Goal: Communication & Community: Answer question/provide support

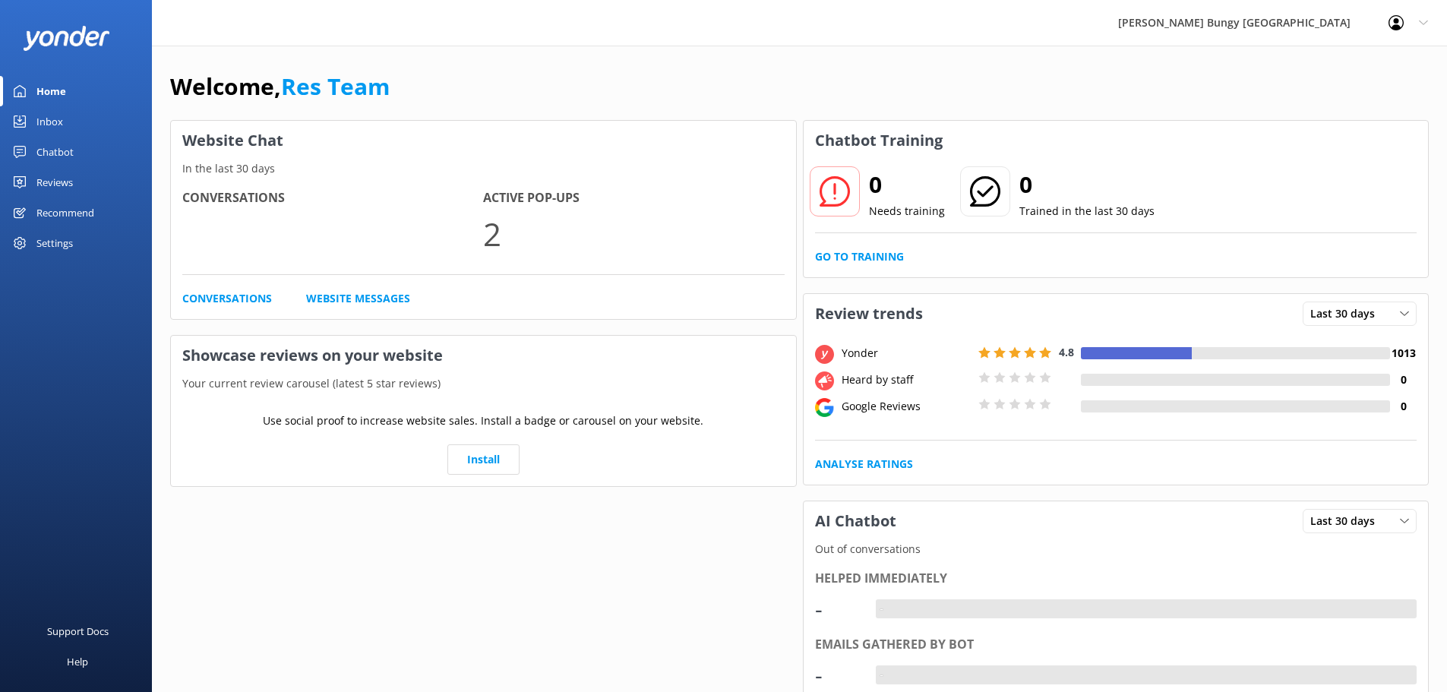
click at [55, 121] on div "Inbox" at bounding box center [49, 121] width 27 height 30
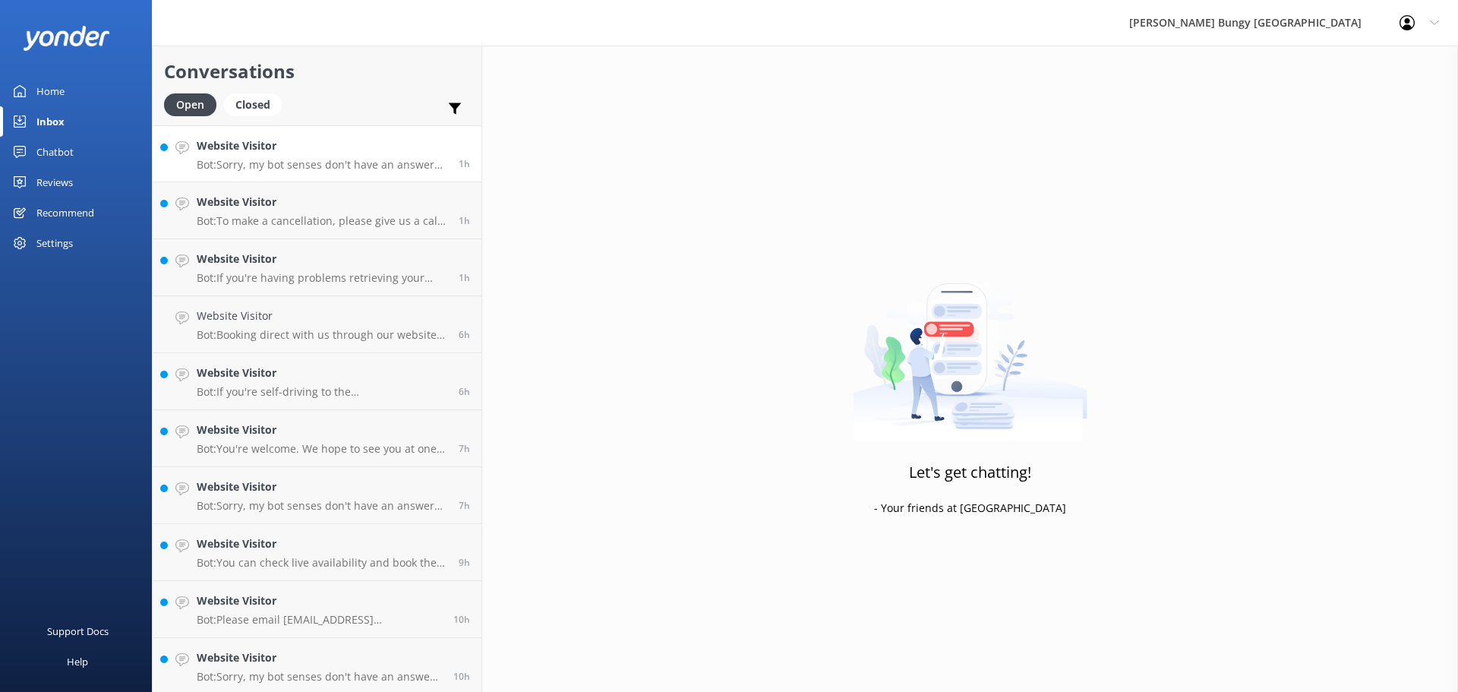
click at [367, 175] on link "Website Visitor Bot: Sorry, my bot senses don't have an answer for that, please…" at bounding box center [317, 153] width 329 height 57
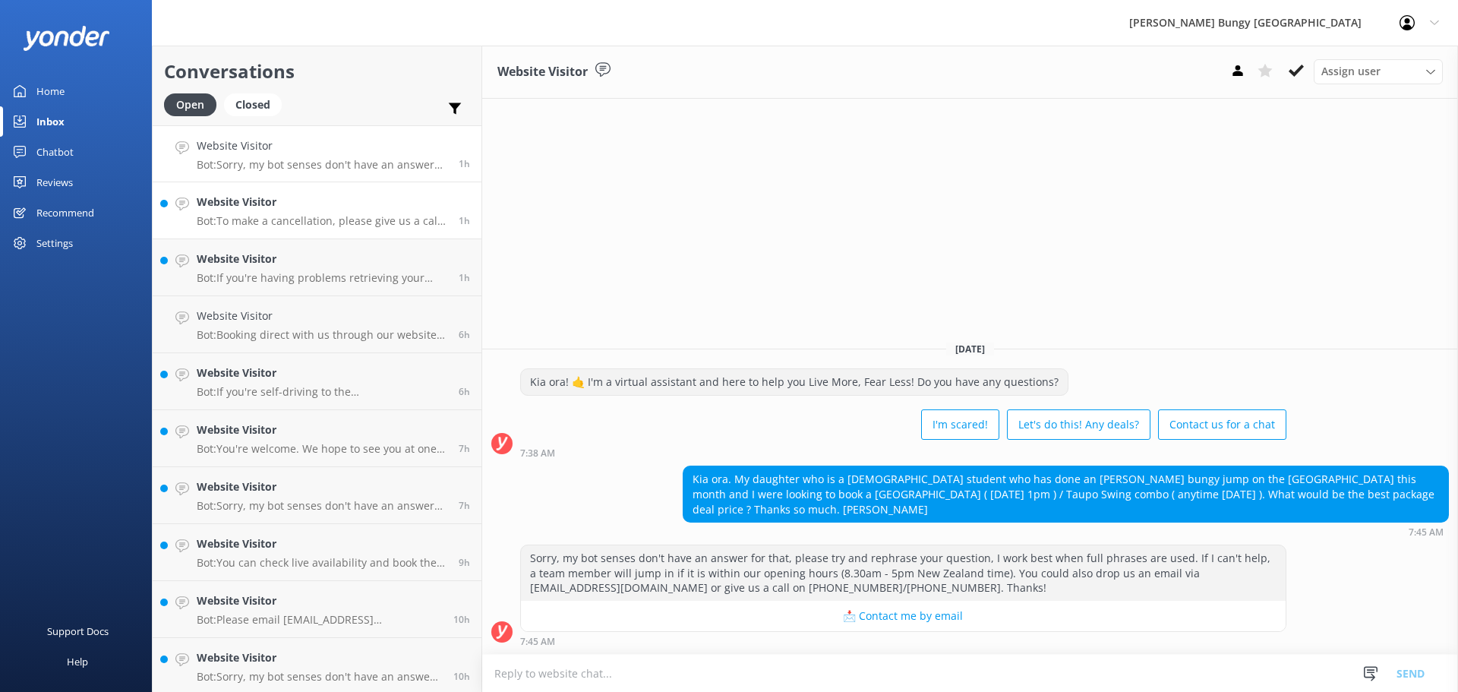
click at [356, 232] on link "Website Visitor Bot: To make a cancellation, please give us a call on 0800 286 …" at bounding box center [317, 210] width 329 height 57
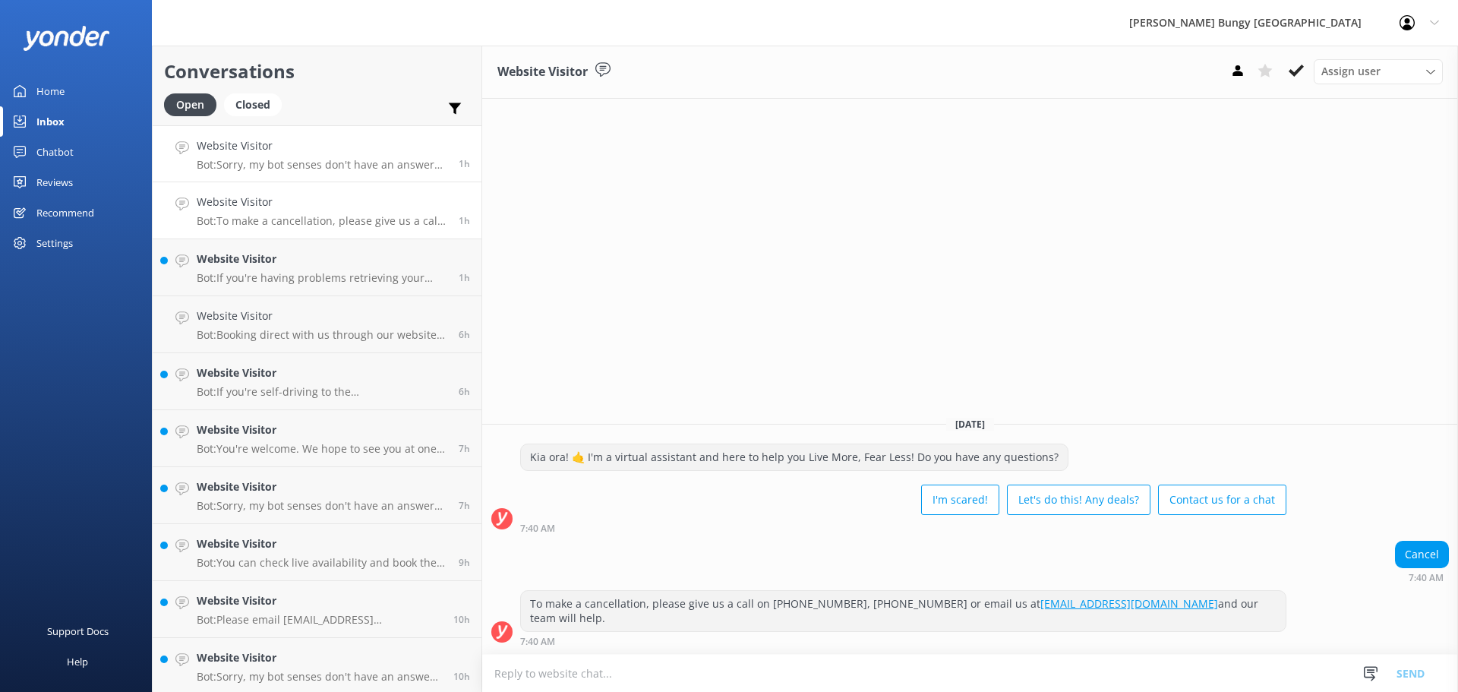
click at [286, 169] on p "Bot: Sorry, my bot senses don't have an answer for that, please try and rephras…" at bounding box center [322, 165] width 251 height 14
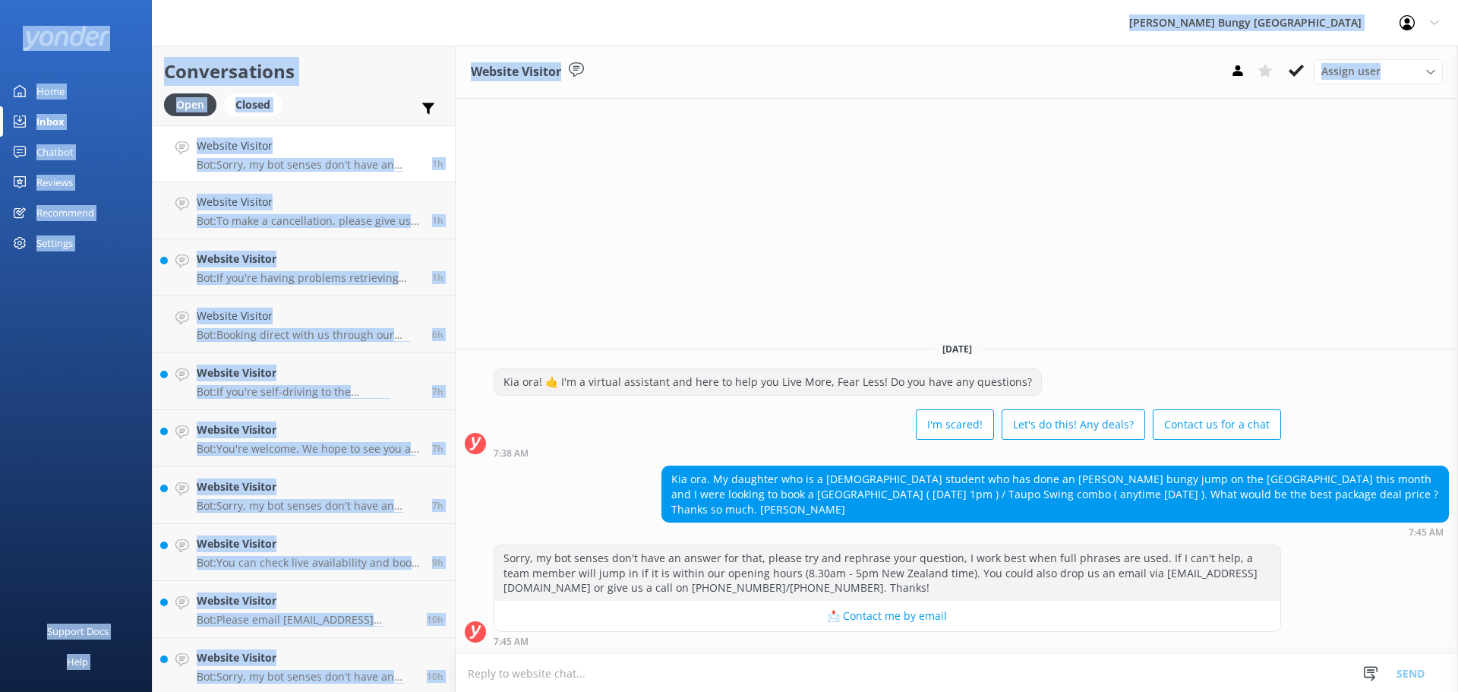
drag, startPoint x: 687, startPoint y: 272, endPoint x: 583, endPoint y: 33, distance: 260.2
click at [583, 46] on div "AJ Hackett Bungy New Zealand Profile Settings Logout Home Inbox Chatbot Content…" at bounding box center [729, 369] width 1458 height 646
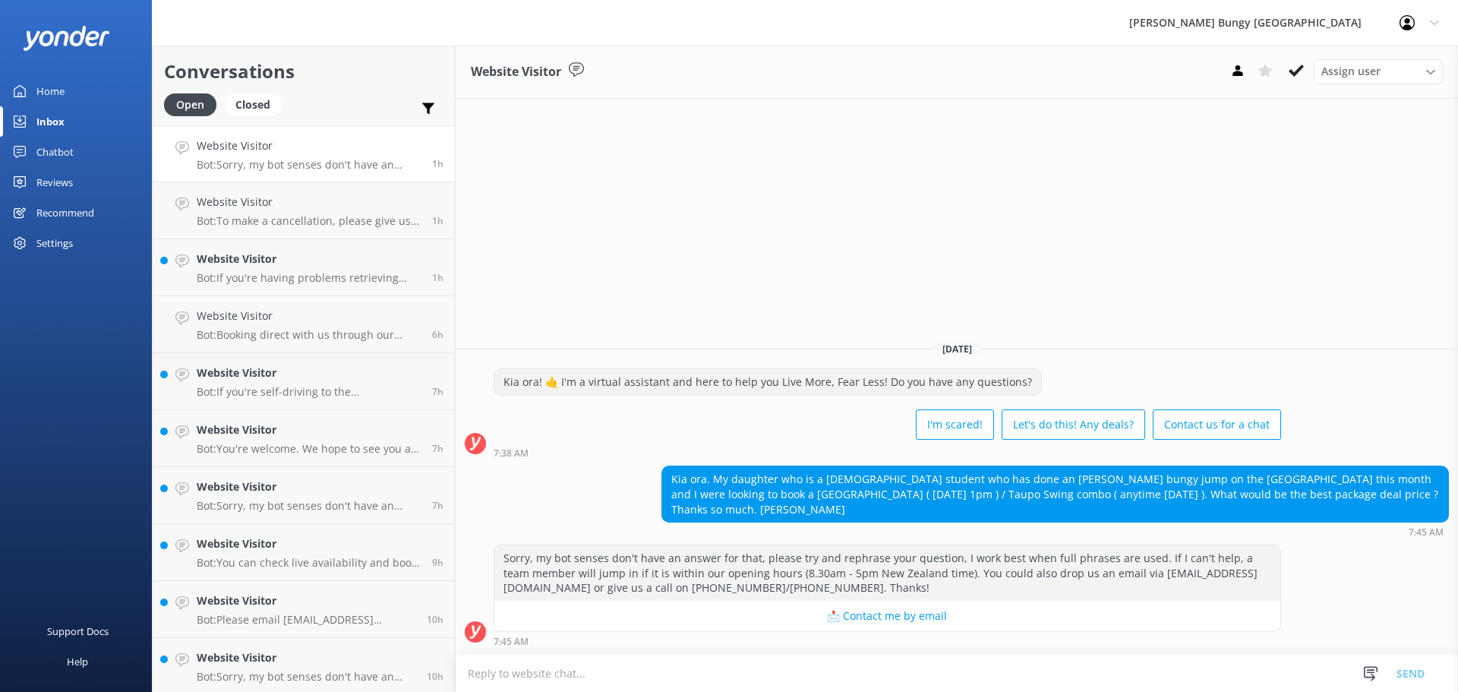
click at [581, 30] on div "AJ Hackett Bungy New Zealand Profile Settings Logout" at bounding box center [729, 23] width 1458 height 46
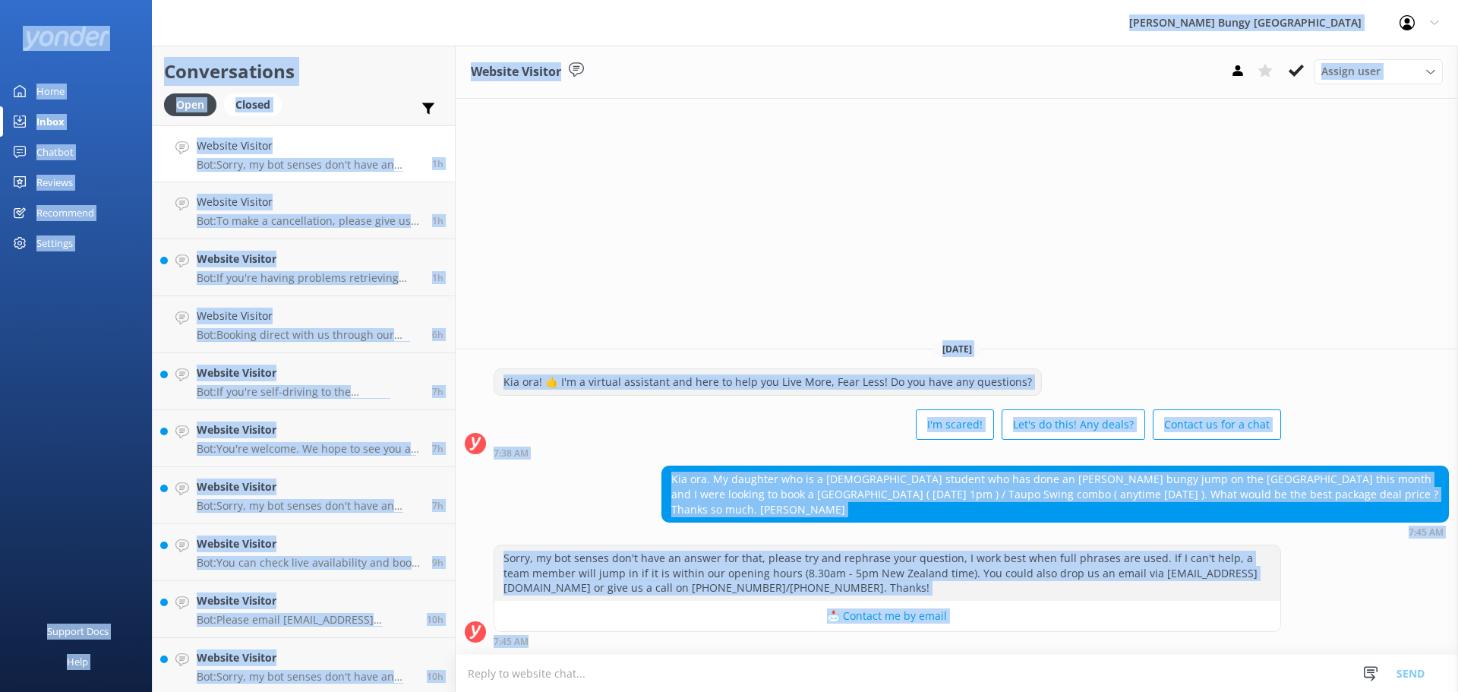
drag, startPoint x: 188, startPoint y: 12, endPoint x: 1456, endPoint y: 653, distance: 1420.7
click at [1456, 653] on div "AJ Hackett Bungy New Zealand Profile Settings Logout Home Inbox Chatbot Content…" at bounding box center [729, 369] width 1458 height 646
click at [294, 253] on h4 "Website Visitor" at bounding box center [309, 259] width 224 height 17
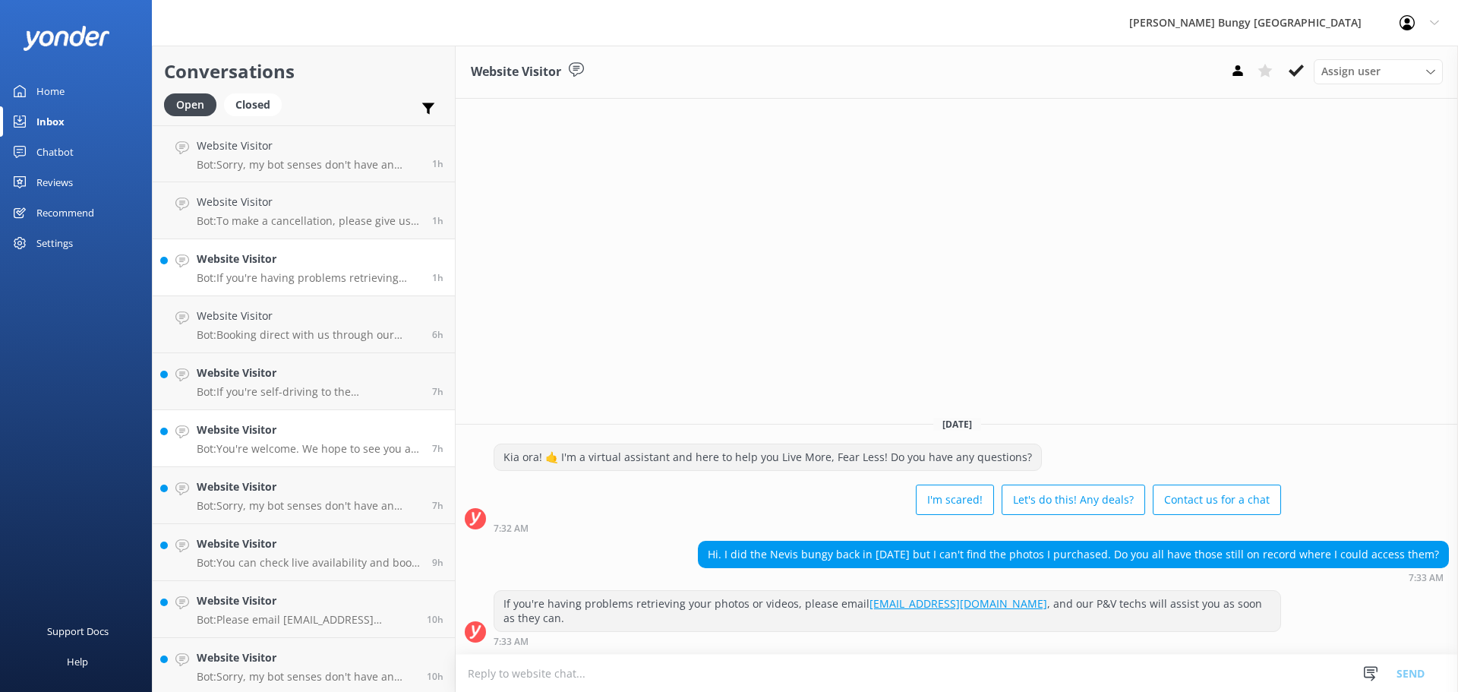
click at [224, 444] on p "Bot: You're welcome. We hope to see you at one of our AJ Hackett locations soon!" at bounding box center [309, 449] width 224 height 14
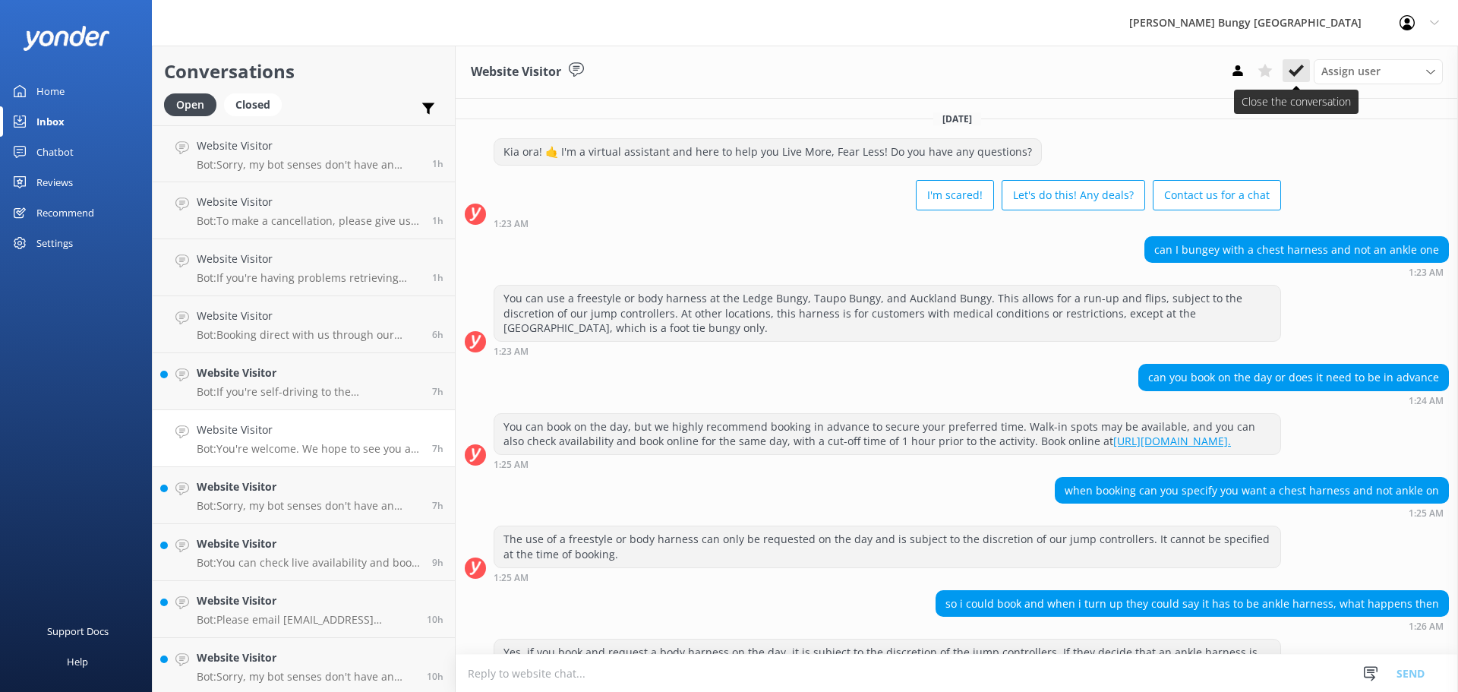
click at [1307, 70] on button at bounding box center [1296, 70] width 27 height 23
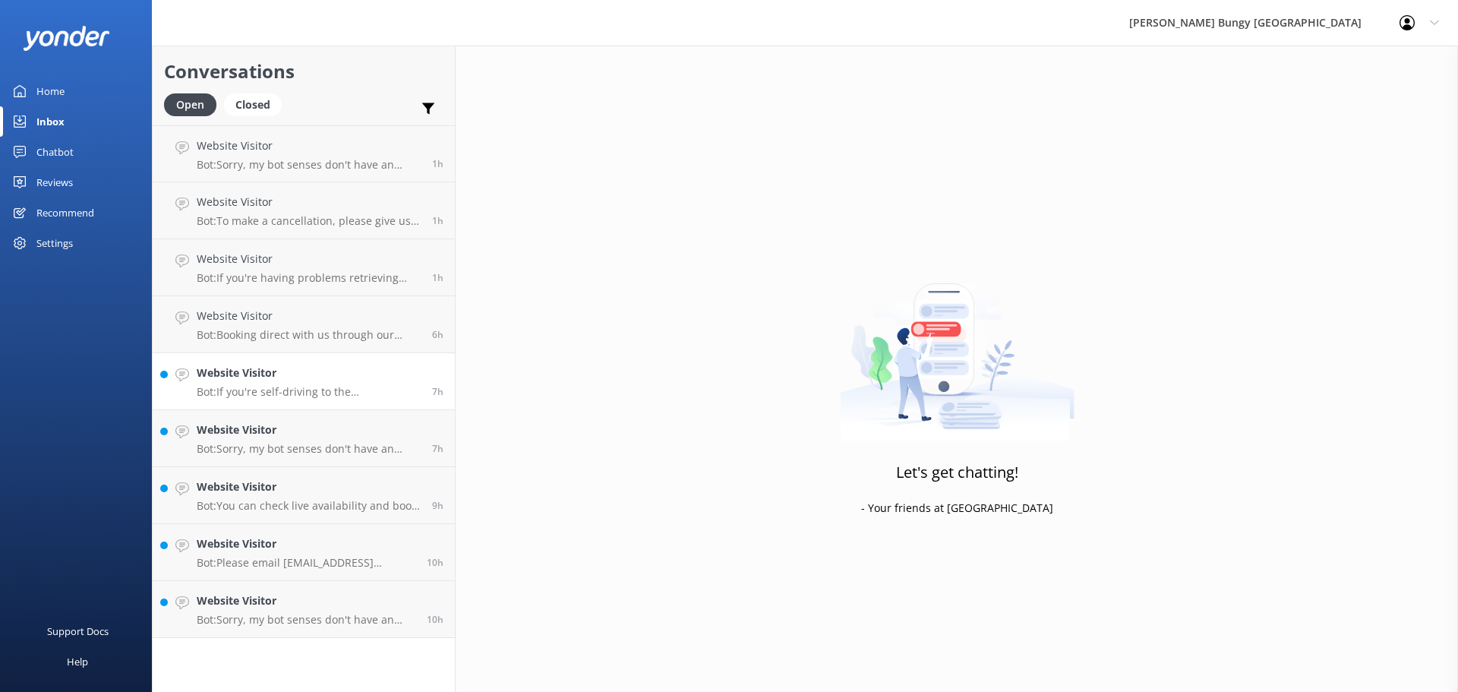
click at [334, 406] on link "Website Visitor Bot: If you're self-driving to the Kawarau Bridge, please allow…" at bounding box center [304, 381] width 302 height 57
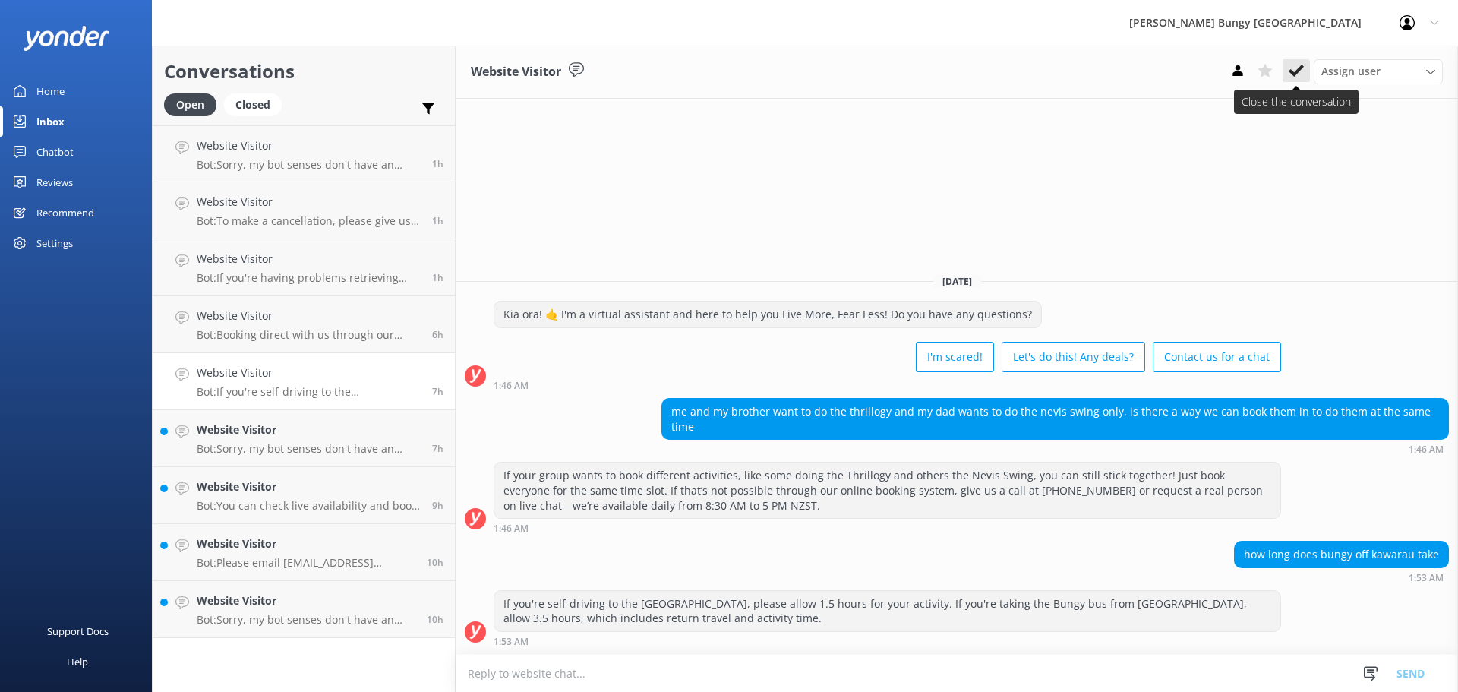
click at [1302, 71] on icon at bounding box center [1296, 70] width 15 height 15
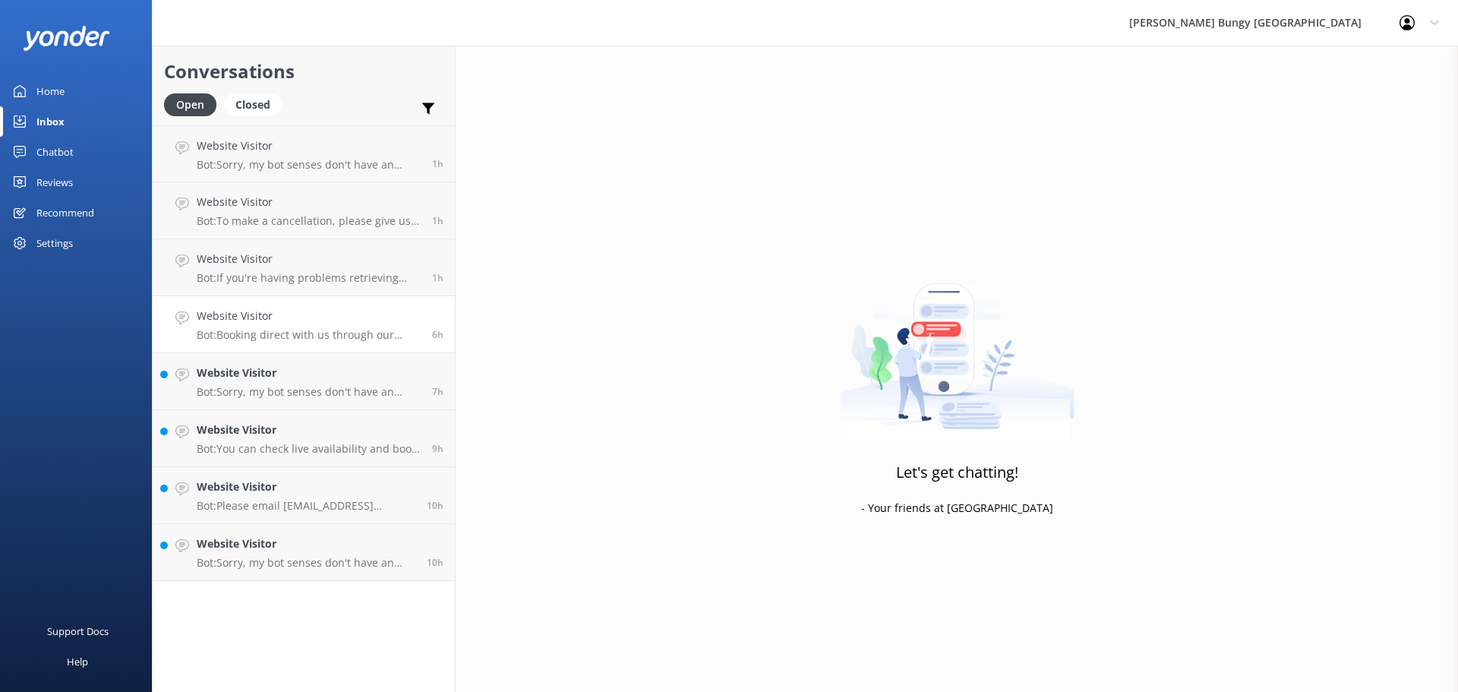
click at [259, 333] on p "Bot: Booking direct with us through our website always offers the best prices. …" at bounding box center [309, 335] width 224 height 14
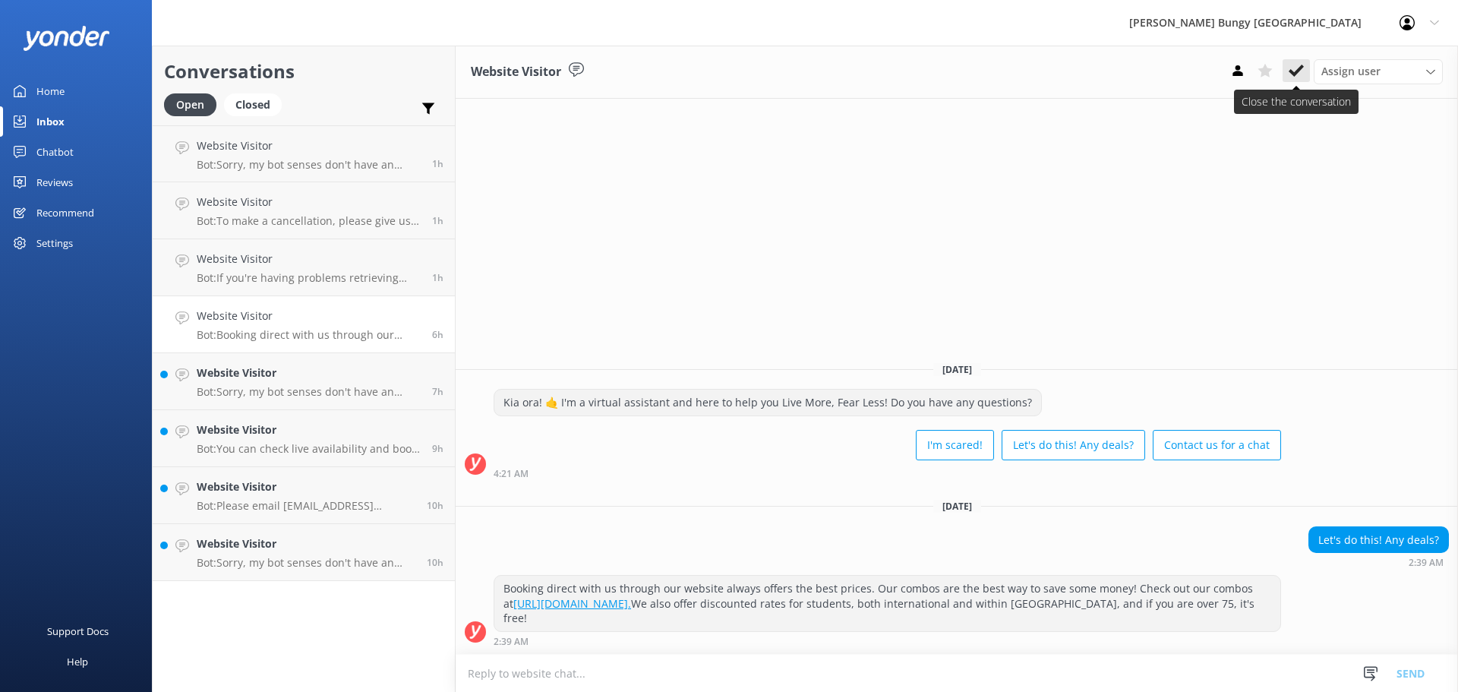
click at [1297, 67] on icon at bounding box center [1296, 70] width 15 height 15
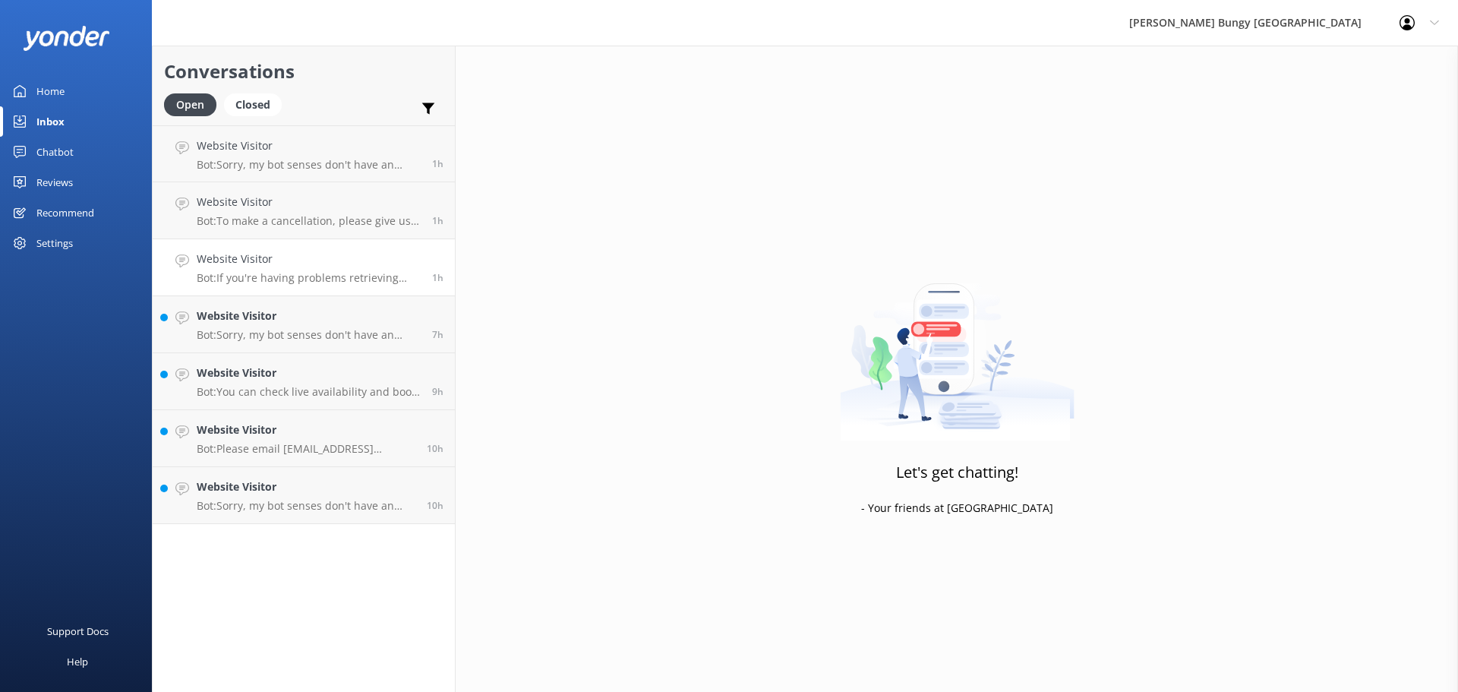
click at [196, 280] on link "Website Visitor Bot: If you're having problems retrieving your photos or videos…" at bounding box center [304, 267] width 302 height 57
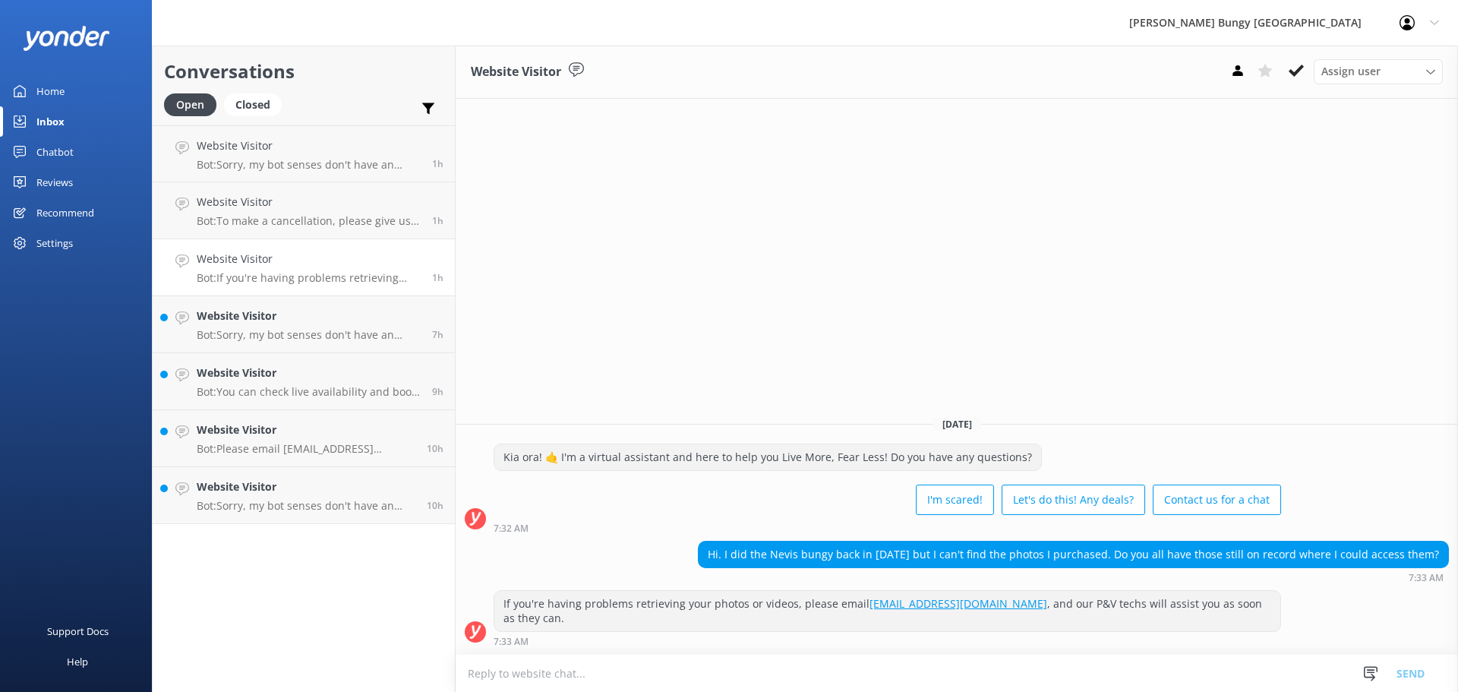
click at [1291, 76] on icon at bounding box center [1296, 70] width 15 height 15
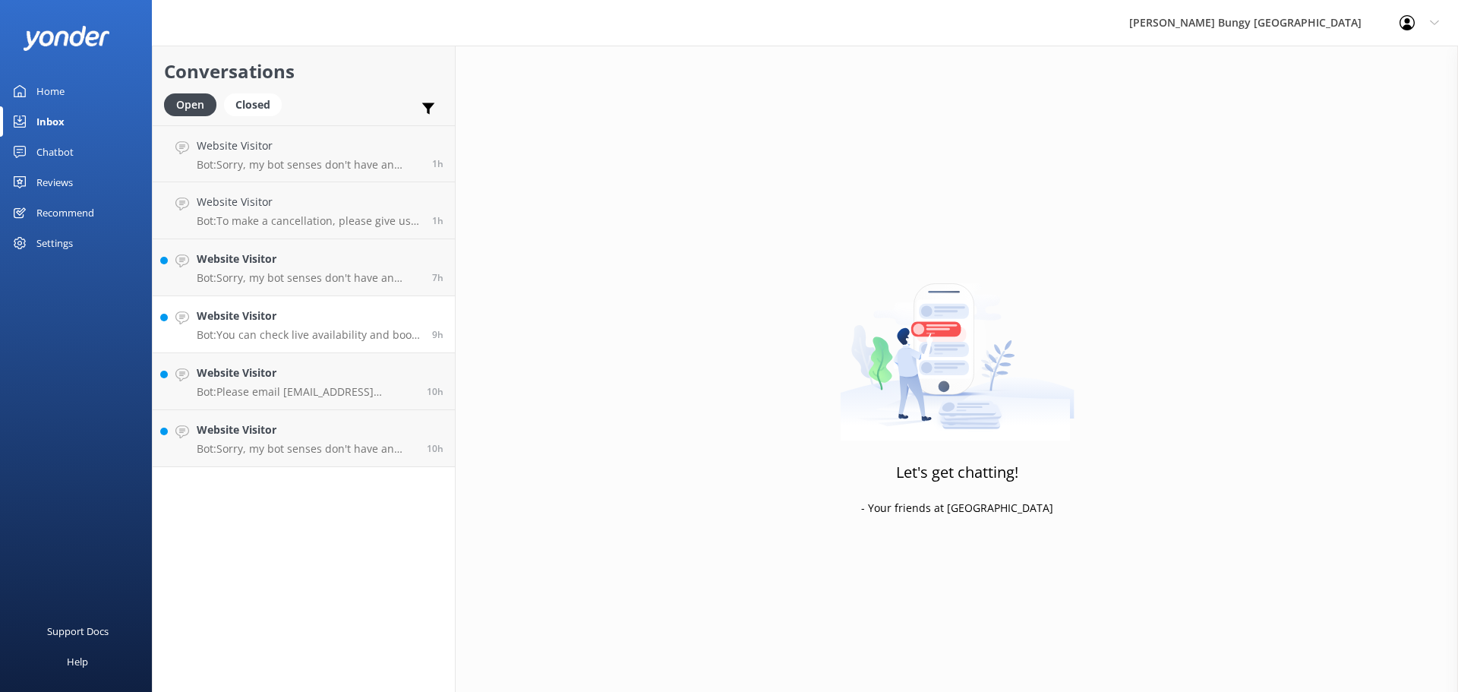
click at [359, 302] on link "Website Visitor Bot: You can check live availability and book the Auckland Skyj…" at bounding box center [304, 324] width 302 height 57
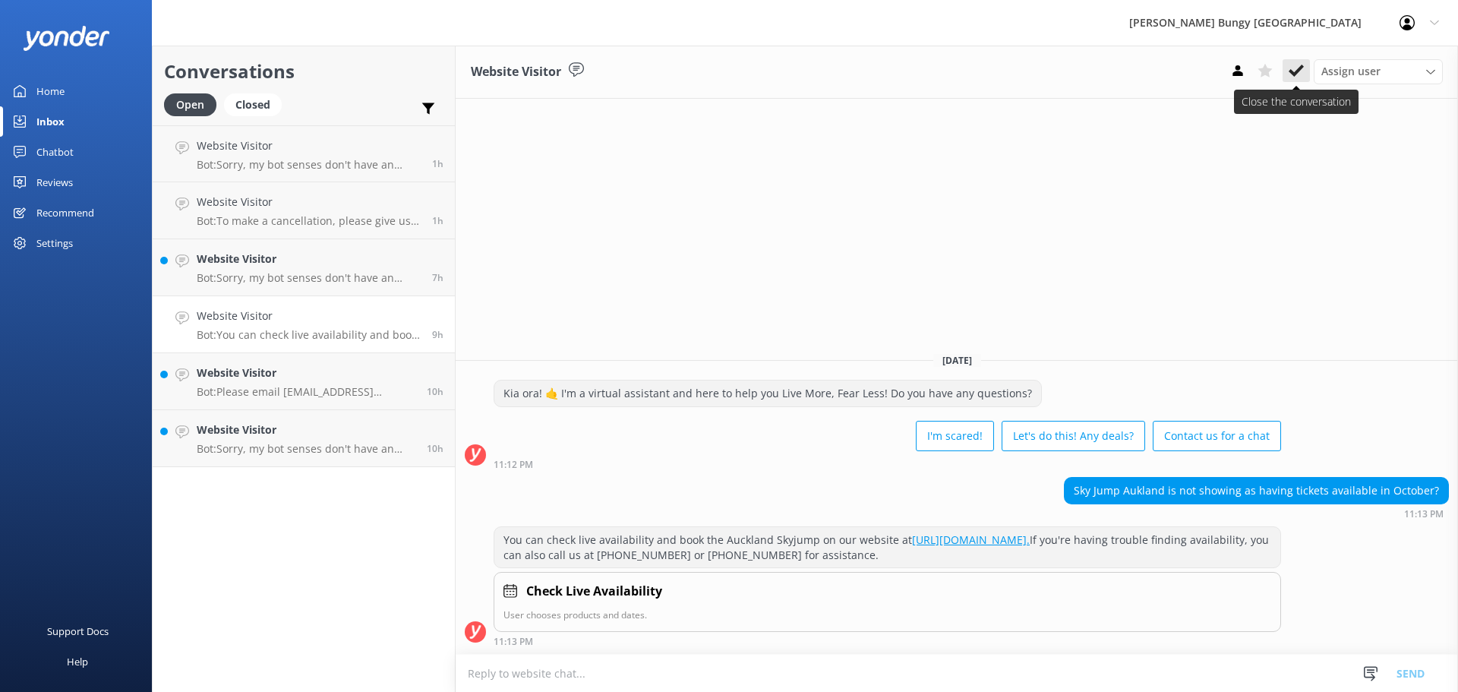
click at [1293, 65] on icon at bounding box center [1296, 70] width 15 height 15
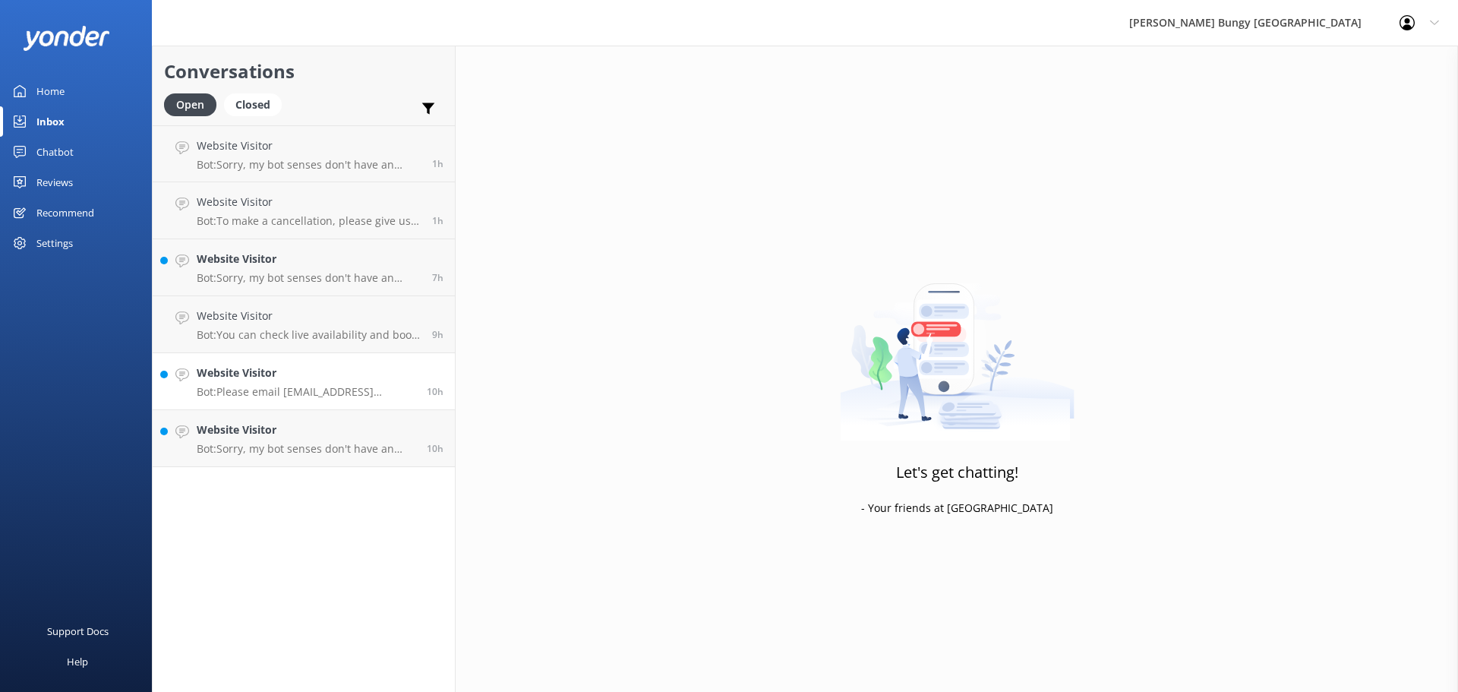
click at [355, 401] on link "Website Visitor Bot: Please email info@bungy.co.nz for assistance with refunds.…" at bounding box center [304, 381] width 302 height 57
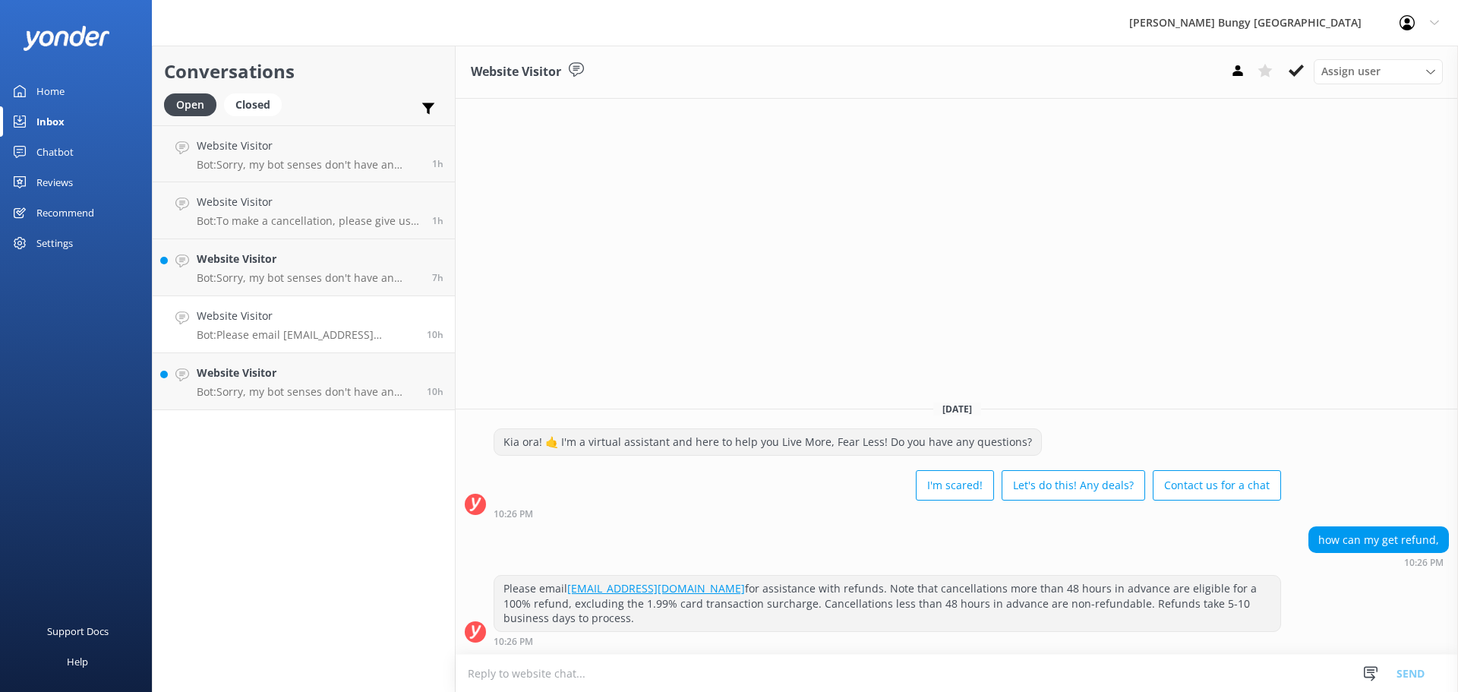
click at [321, 308] on h4 "Website Visitor" at bounding box center [306, 316] width 219 height 17
click at [320, 262] on h4 "Website Visitor" at bounding box center [309, 259] width 224 height 17
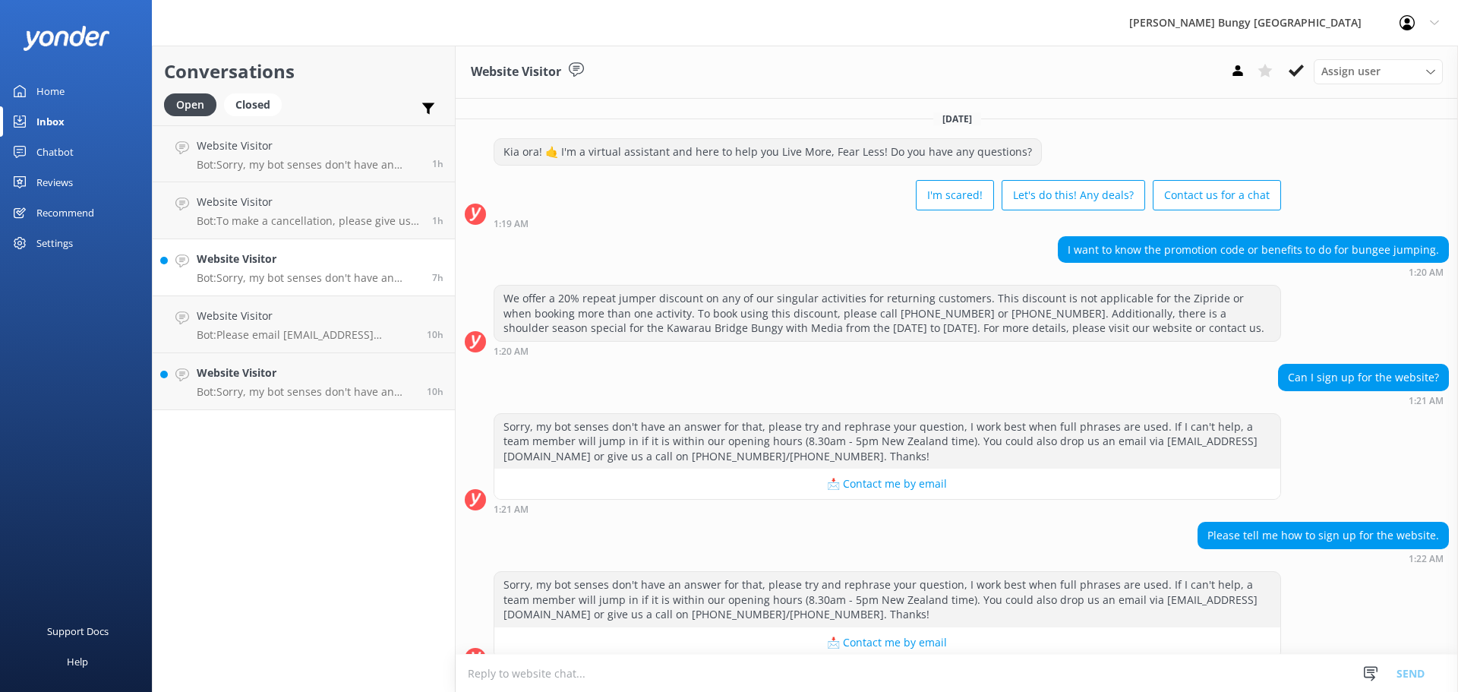
scroll to position [27, 0]
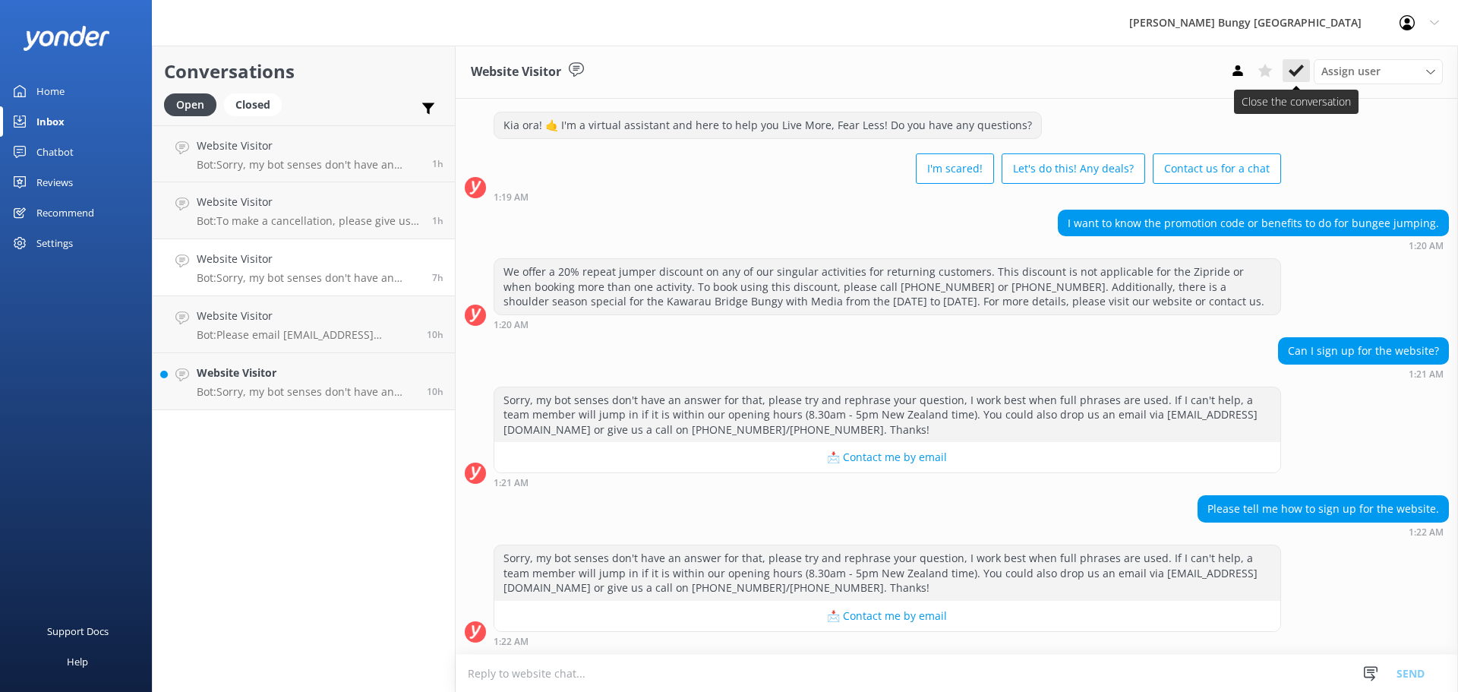
click at [1294, 65] on icon at bounding box center [1296, 70] width 15 height 15
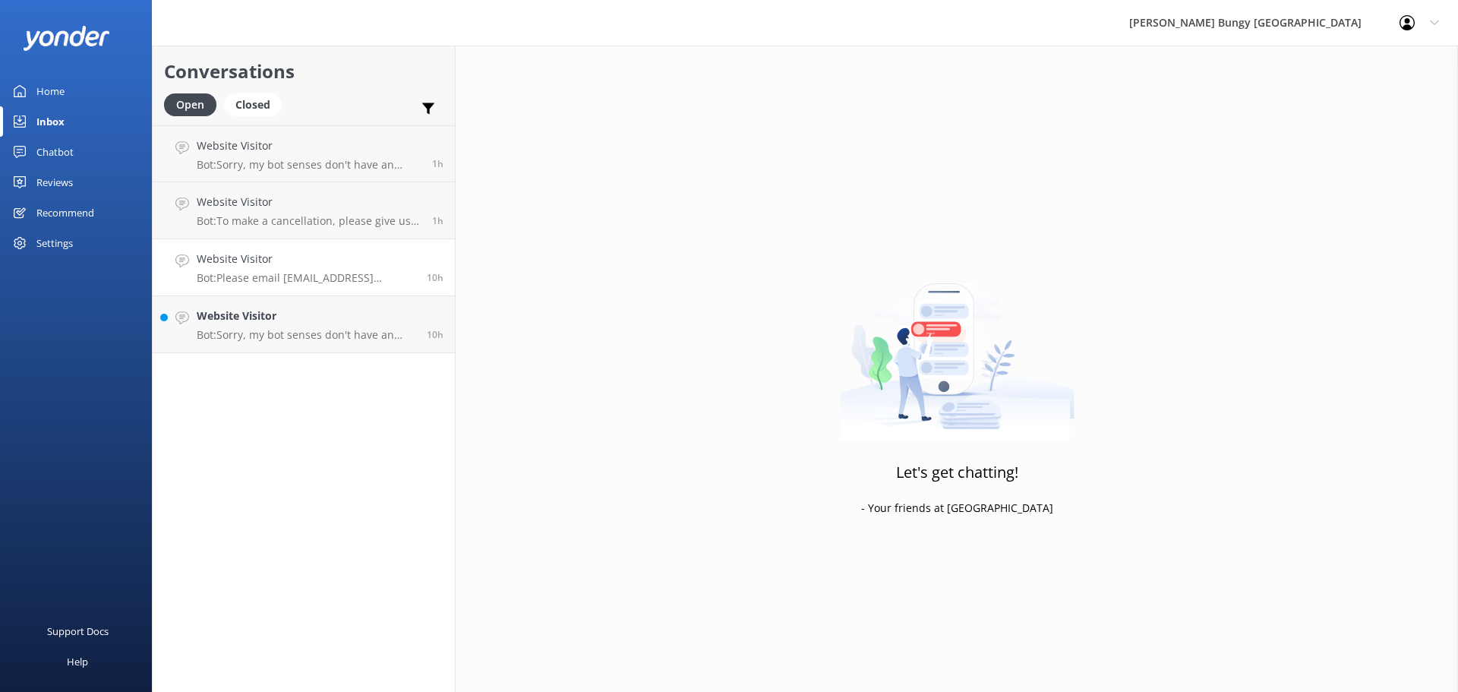
click at [242, 261] on h4 "Website Visitor" at bounding box center [306, 259] width 219 height 17
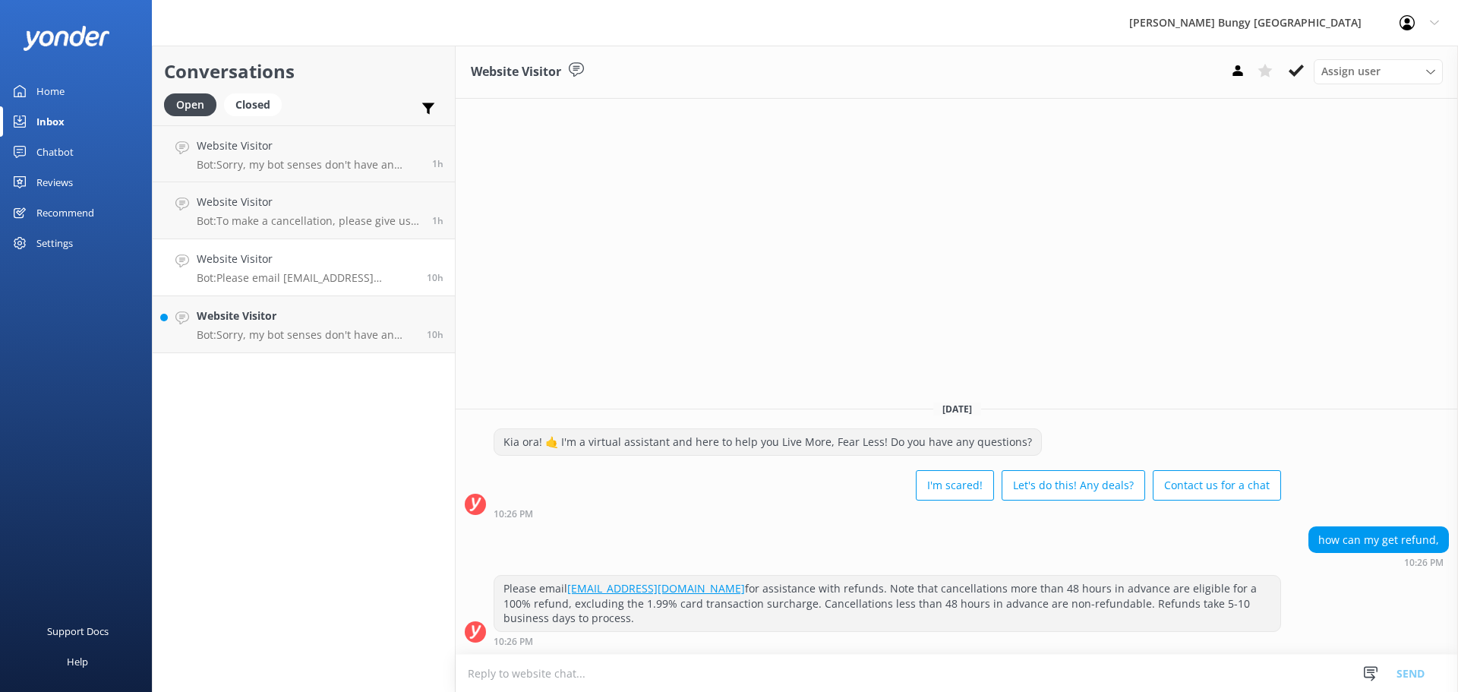
drag, startPoint x: 1306, startPoint y: 77, endPoint x: 1288, endPoint y: 77, distance: 18.2
click at [1305, 76] on button at bounding box center [1296, 70] width 27 height 23
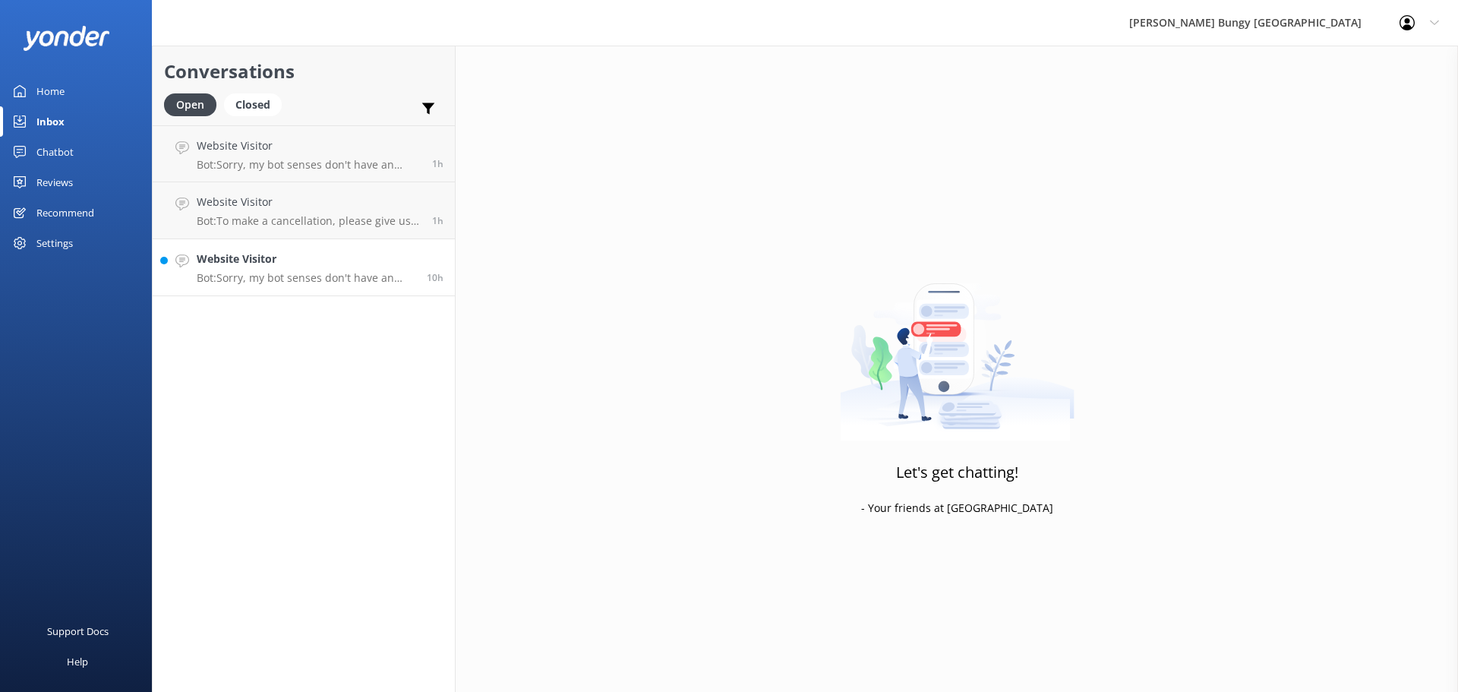
click at [238, 254] on h4 "Website Visitor" at bounding box center [306, 259] width 219 height 17
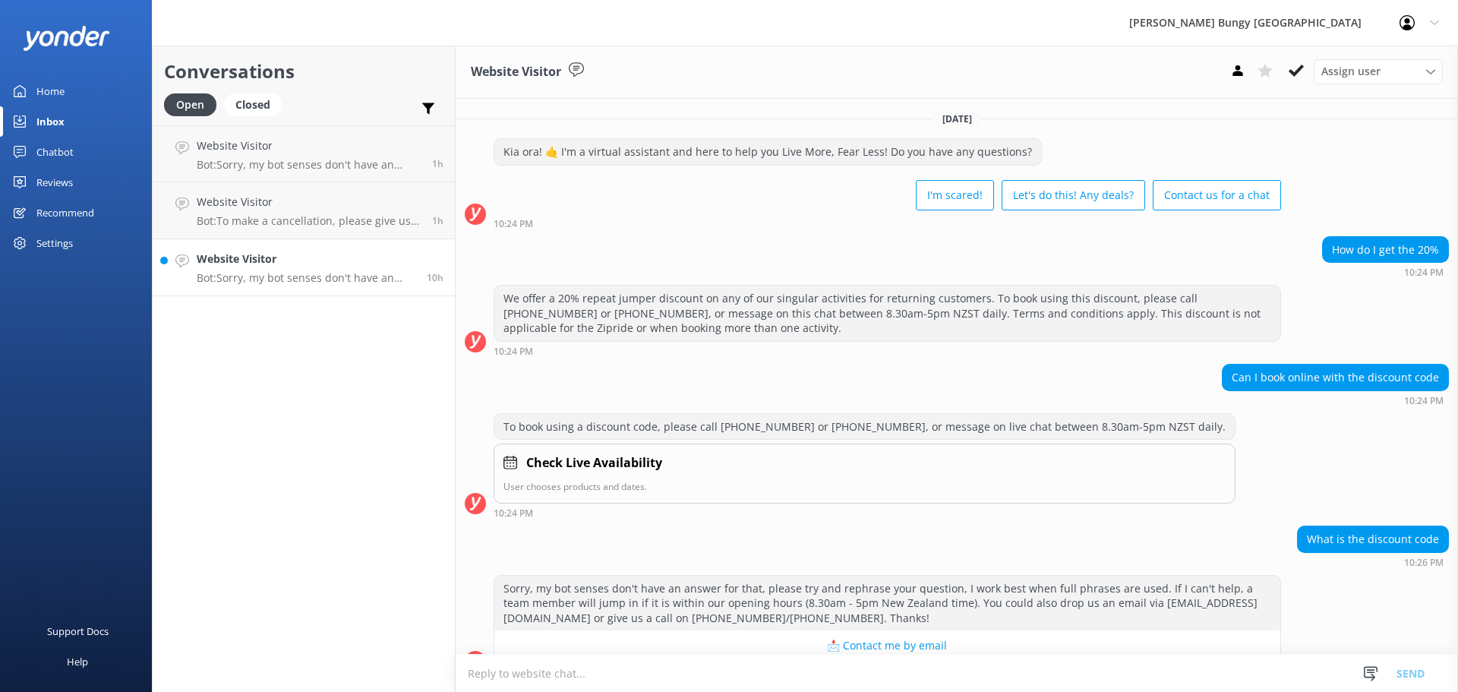
scroll to position [30, 0]
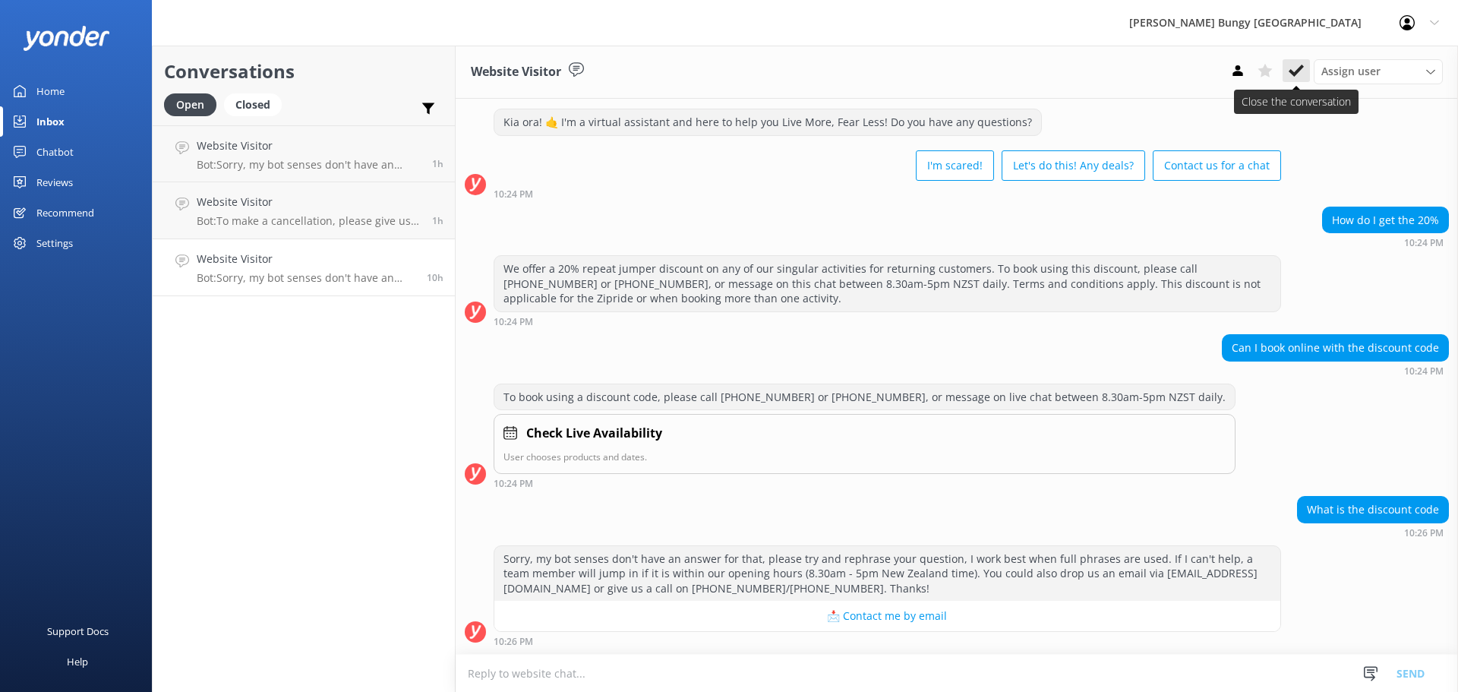
click at [1296, 74] on use at bounding box center [1296, 71] width 15 height 12
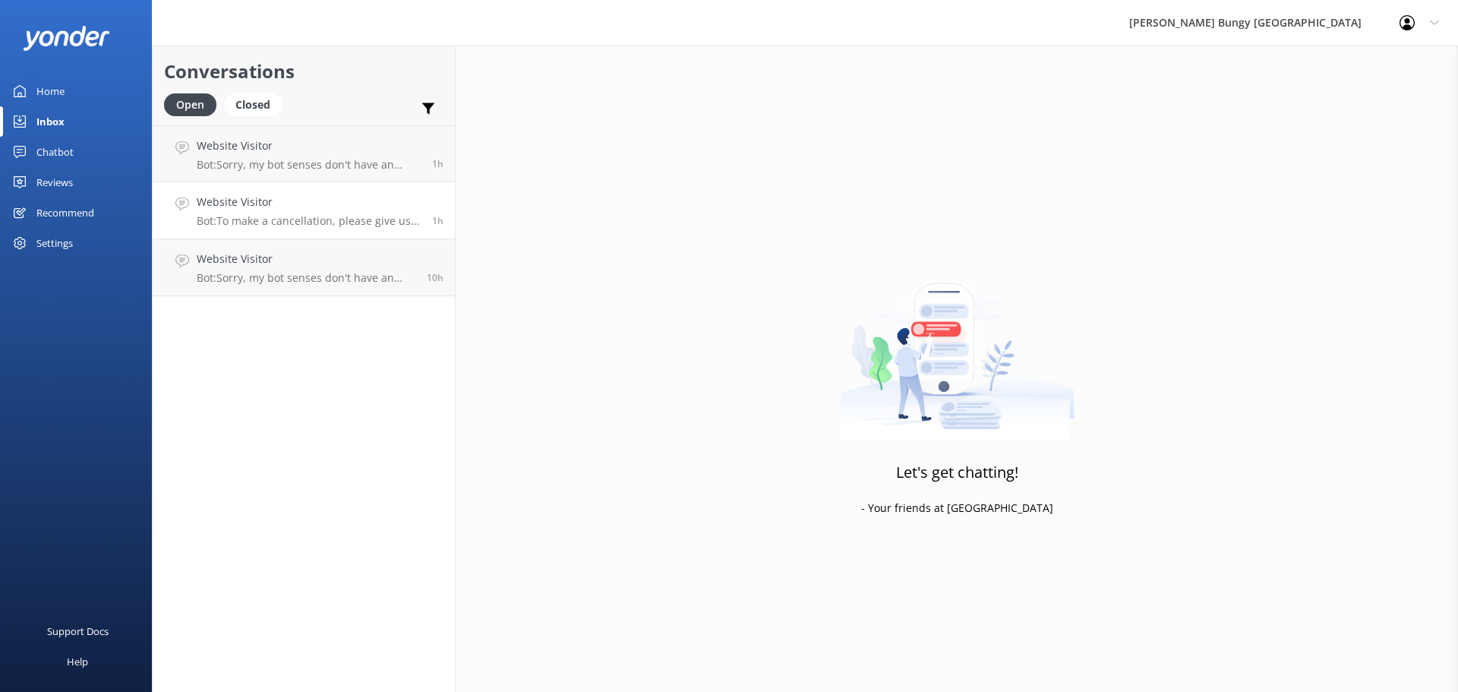
click at [284, 216] on p "Bot: To make a cancellation, please give us a call on 0800 286 4958, +64 3 450 …" at bounding box center [309, 221] width 224 height 14
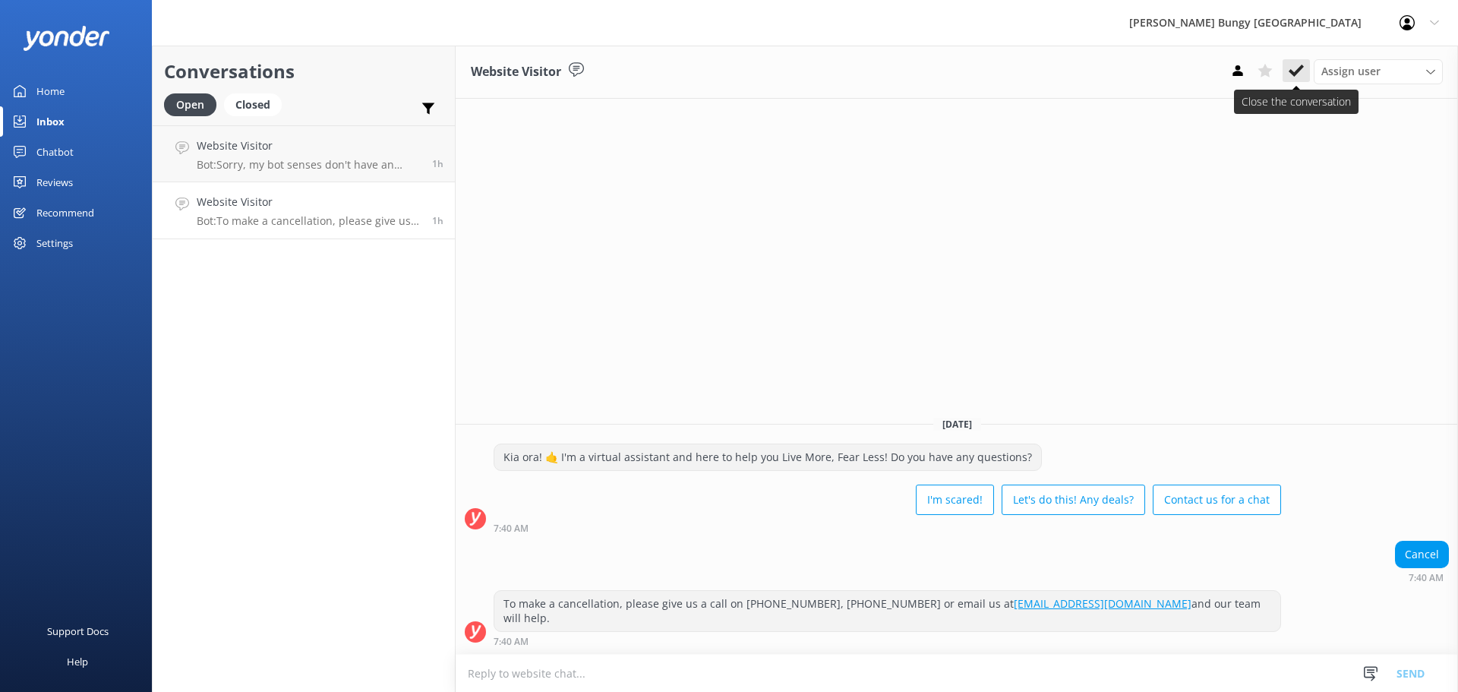
click at [1303, 62] on button at bounding box center [1296, 70] width 27 height 23
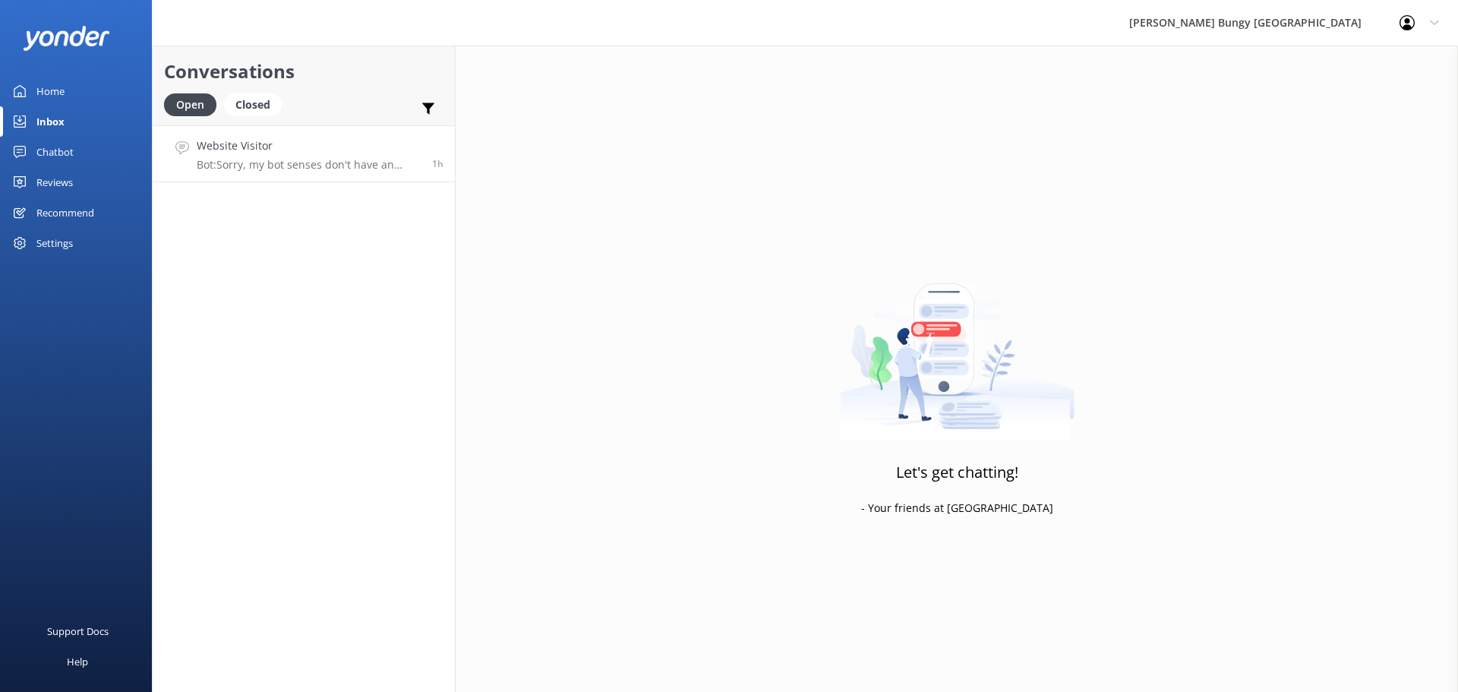
click at [436, 171] on link "Website Visitor Bot: Sorry, my bot senses don't have an answer for that, please…" at bounding box center [304, 153] width 302 height 57
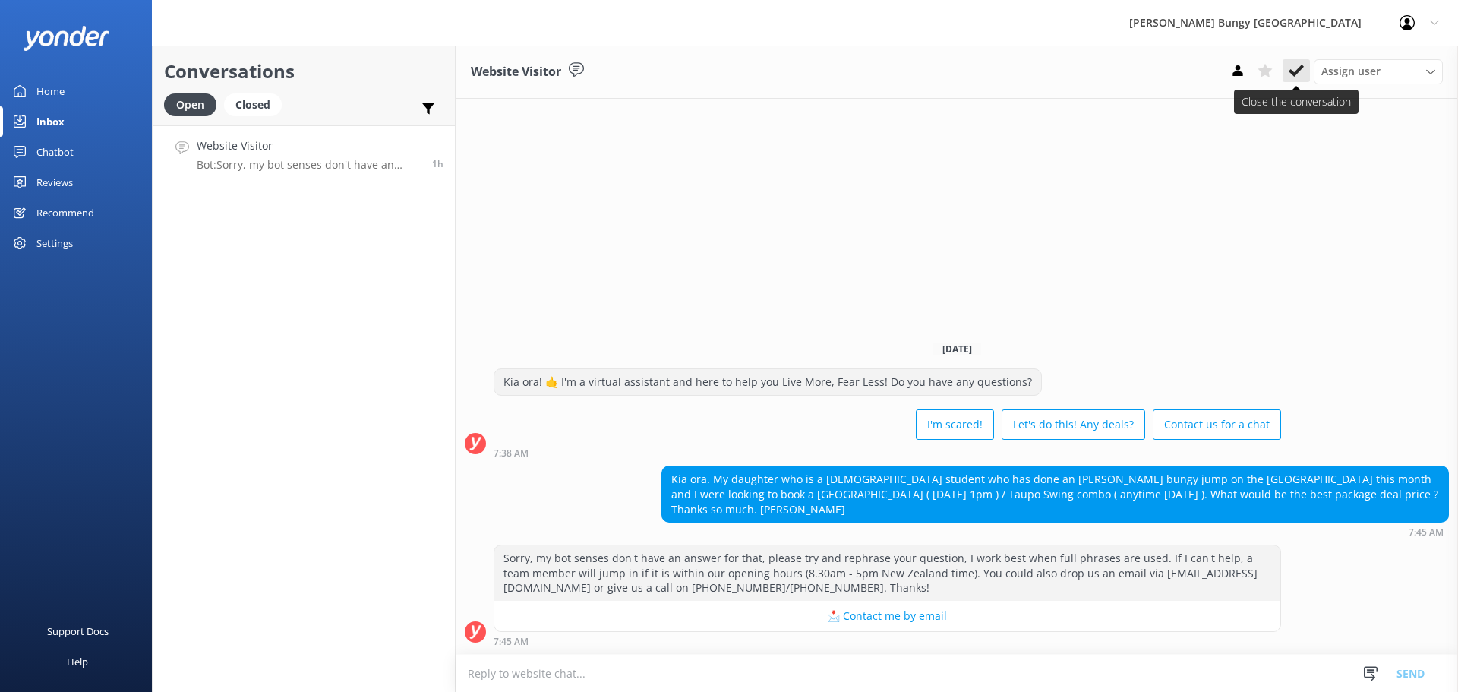
click at [1303, 68] on use at bounding box center [1296, 71] width 15 height 12
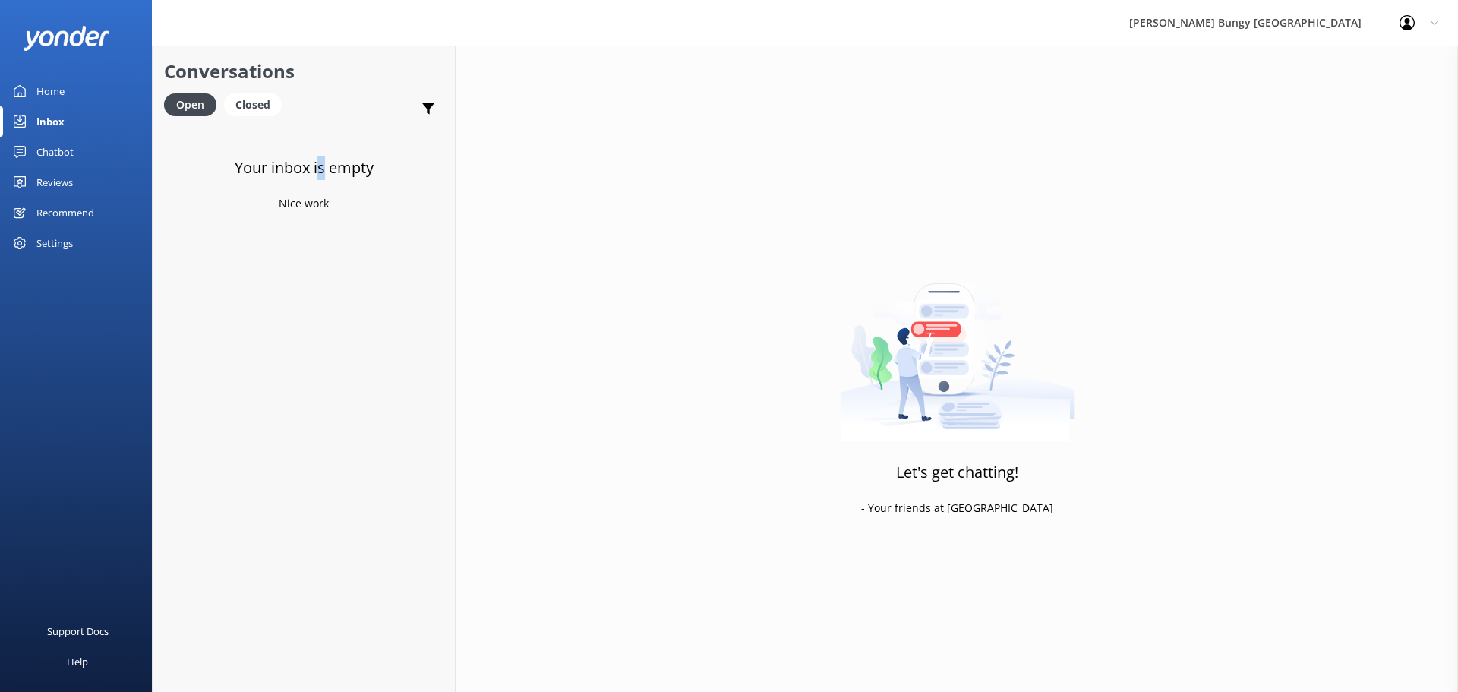
click at [316, 185] on div "Your inbox is empty Nice work" at bounding box center [304, 471] width 302 height 692
click at [368, 324] on div "Your inbox is empty Nice work" at bounding box center [304, 471] width 302 height 692
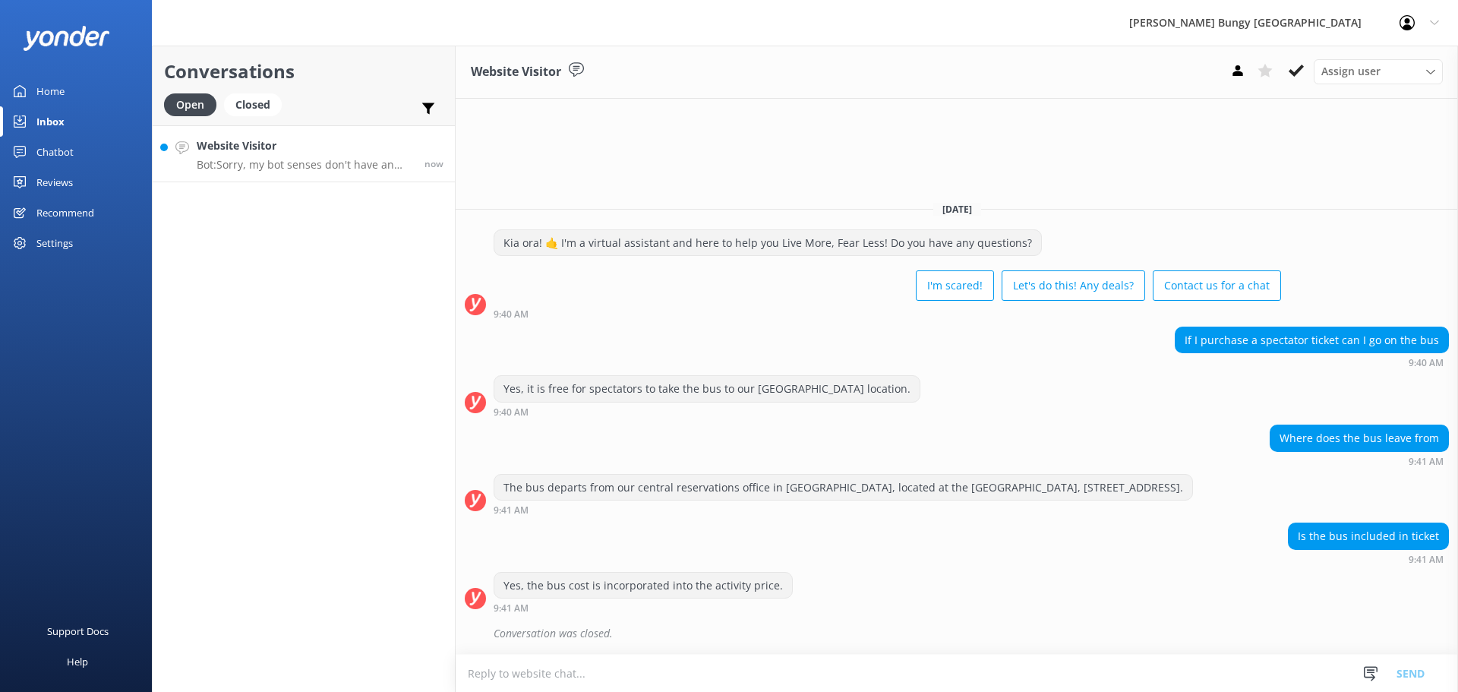
click at [386, 155] on div "Website Visitor Bot: Sorry, my bot senses don't have an answer for that, please…" at bounding box center [305, 153] width 216 height 33
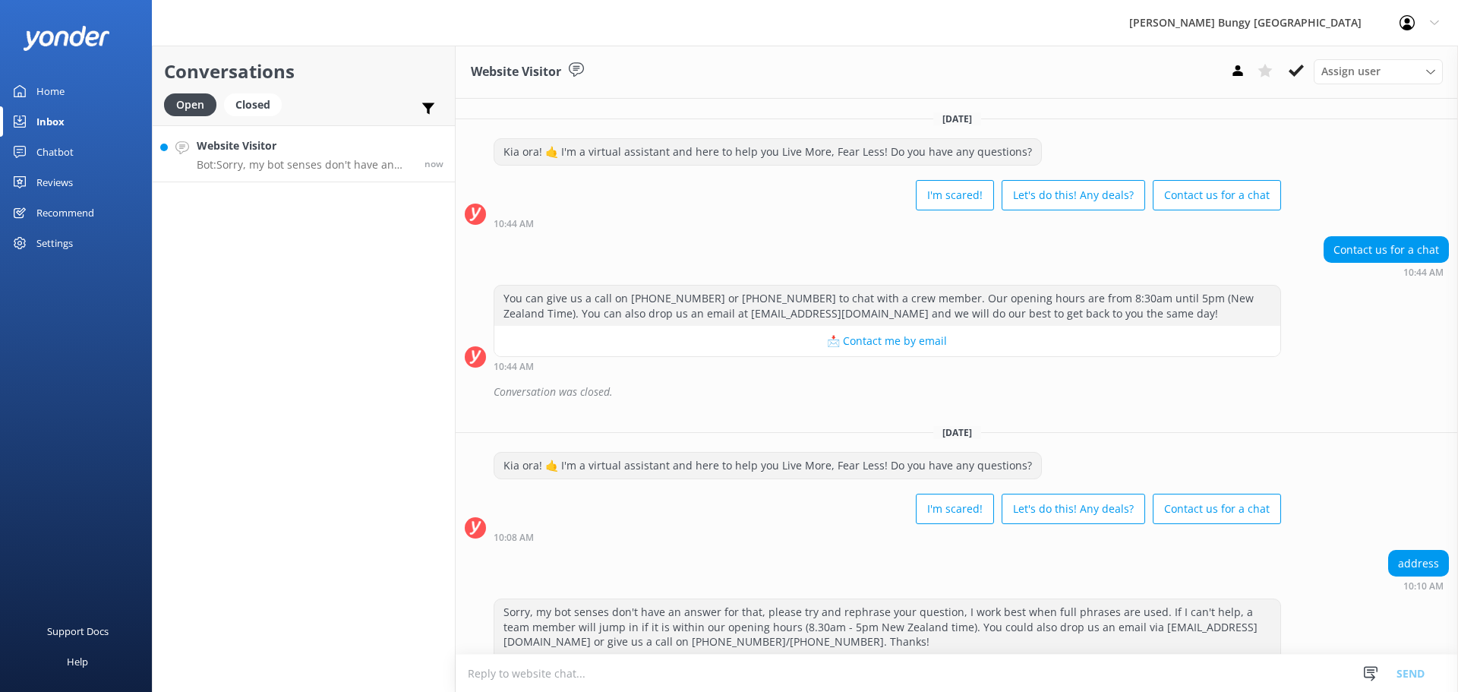
scroll to position [54, 0]
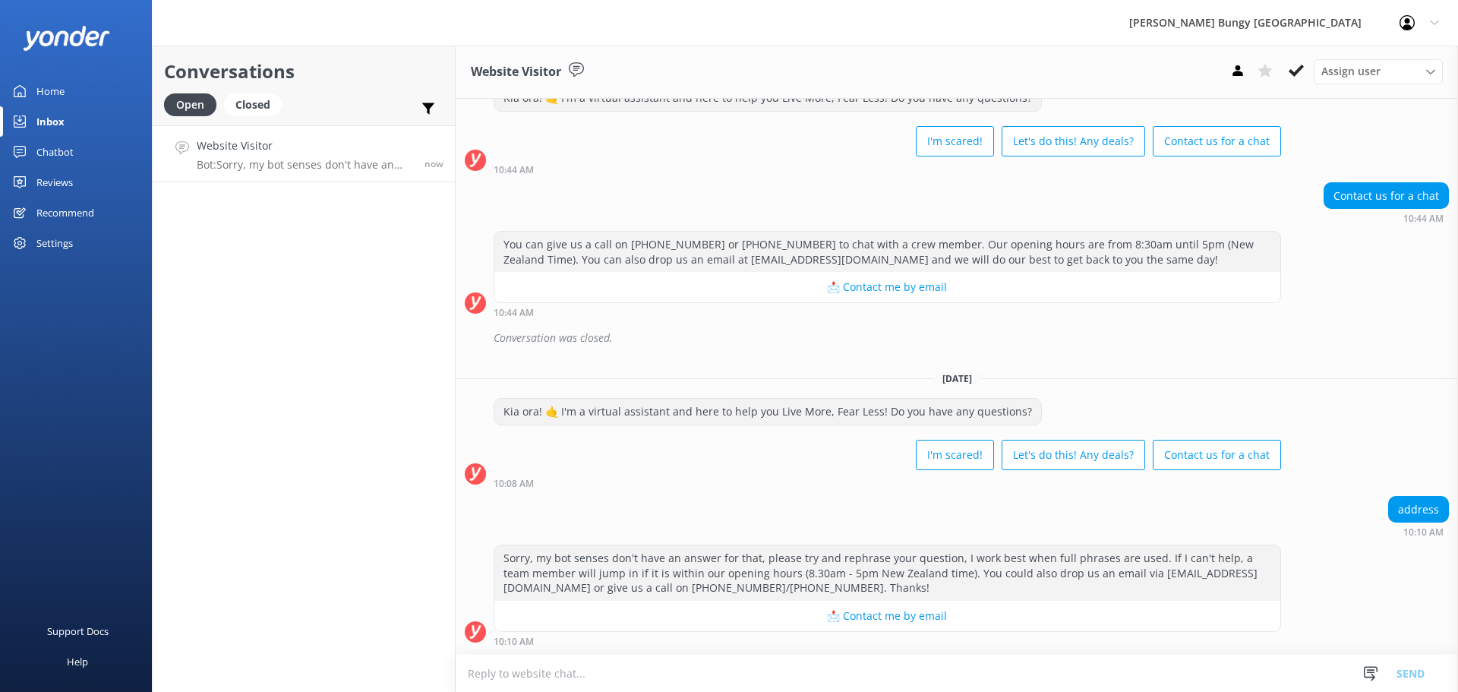
click at [654, 668] on textarea at bounding box center [957, 673] width 1003 height 37
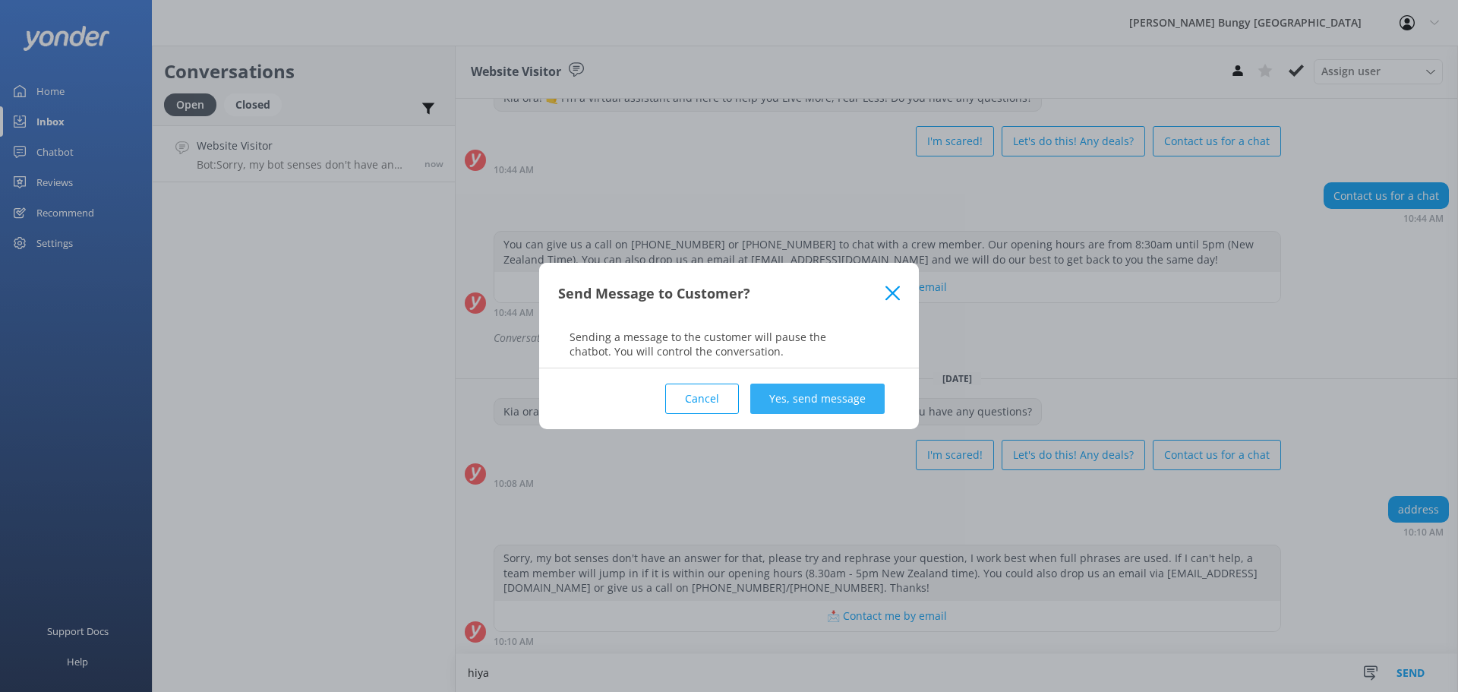
type textarea "hiya"
click at [824, 384] on button "Yes, send message" at bounding box center [817, 399] width 134 height 30
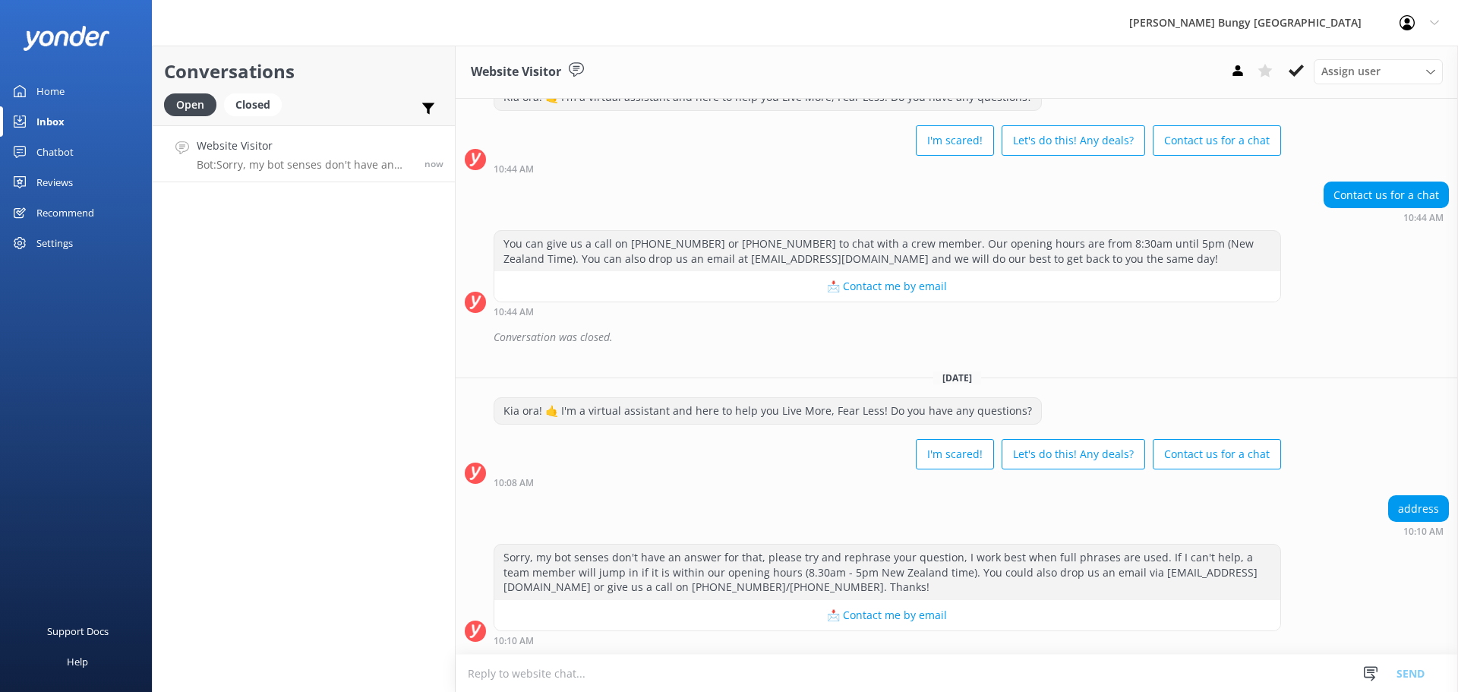
scroll to position [135, 0]
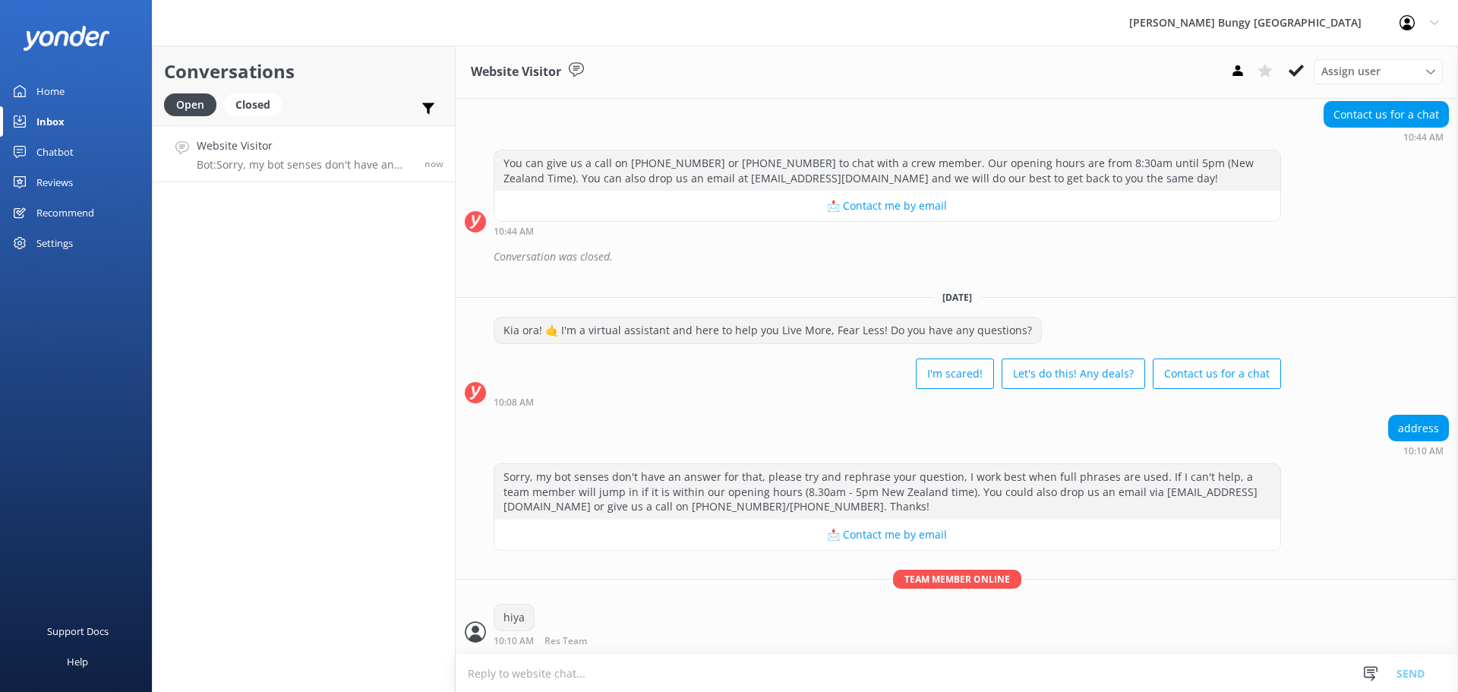
click at [744, 679] on textarea at bounding box center [957, 673] width 1003 height 37
type textarea "which location are you looking for?"
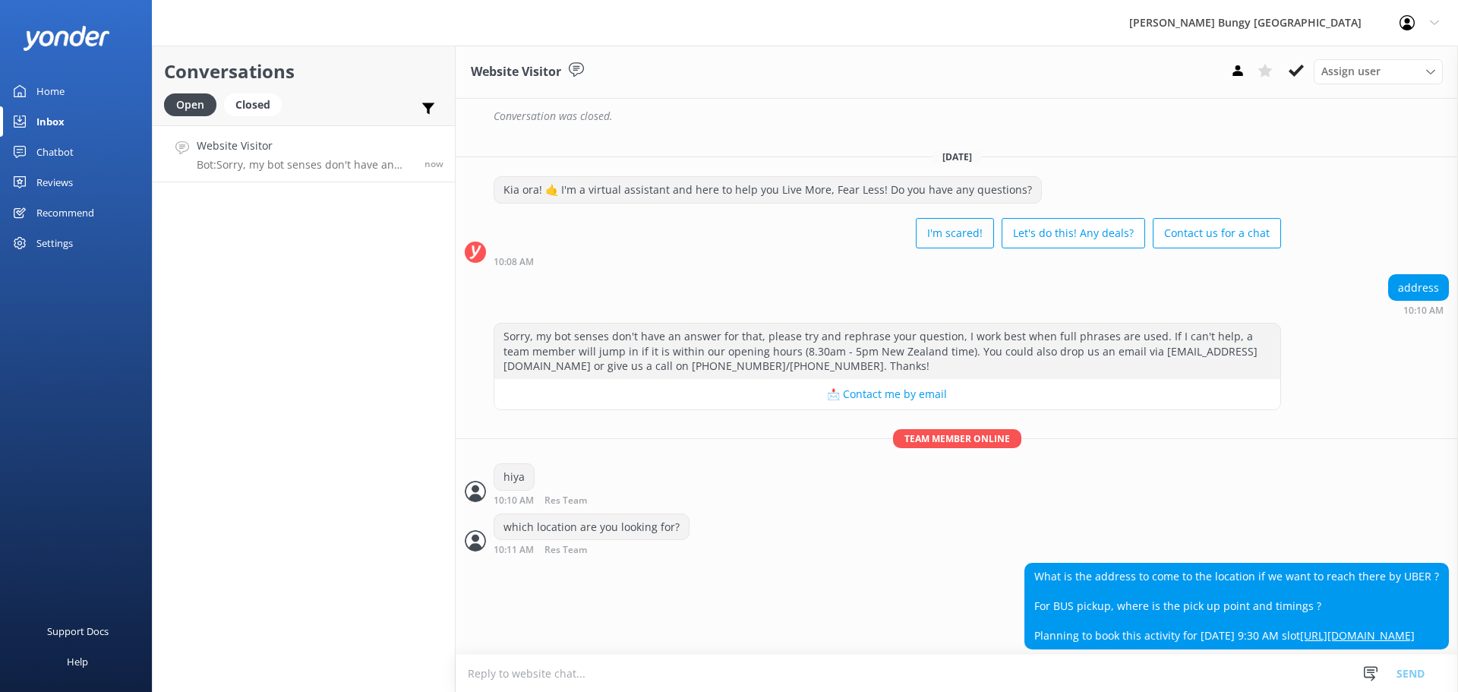
scroll to position [323, 0]
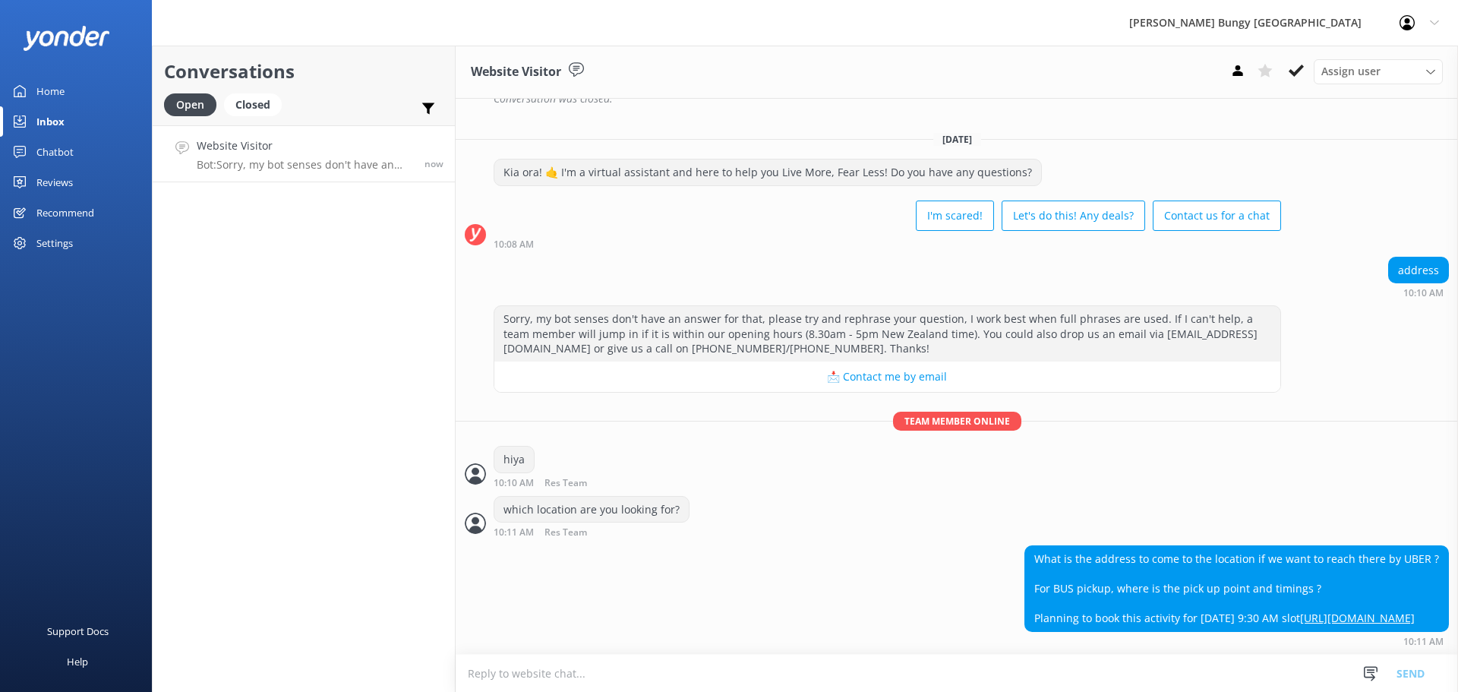
click at [1019, 681] on textarea at bounding box center [957, 673] width 1003 height 37
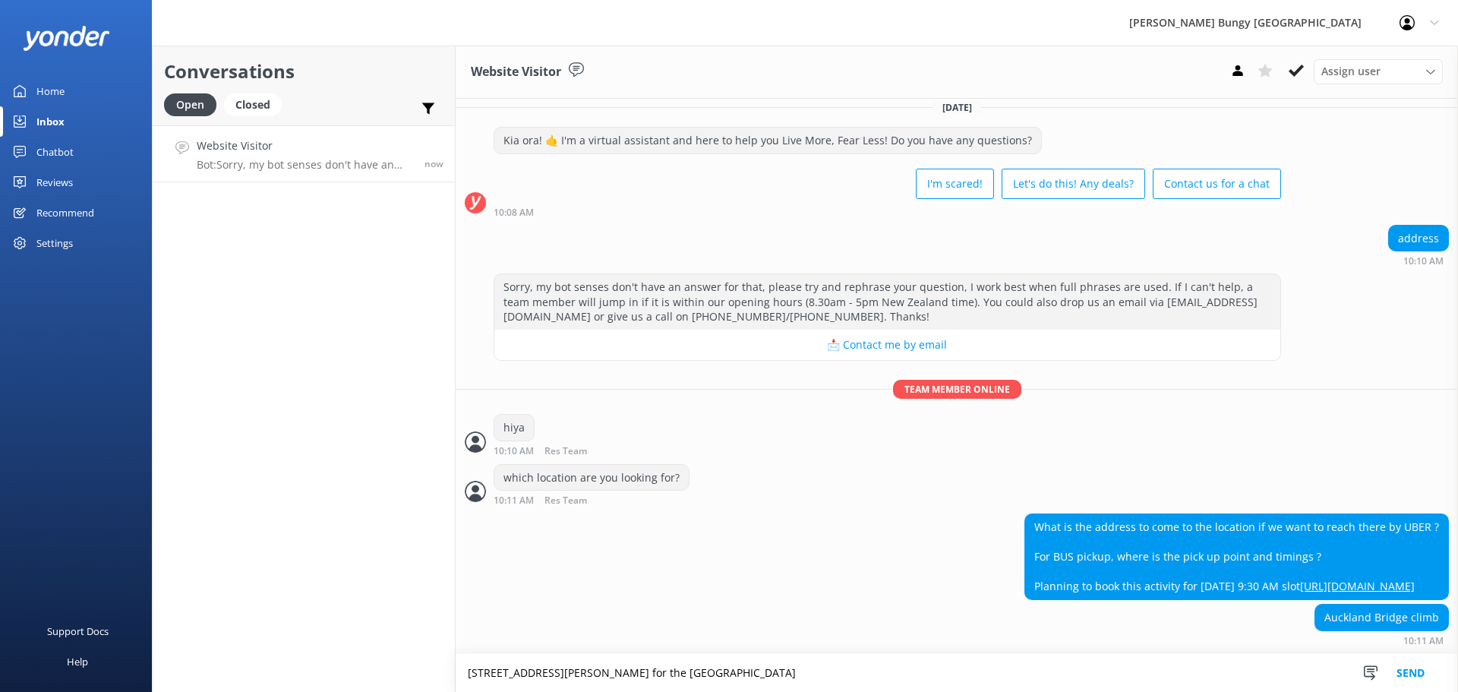
drag, startPoint x: 660, startPoint y: 675, endPoint x: 668, endPoint y: 679, distance: 8.9
type textarea "[STREET_ADDRESS][PERSON_NAME] for the [GEOGRAPHIC_DATA]"
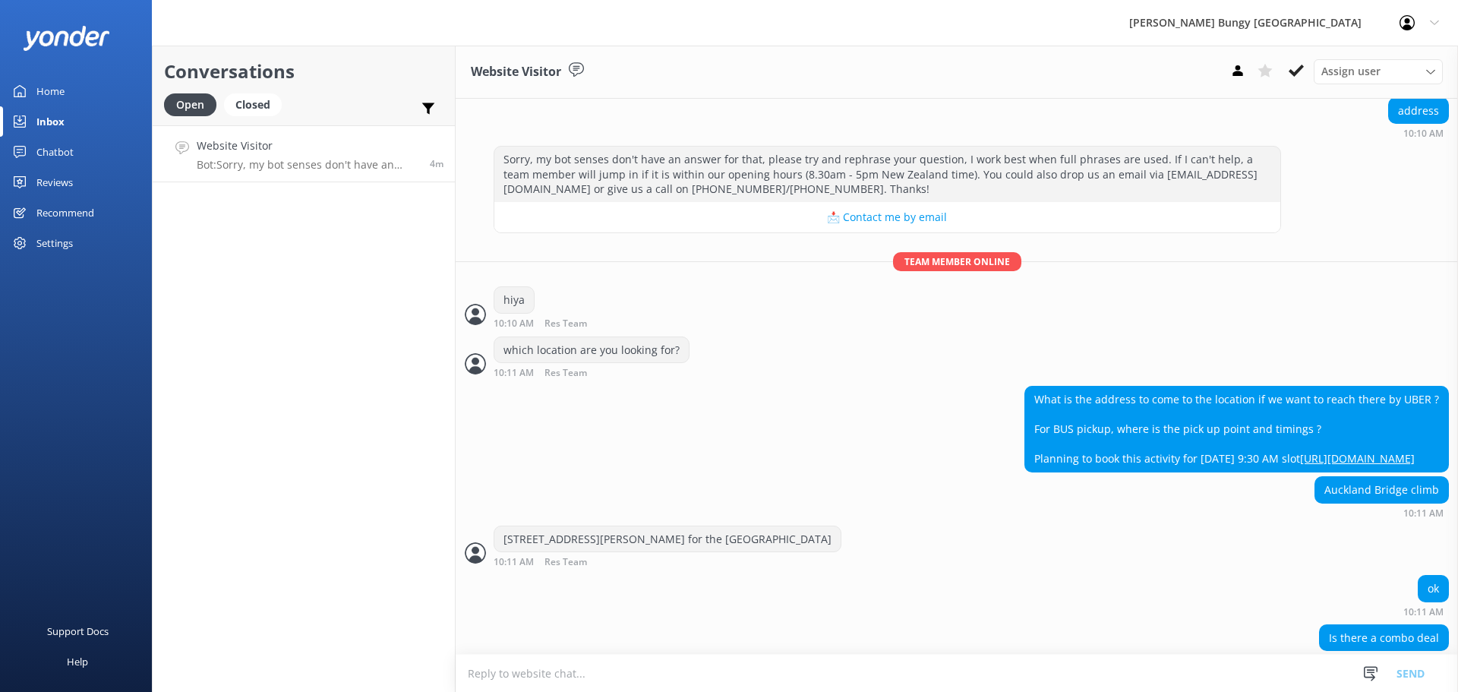
scroll to position [594, 0]
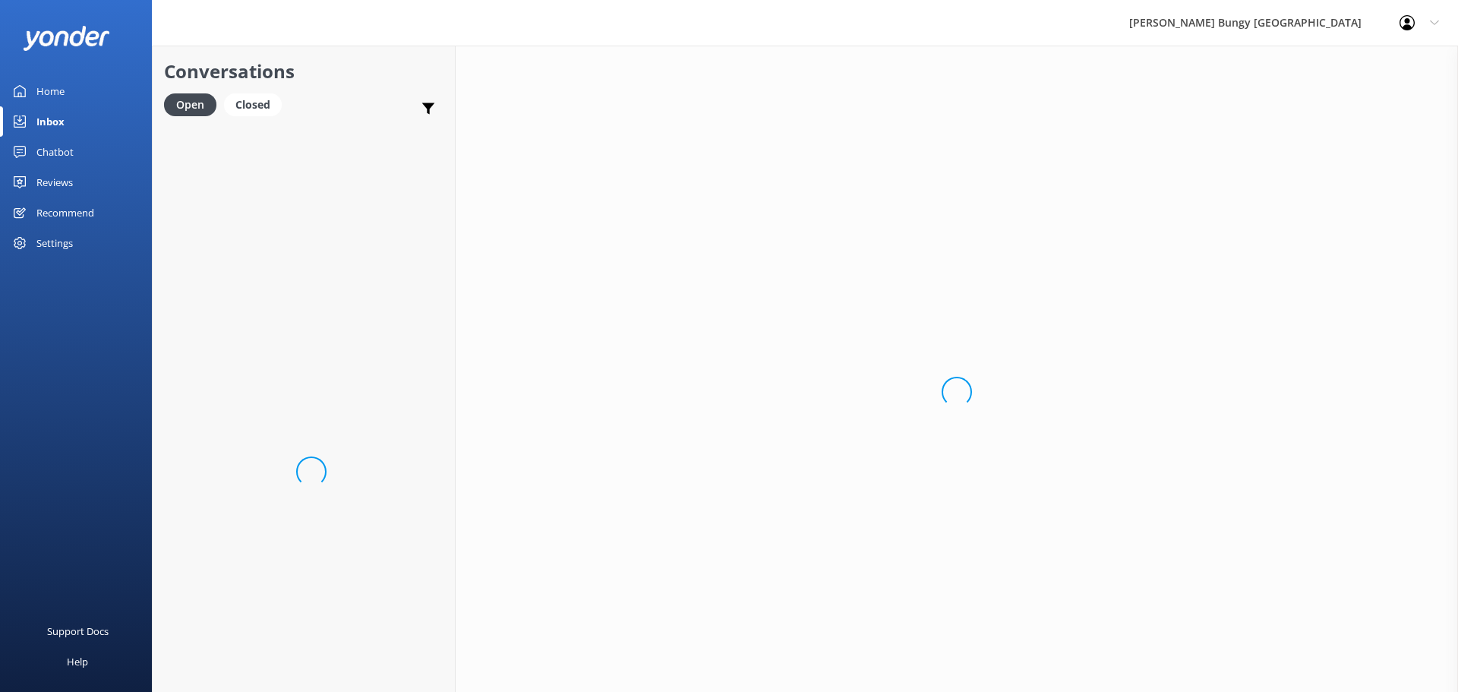
drag, startPoint x: 684, startPoint y: 671, endPoint x: 697, endPoint y: 679, distance: 14.7
click at [697, 679] on div "Loading.." at bounding box center [957, 392] width 1003 height 692
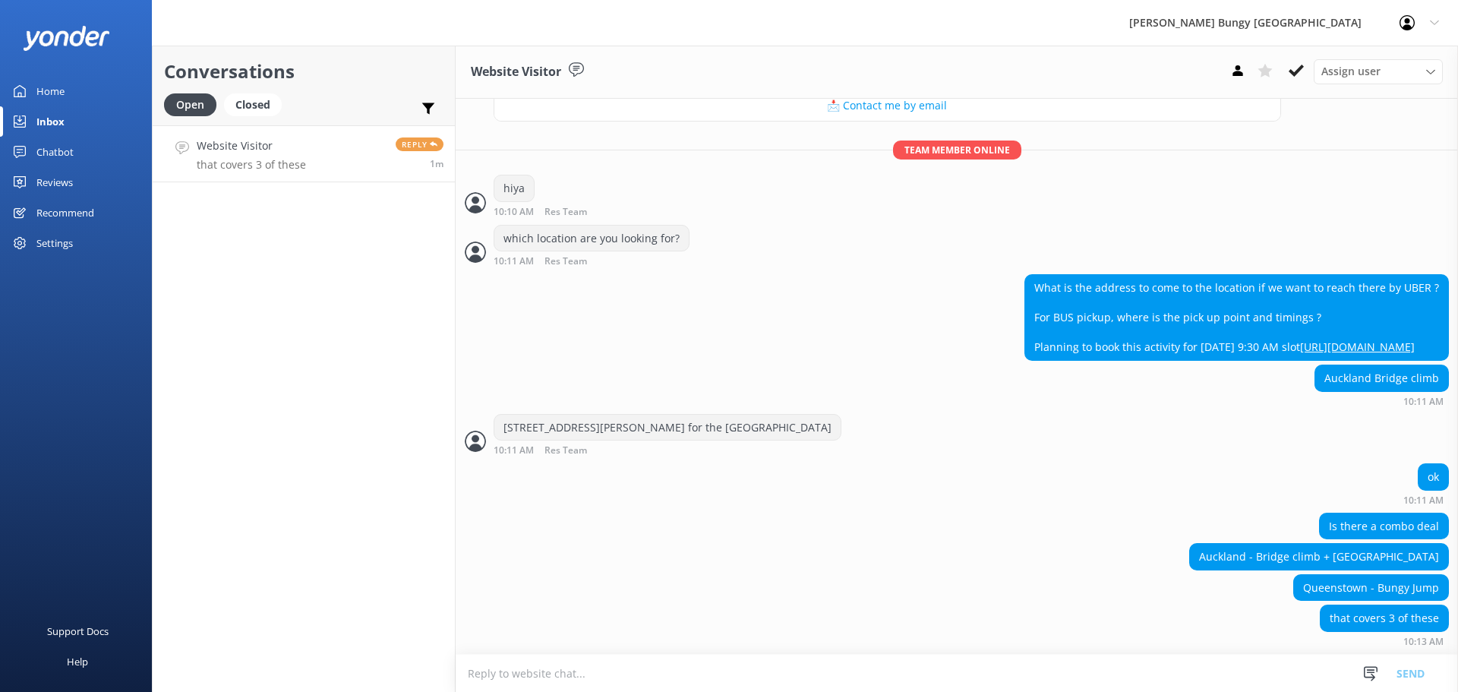
click at [695, 678] on textarea at bounding box center [957, 673] width 1003 height 37
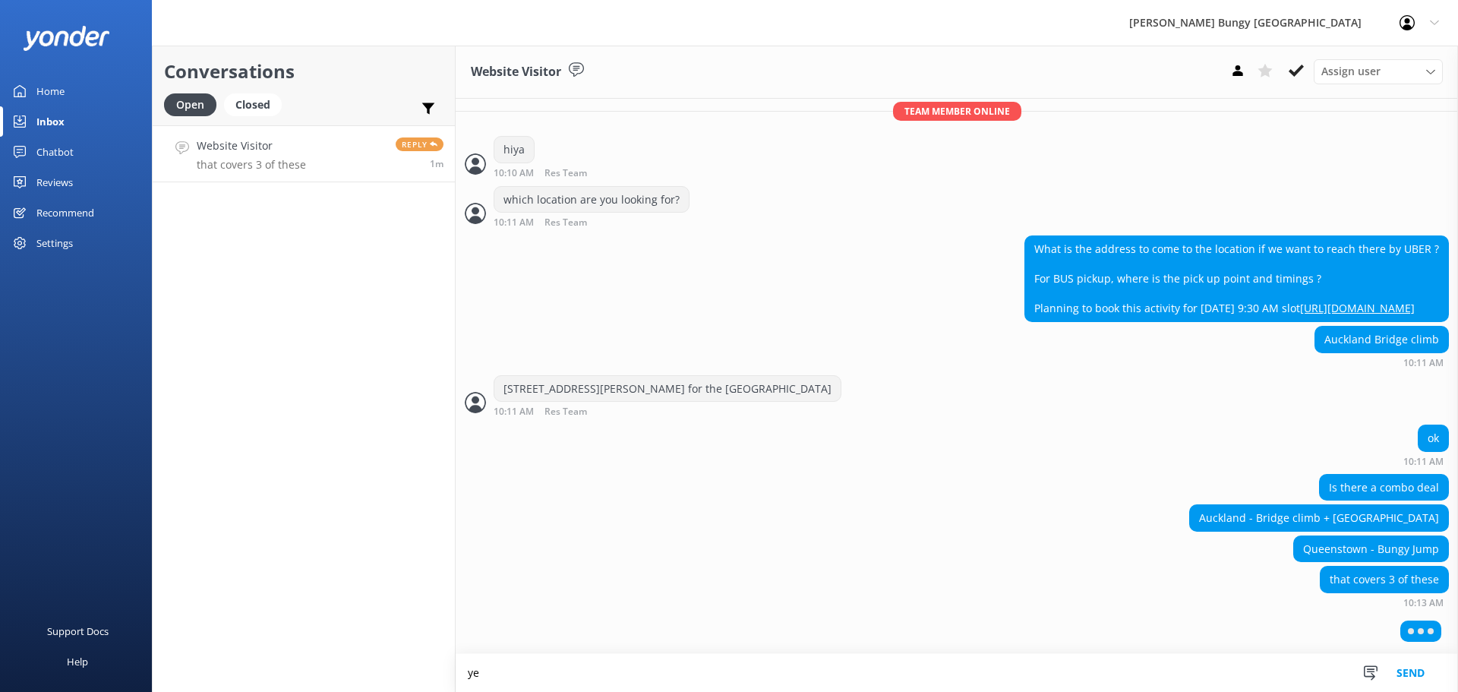
scroll to position [630, 0]
type textarea "yes there is"
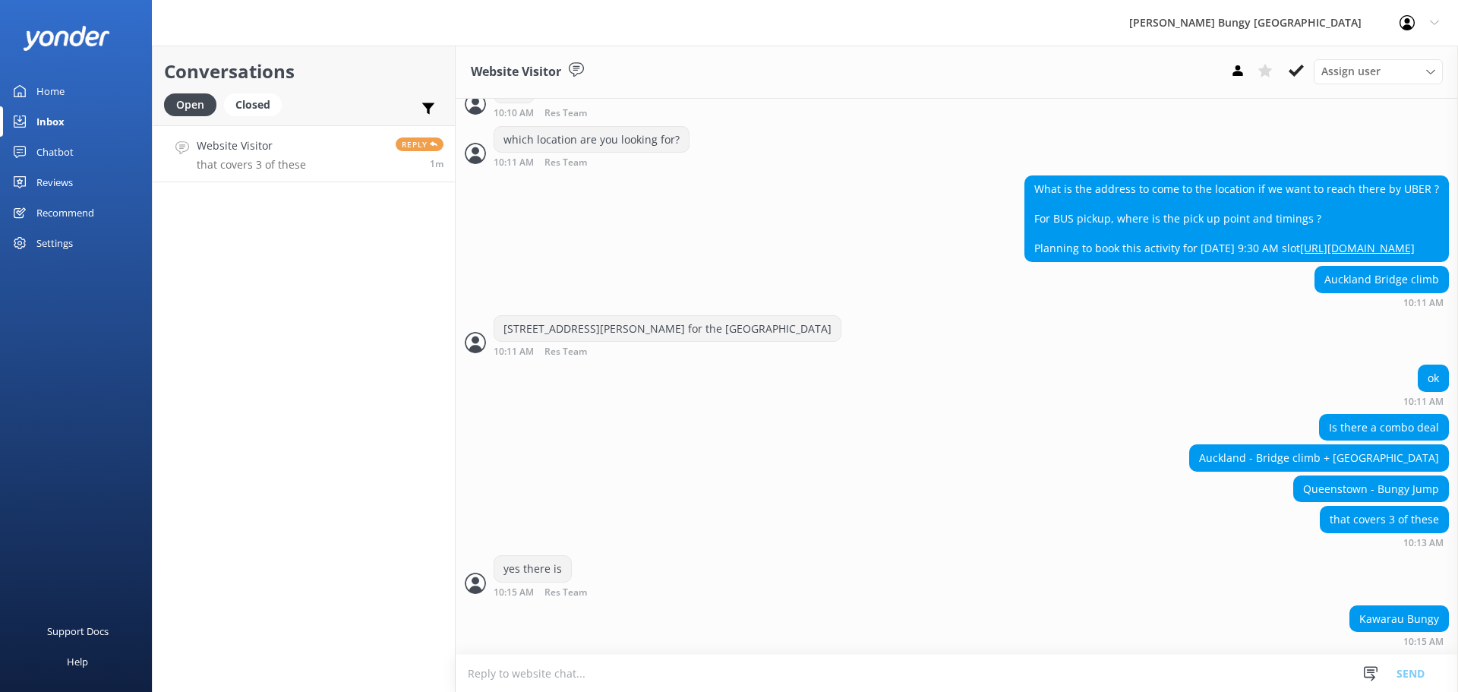
scroll to position [728, 0]
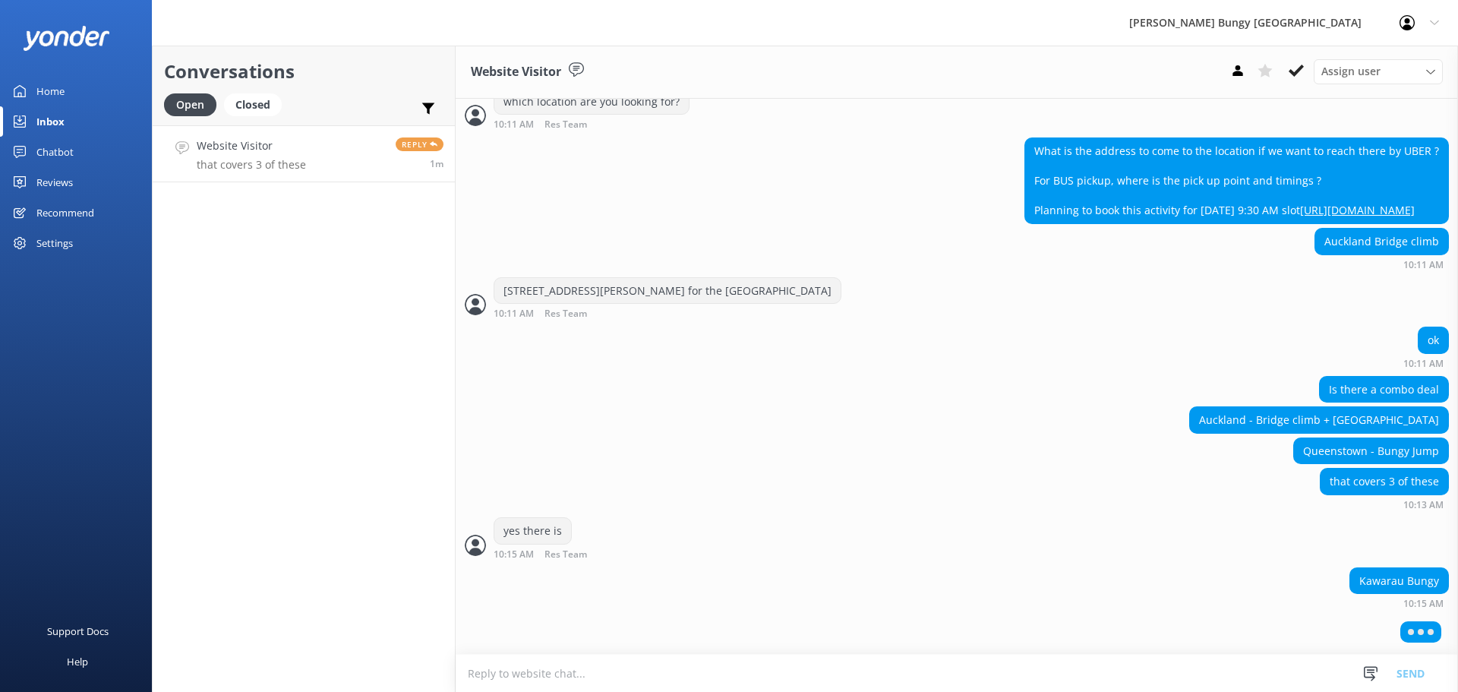
click at [754, 668] on textarea at bounding box center [957, 673] width 1003 height 37
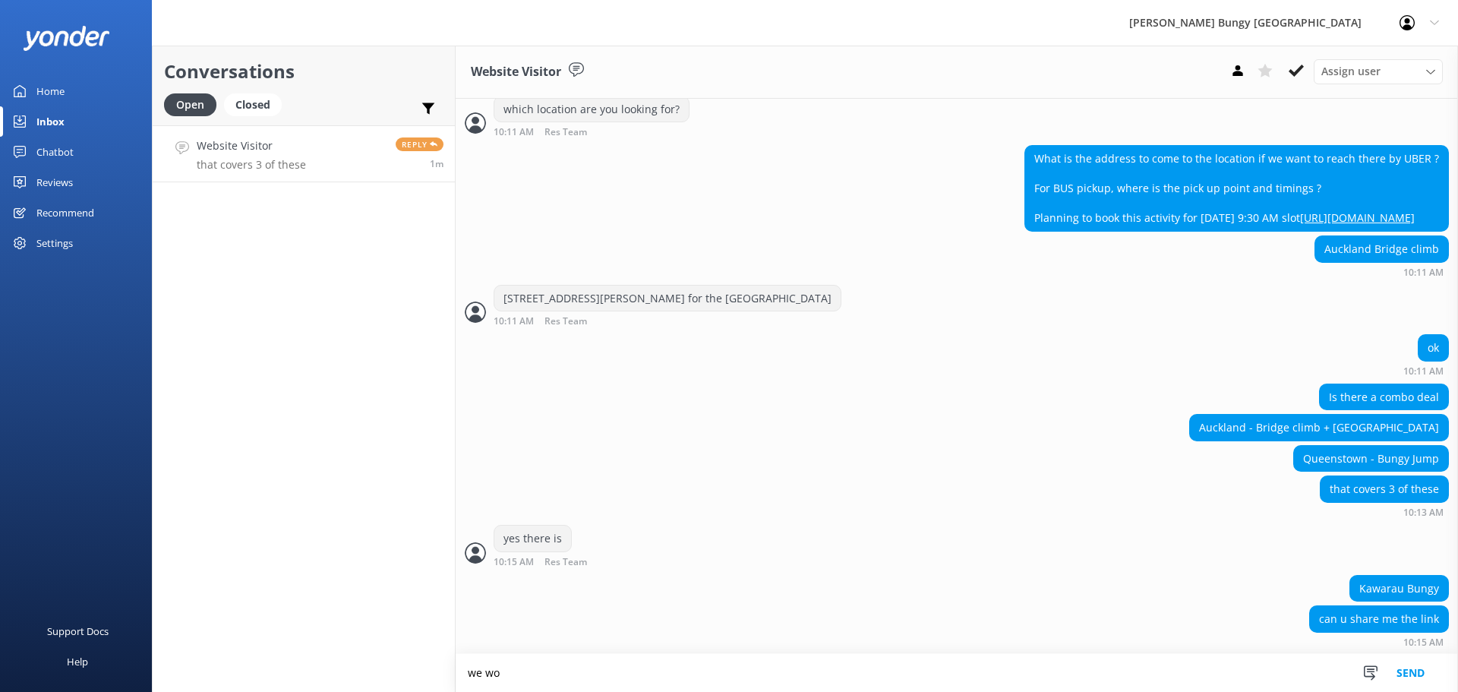
scroll to position [725, 0]
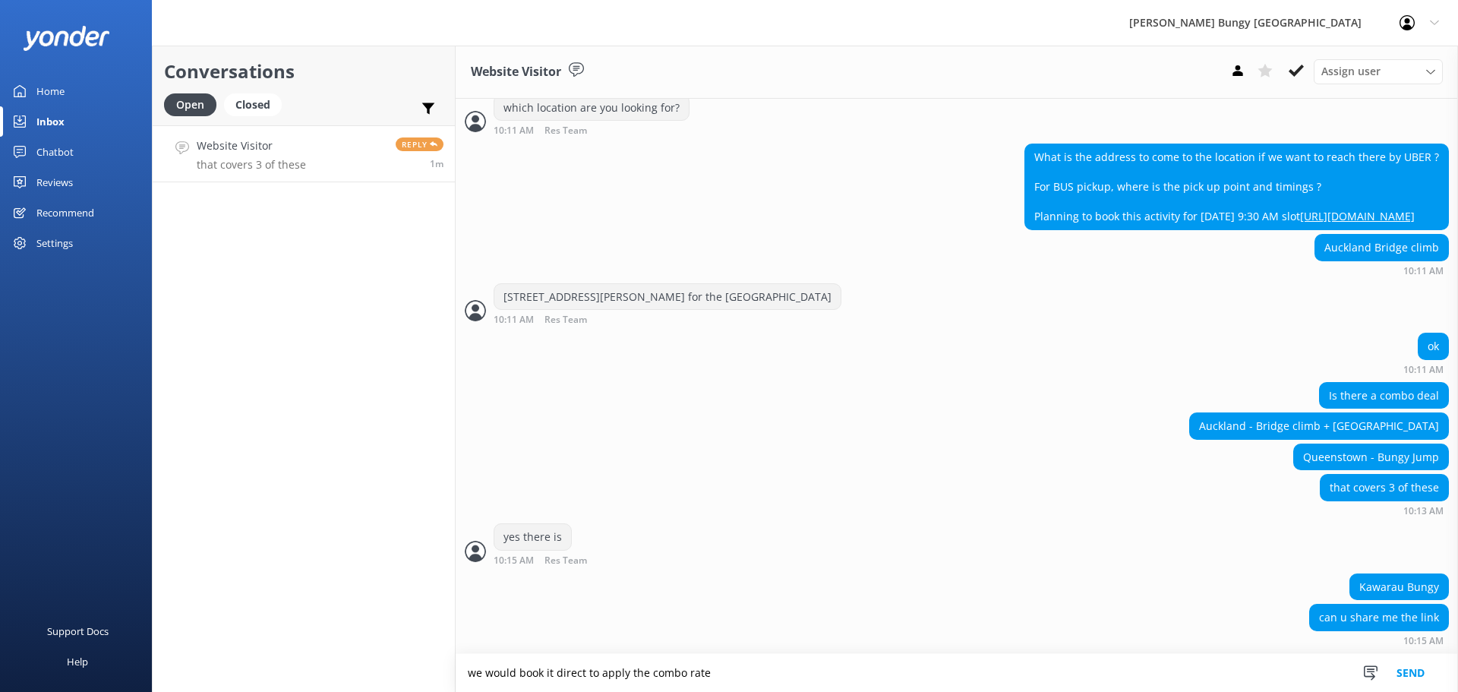
type textarea "we would book it direct to apply the combo rate"
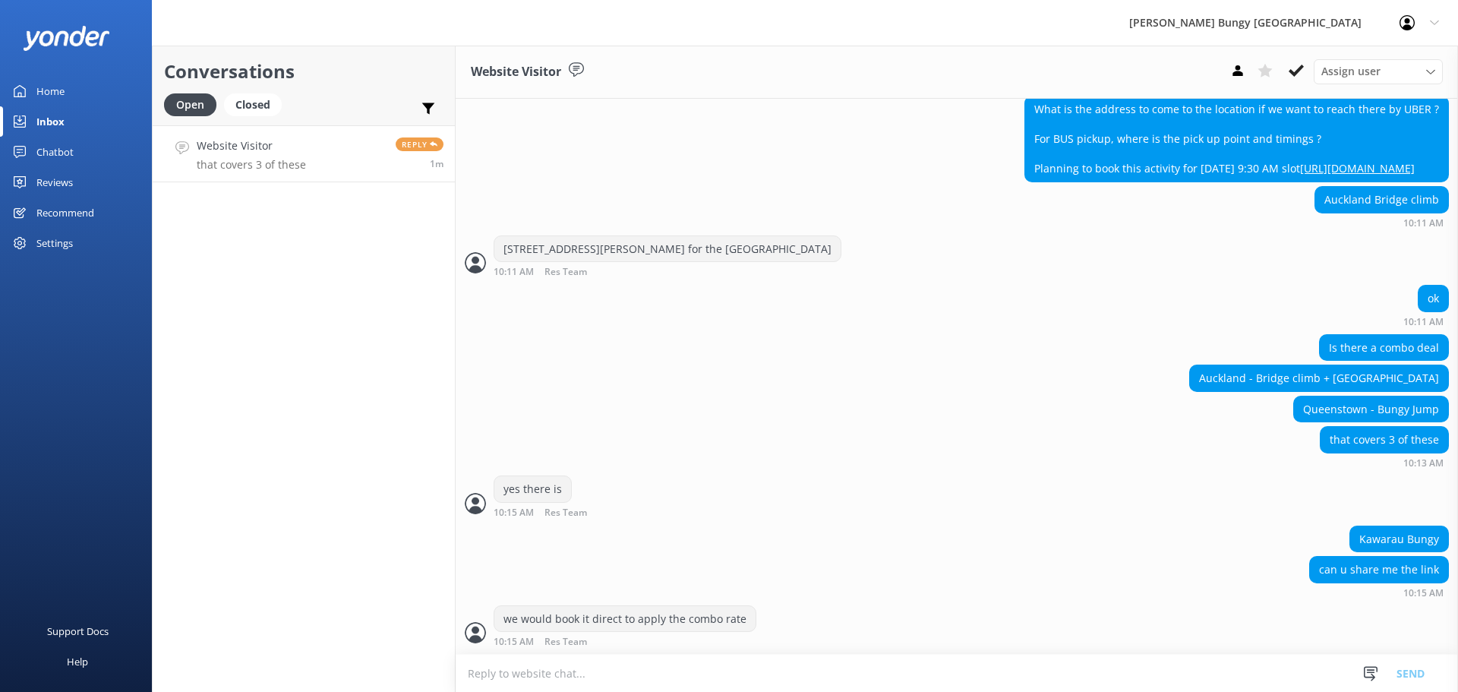
scroll to position [773, 0]
drag, startPoint x: 1084, startPoint y: 680, endPoint x: 1070, endPoint y: 685, distance: 14.7
click at [1075, 684] on textarea at bounding box center [957, 673] width 1003 height 37
click at [1051, 689] on textarea at bounding box center [957, 673] width 1003 height 37
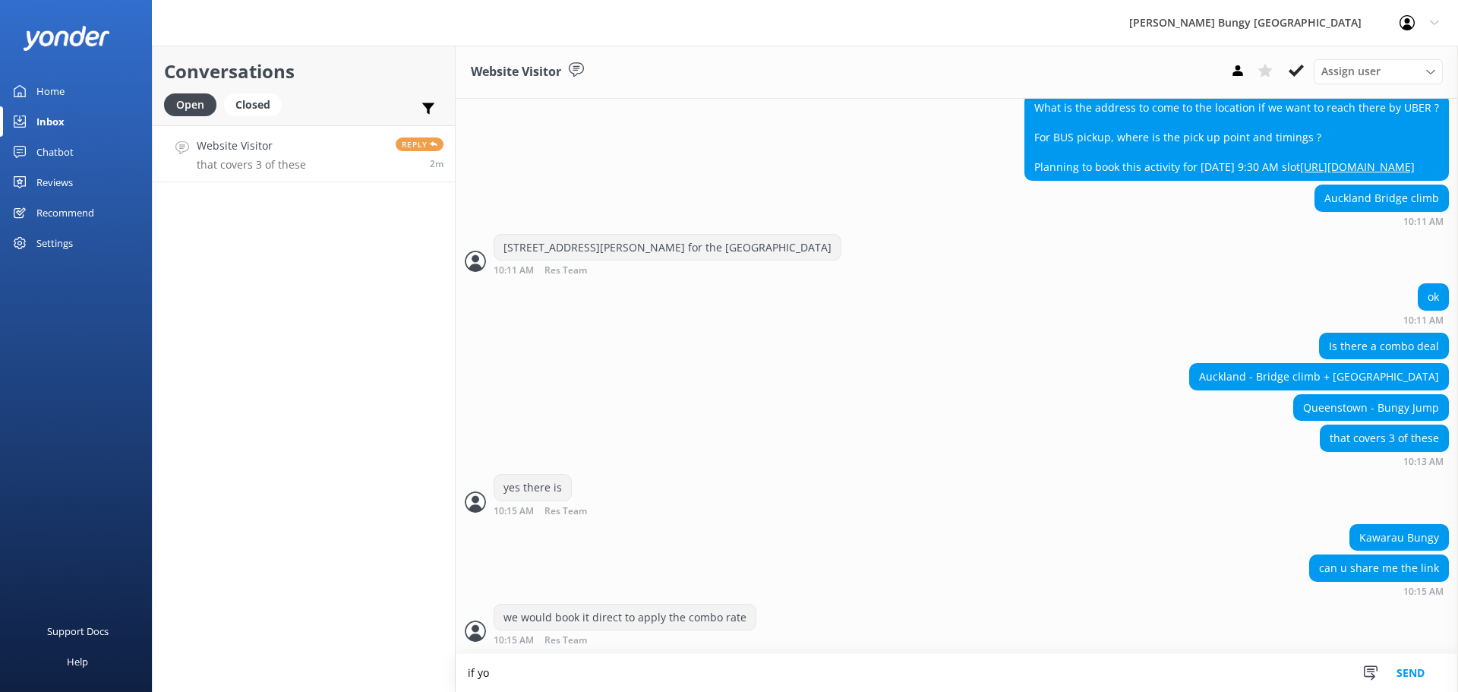
scroll to position [774, 0]
type textarea "if you do 3 or more activities it takes $70 off of each"
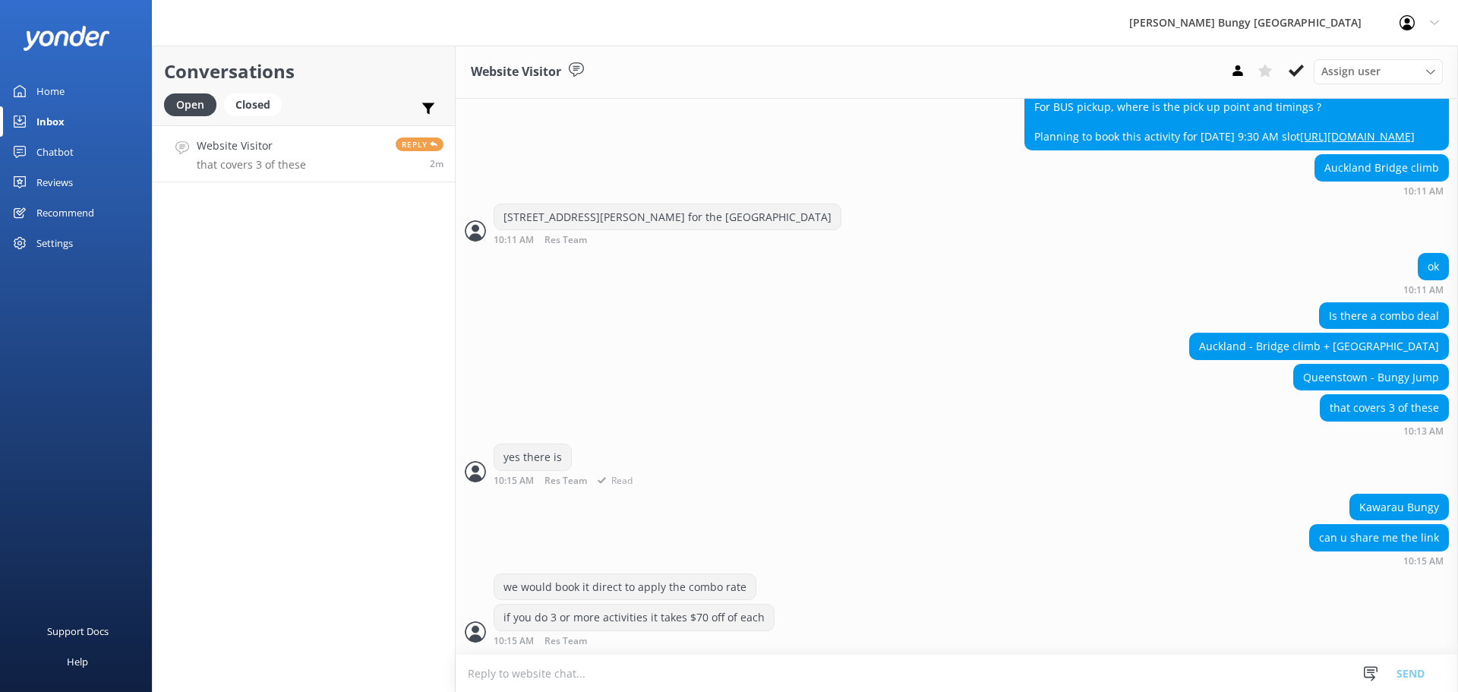
scroll to position [854, 0]
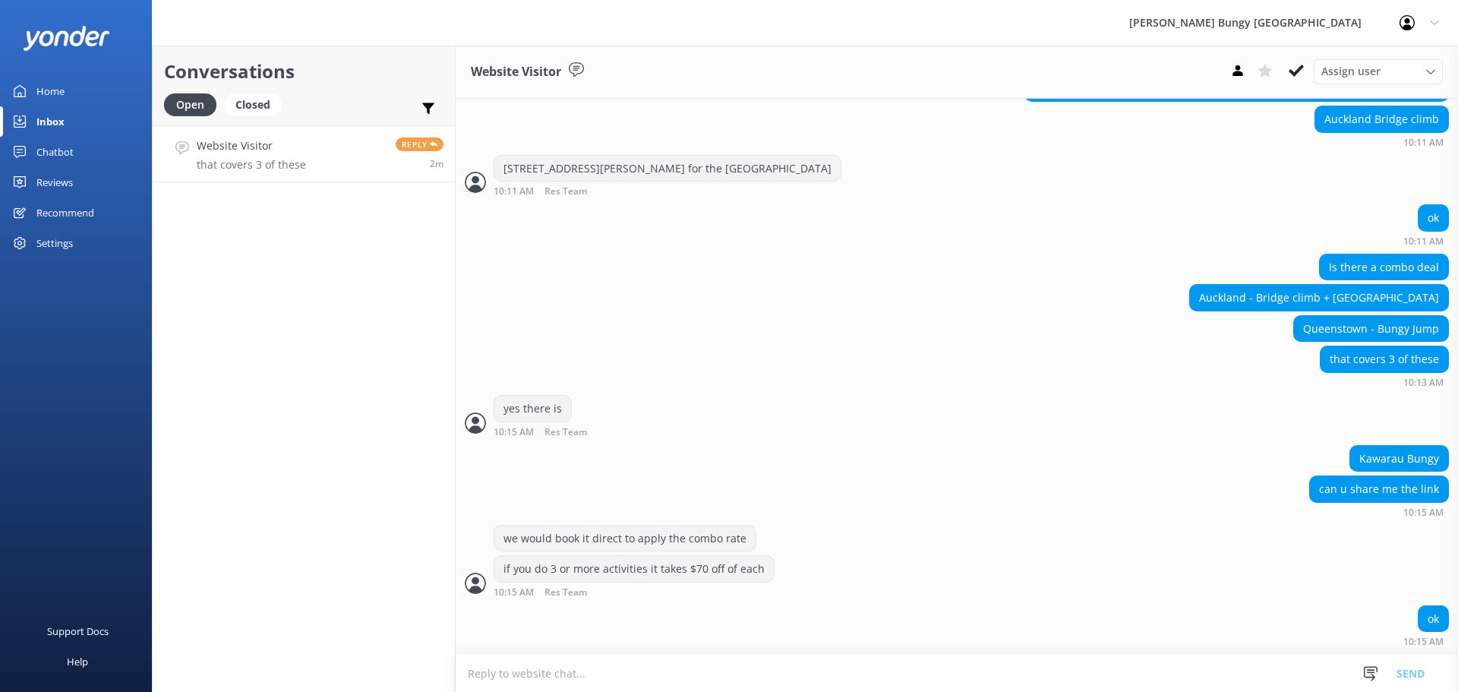
click at [1031, 663] on textarea at bounding box center [957, 673] width 1003 height 37
type textarea "when you are ready we can make this over the chat"
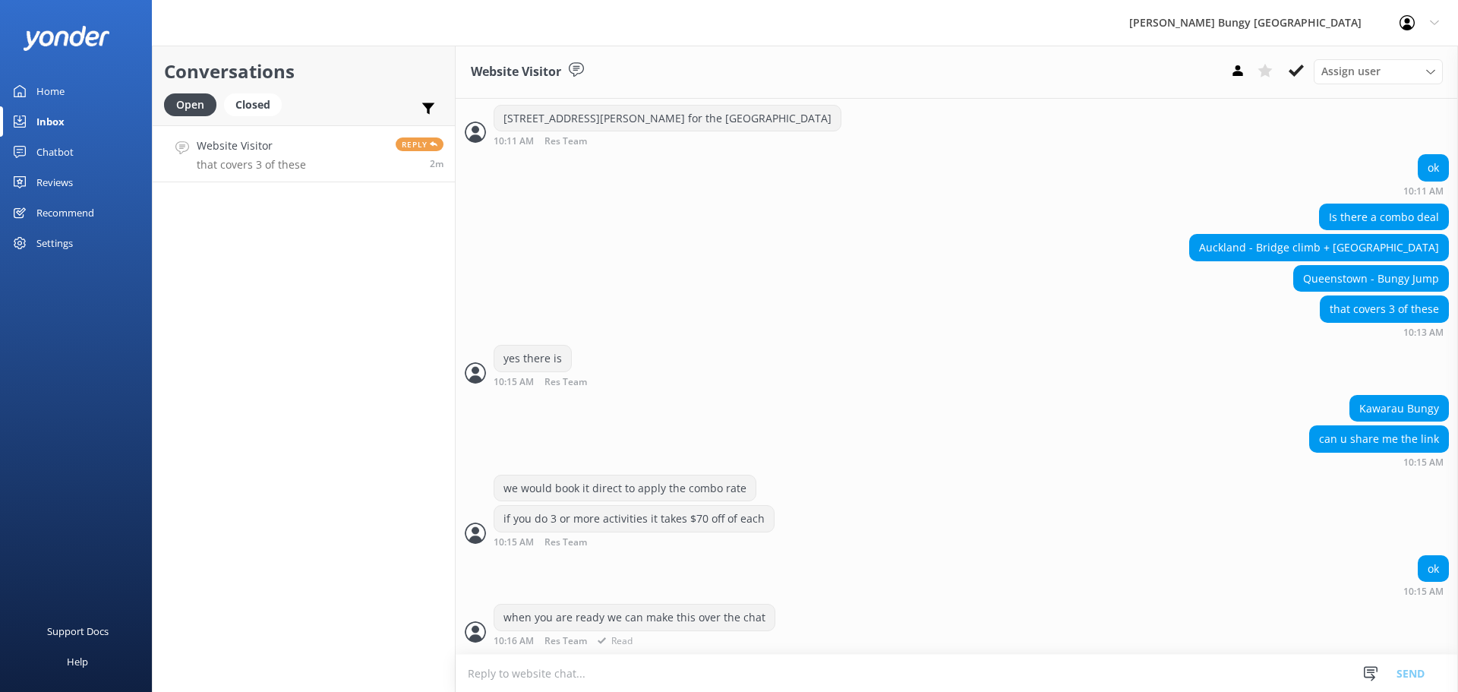
scroll to position [903, 0]
click at [300, 309] on div "Conversations Open Closed Important Assigned to me Unassigned Website Visitor t…" at bounding box center [304, 369] width 304 height 646
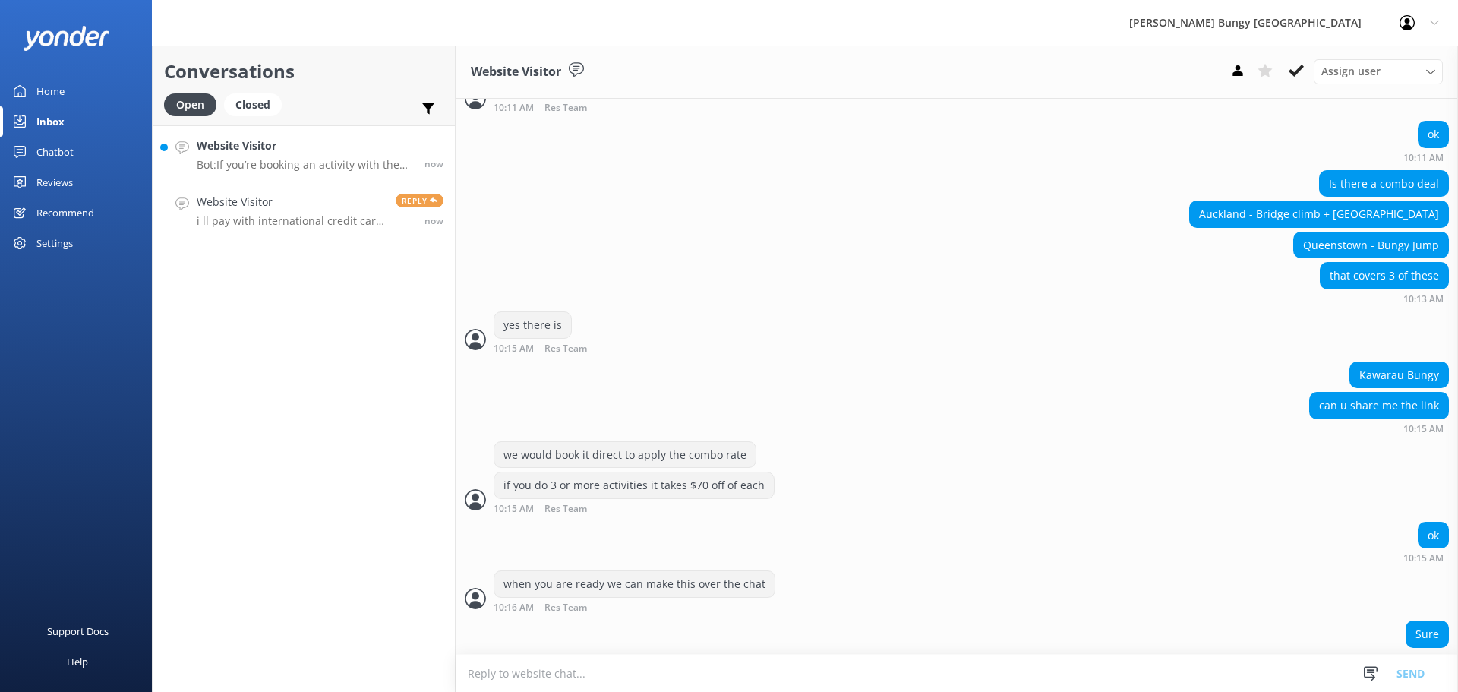
scroll to position [1145, 0]
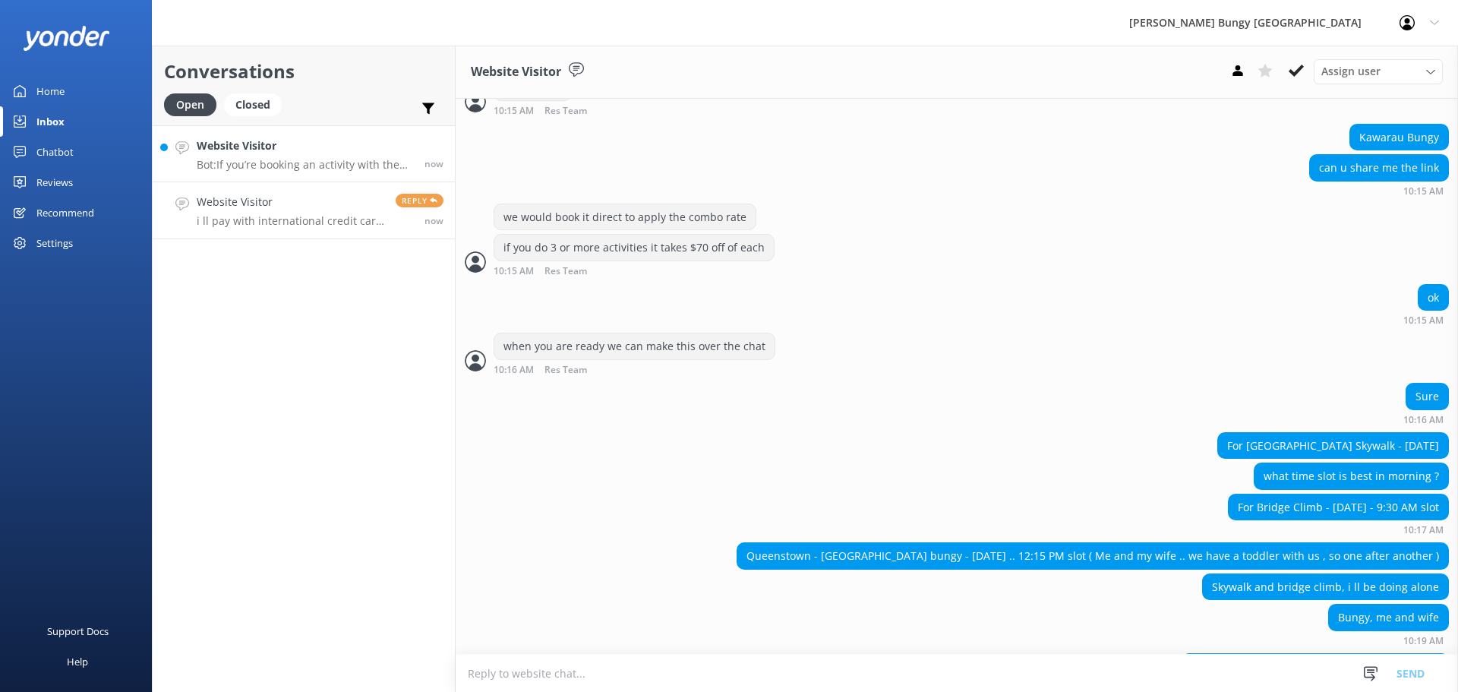
click at [302, 133] on link "Website Visitor Bot: If you’re booking an activity with the Free Bungy Bus, the…" at bounding box center [304, 153] width 302 height 57
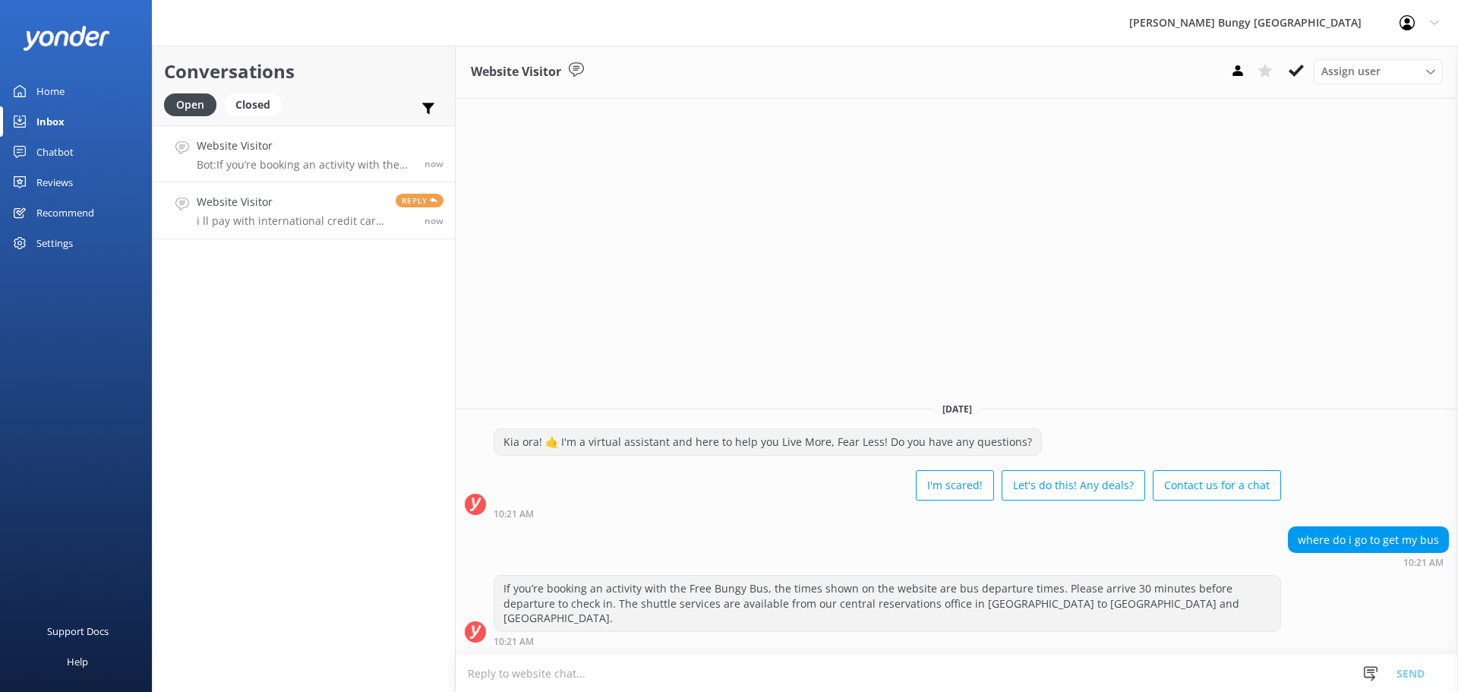
click at [279, 223] on p "i ll pay with international credit card (US Dollars)" at bounding box center [291, 221] width 188 height 14
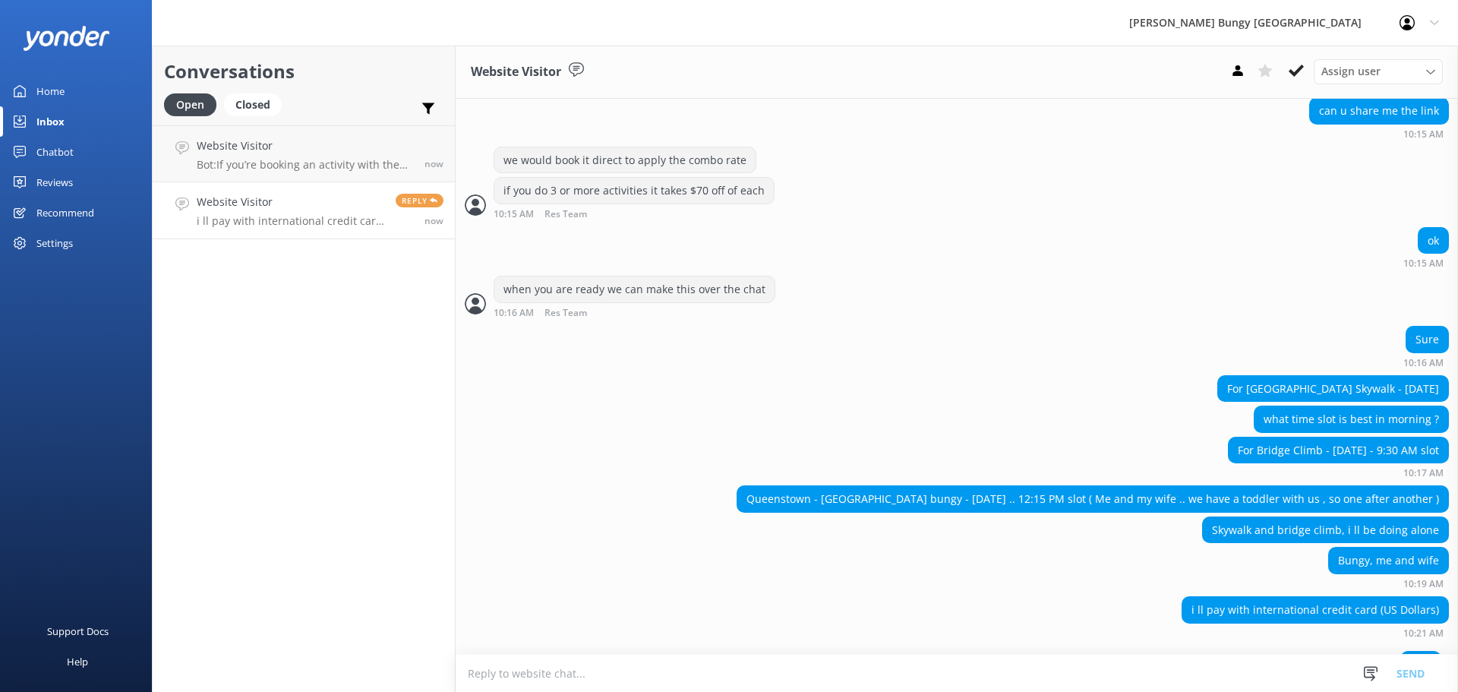
scroll to position [1259, 0]
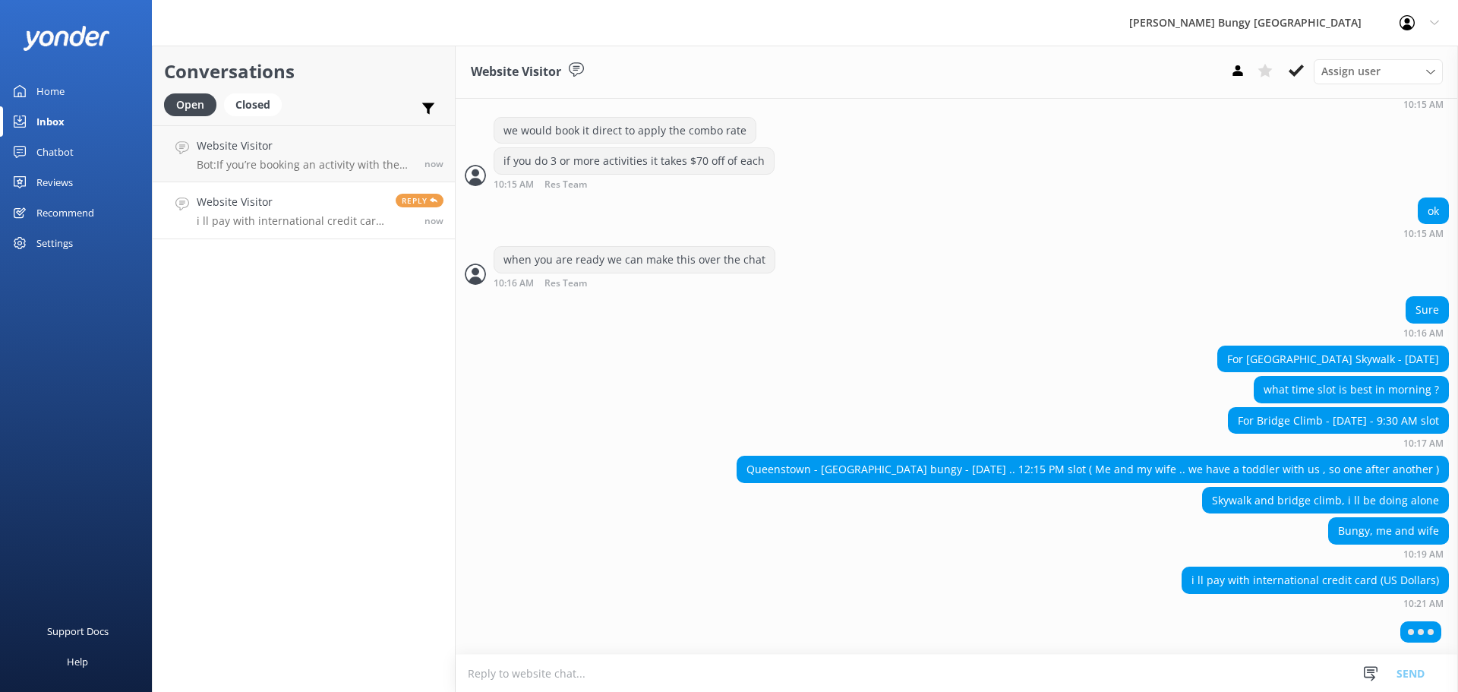
click at [1108, 676] on textarea at bounding box center [957, 673] width 1003 height 37
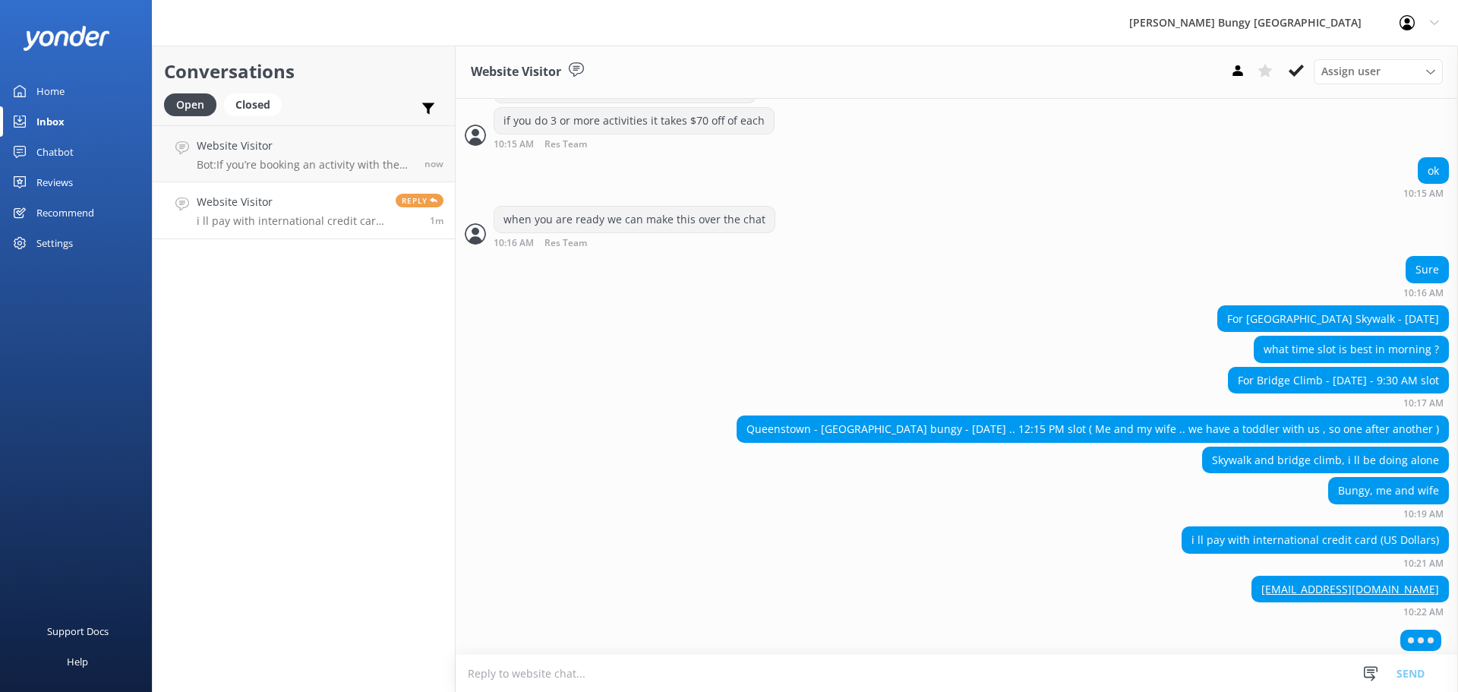
scroll to position [1307, 0]
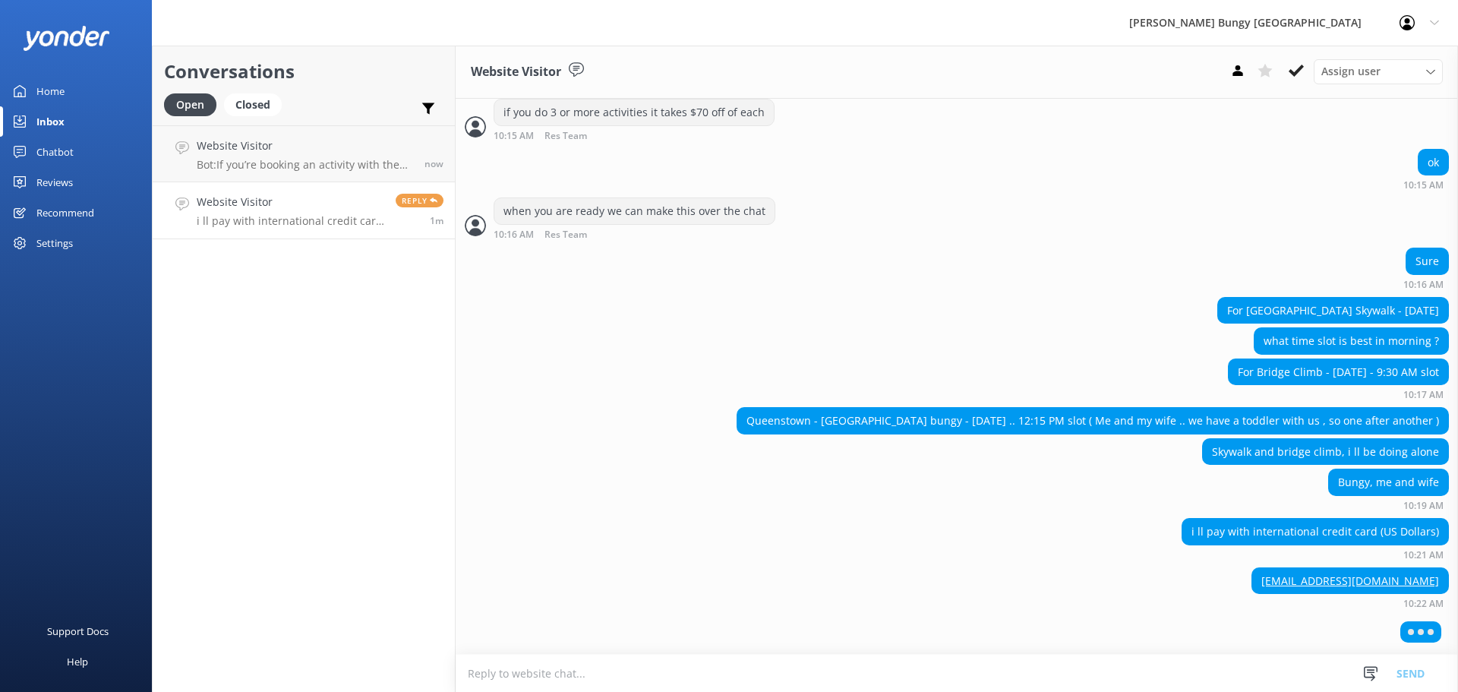
click at [695, 495] on div "Bungy, me and wife 10:19 AM" at bounding box center [957, 490] width 1003 height 42
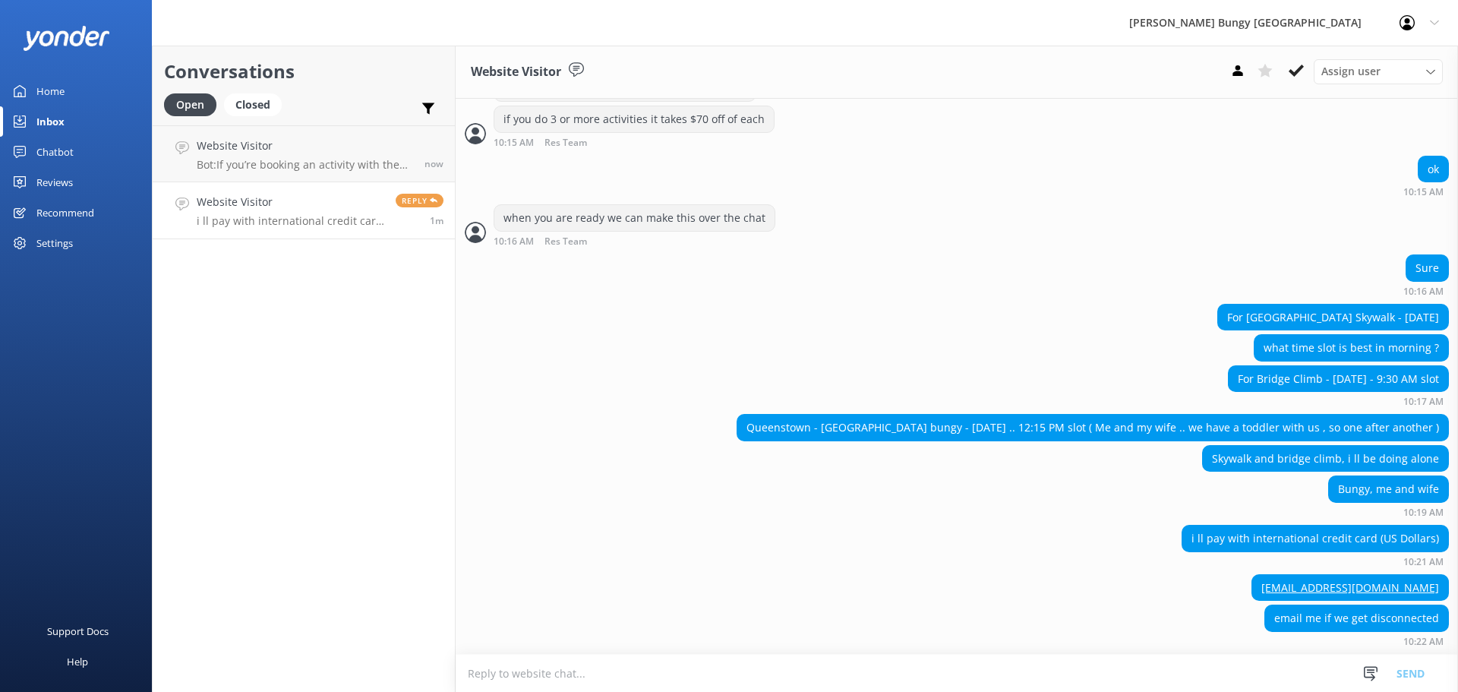
scroll to position [1303, 0]
click at [416, 168] on div "now" at bounding box center [428, 153] width 30 height 33
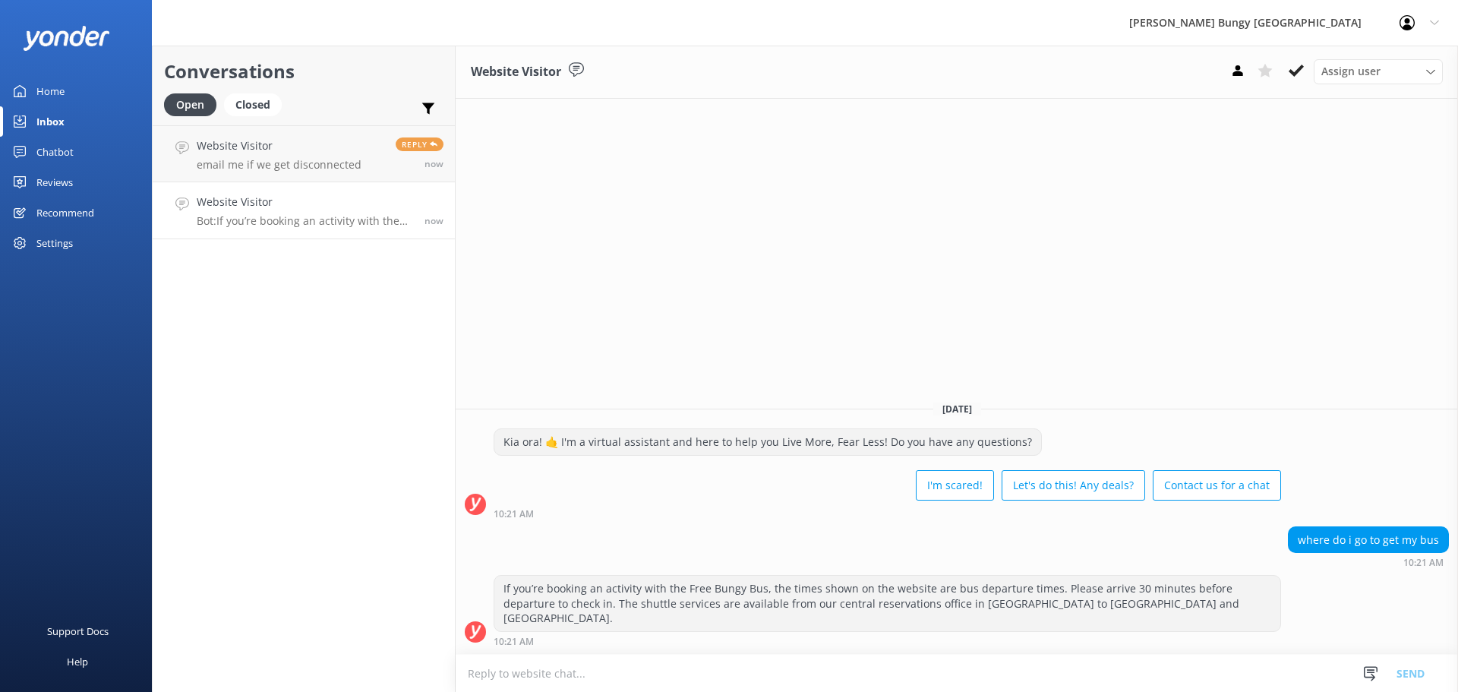
click at [260, 196] on h4 "Website Visitor" at bounding box center [305, 202] width 216 height 17
click at [272, 160] on p "email me if we get disconnected" at bounding box center [279, 165] width 165 height 14
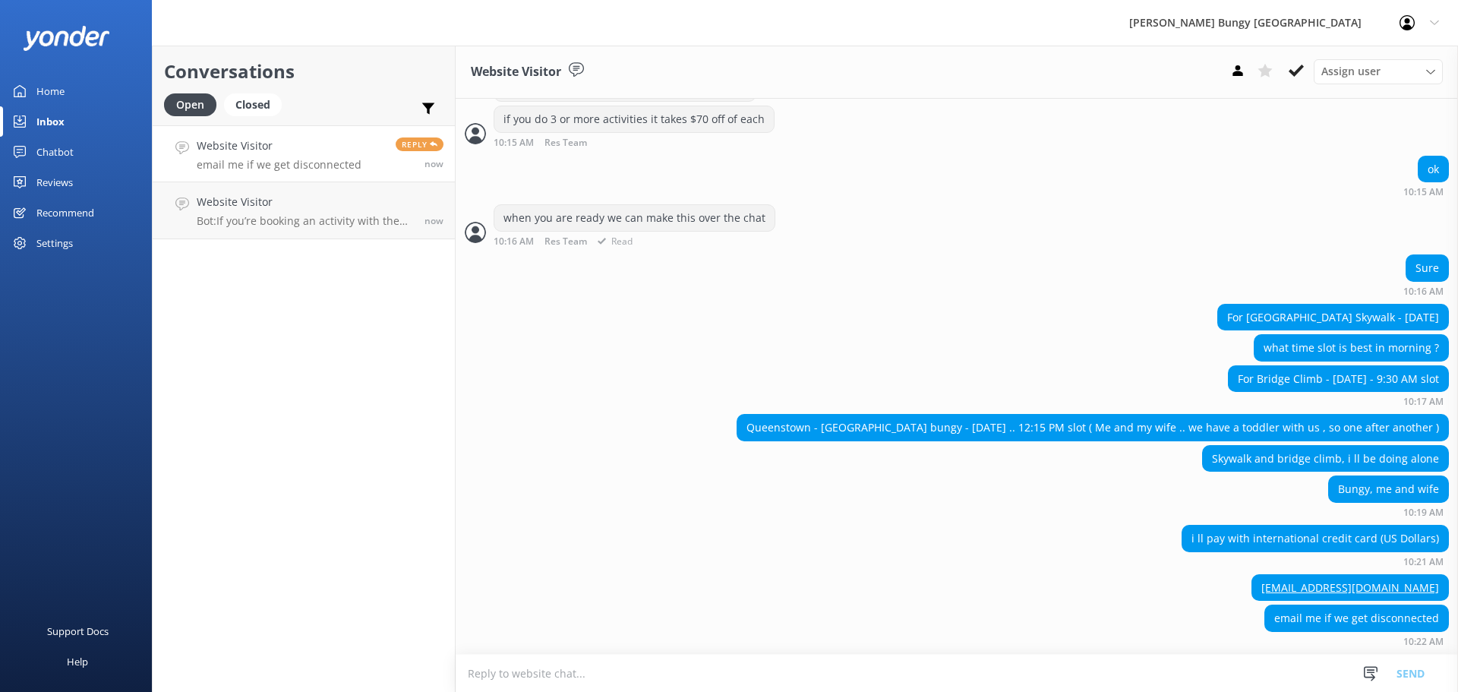
scroll to position [1303, 0]
click at [1281, 673] on textarea at bounding box center [957, 673] width 1003 height 37
click at [1035, 679] on textarea at bounding box center [957, 673] width 1003 height 37
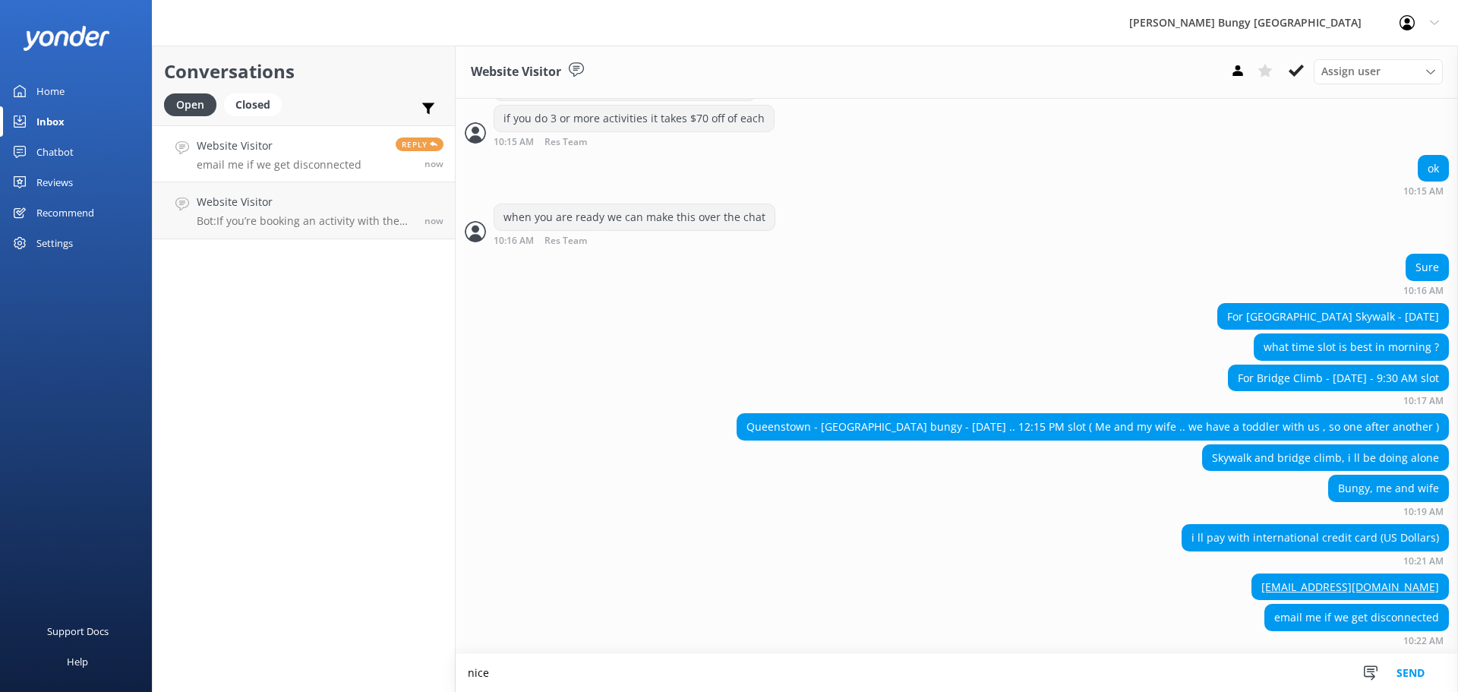
scroll to position [1303, 0]
type textarea "nice, one moment here"
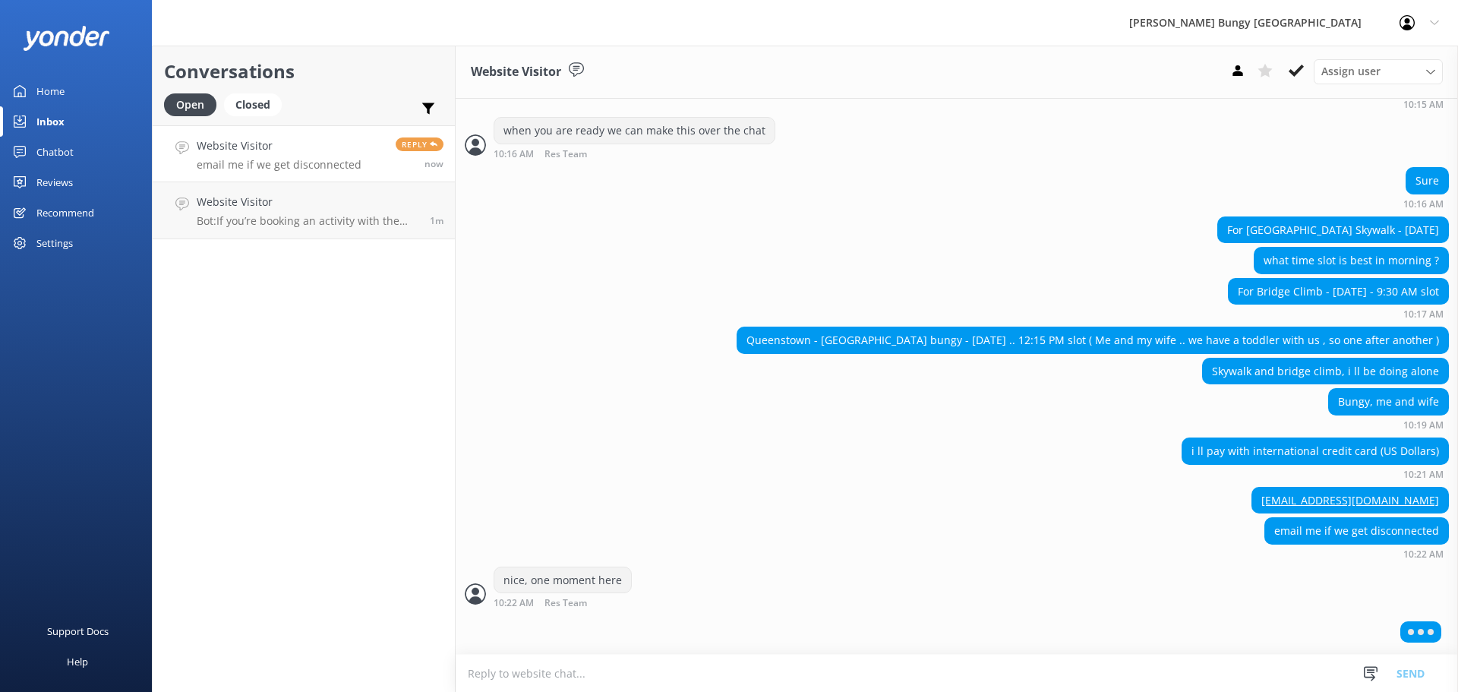
scroll to position [1353, 0]
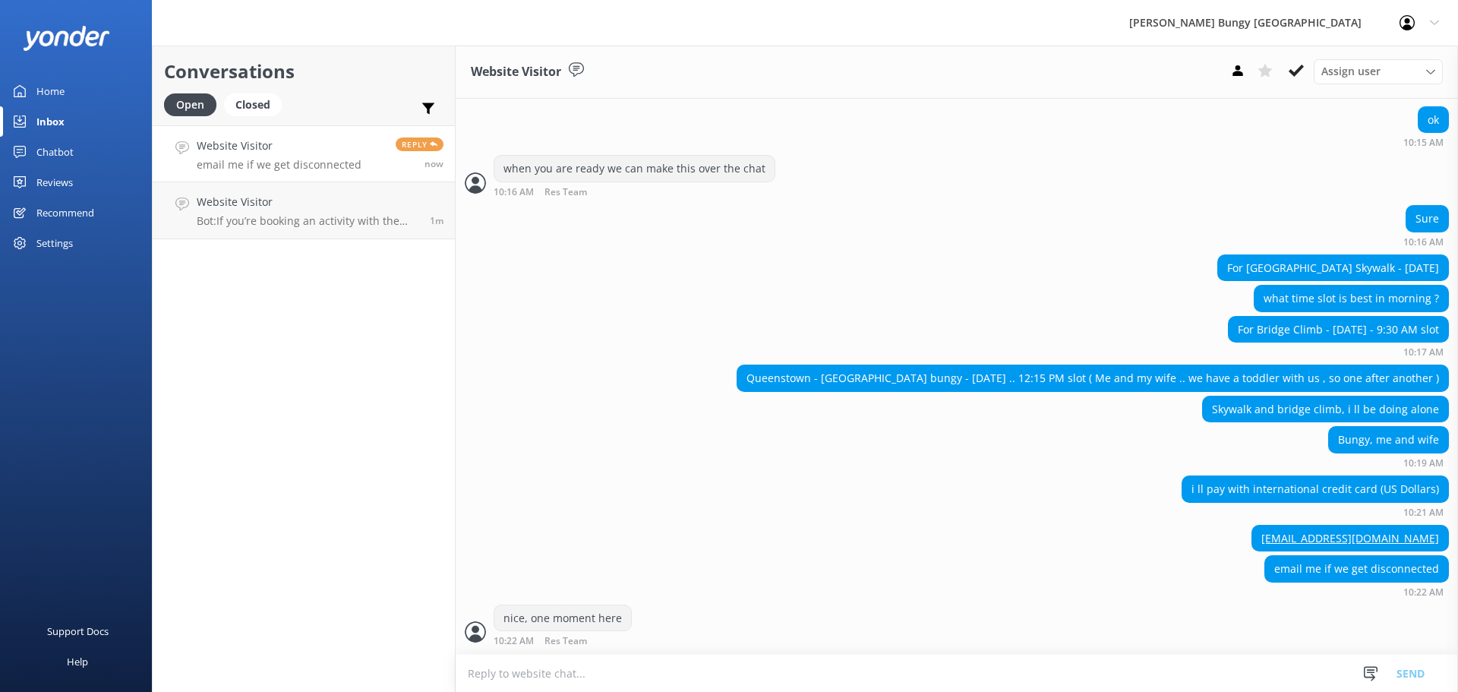
click at [1066, 661] on textarea at bounding box center [957, 673] width 1003 height 37
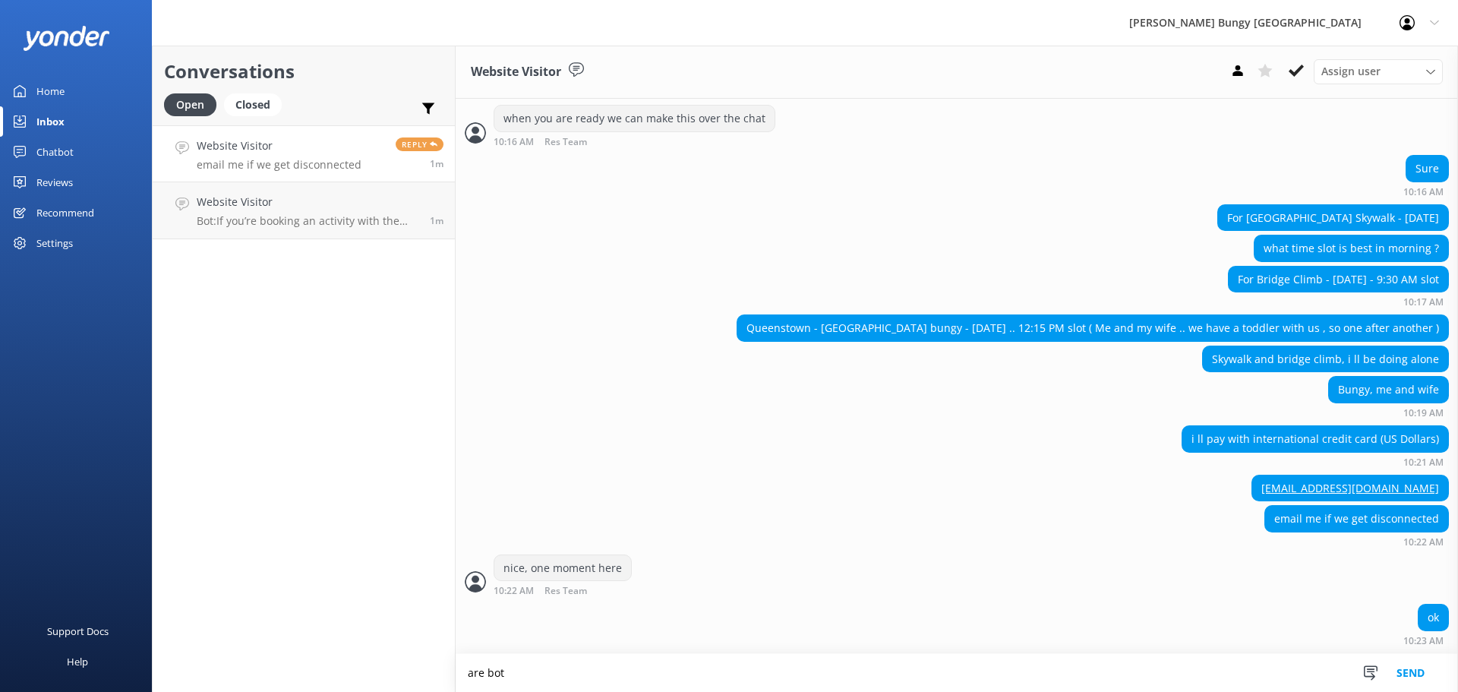
scroll to position [1402, 0]
type textarea "are both you and your wife looking to do all 3 activities?"
click at [977, 463] on div "i ll pay with international credit card (US Dollars) 10:21 AM" at bounding box center [957, 446] width 1003 height 42
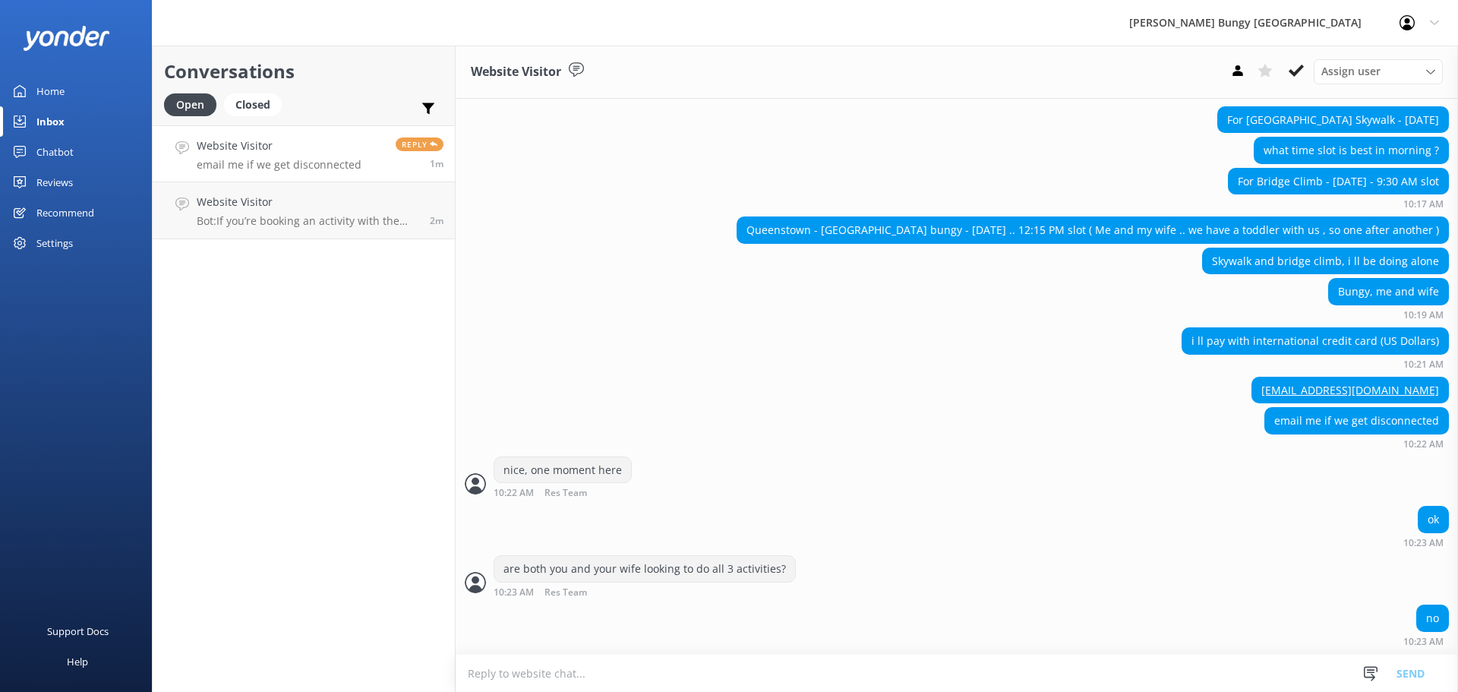
scroll to position [1536, 0]
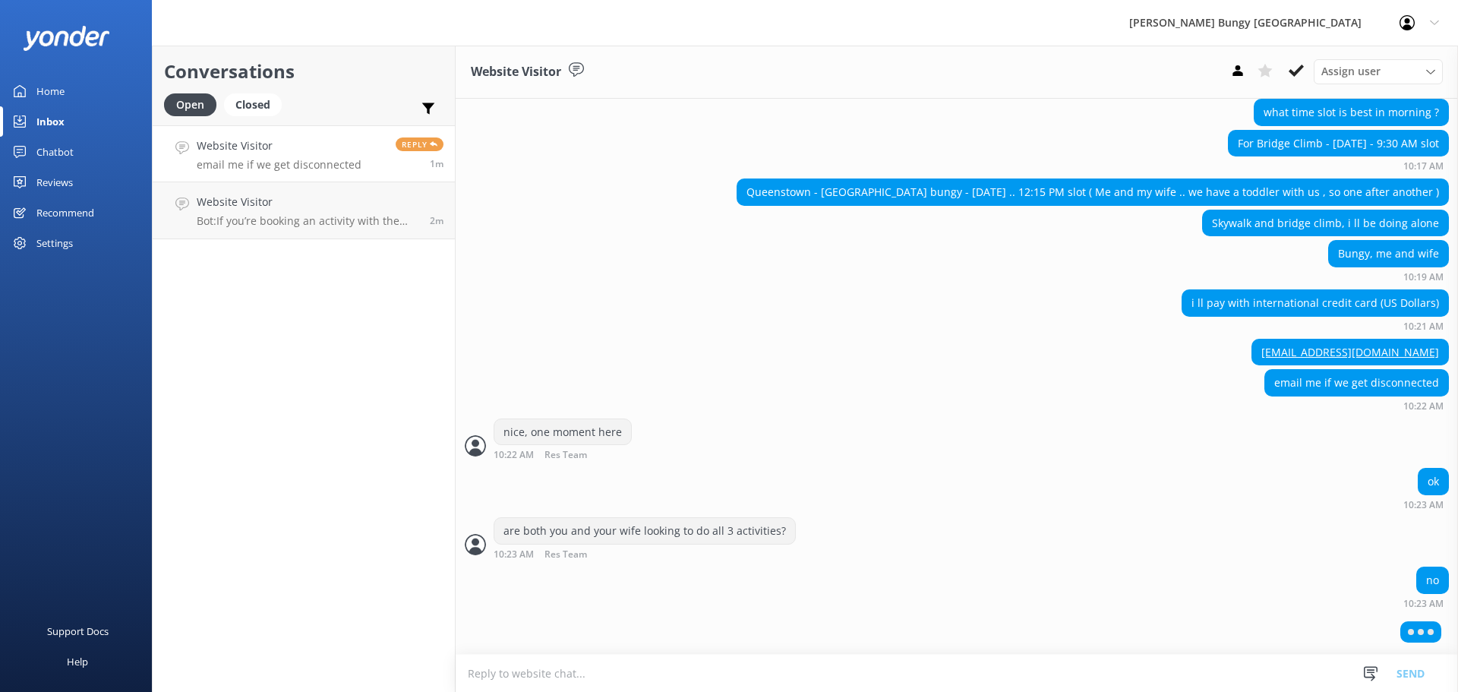
click at [1063, 668] on textarea at bounding box center [957, 673] width 1003 height 37
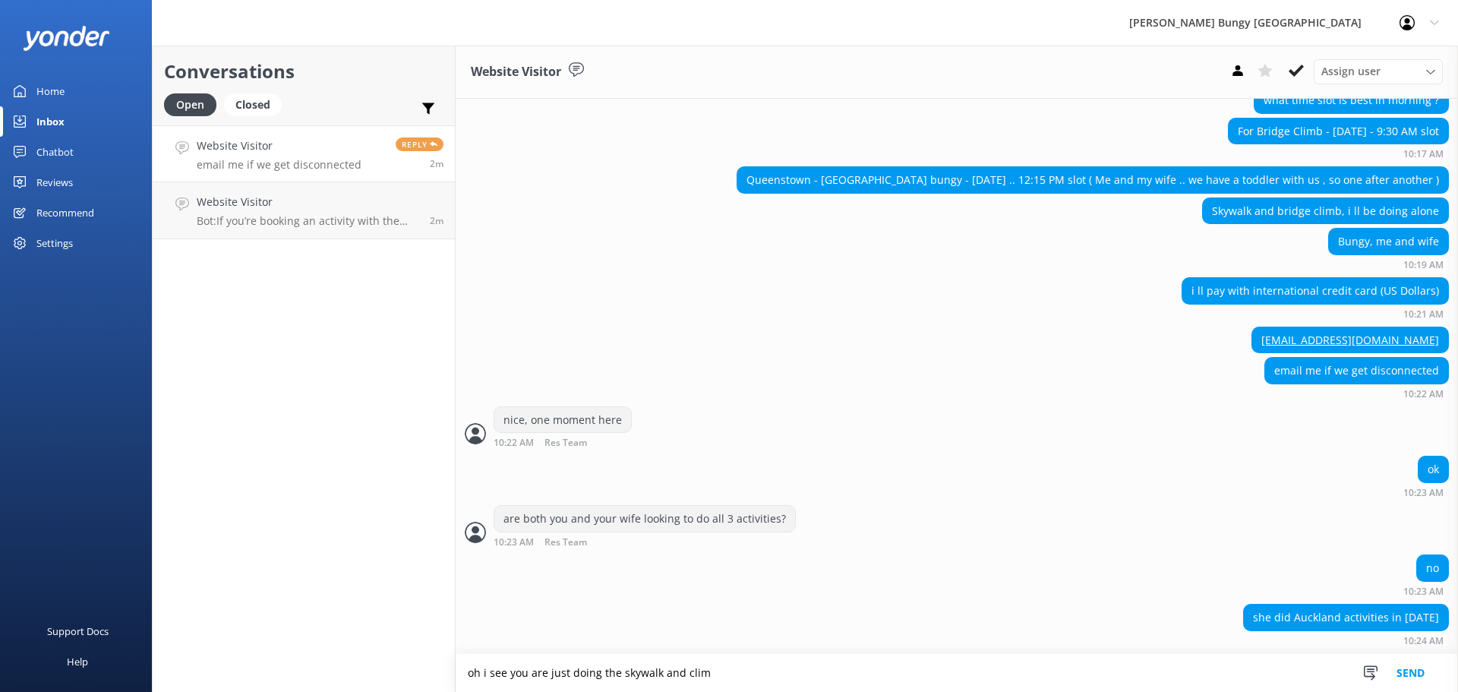
scroll to position [1581, 0]
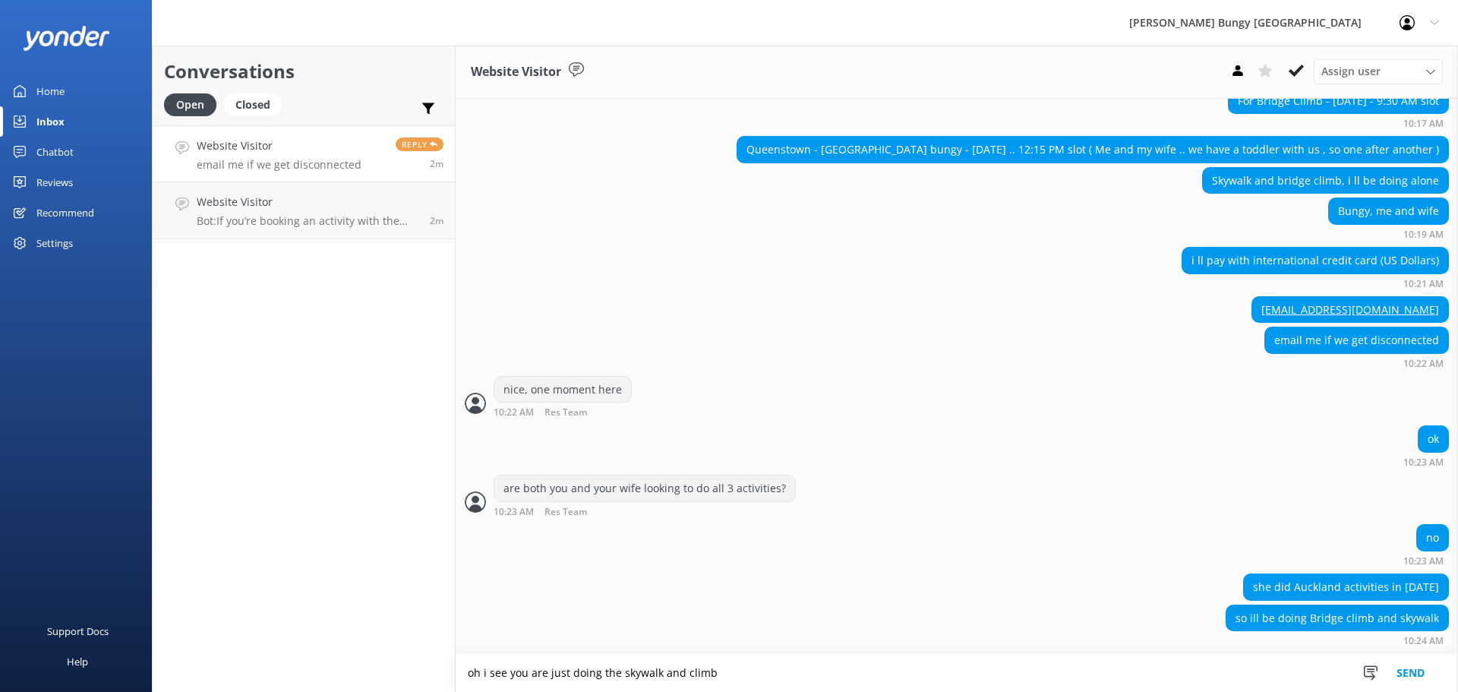
type textarea "oh i see you are just doing the skywalk and climb"
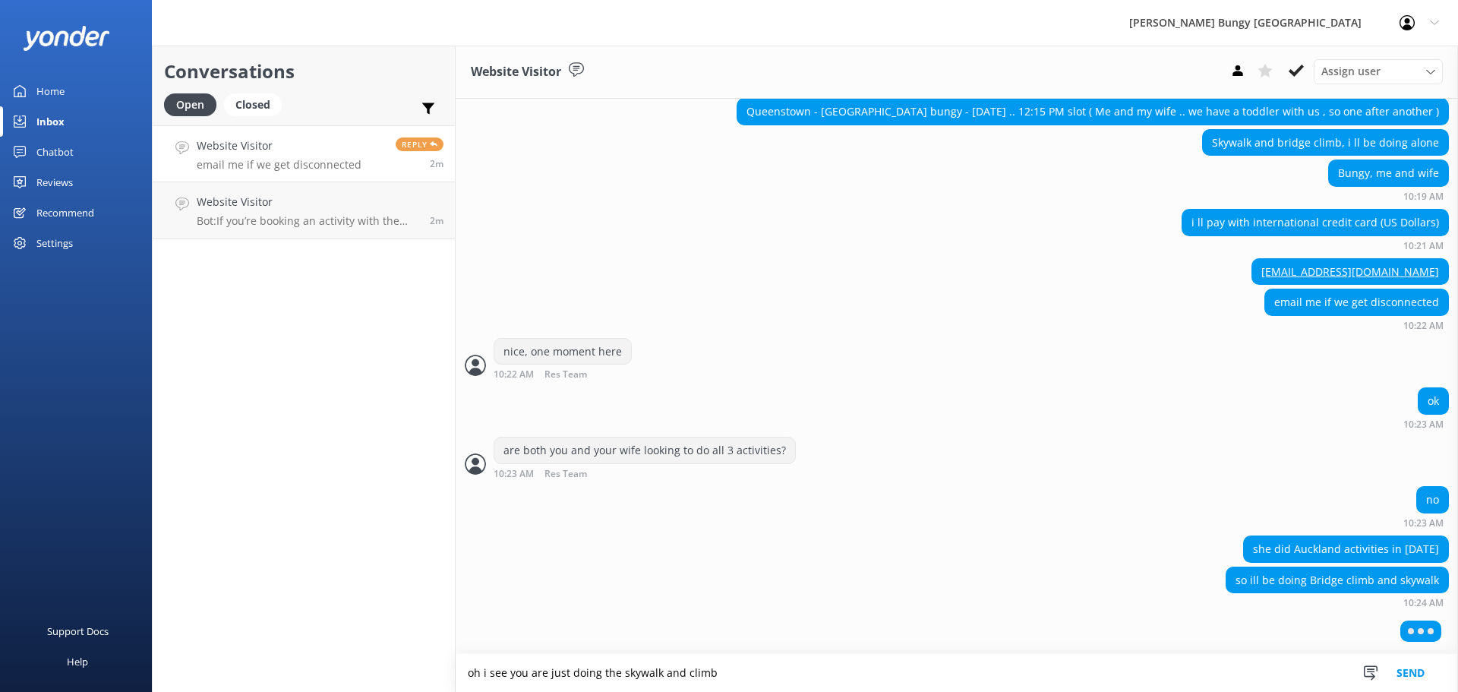
scroll to position [1616, 0]
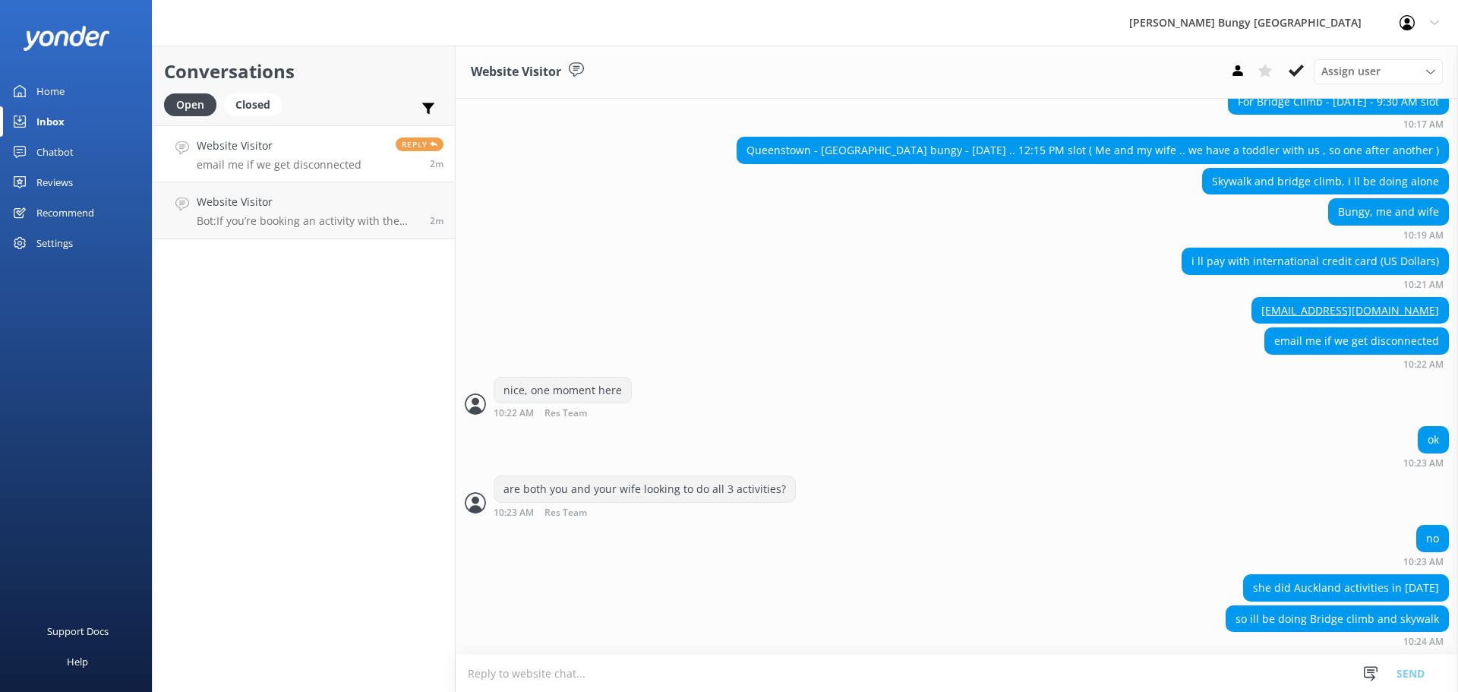
click at [1044, 584] on div "she did Auckland activities in [DATE]" at bounding box center [957, 589] width 1003 height 31
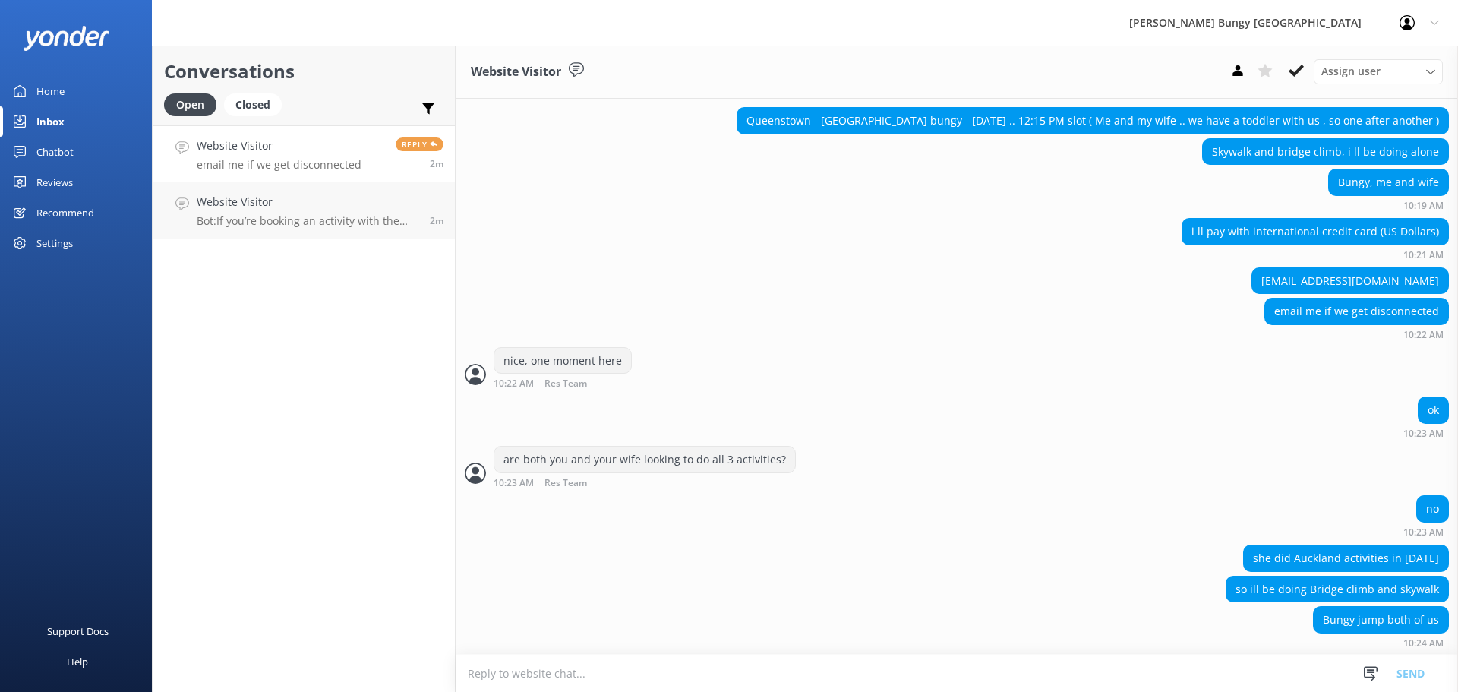
scroll to position [1611, 0]
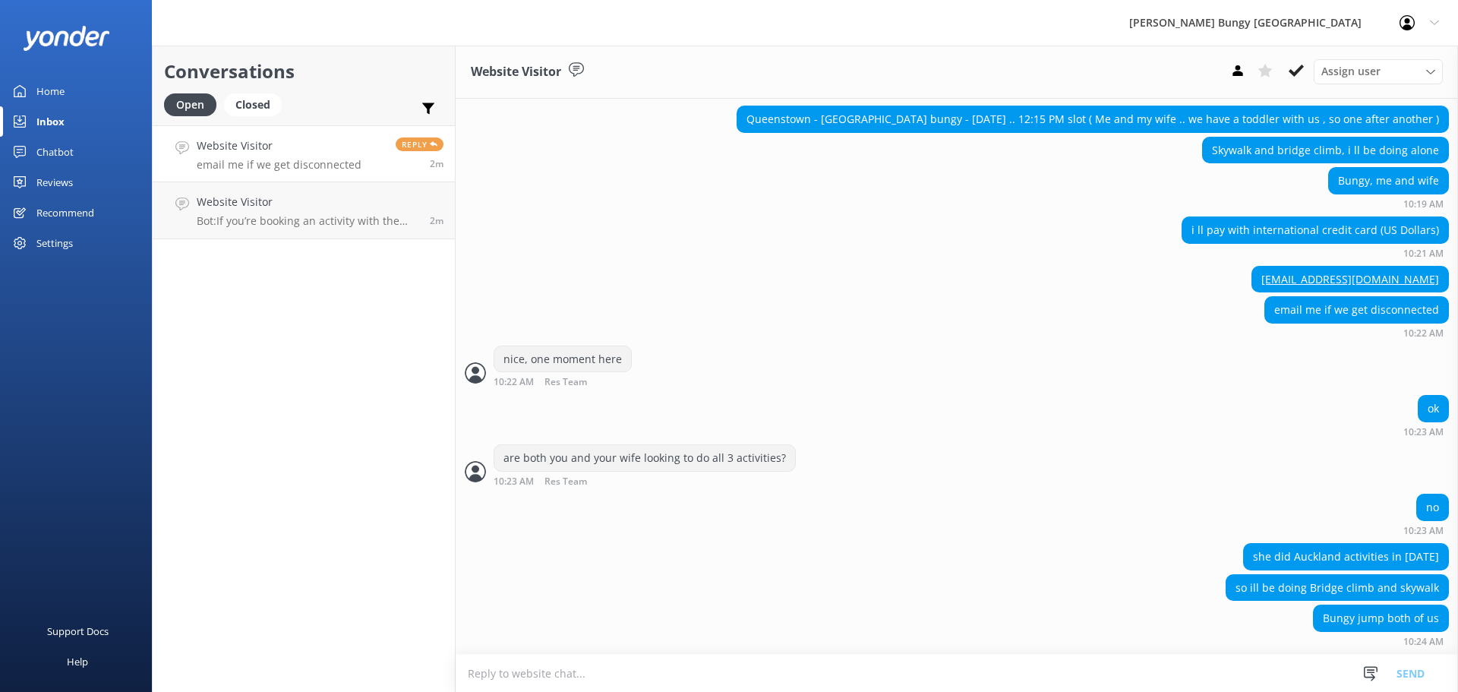
click at [984, 680] on textarea at bounding box center [957, 673] width 1003 height 37
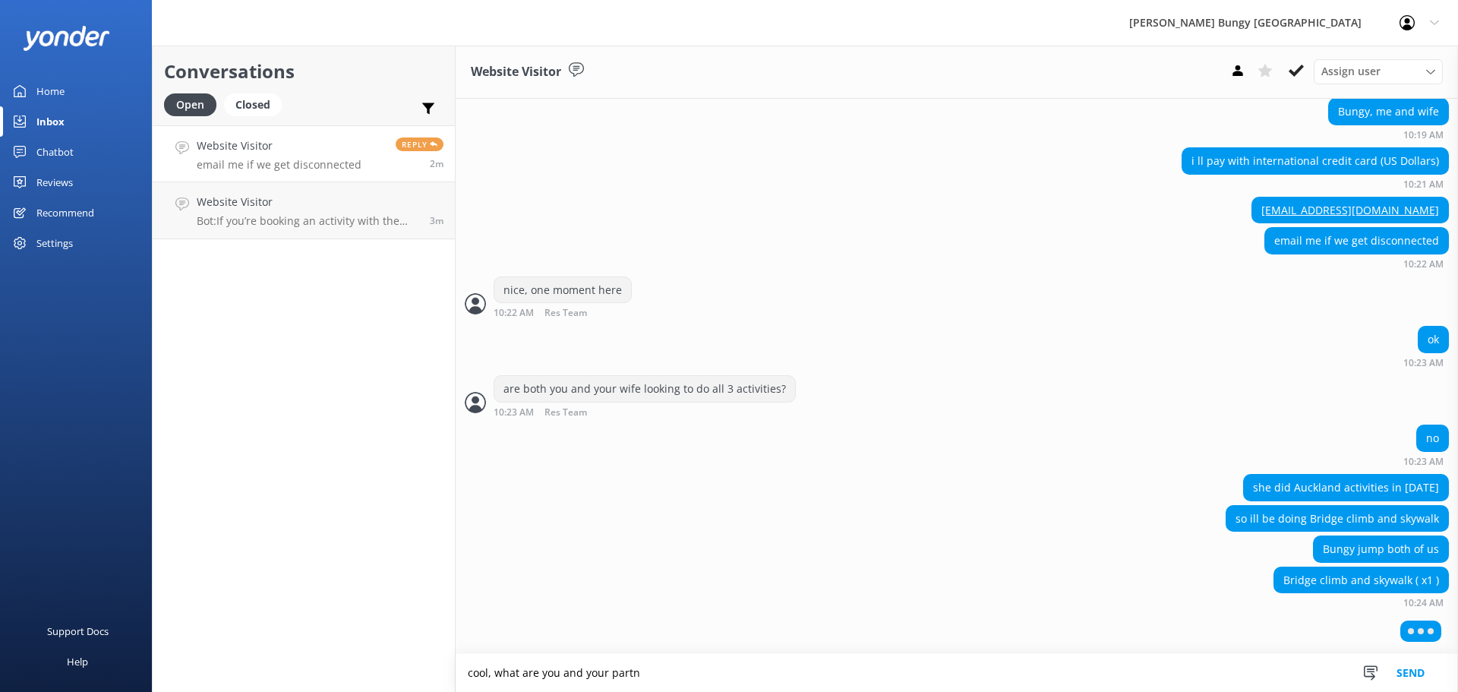
scroll to position [1679, 0]
click at [656, 664] on textarea "cool, what are you and your partner's names?" at bounding box center [957, 673] width 1003 height 38
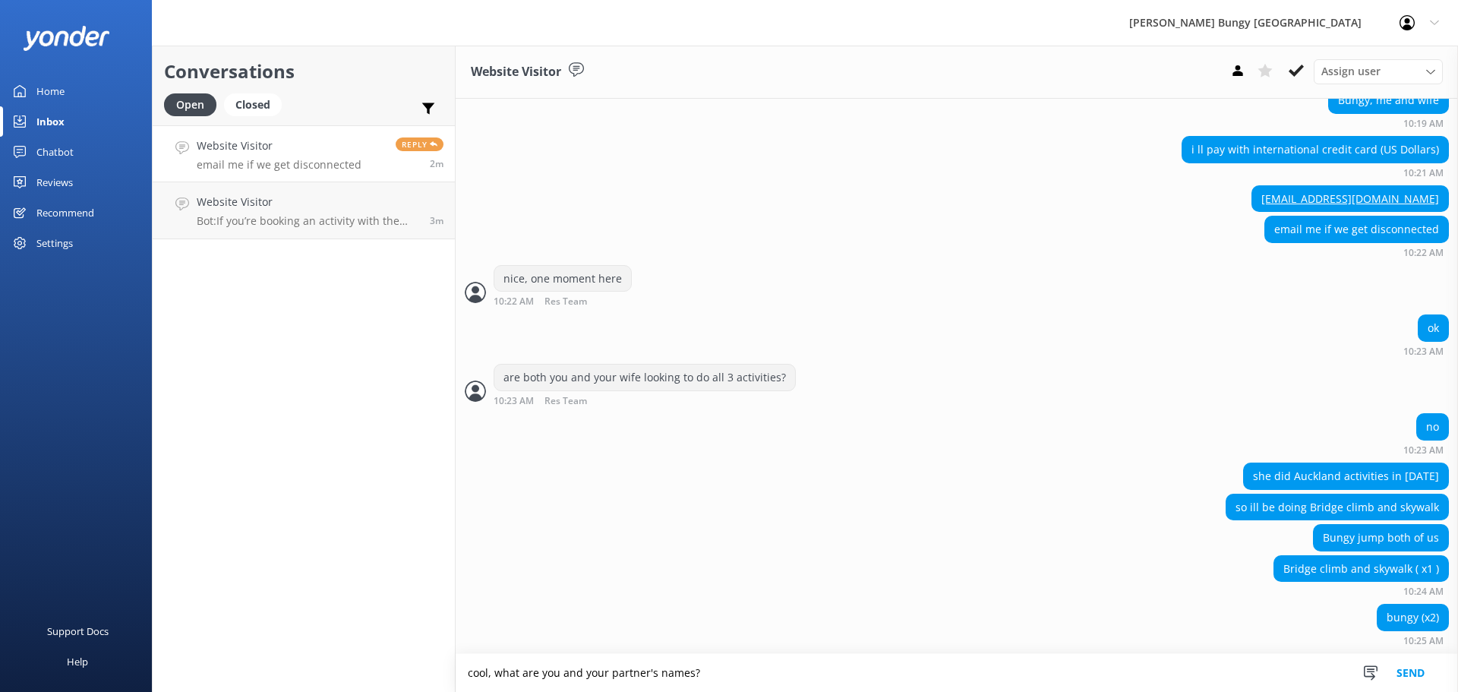
scroll to position [1692, 0]
type textarea "cool, what are you and your partner's names?"
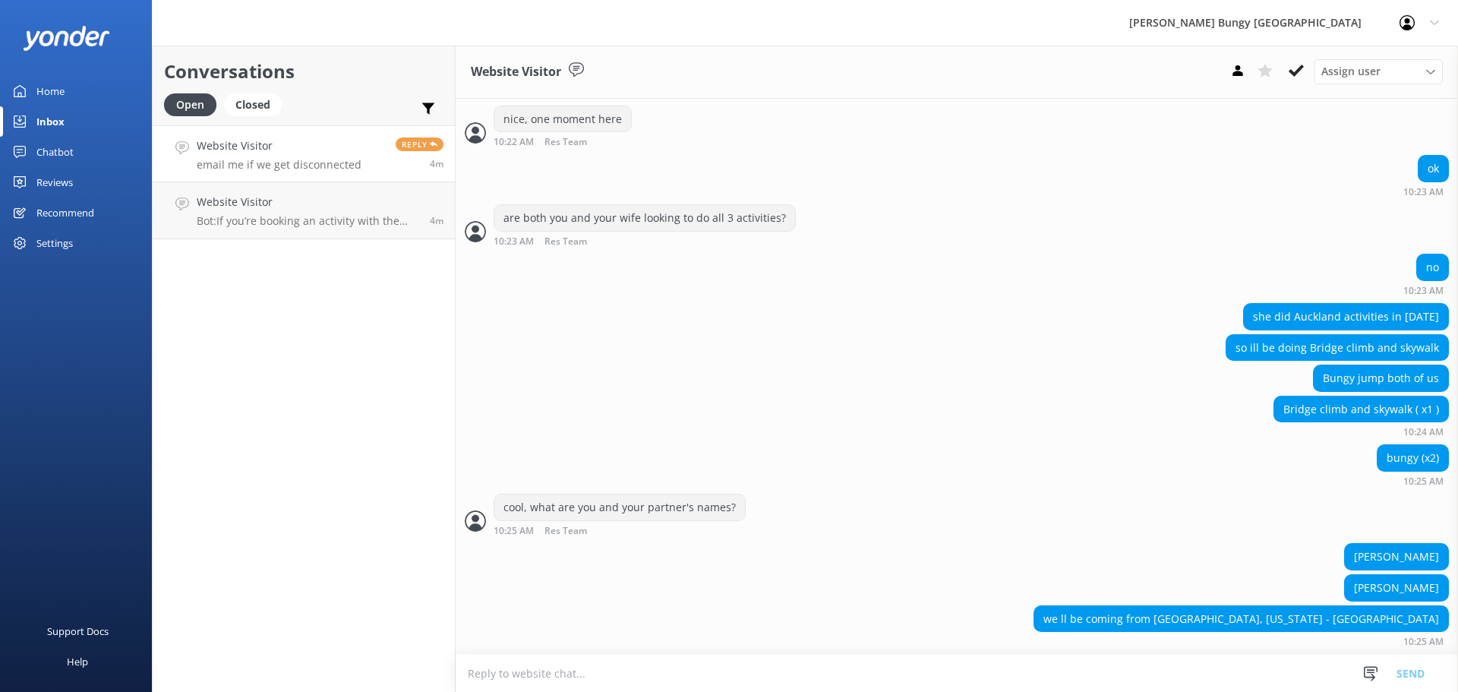
scroll to position [1851, 0]
click at [883, 668] on textarea at bounding box center [957, 673] width 1003 height 37
type textarea "and you'll be self driving to the Kawarau?"
click at [863, 685] on textarea at bounding box center [957, 673] width 1003 height 37
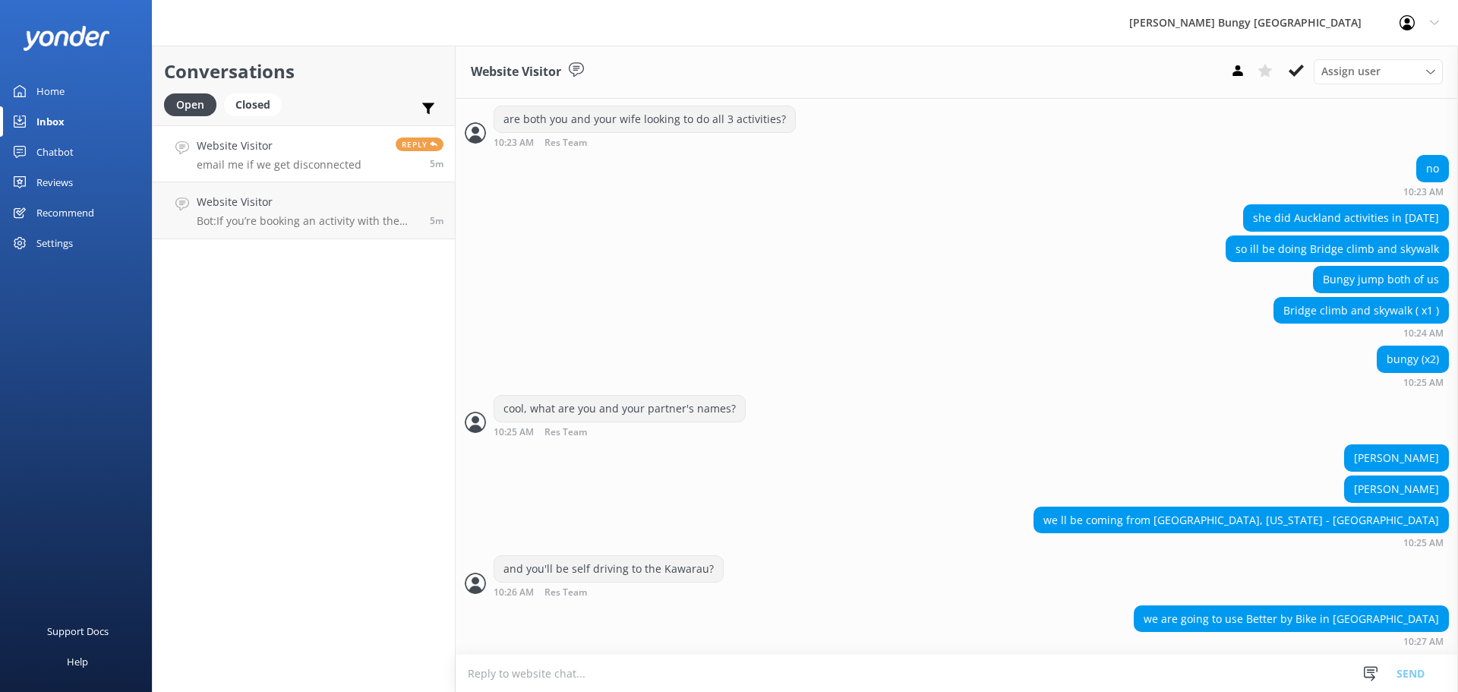
scroll to position [1981, 0]
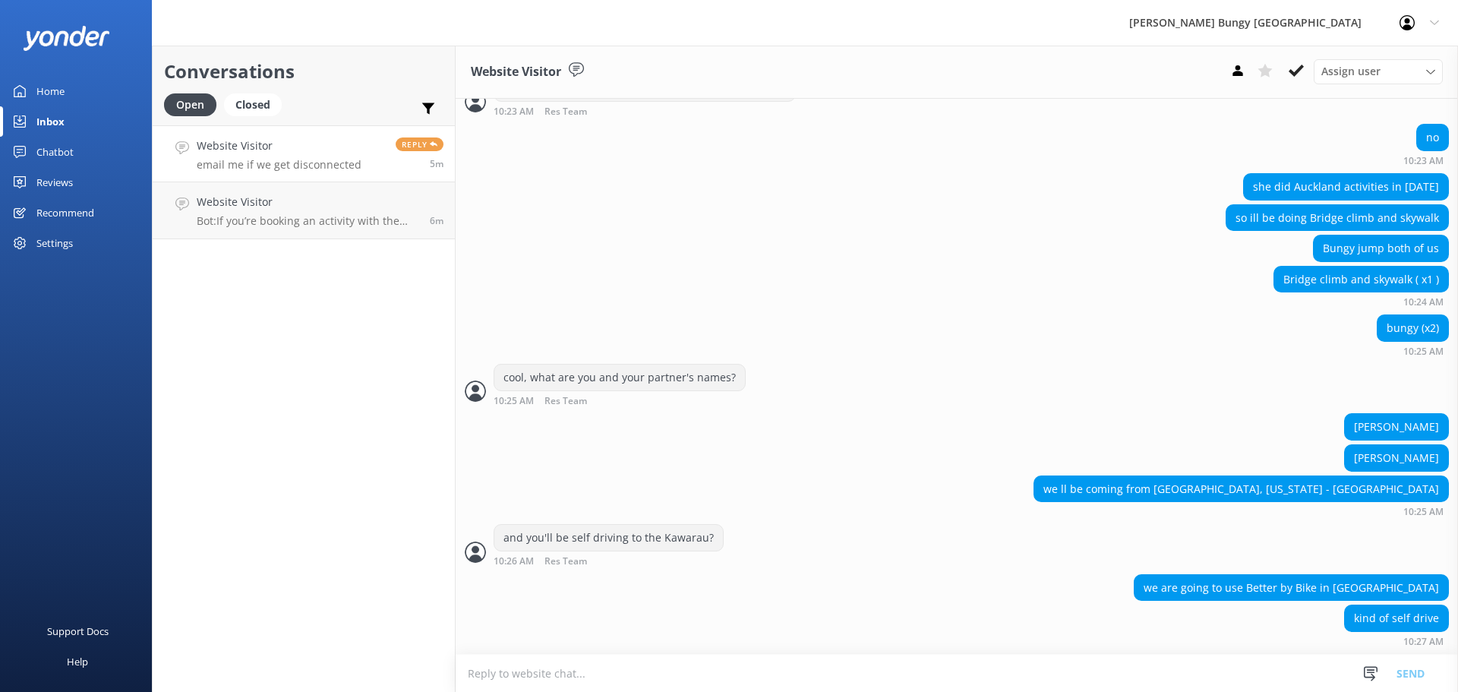
drag, startPoint x: 1288, startPoint y: 680, endPoint x: 1281, endPoint y: 598, distance: 82.3
click at [1288, 680] on textarea at bounding box center [957, 673] width 1003 height 37
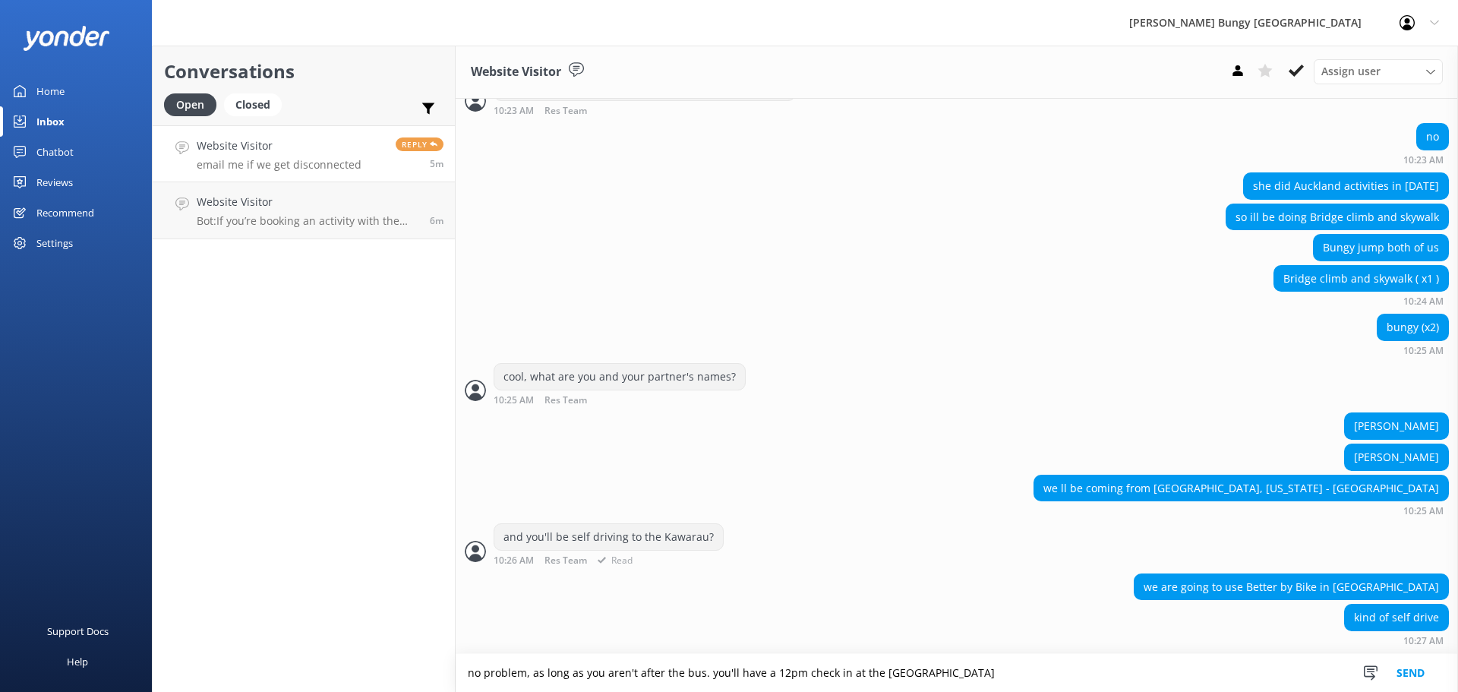
type textarea "no problem, as long as you aren't after the bus. you'll have a 12pm check in at…"
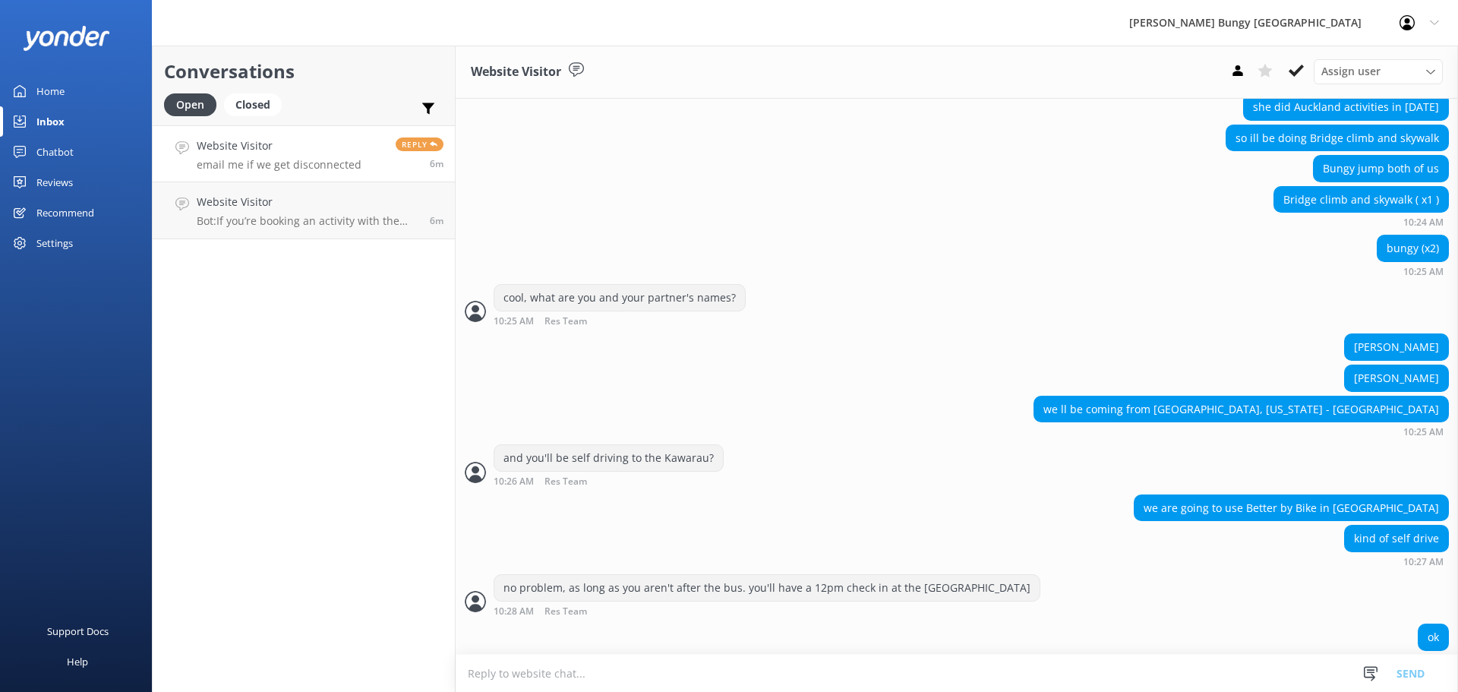
scroll to position [2080, 0]
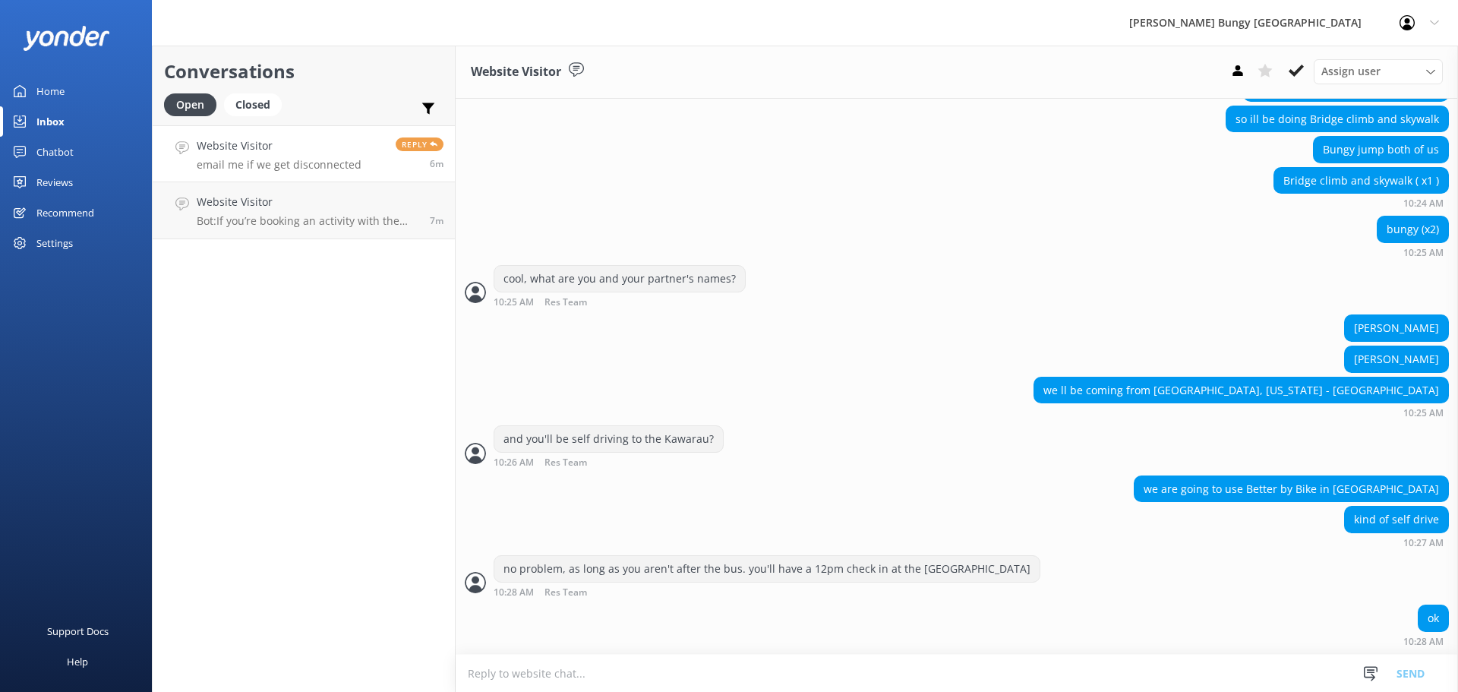
click at [860, 688] on textarea at bounding box center [957, 673] width 1003 height 37
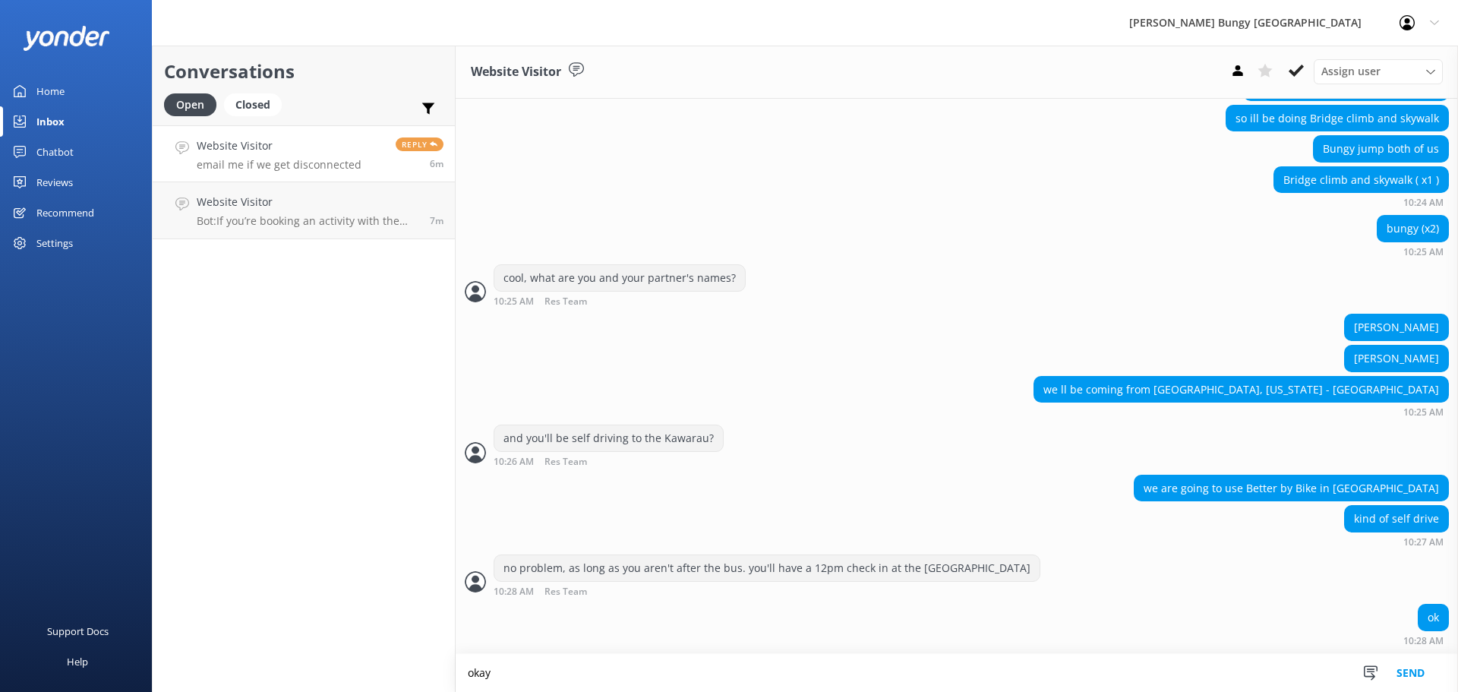
scroll to position [2081, 0]
type textarea "okay in a moment i'll send a payment link over the chat for your total of $746 …"
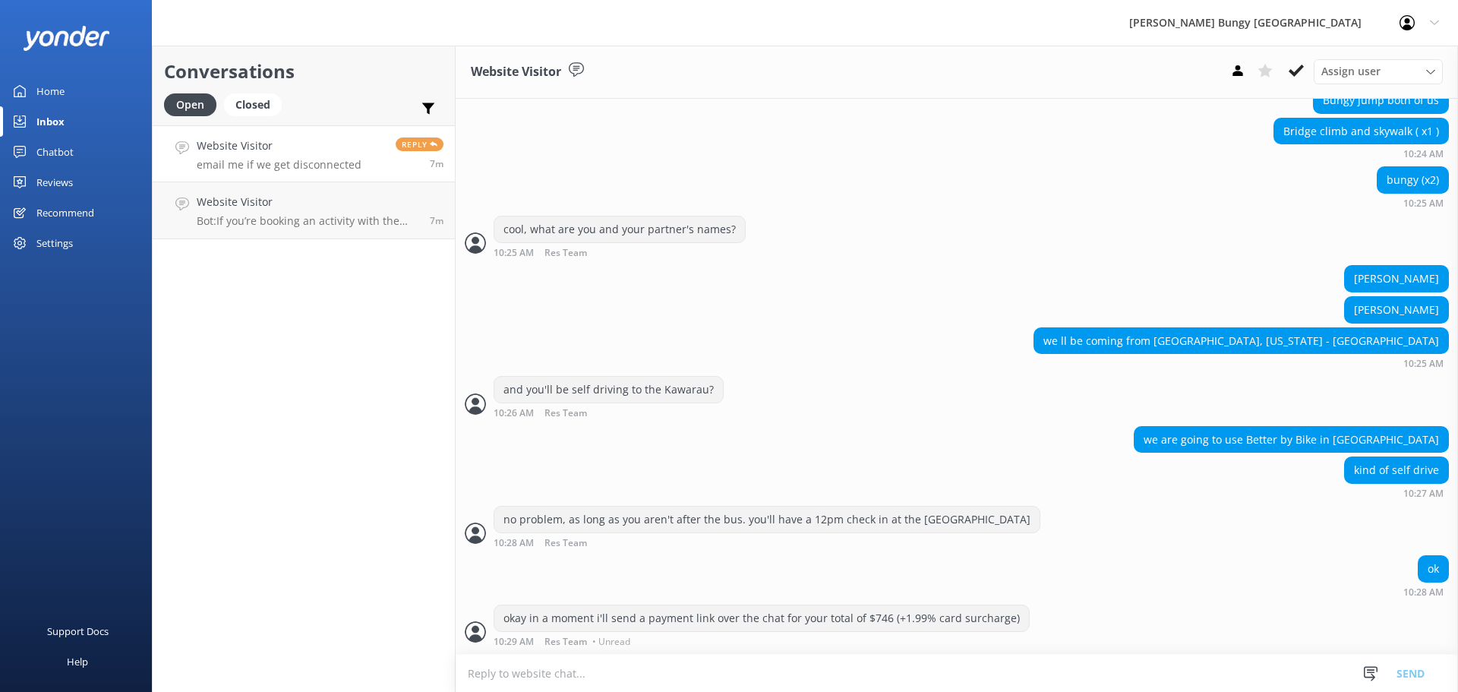
scroll to position [2130, 0]
click at [937, 656] on textarea at bounding box center [957, 673] width 1003 height 37
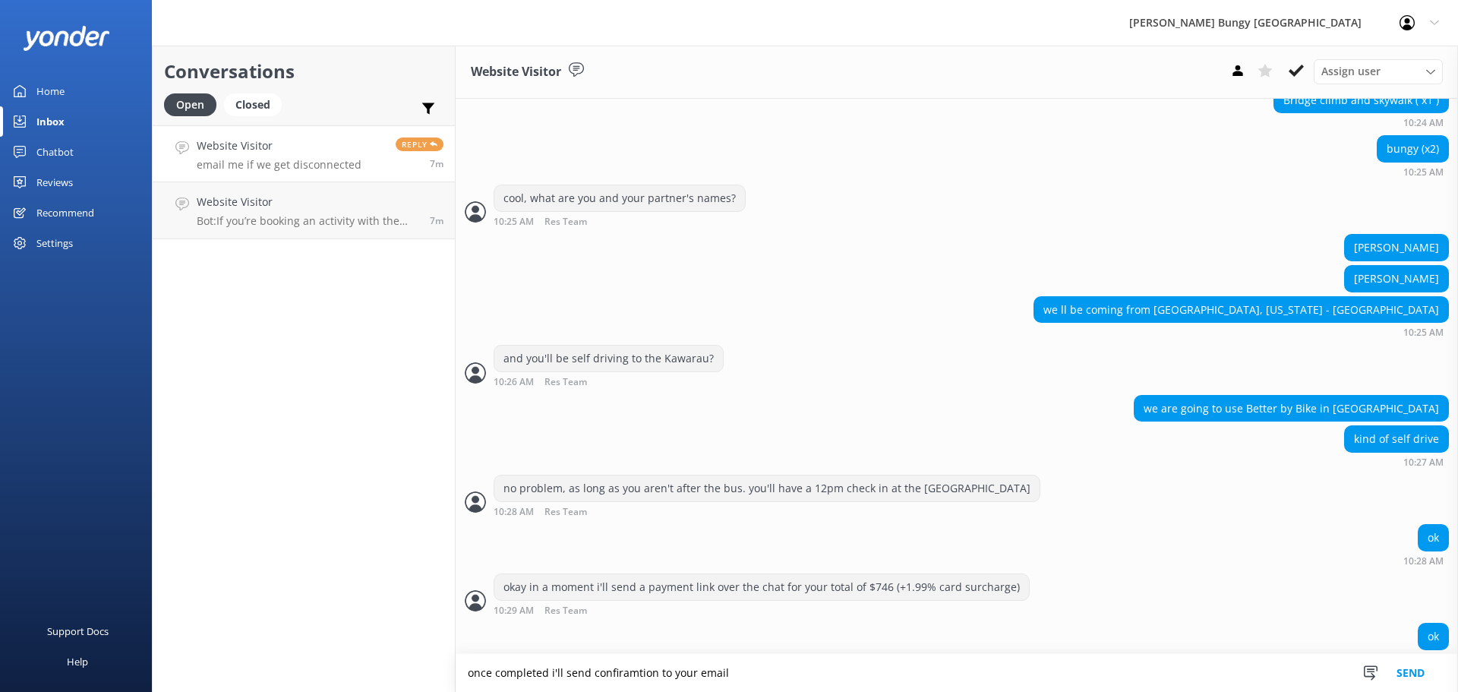
scroll to position [2179, 0]
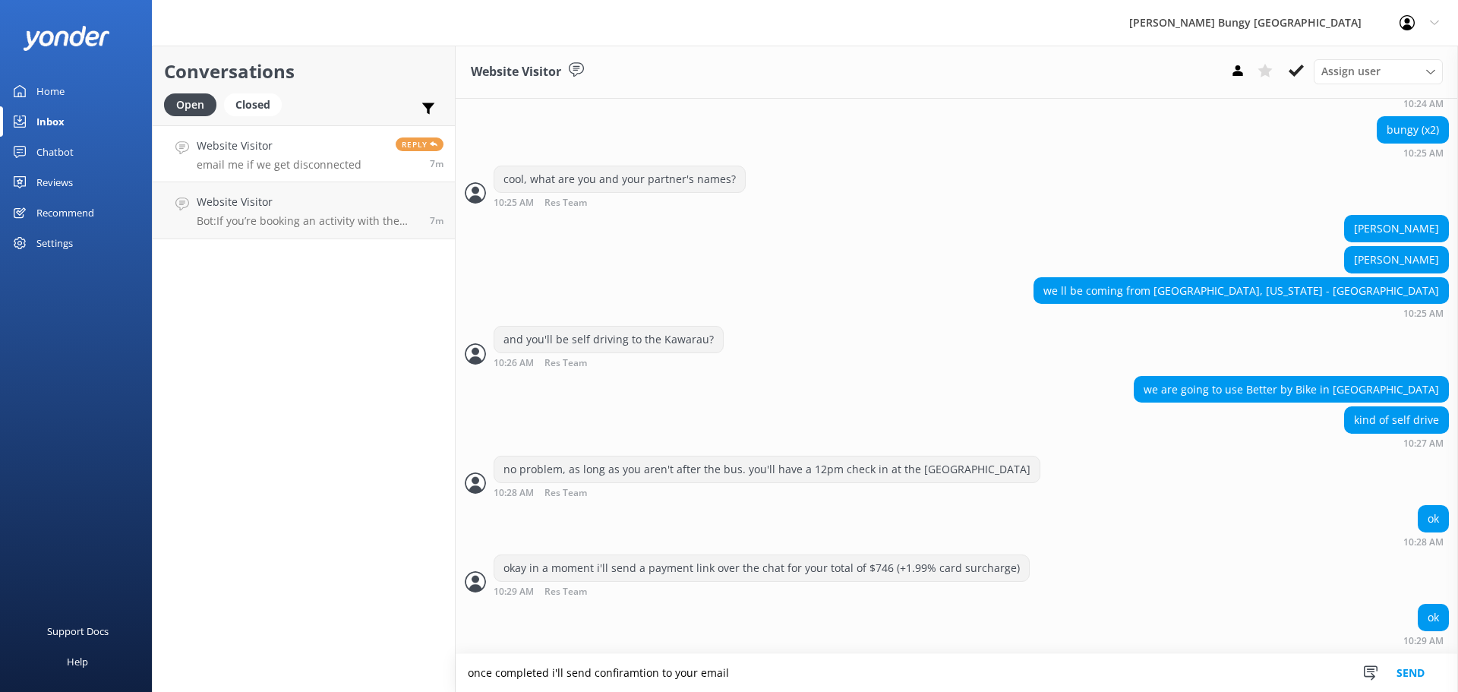
click at [643, 667] on textarea "once completed i'll send confiramtion to your email" at bounding box center [957, 673] width 1003 height 38
type textarea "once completed i'll send confirmations to your email"
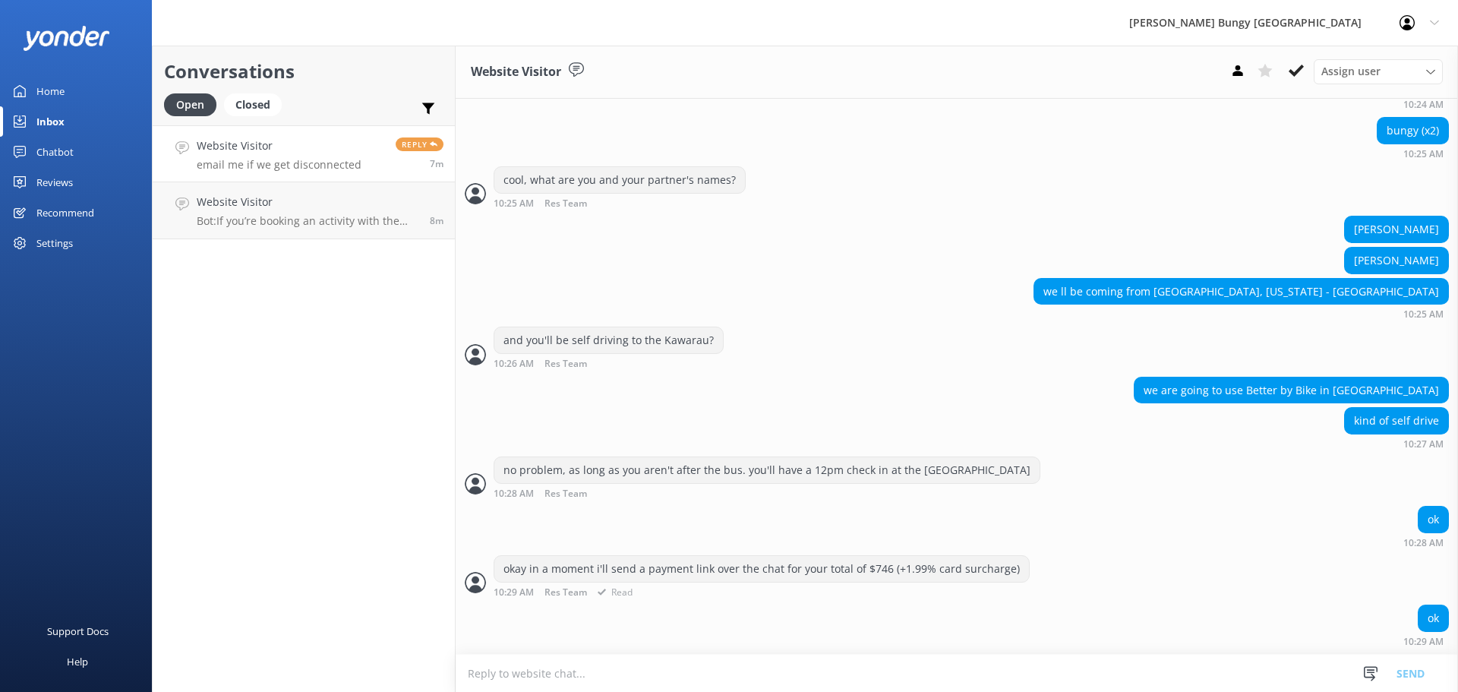
scroll to position [2229, 0]
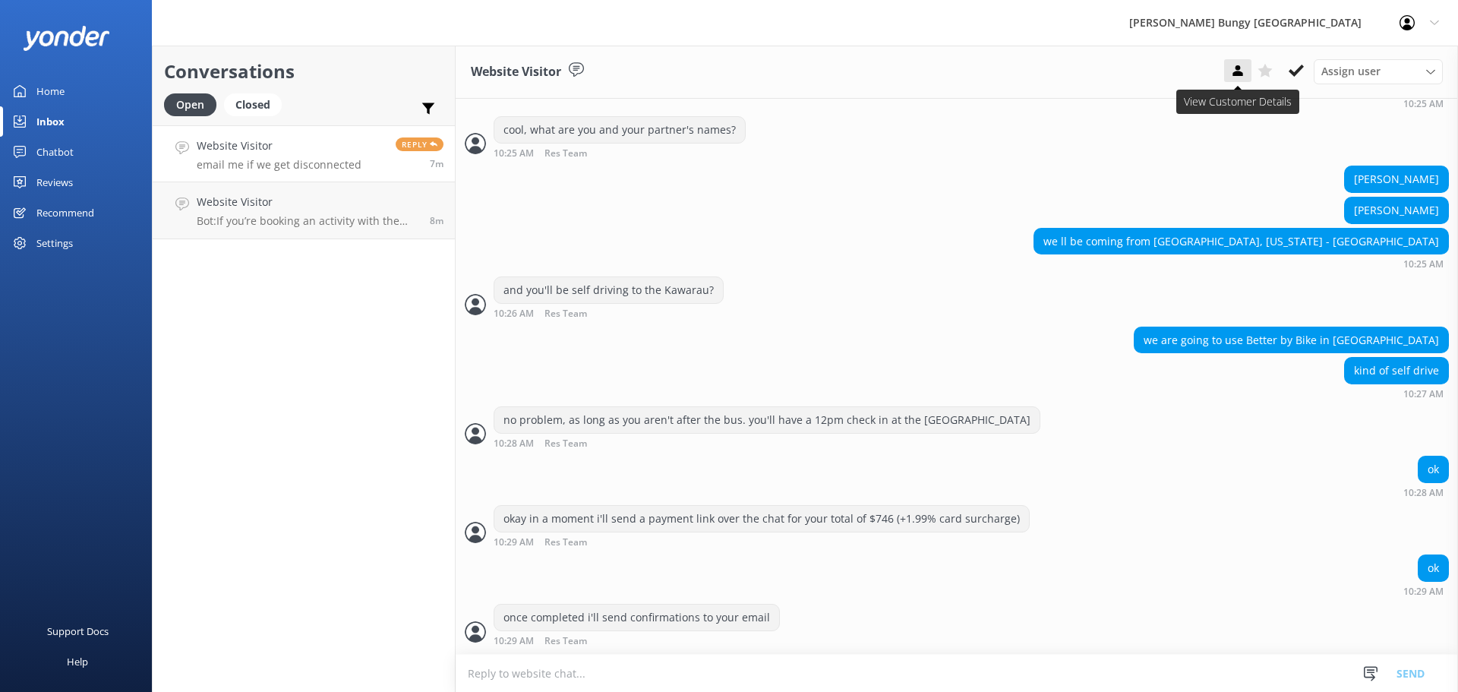
click at [1249, 69] on button at bounding box center [1237, 70] width 27 height 23
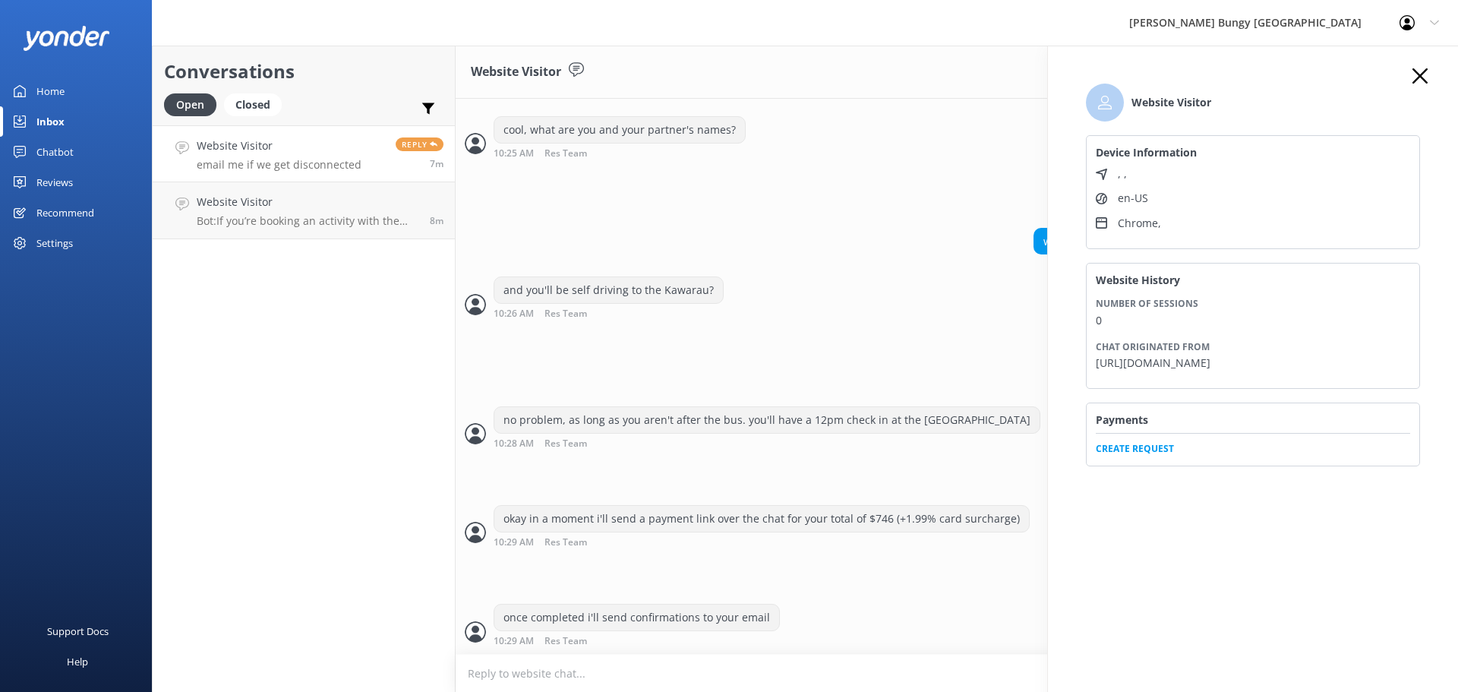
click at [1103, 453] on span "Create Request" at bounding box center [1253, 444] width 314 height 23
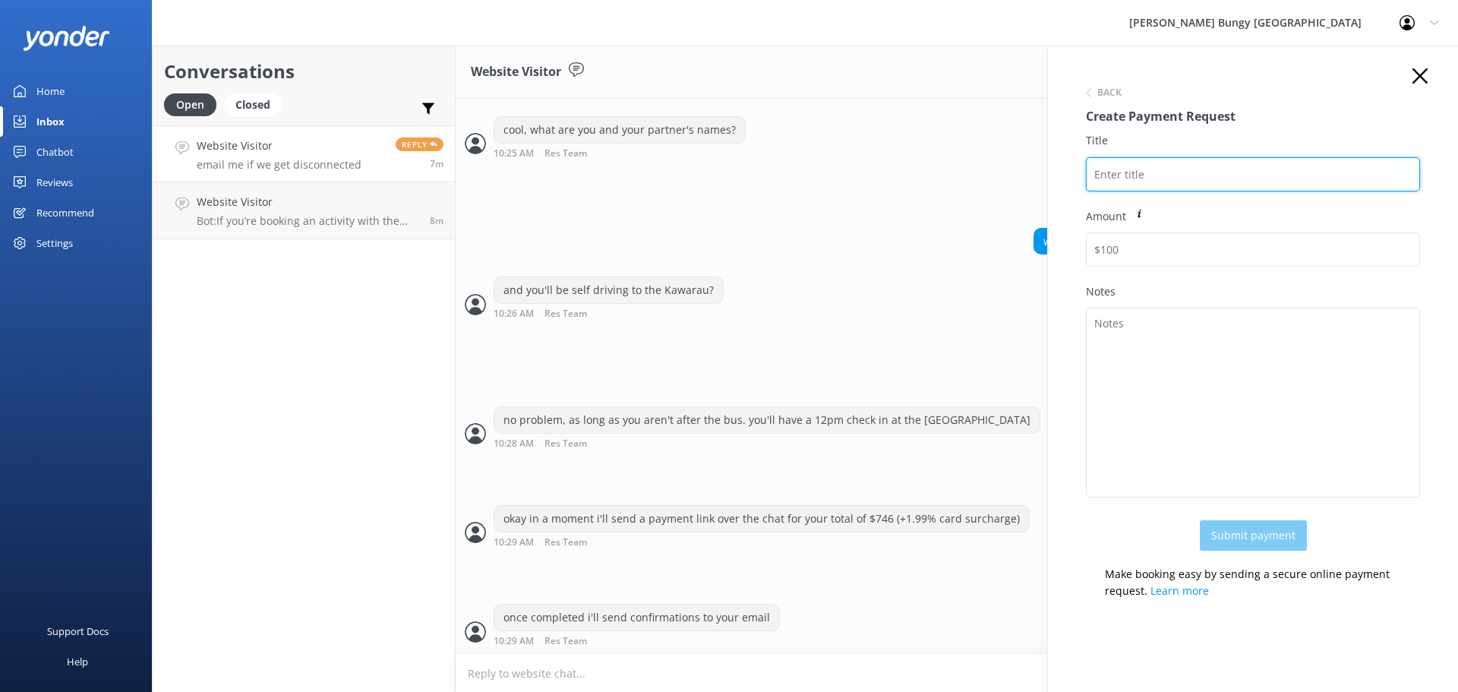
click at [1142, 186] on input "Title" at bounding box center [1253, 174] width 334 height 34
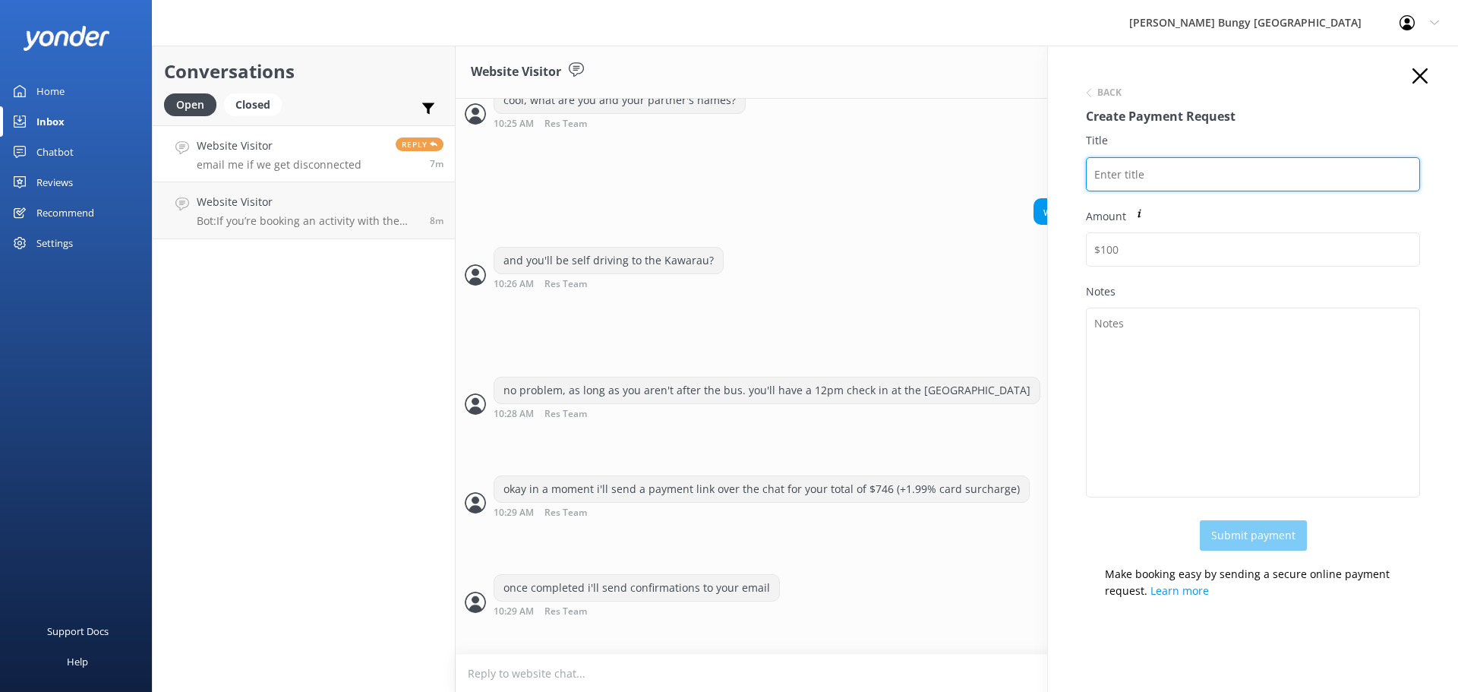
scroll to position [2264, 0]
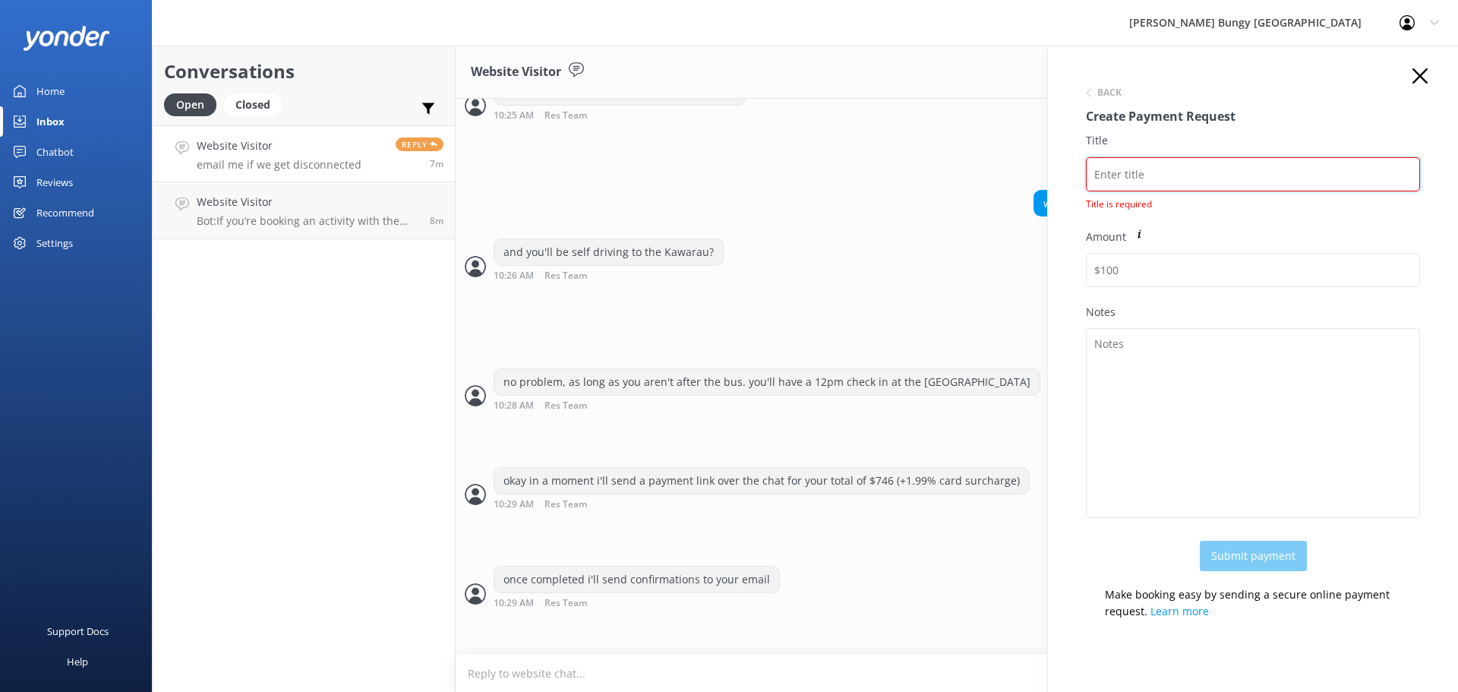
click at [1319, 184] on input "Title" at bounding box center [1253, 174] width 334 height 34
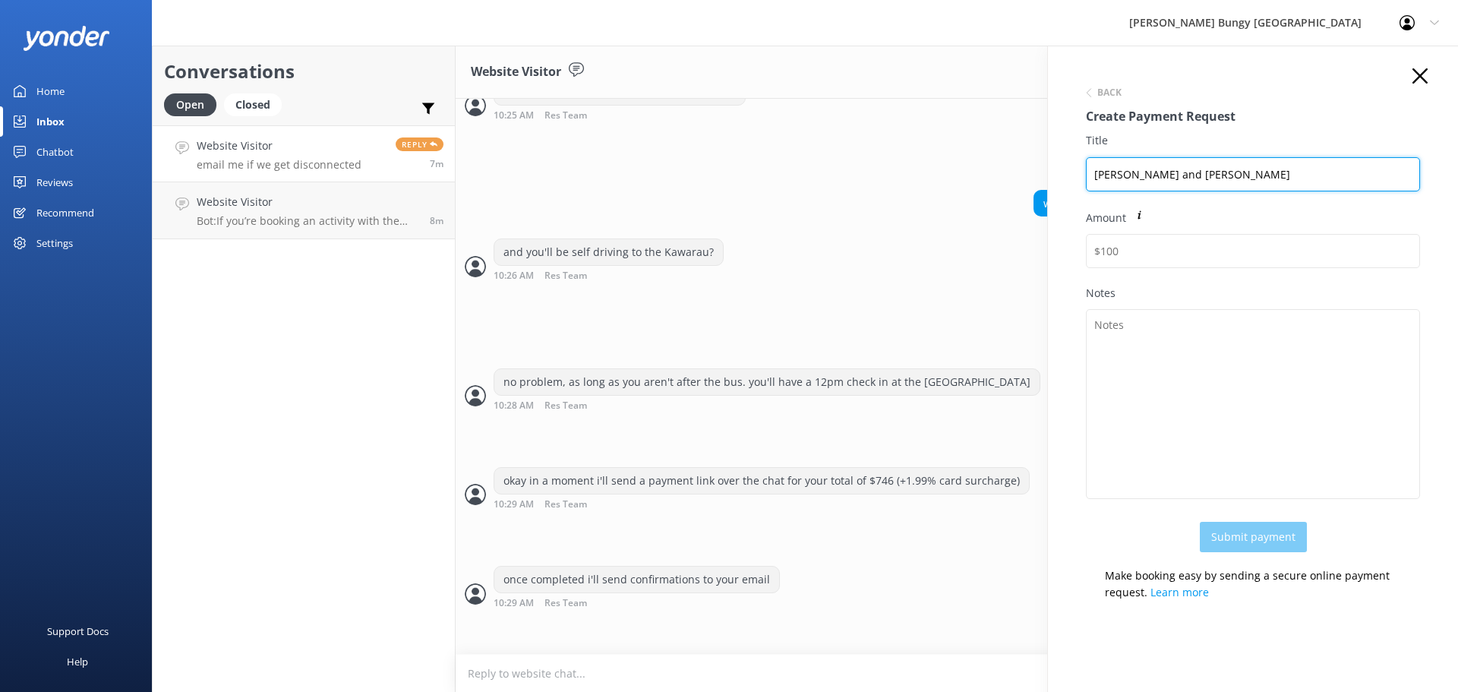
scroll to position [2229, 0]
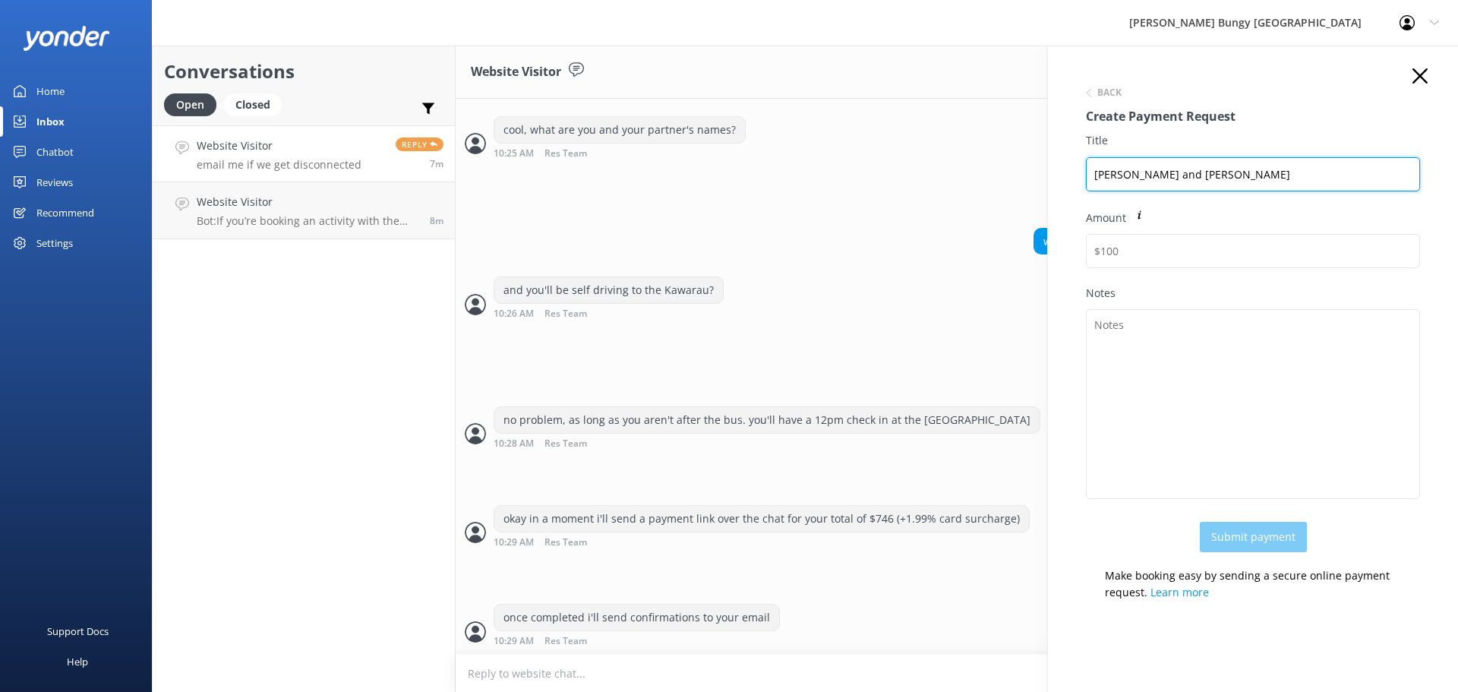
type input "[PERSON_NAME] and [PERSON_NAME]"
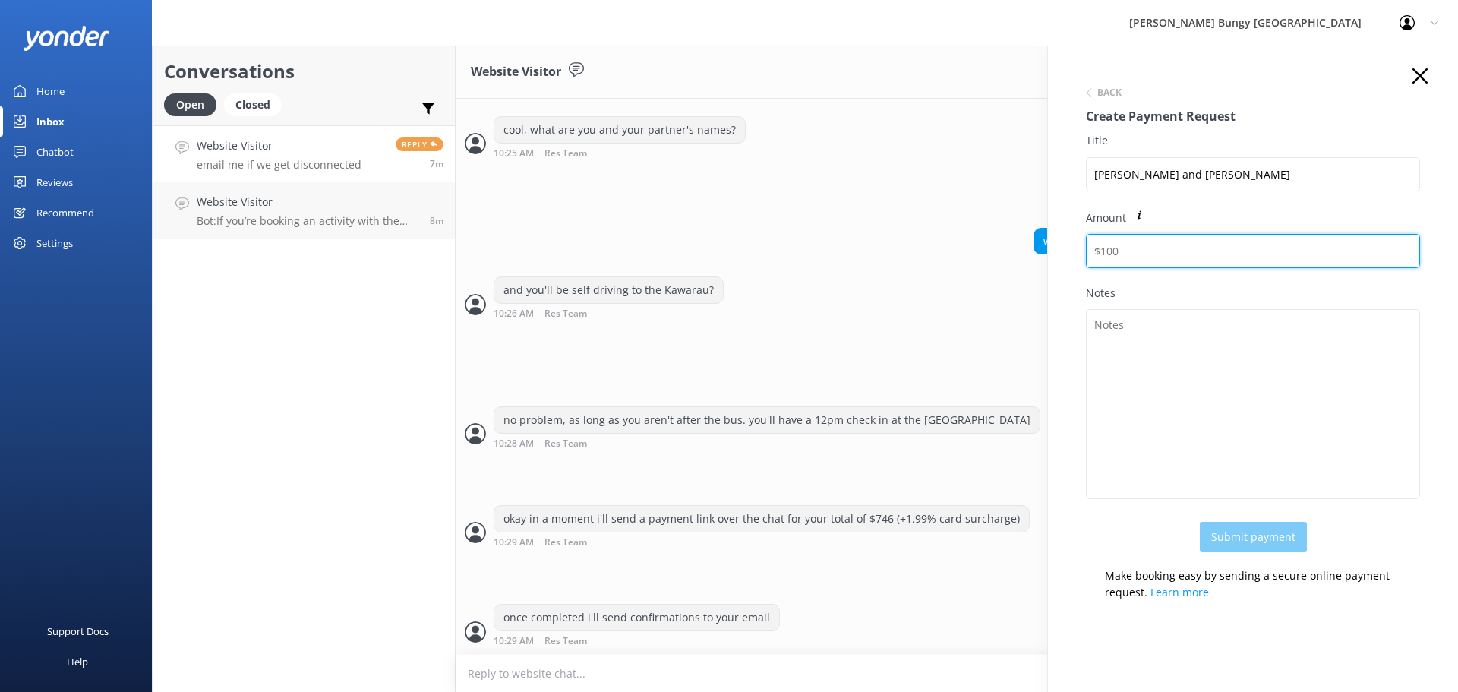
click at [1204, 249] on input "Amount" at bounding box center [1253, 251] width 334 height 34
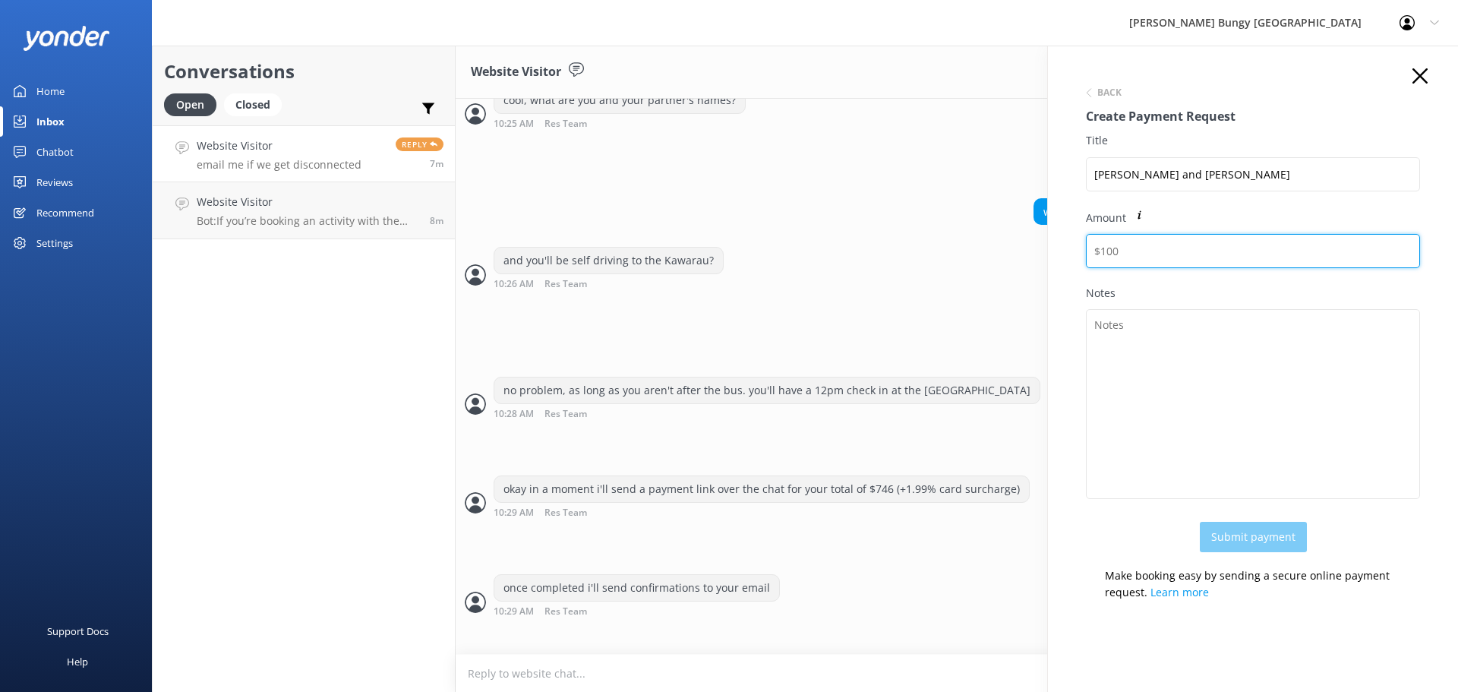
scroll to position [2277, 0]
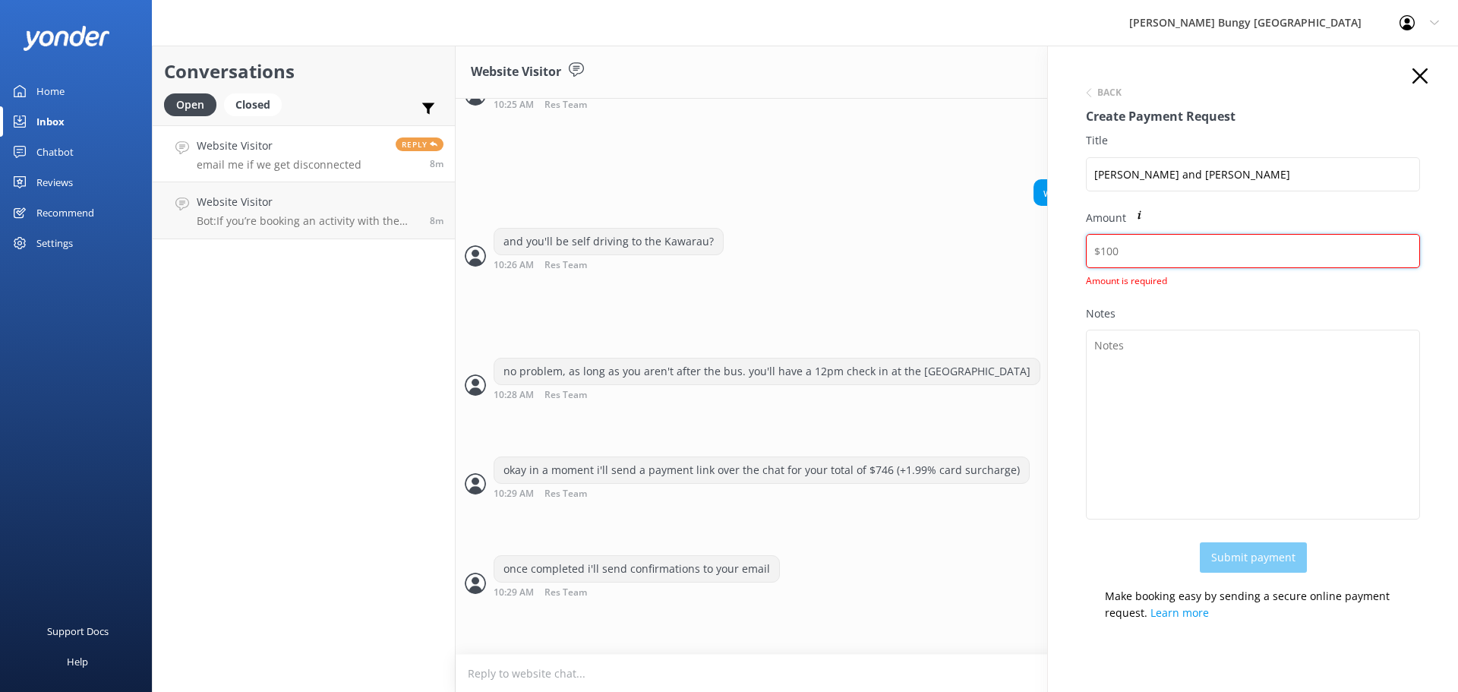
paste input "760.84"
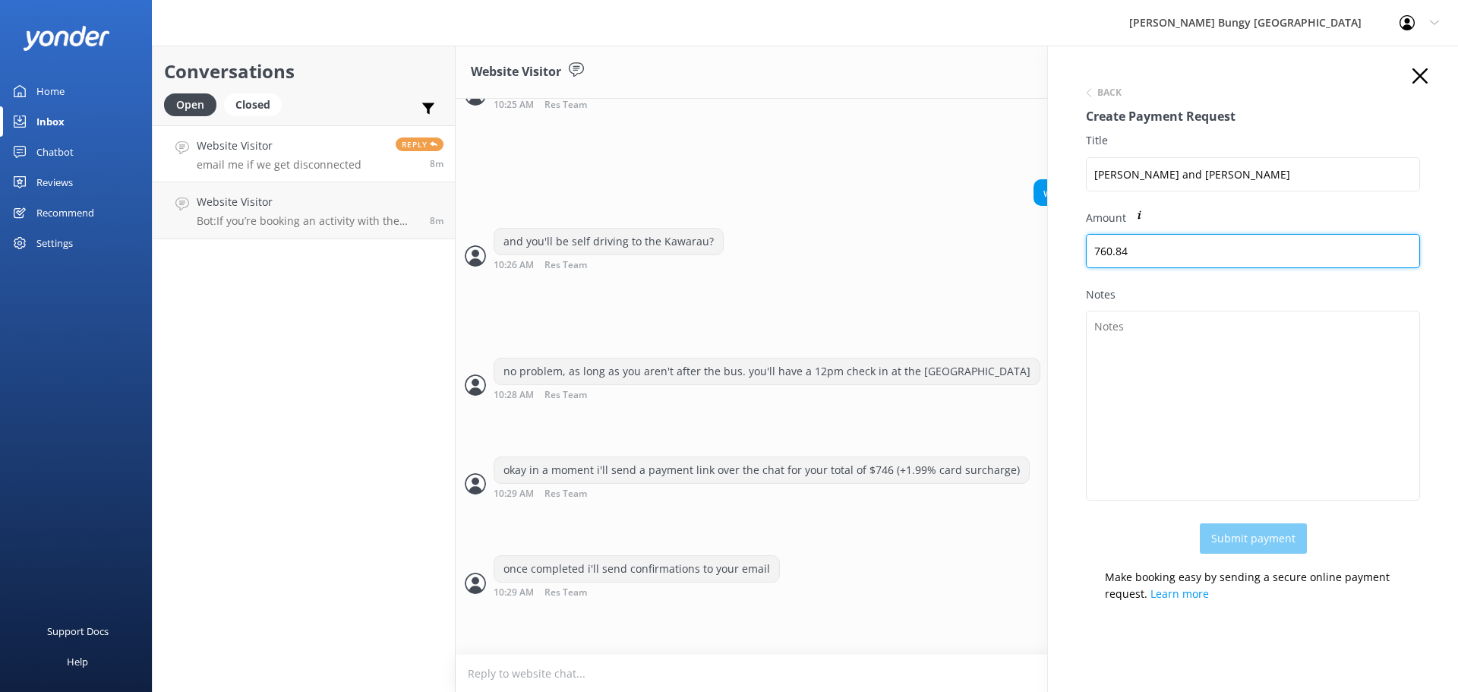
type input "760.84"
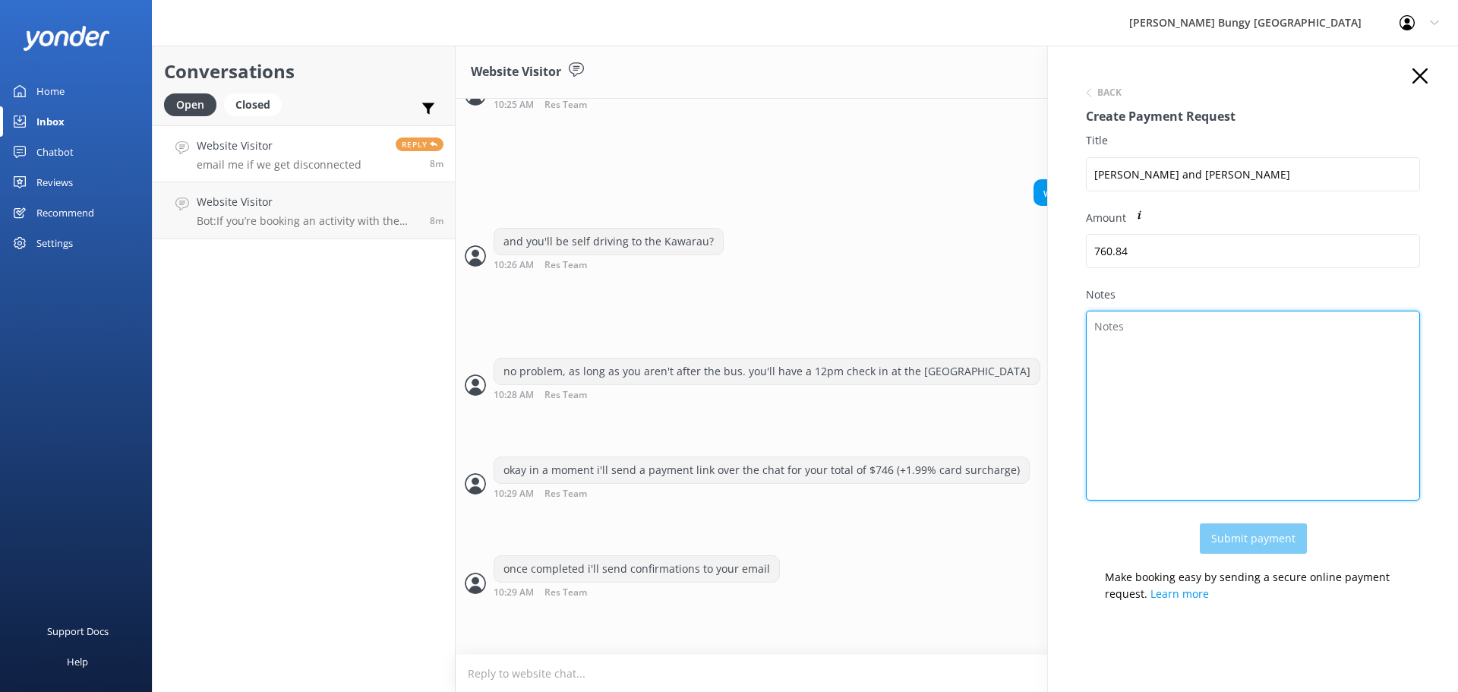
click at [1159, 373] on textarea "Notes" at bounding box center [1253, 406] width 334 height 190
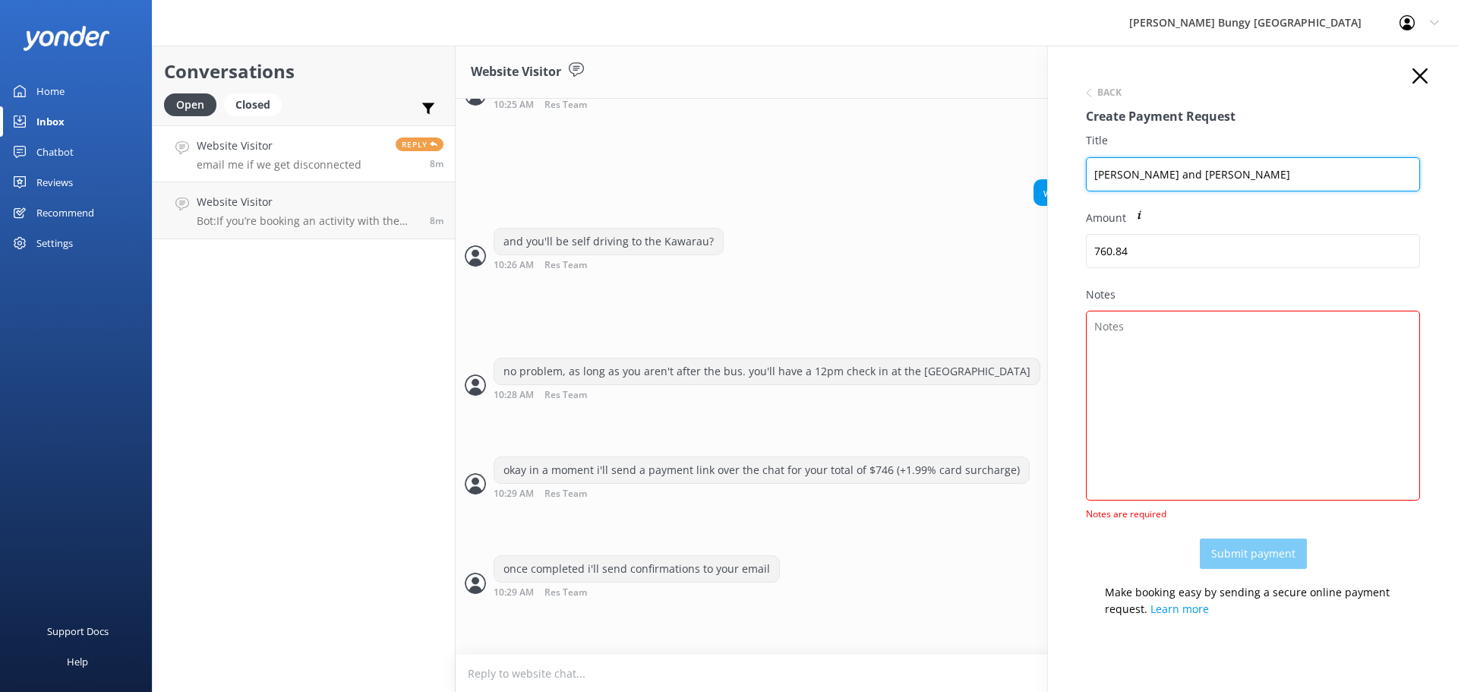
click at [1098, 171] on input "[PERSON_NAME] and [PERSON_NAME]" at bounding box center [1253, 174] width 334 height 34
paste input "2450128"
drag, startPoint x: 1190, startPoint y: 179, endPoint x: 788, endPoint y: 174, distance: 402.6
click at [788, 174] on div "Conversations Open Closed Important Assigned to me Unassigned Website Visitor e…" at bounding box center [805, 369] width 1307 height 646
type input "2450128 [PERSON_NAME] and [PERSON_NAME]"
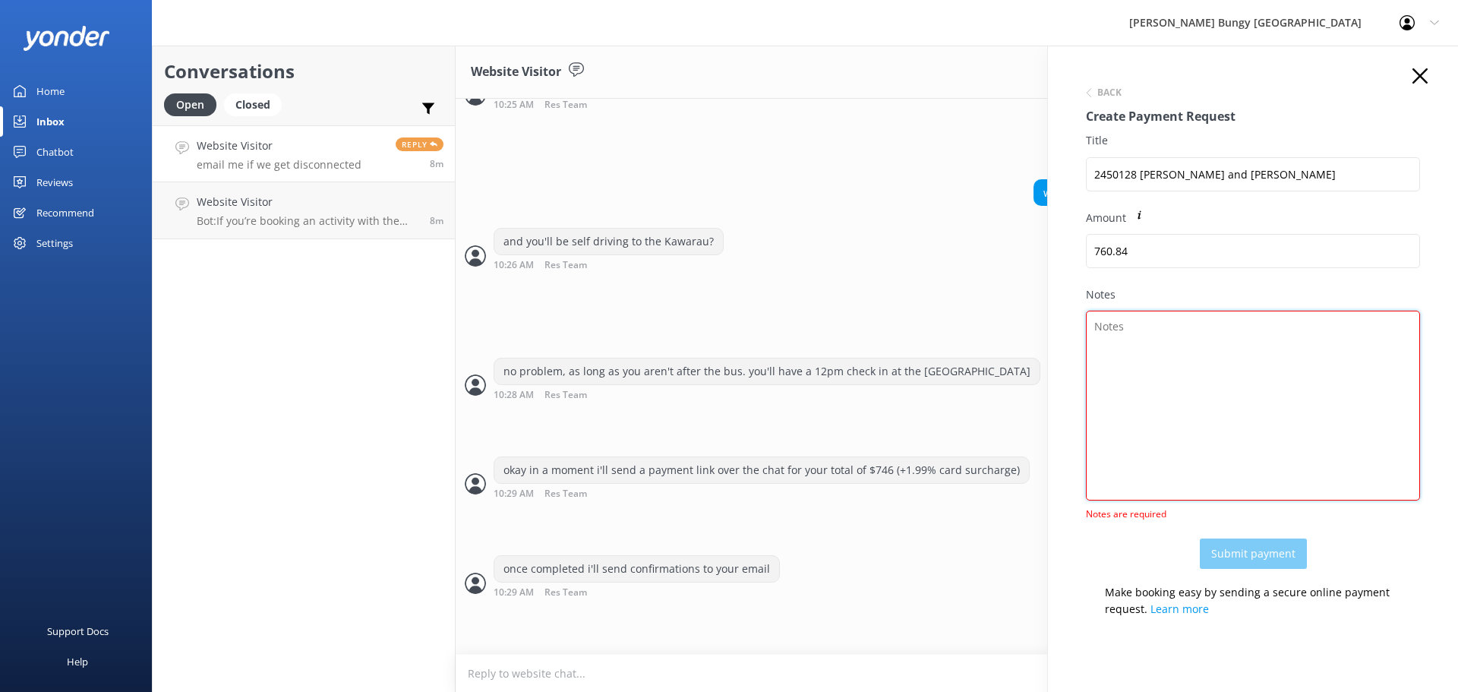
click at [1206, 327] on textarea "Notes" at bounding box center [1253, 406] width 334 height 190
paste textarea "2450128 [PERSON_NAME] and [PERSON_NAME]"
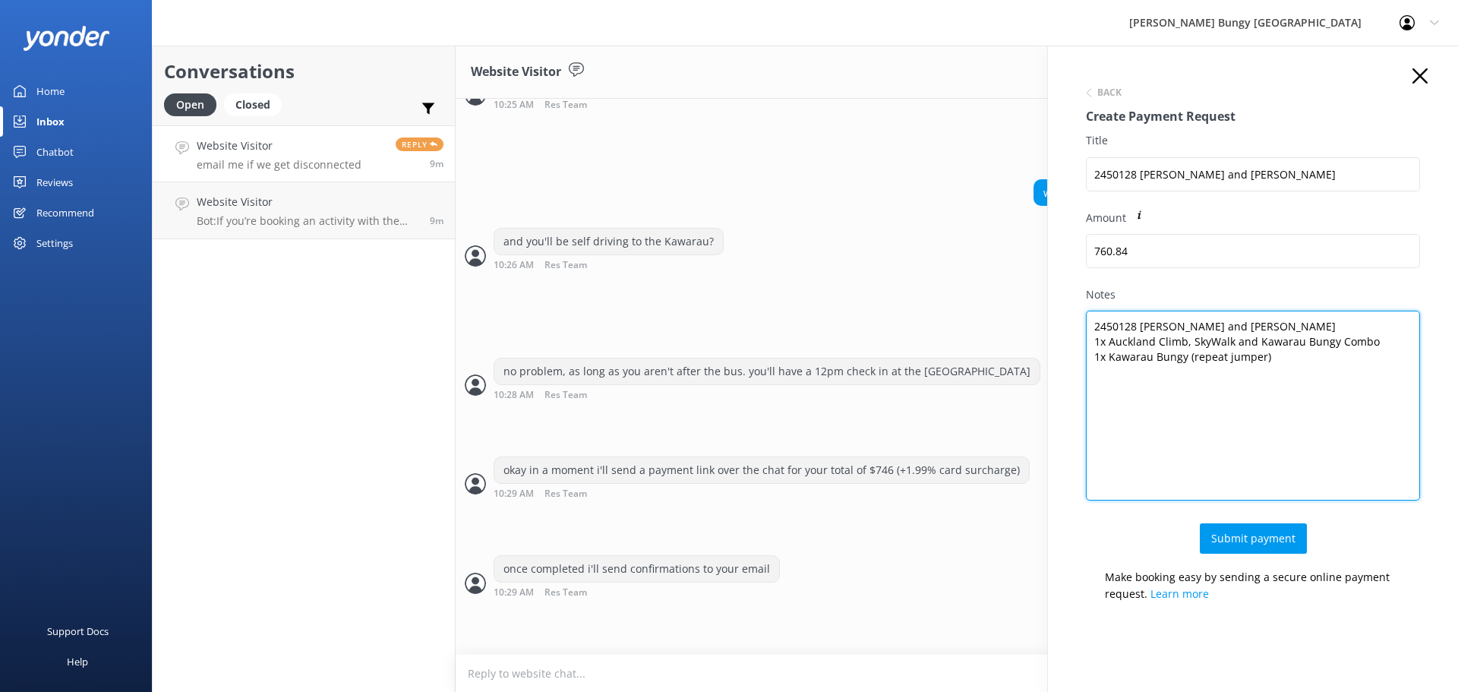
click at [1265, 328] on textarea "2450128 [PERSON_NAME] and [PERSON_NAME] 1x Auckland Climb, SkyWalk and Kawarau …" at bounding box center [1253, 406] width 334 height 190
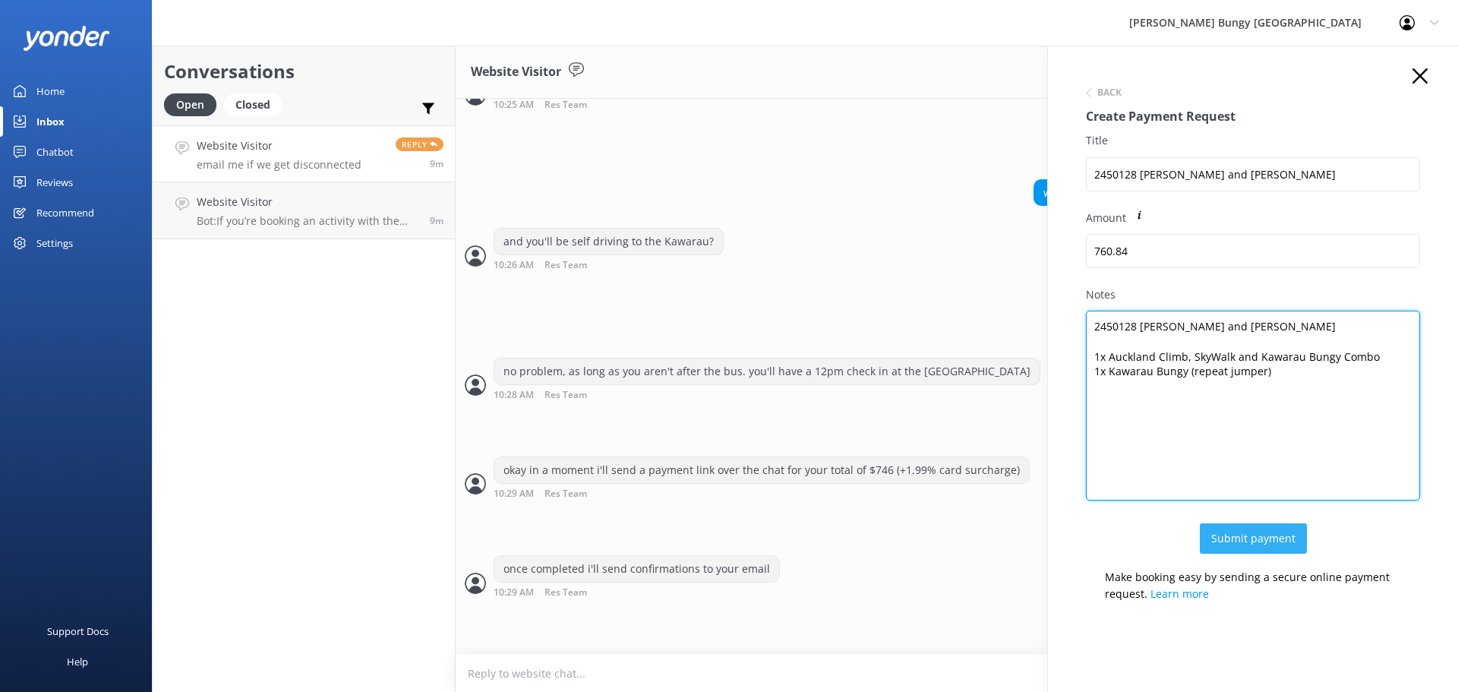
type textarea "2450128 [PERSON_NAME] and [PERSON_NAME] 1x Auckland Climb, SkyWalk and Kawarau …"
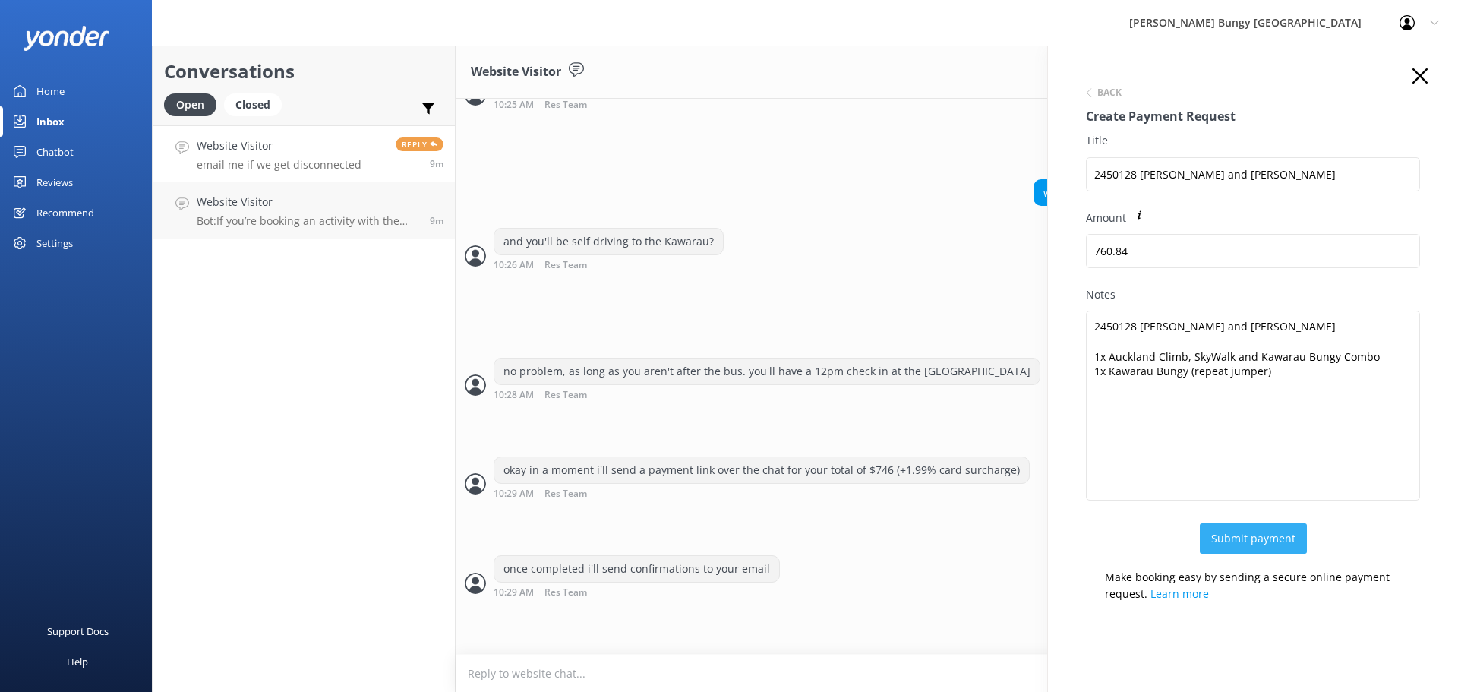
click at [1256, 534] on button "Submit payment" at bounding box center [1253, 538] width 107 height 30
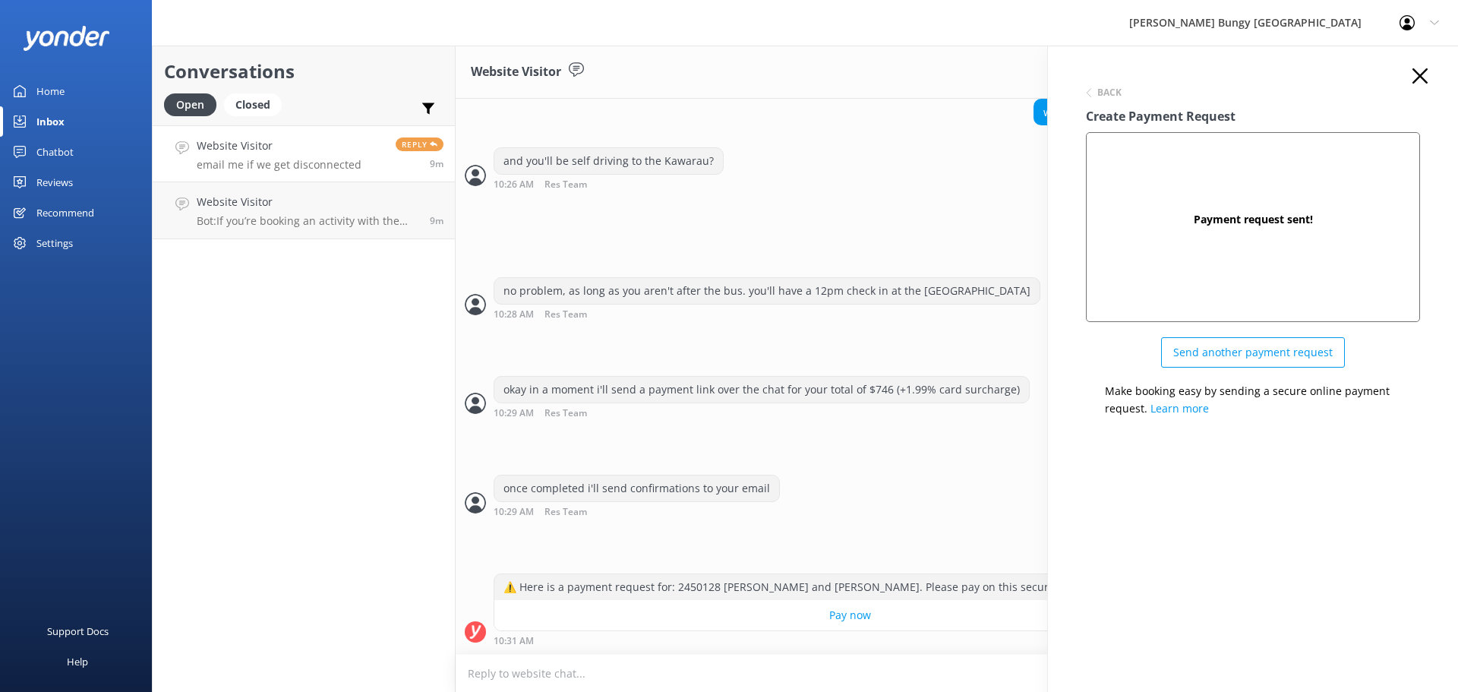
scroll to position [2372, 0]
click at [1421, 77] on use "button" at bounding box center [1420, 75] width 15 height 15
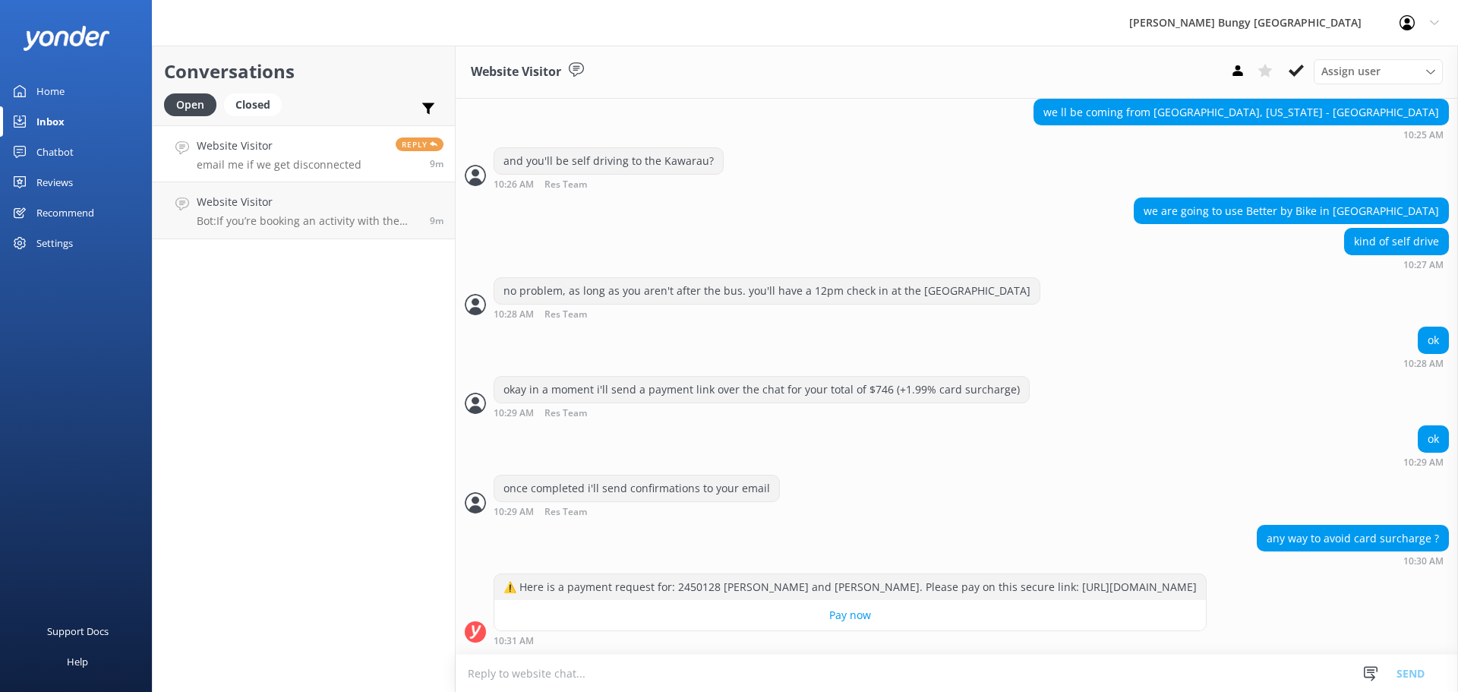
click at [1186, 673] on textarea at bounding box center [957, 673] width 1003 height 37
type textarea "i"
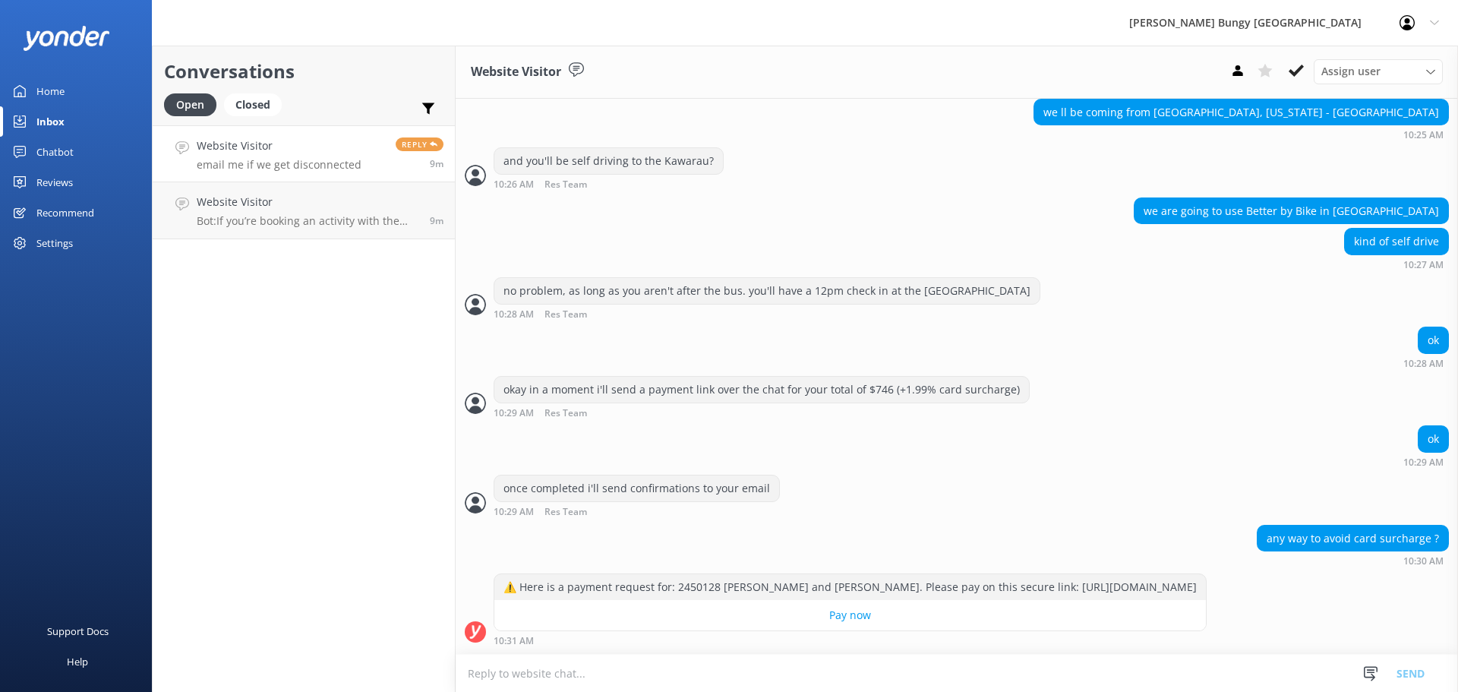
type textarea "a"
drag, startPoint x: 807, startPoint y: 569, endPoint x: 676, endPoint y: 569, distance: 131.4
click at [676, 574] on div "⚠️ Here is a payment request for: 2450128 [PERSON_NAME] and [PERSON_NAME]. Plea…" at bounding box center [851, 587] width 712 height 26
click at [1237, 66] on use at bounding box center [1238, 70] width 10 height 11
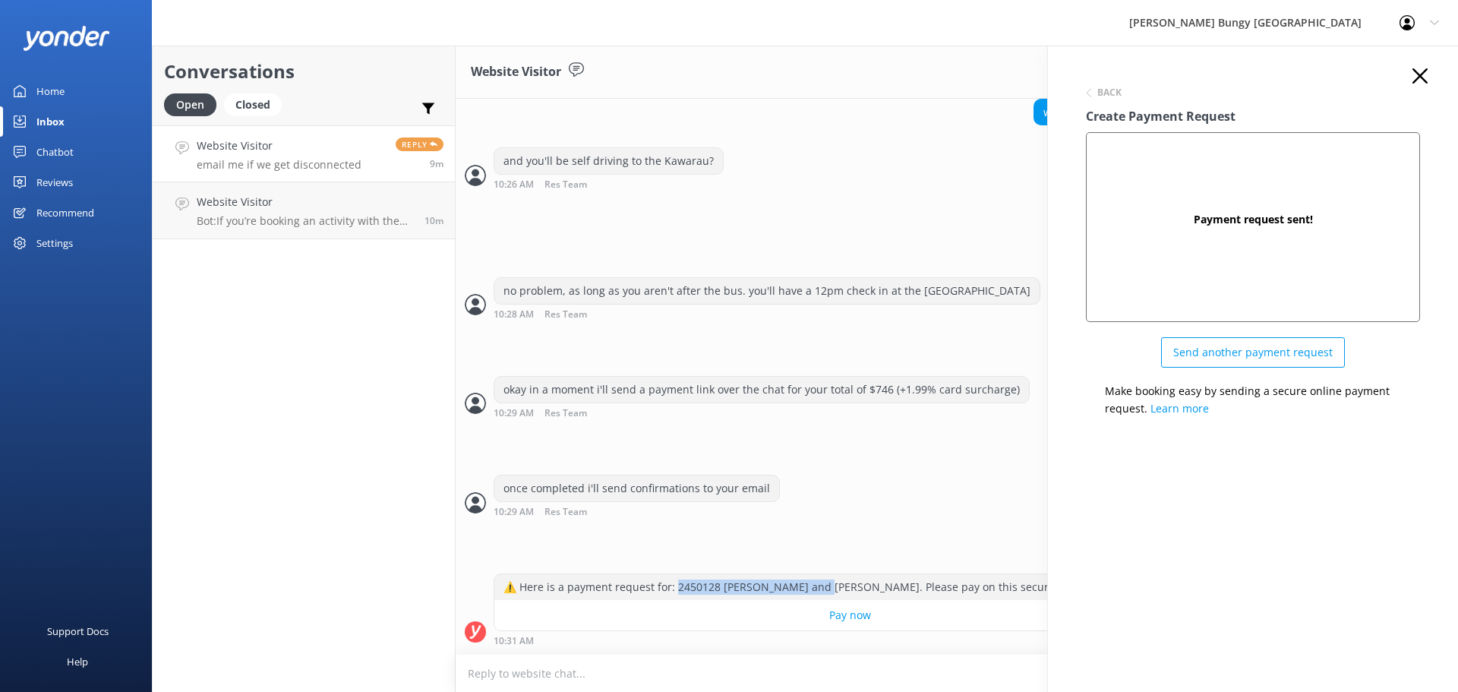
click at [1417, 82] on icon "button" at bounding box center [1420, 75] width 15 height 15
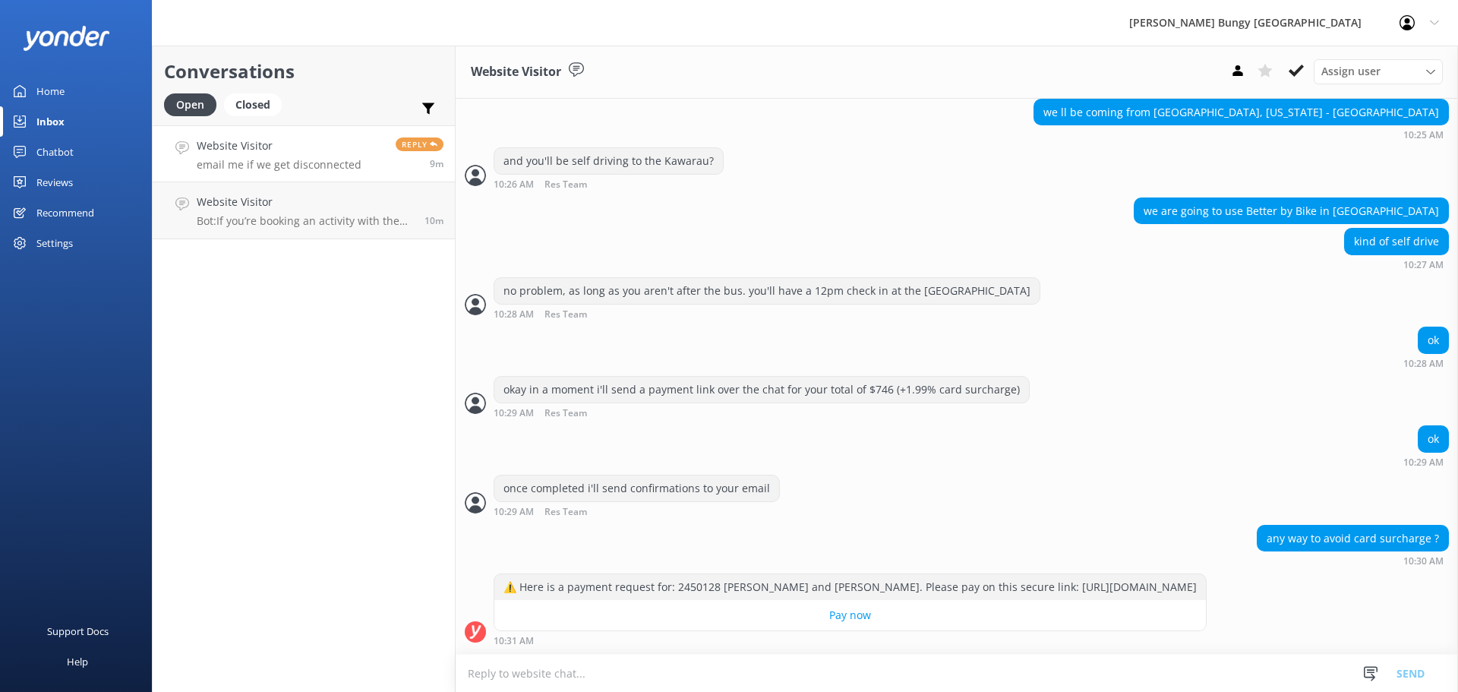
click at [1171, 435] on div "ok 10:29 AM" at bounding box center [957, 446] width 1003 height 42
drag, startPoint x: 978, startPoint y: 667, endPoint x: 769, endPoint y: 548, distance: 239.5
click at [769, 550] on div "Website Visitor Assign user [PERSON_NAME] [PERSON_NAME] Tech Admin [PERSON_NAME…" at bounding box center [957, 369] width 1003 height 646
drag, startPoint x: 625, startPoint y: 649, endPoint x: 533, endPoint y: 514, distance: 162.9
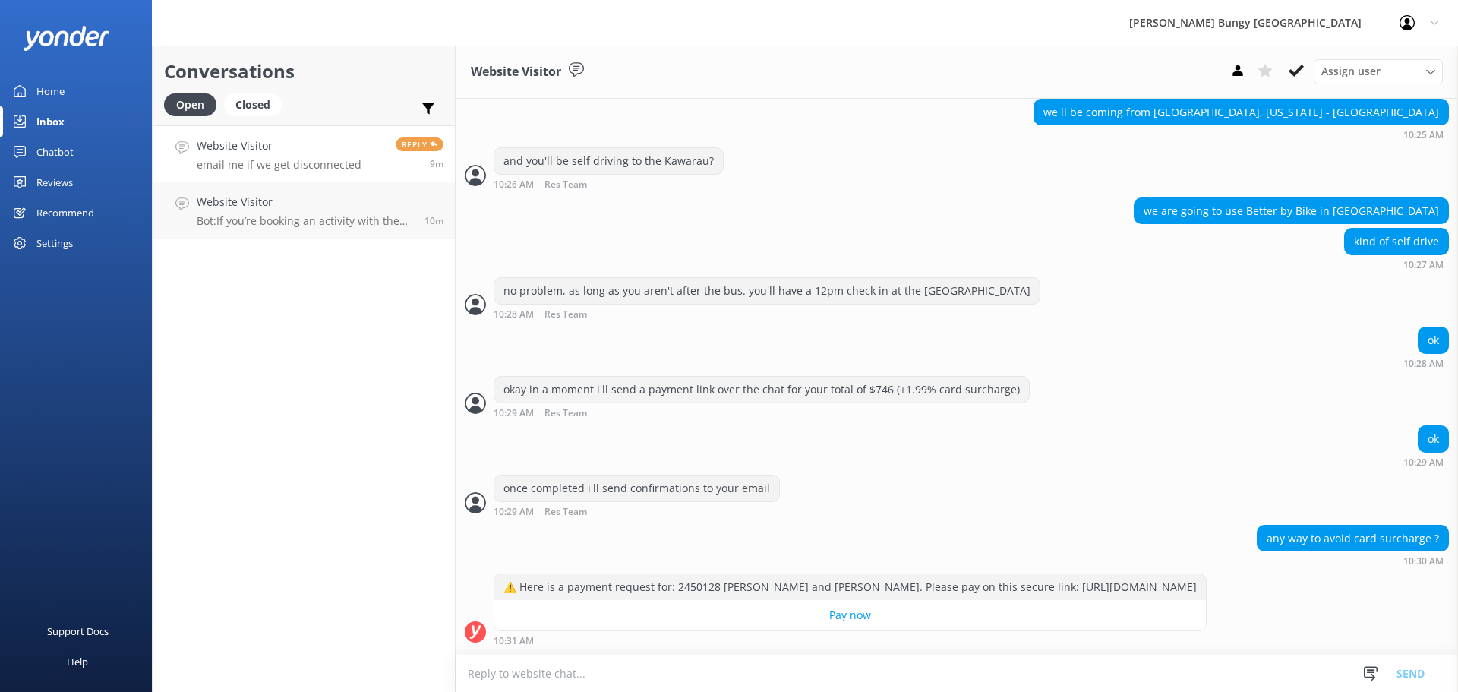
click at [533, 525] on div "any way to avoid card surcharge ? 10:30 AM" at bounding box center [957, 546] width 1003 height 42
click at [548, 687] on textarea at bounding box center [957, 673] width 1003 height 37
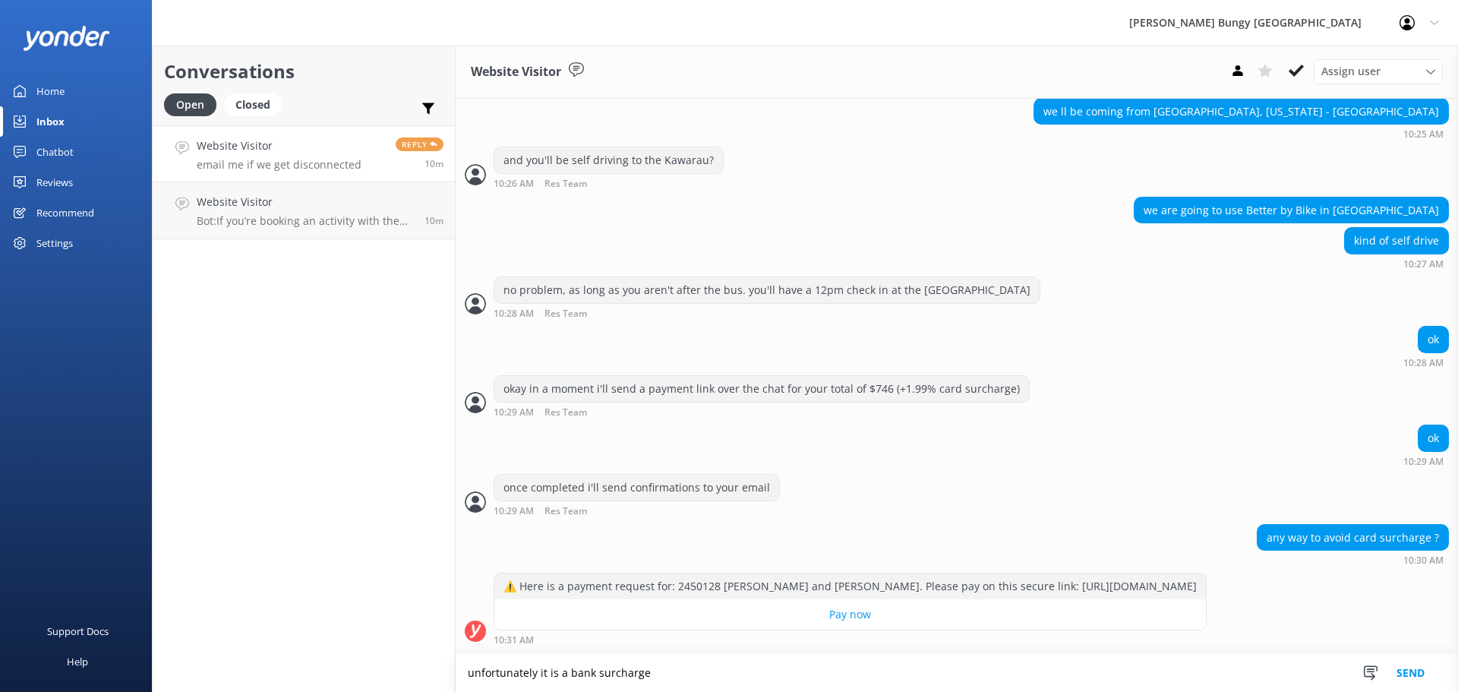
click at [756, 683] on textarea "unfortunately it is a bank surcharge" at bounding box center [957, 673] width 1003 height 38
type textarea "unfortunately it is a bank surcharge"
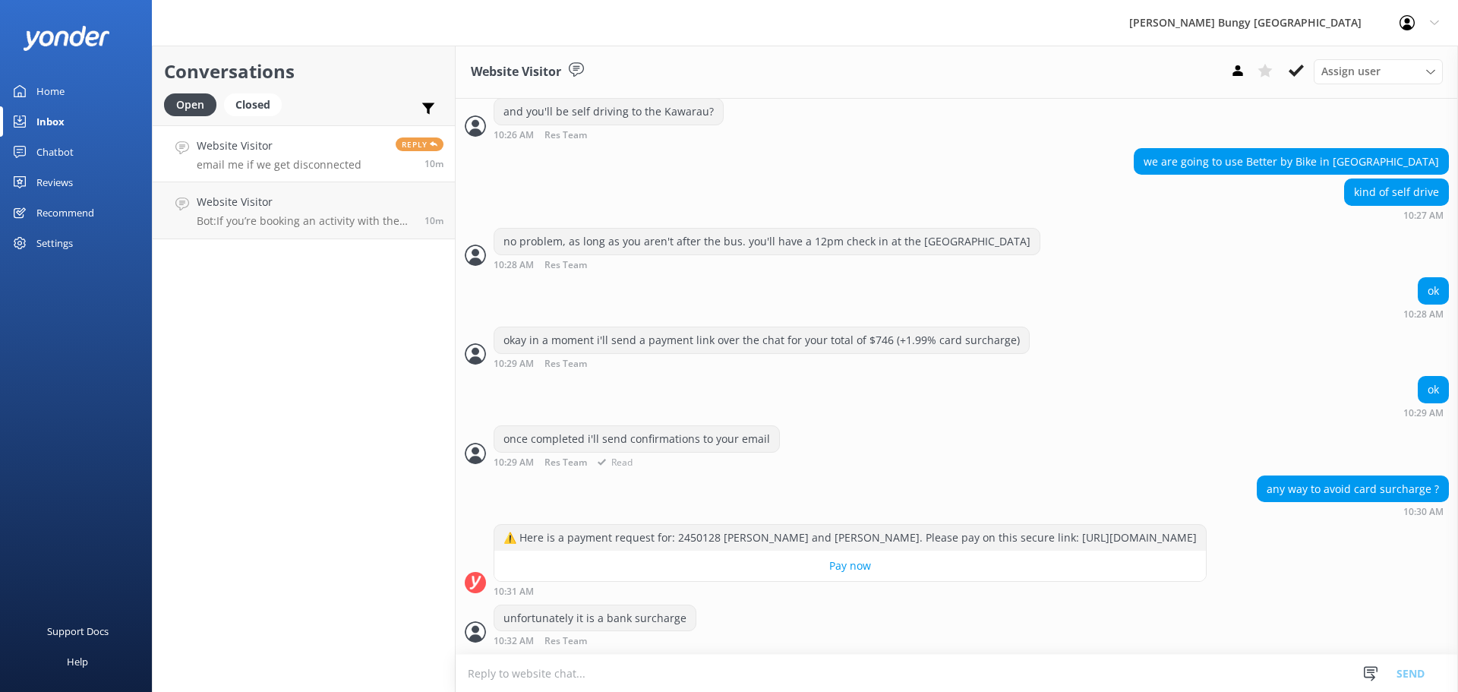
scroll to position [2422, 0]
click at [428, 597] on div "Conversations Open Closed Important Assigned to me Unassigned Website Visitor e…" at bounding box center [304, 369] width 304 height 646
click at [359, 220] on p "Bot: If you’re booking an activity with the Free Bungy Bus, the times shown on …" at bounding box center [305, 221] width 216 height 14
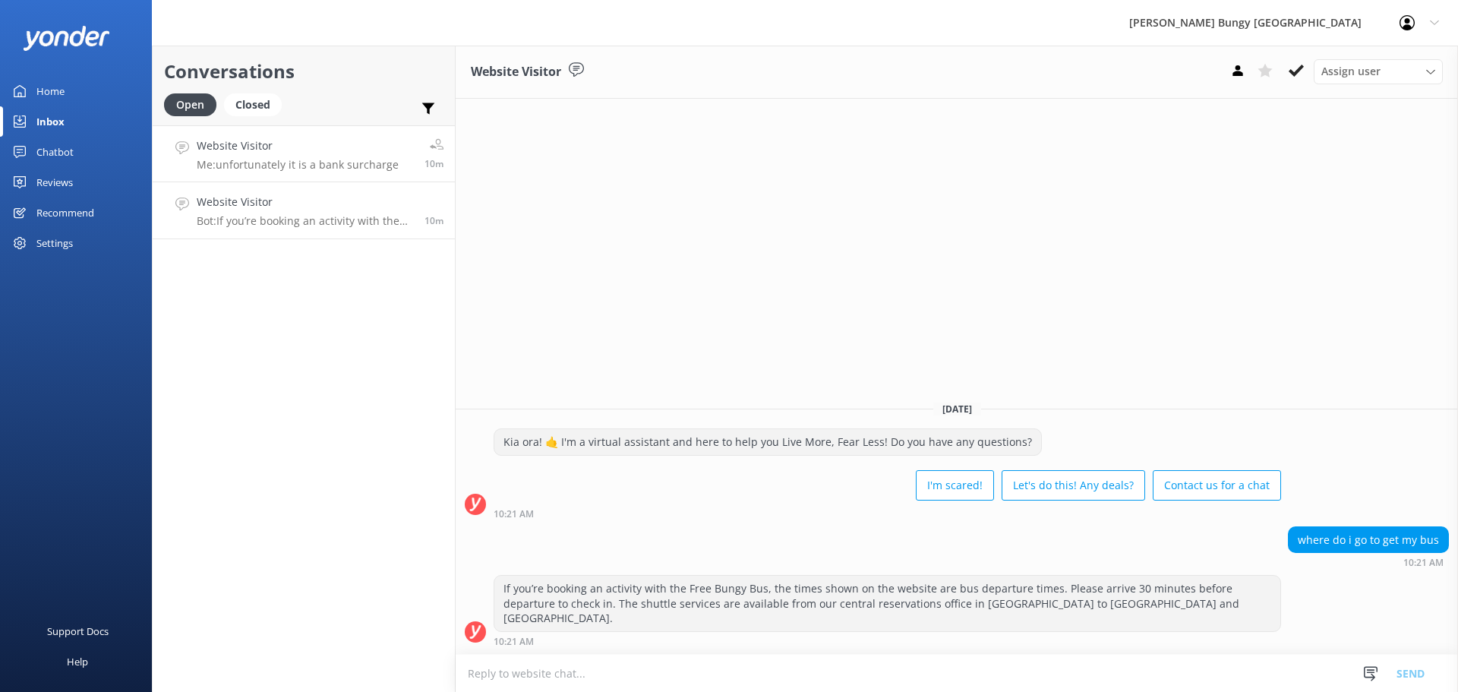
click at [348, 154] on h4 "Website Visitor" at bounding box center [298, 145] width 202 height 17
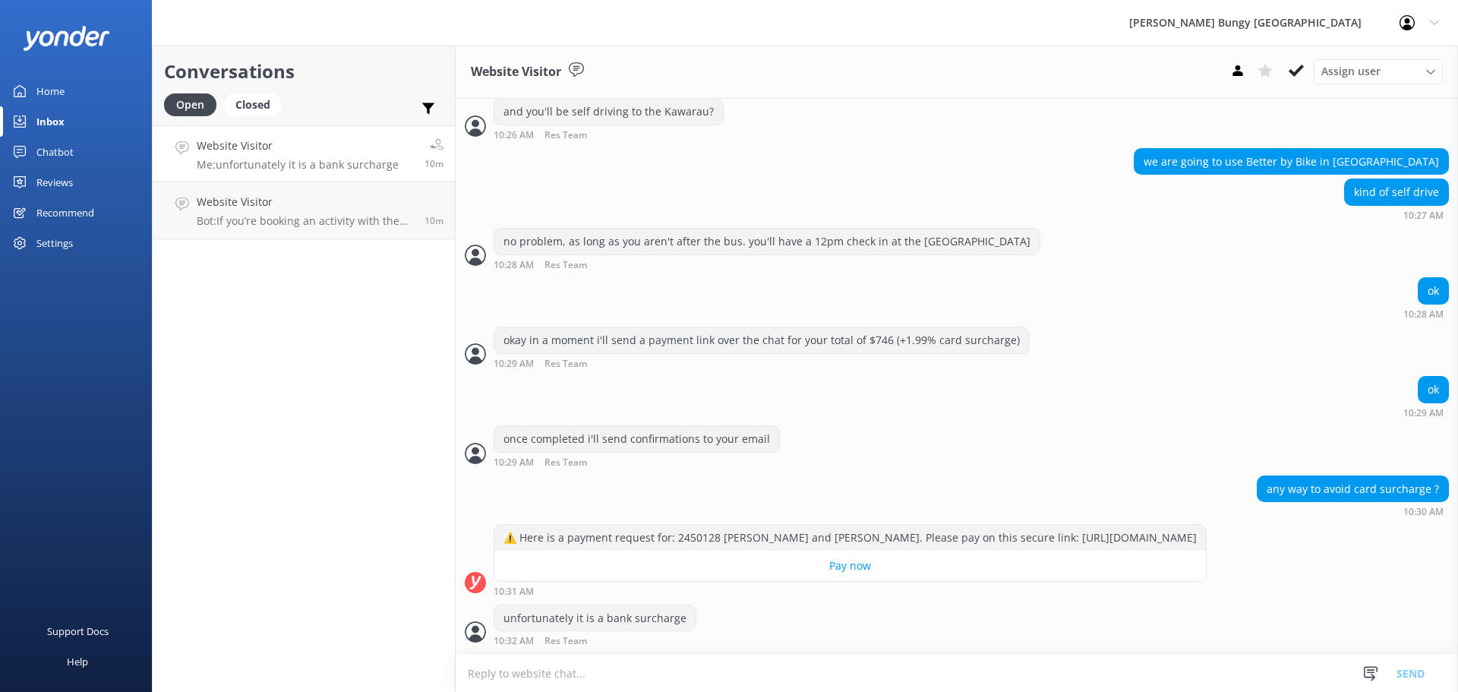
scroll to position [2422, 0]
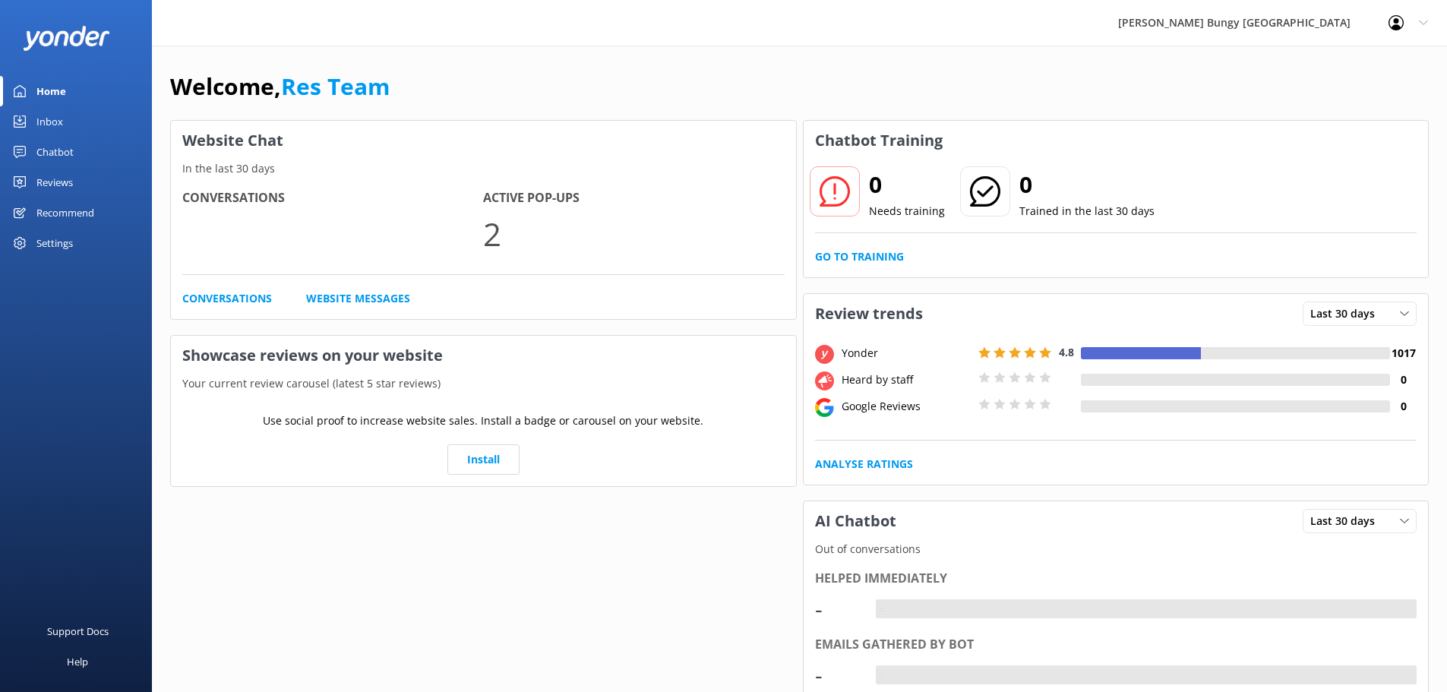
click at [118, 115] on link "Inbox" at bounding box center [76, 121] width 152 height 30
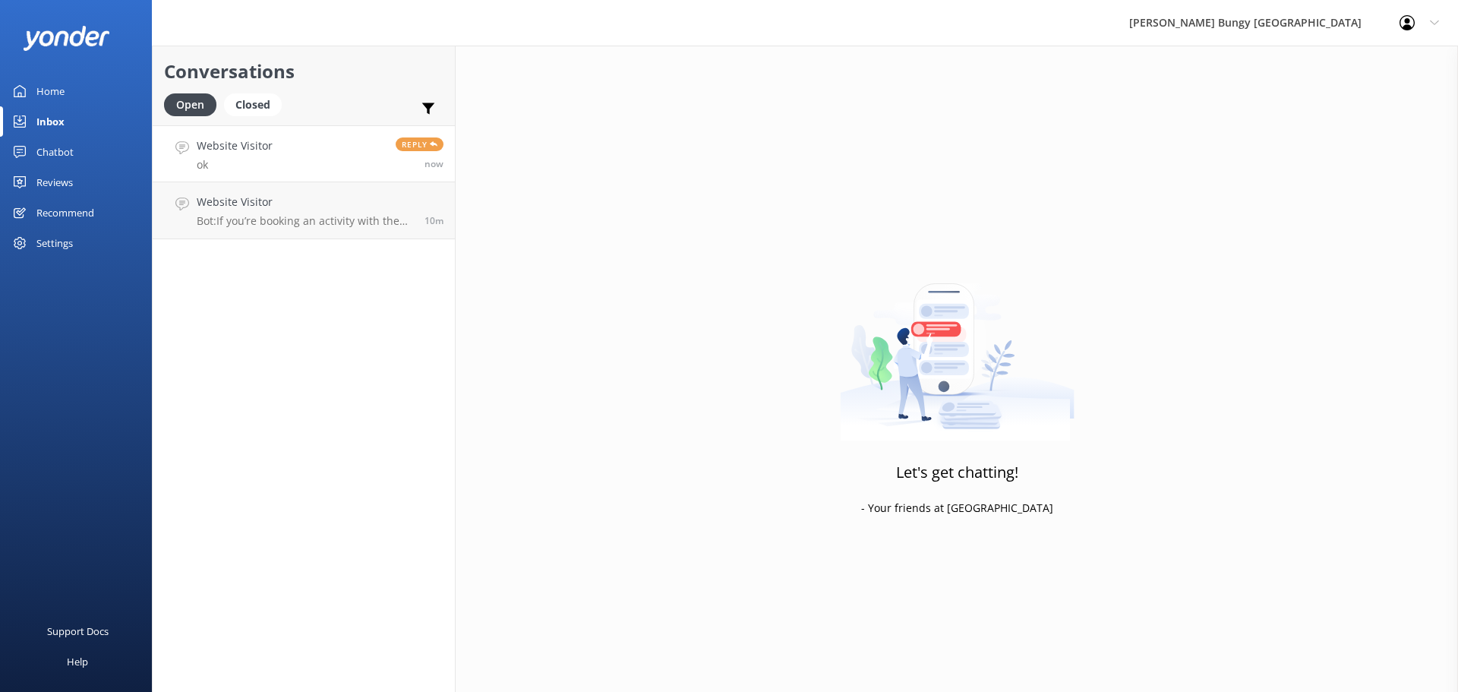
click at [314, 172] on link "Website Visitor ok Reply now" at bounding box center [304, 153] width 302 height 57
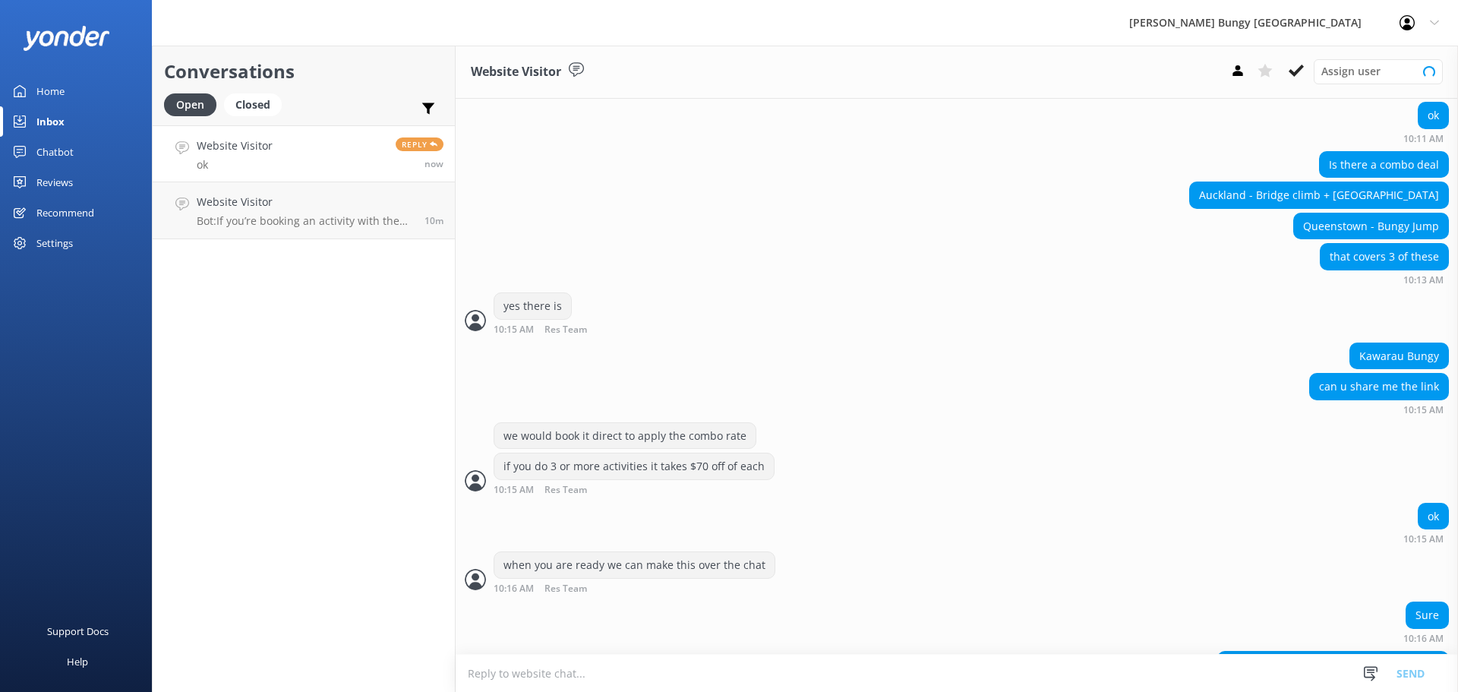
click at [325, 153] on link "Website Visitor ok Reply now" at bounding box center [304, 153] width 302 height 57
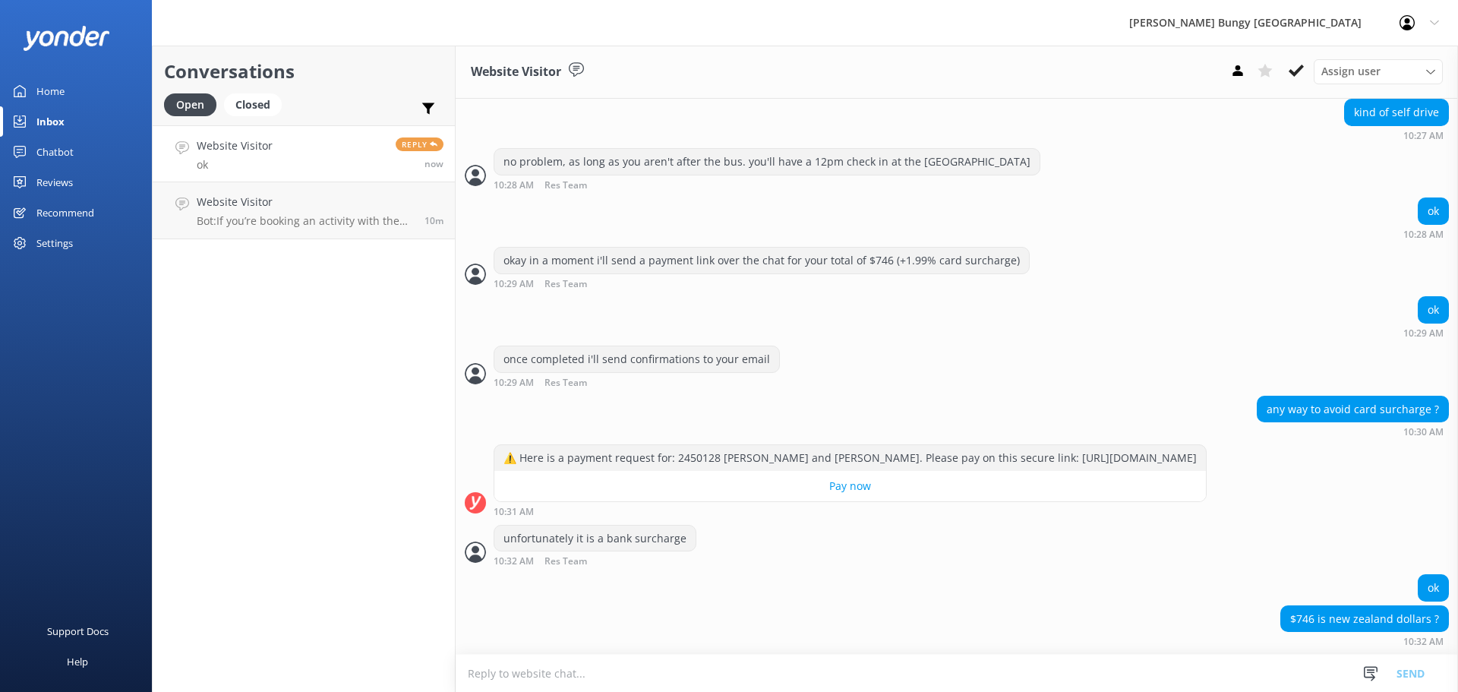
scroll to position [2502, 0]
click at [1014, 684] on textarea at bounding box center [957, 673] width 1003 height 37
type textarea "that's right NZ dollars"
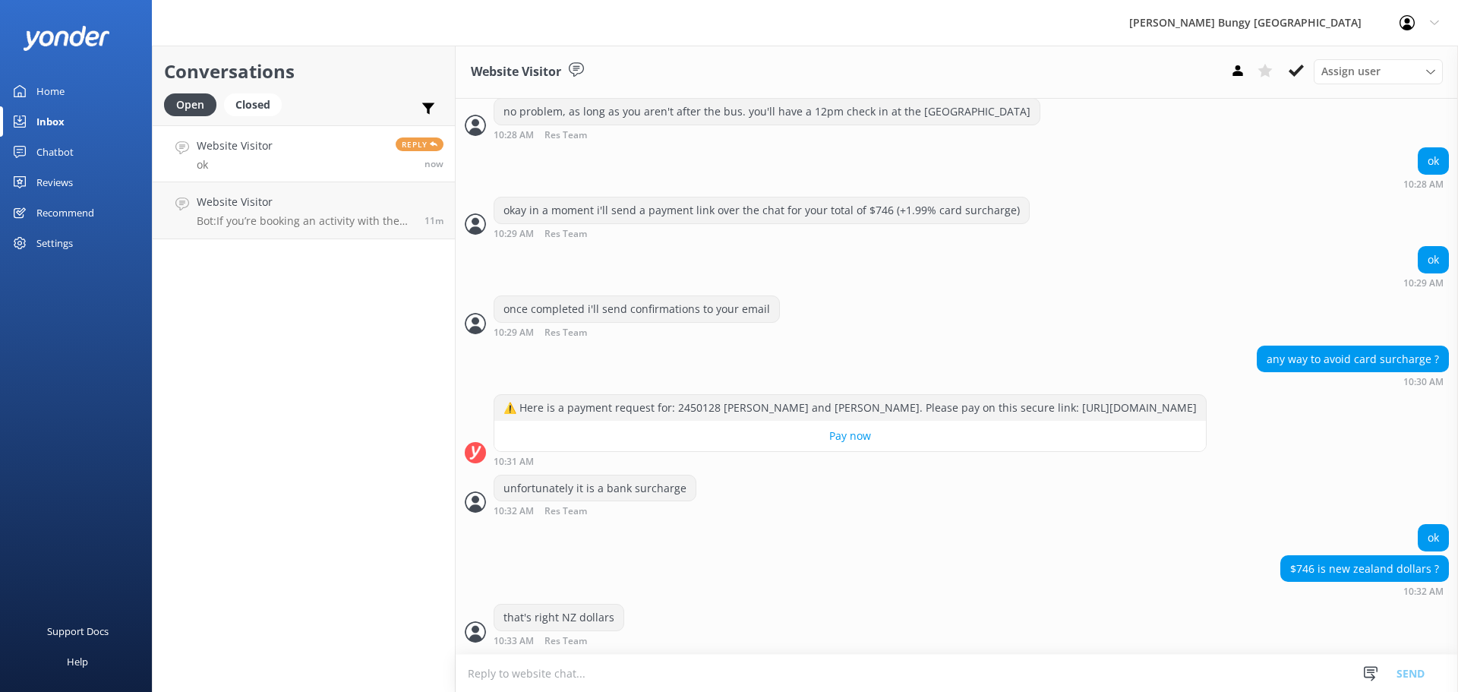
scroll to position [2552, 0]
click at [900, 531] on div "ok" at bounding box center [957, 539] width 1003 height 31
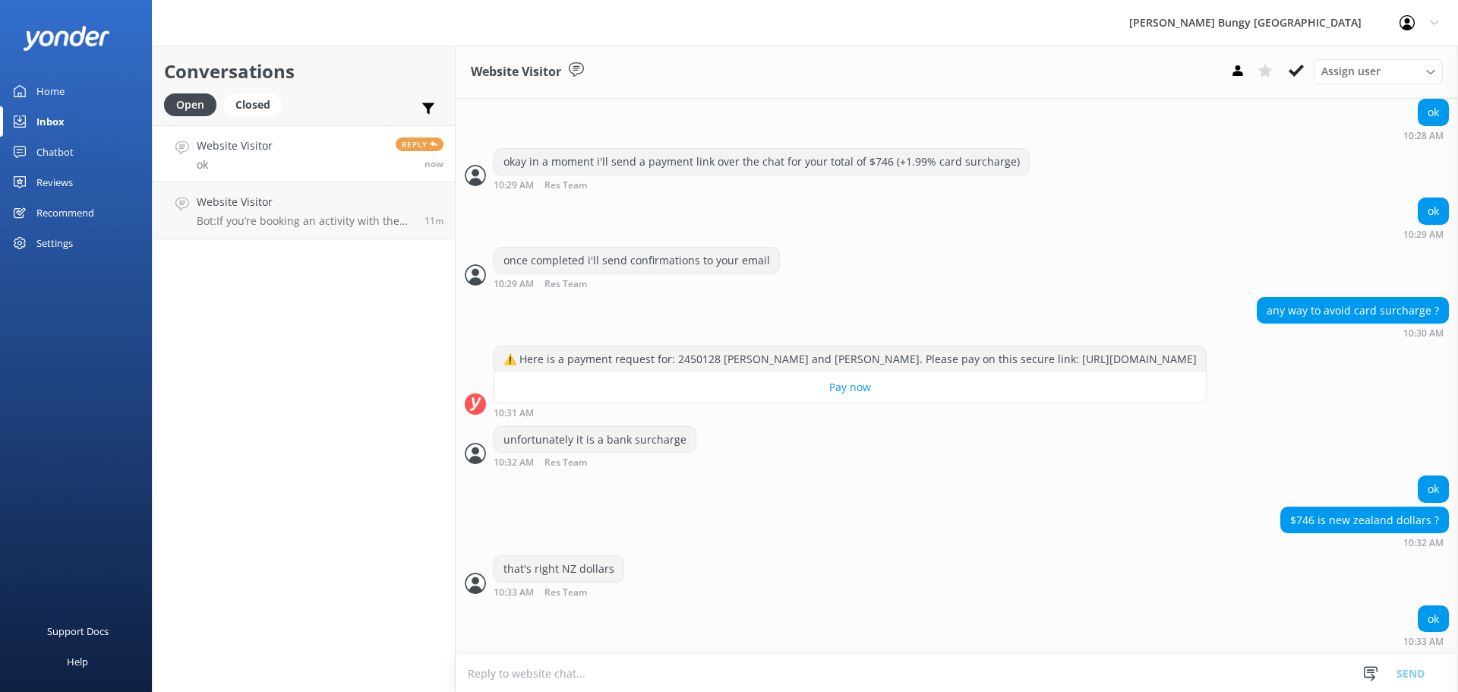
scroll to position [2632, 0]
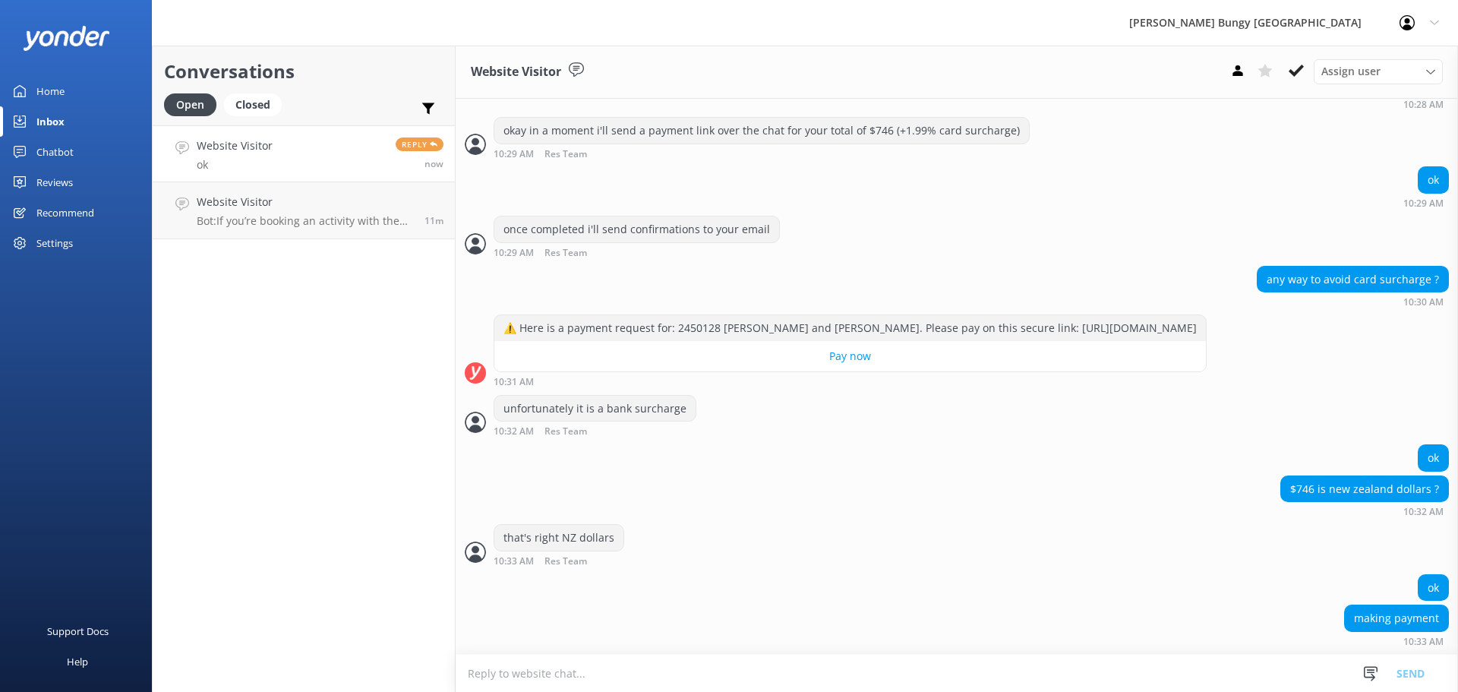
click at [954, 683] on textarea at bounding box center [957, 673] width 1003 height 37
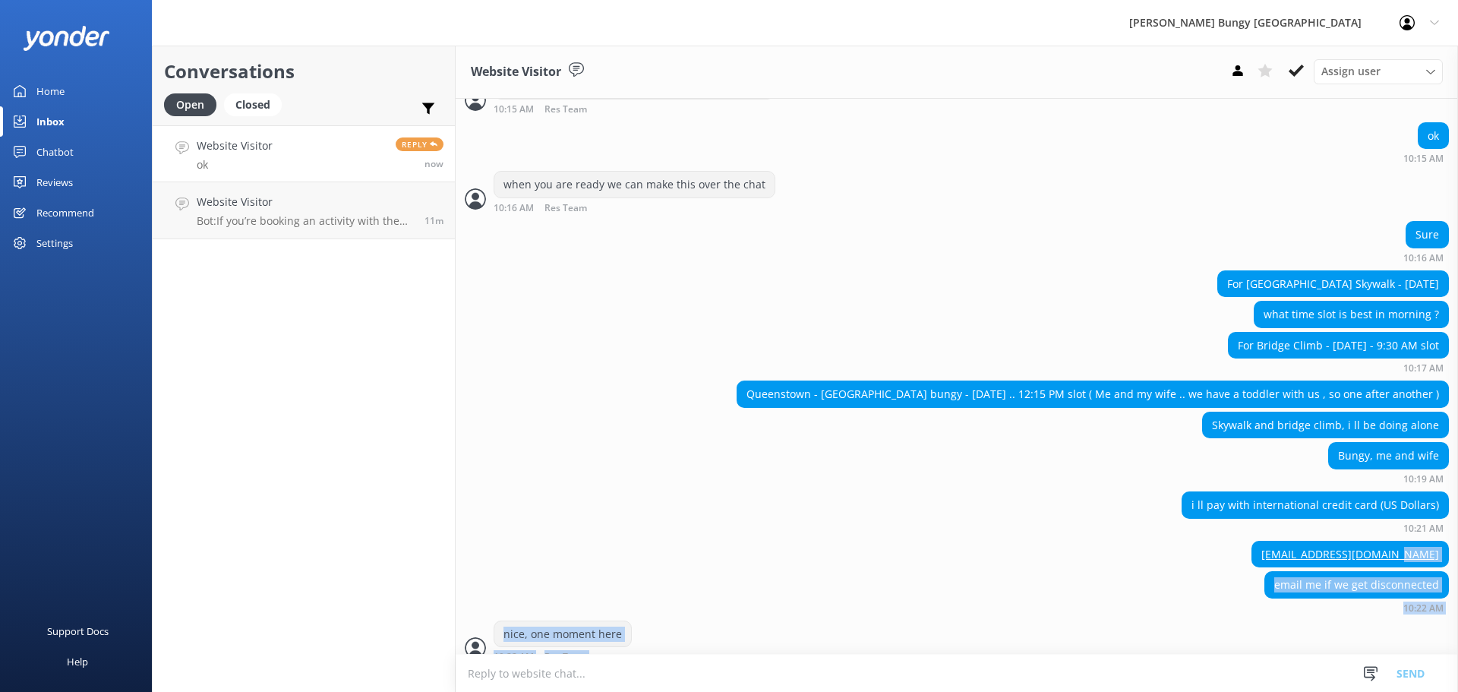
scroll to position [1591, 0]
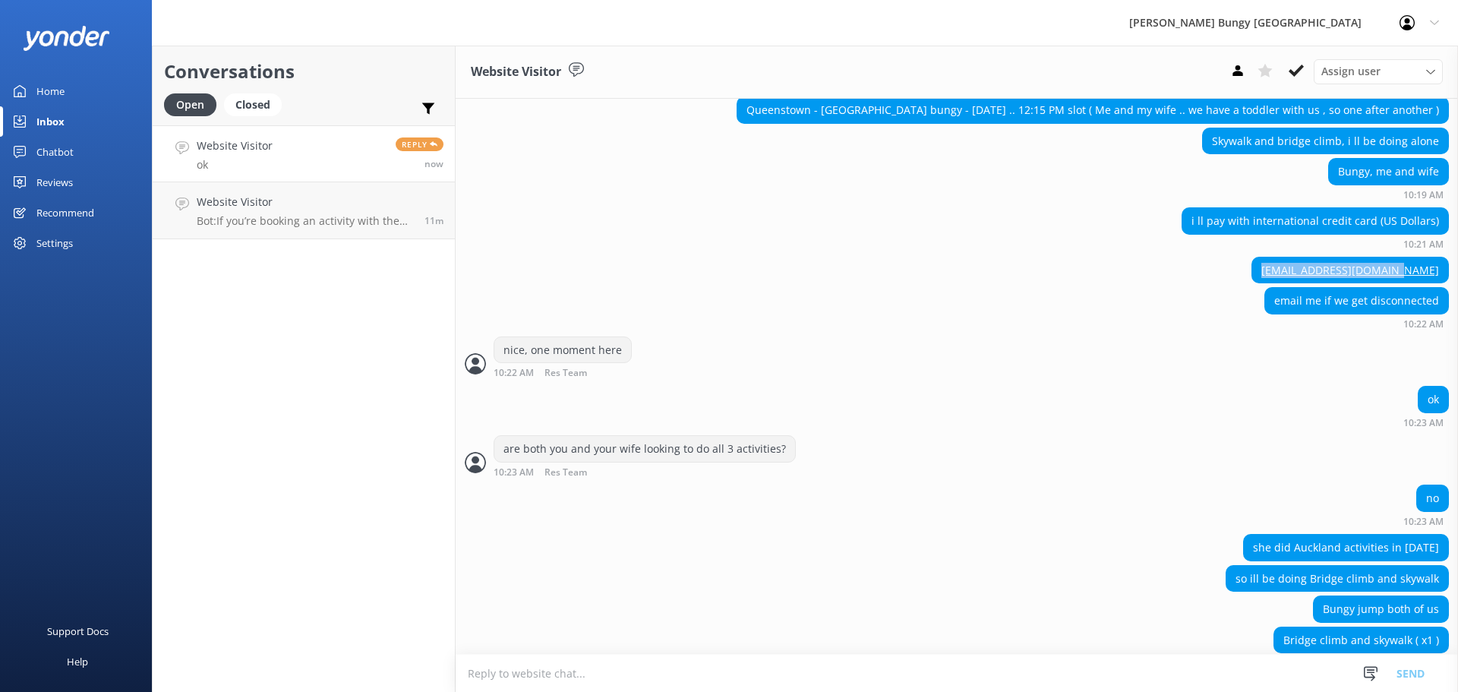
drag, startPoint x: 1428, startPoint y: 550, endPoint x: 1180, endPoint y: 299, distance: 353.4
click at [1180, 288] on div "[EMAIL_ADDRESS][DOMAIN_NAME]" at bounding box center [957, 272] width 1003 height 31
copy link "[EMAIL_ADDRESS][DOMAIN_NAME]"
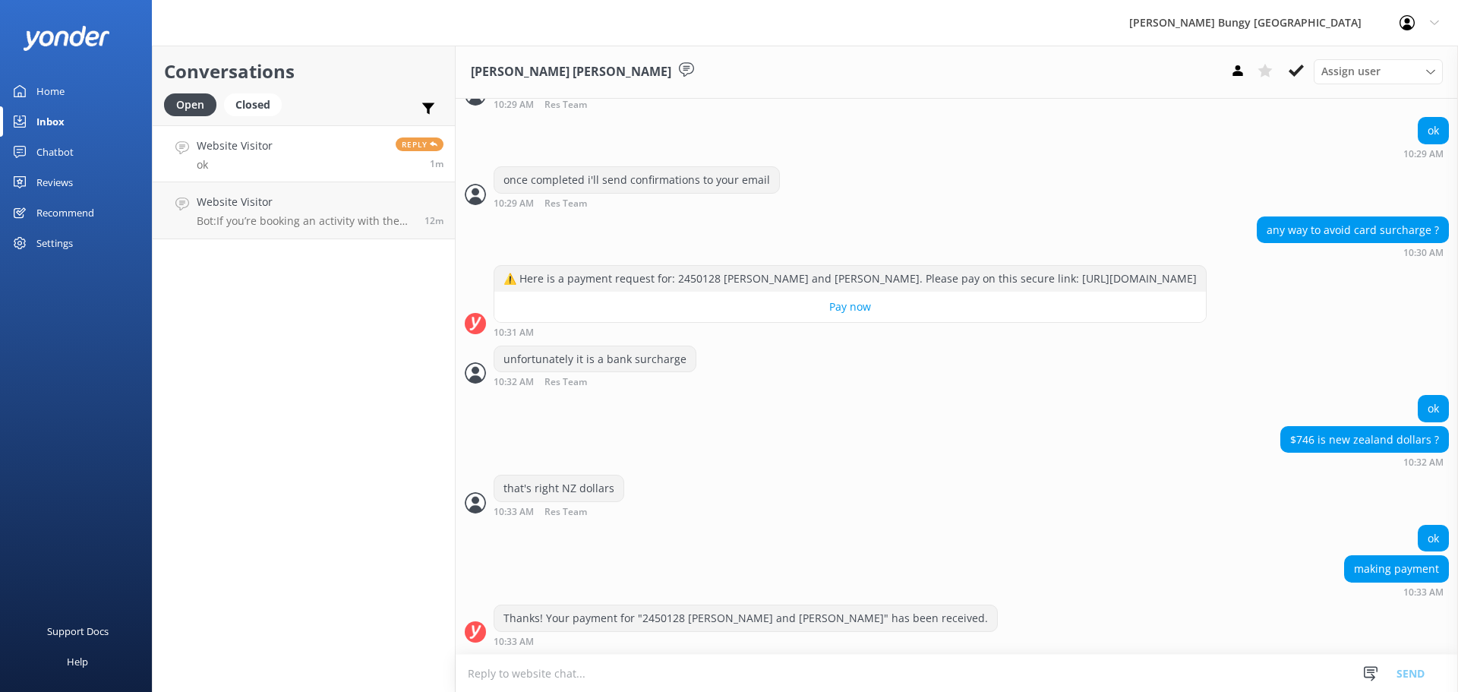
scroll to position [2731, 0]
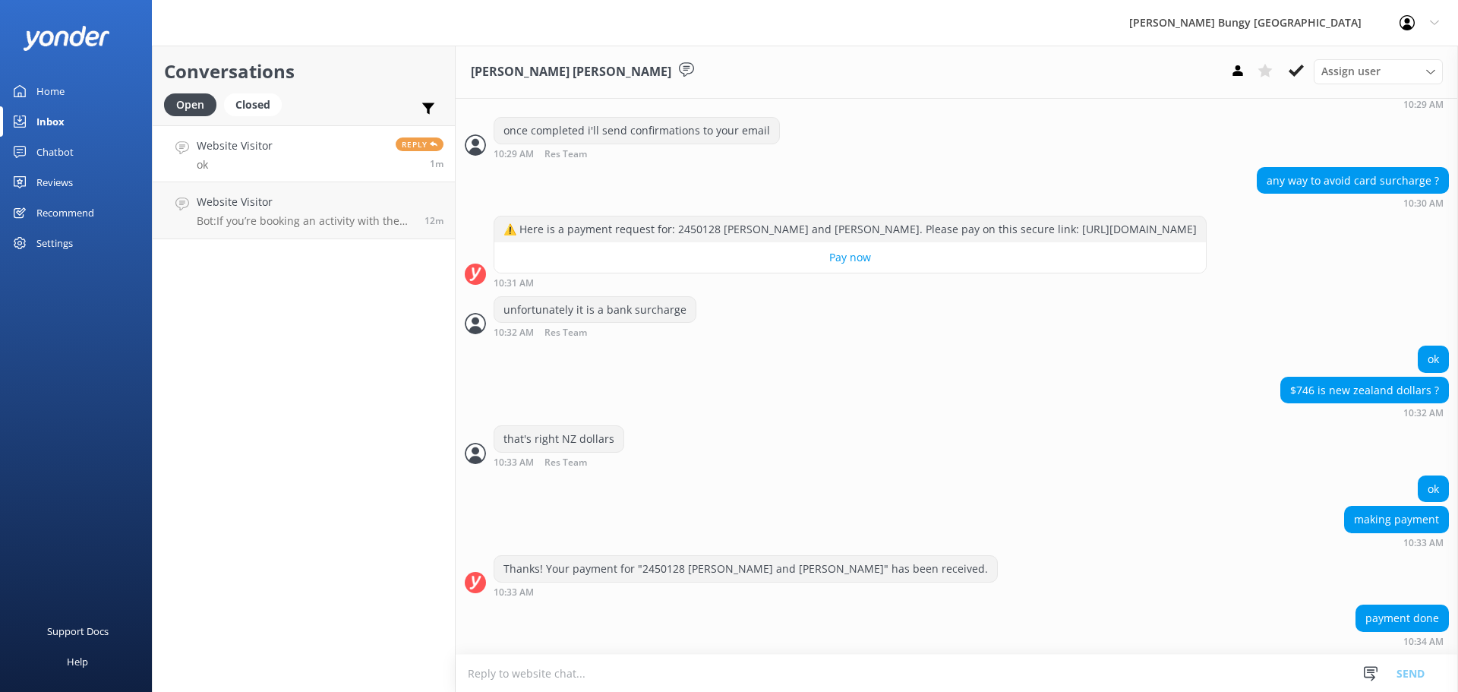
click at [805, 667] on textarea at bounding box center [957, 673] width 1003 height 37
type textarea "all good, will send confirmations now. thanks :)"
click at [835, 643] on div "payment done 10:34 AM" at bounding box center [957, 625] width 1003 height 42
click at [830, 672] on textarea "all good, will send confirmations now. thanks :)" at bounding box center [957, 673] width 1003 height 38
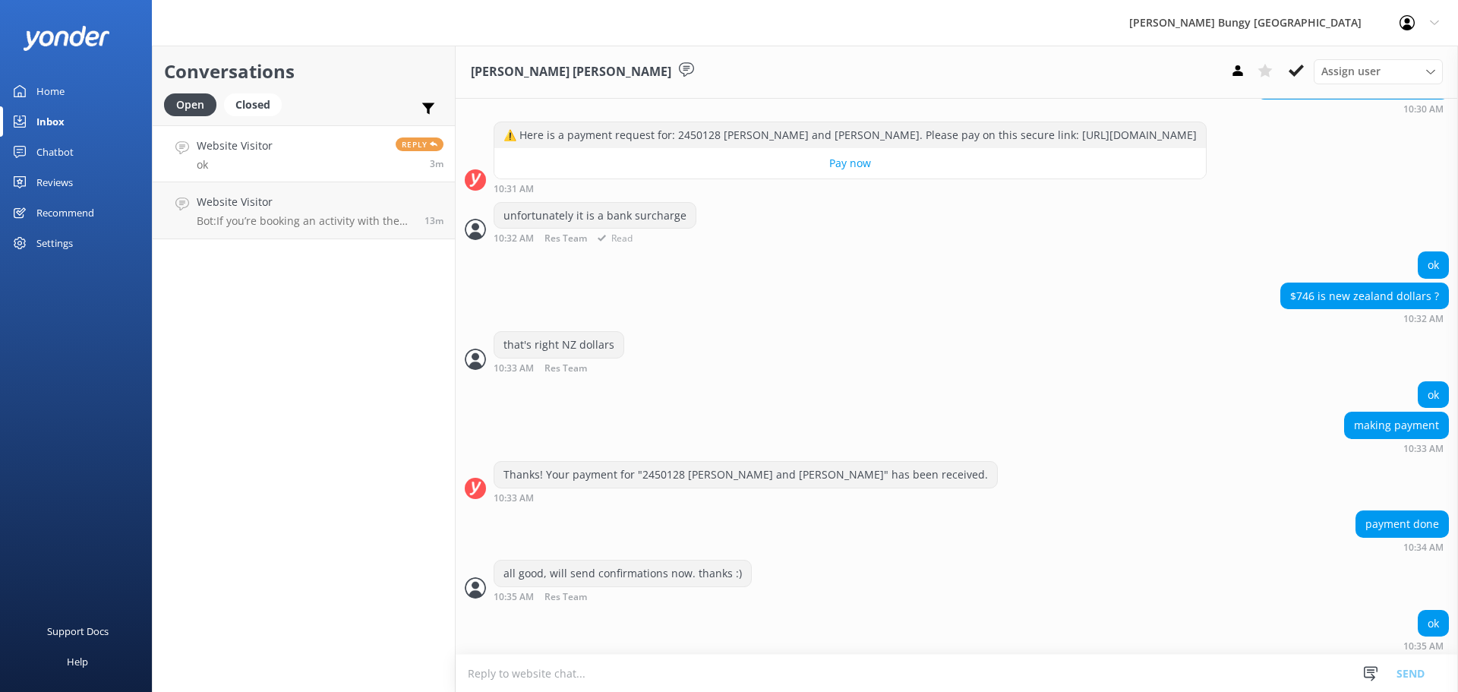
scroll to position [2830, 0]
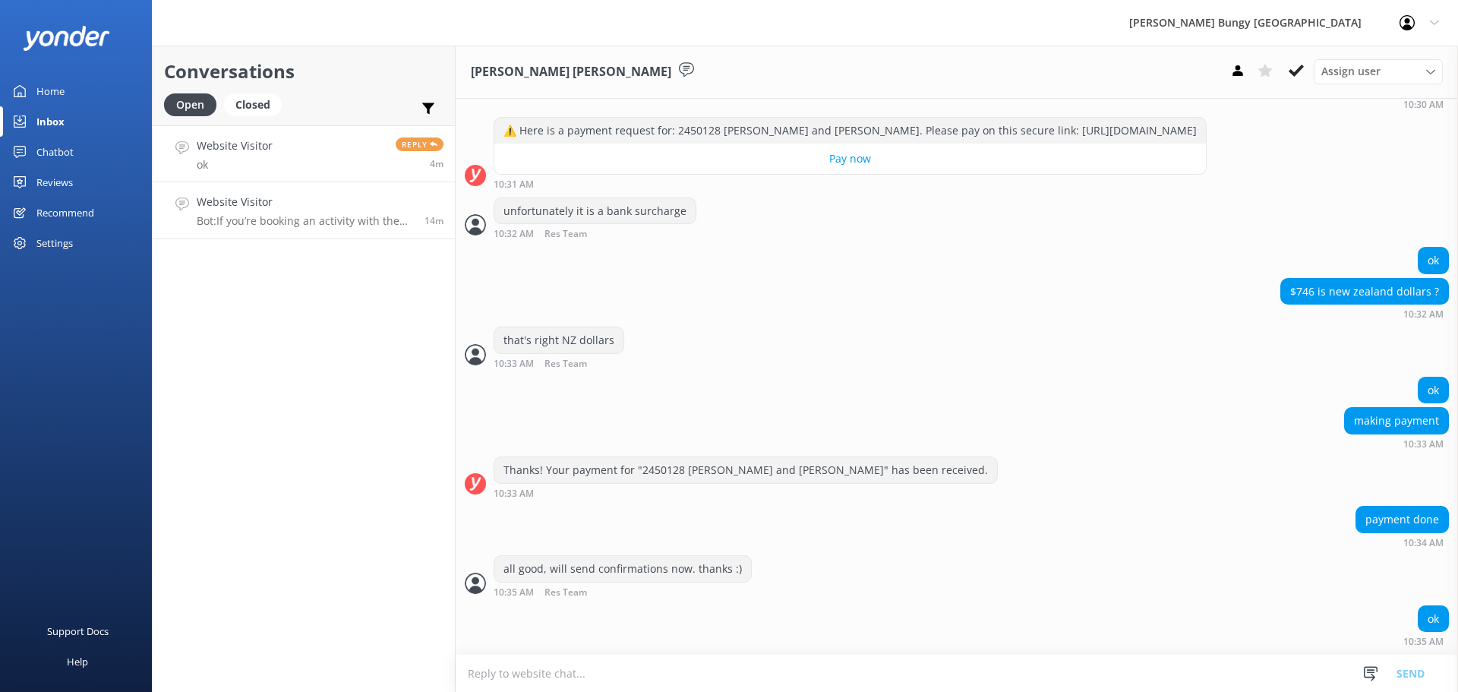
click at [387, 223] on p "Bot: If you’re booking an activity with the Free Bungy Bus, the times shown on …" at bounding box center [305, 221] width 216 height 14
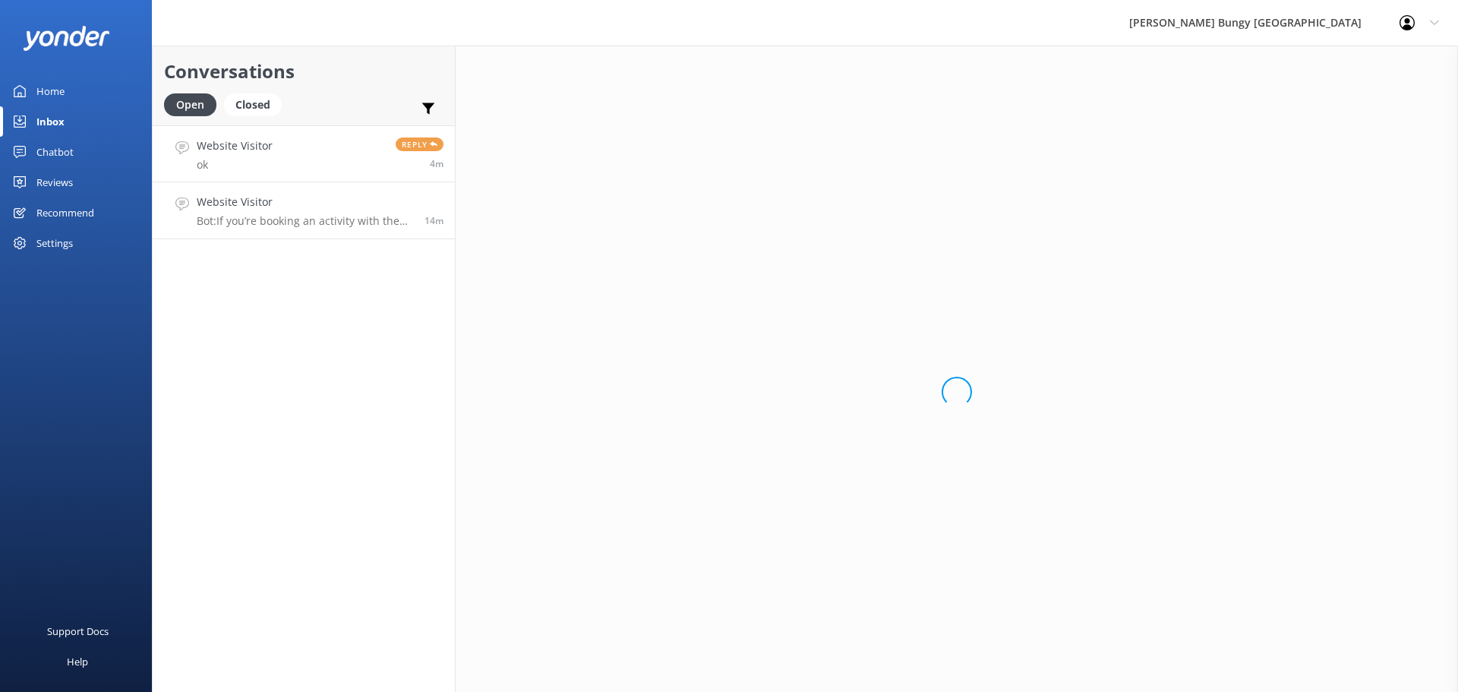
click at [346, 145] on link "Website Visitor ok Reply 4m" at bounding box center [304, 153] width 302 height 57
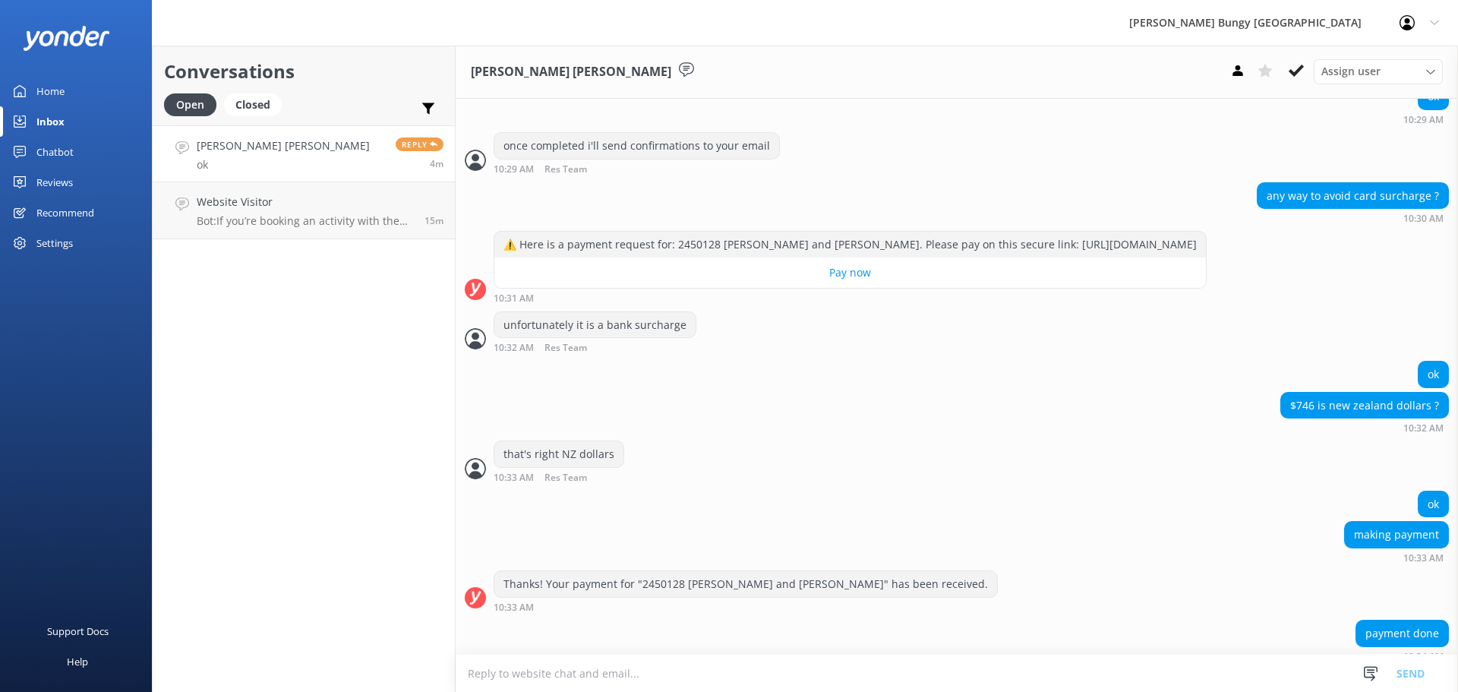
scroll to position [2830, 0]
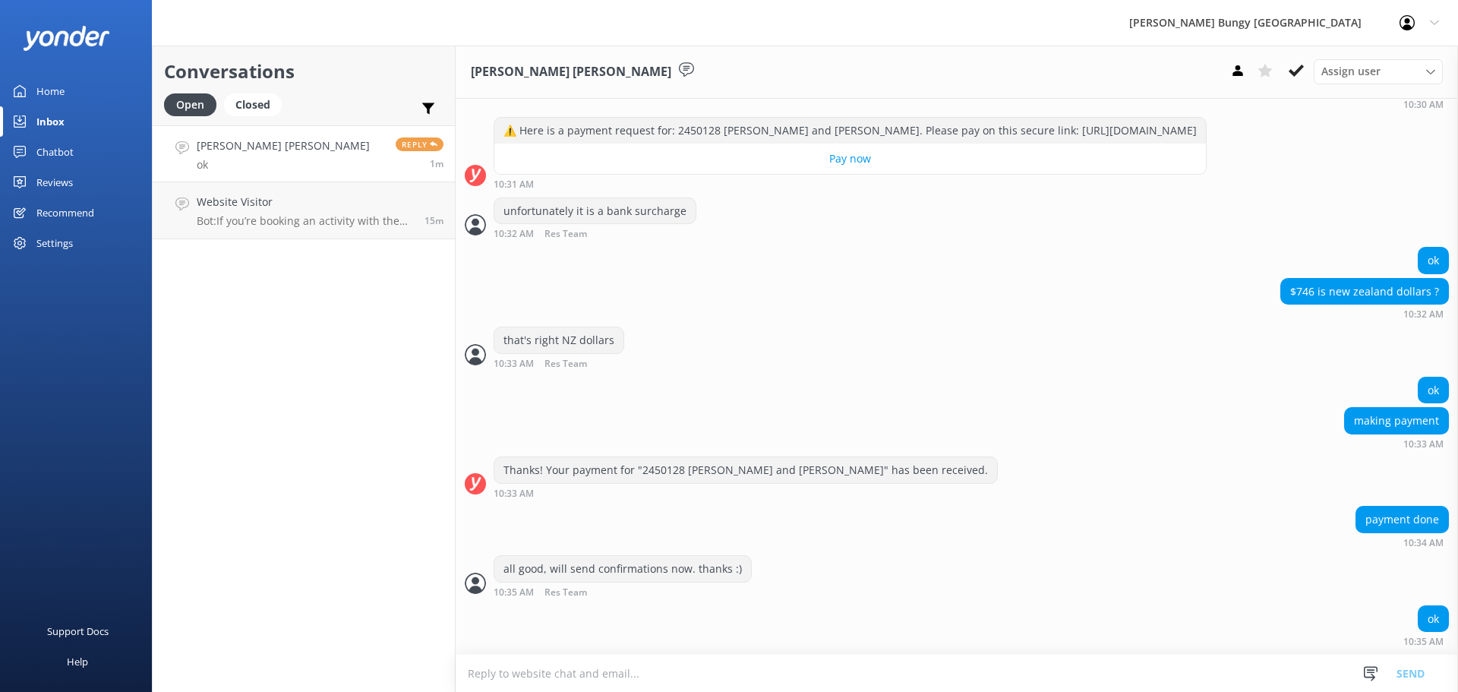
click at [341, 433] on div "Conversations Open Closed Important Assigned to me Unassigned [PERSON_NAME] [PE…" at bounding box center [304, 369] width 304 height 646
click at [330, 217] on p "Bot: If you’re booking an activity with the Free Bungy Bus, the times shown on …" at bounding box center [305, 221] width 216 height 14
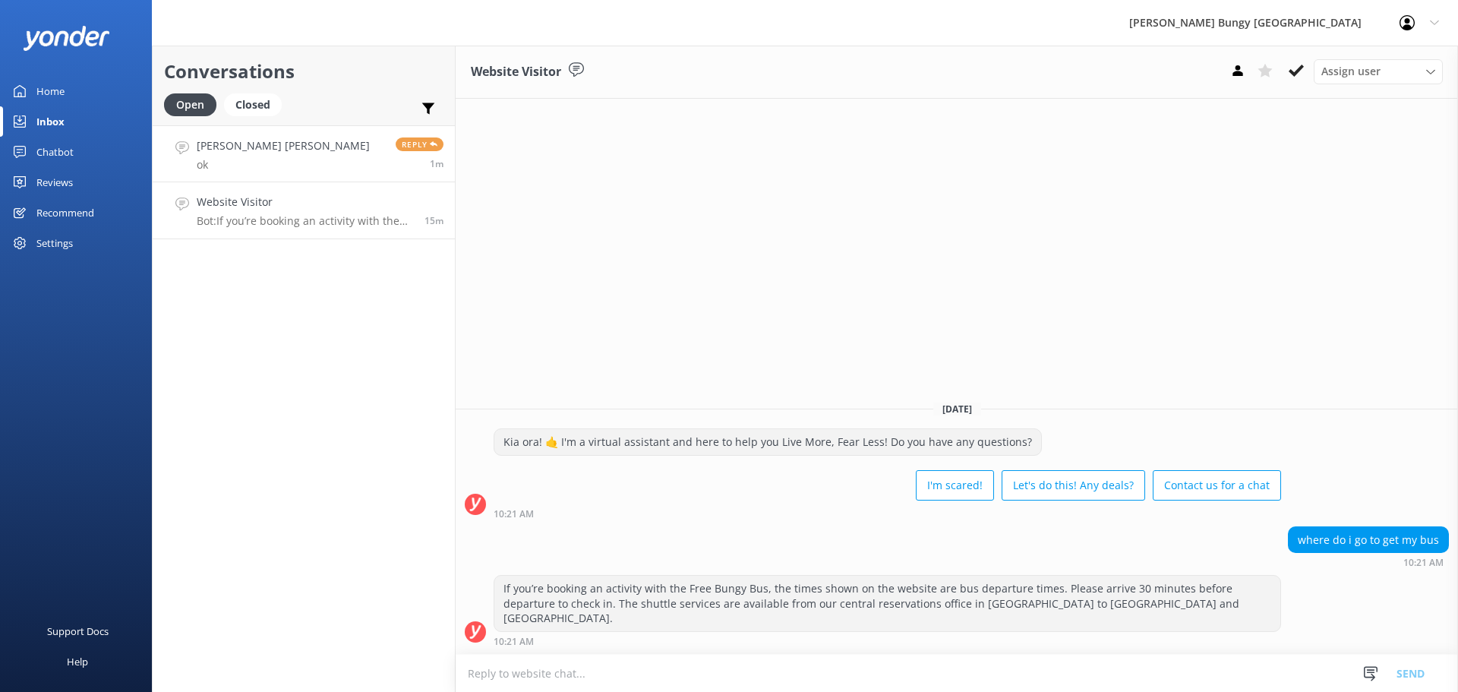
click at [348, 152] on link "[PERSON_NAME] [PERSON_NAME] ok Reply 1m" at bounding box center [304, 153] width 302 height 57
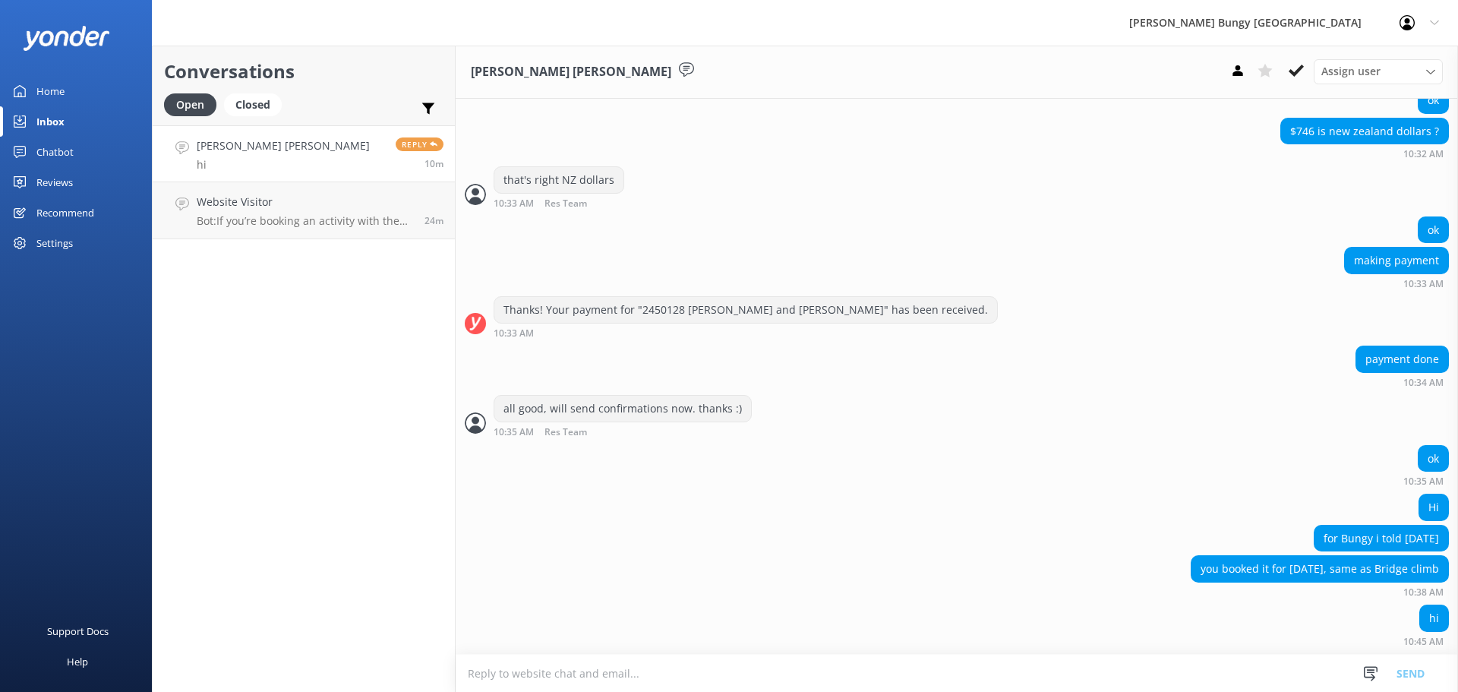
scroll to position [2989, 0]
click at [1118, 666] on textarea at bounding box center [957, 673] width 1003 height 37
type textarea "apologies, let me correct and resend"
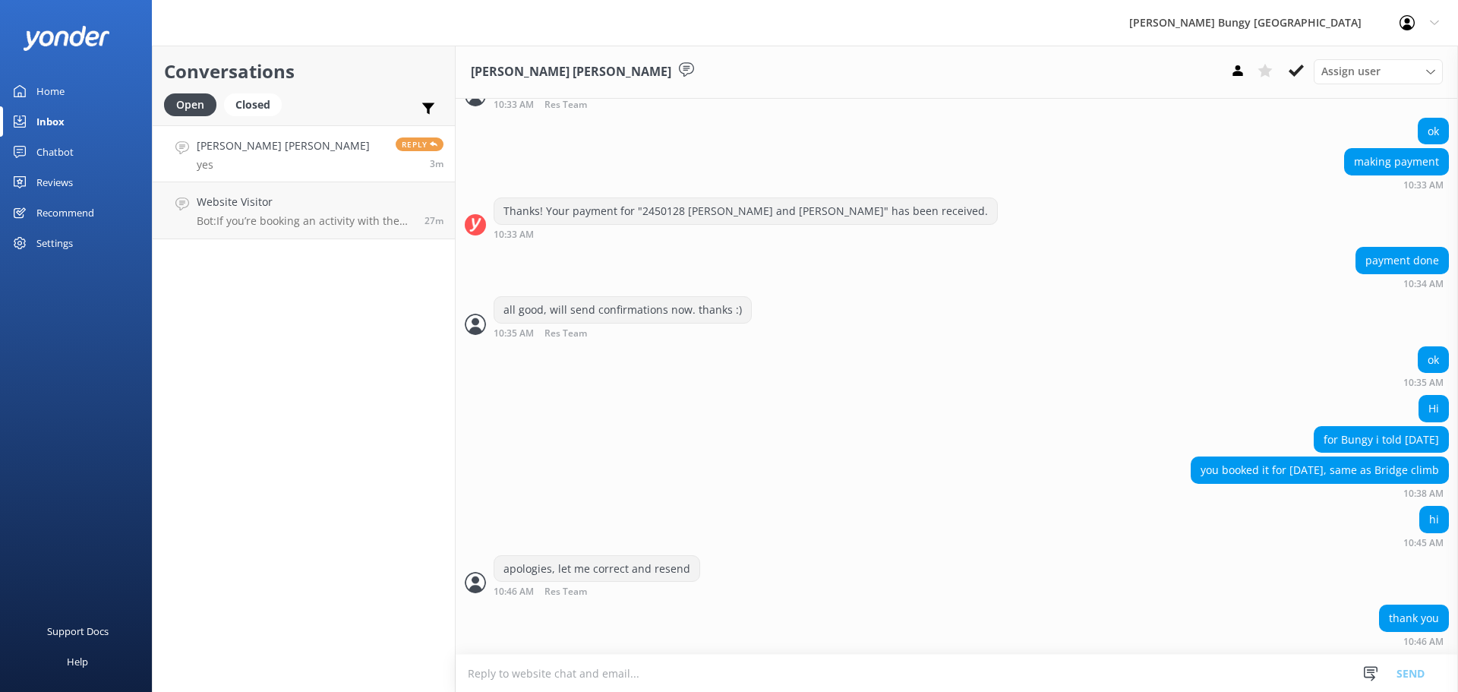
scroll to position [3137, 0]
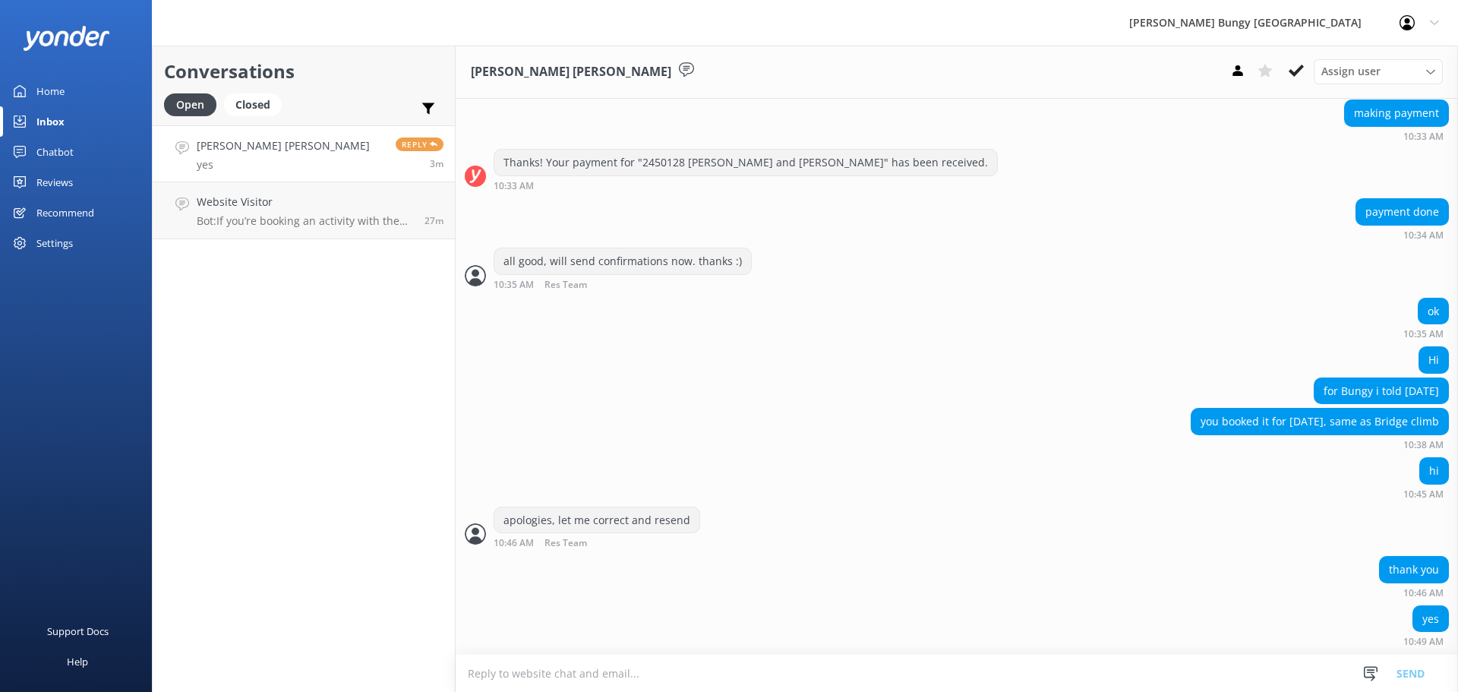
click at [619, 434] on div "you booked it for [DATE], same as Bridge climb 10:38 AM" at bounding box center [957, 429] width 1003 height 42
click at [228, 202] on h4 "Website Visitor" at bounding box center [305, 202] width 216 height 17
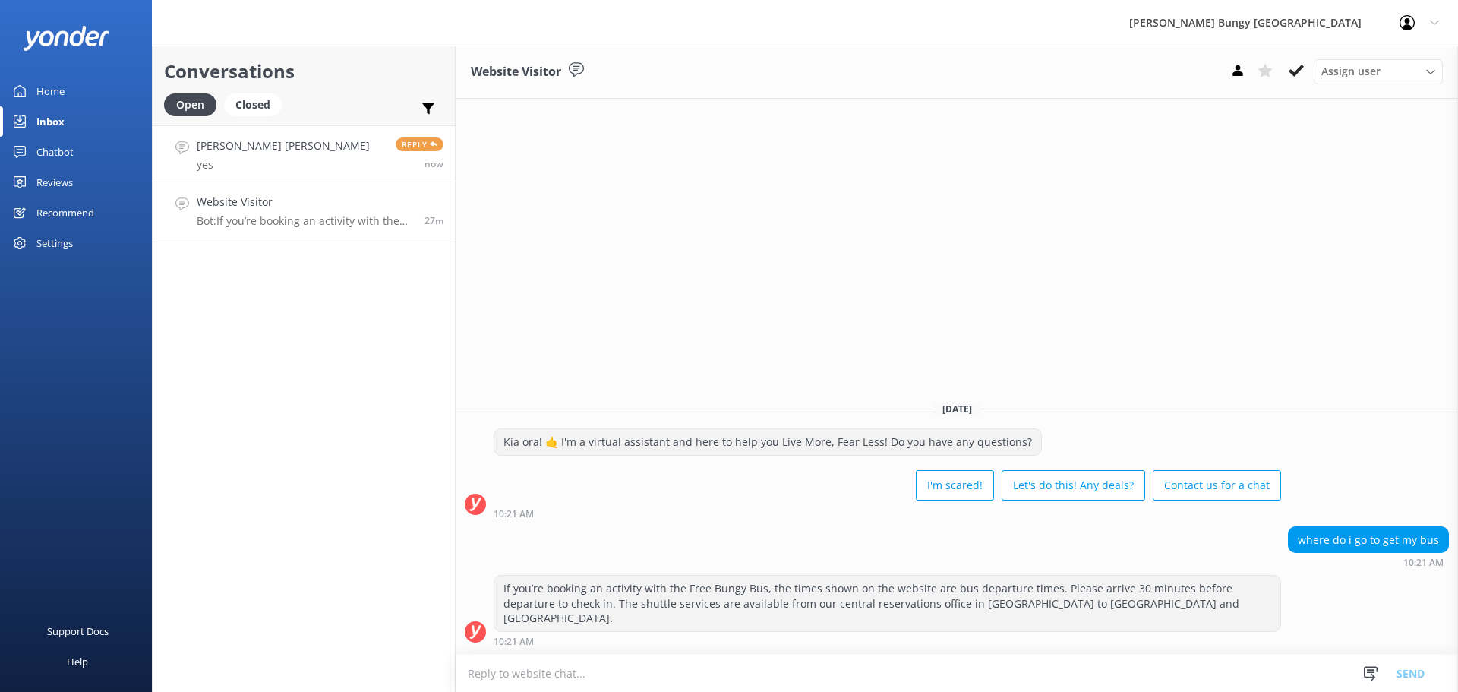
click at [237, 148] on h4 "[PERSON_NAME] [PERSON_NAME]" at bounding box center [283, 145] width 173 height 17
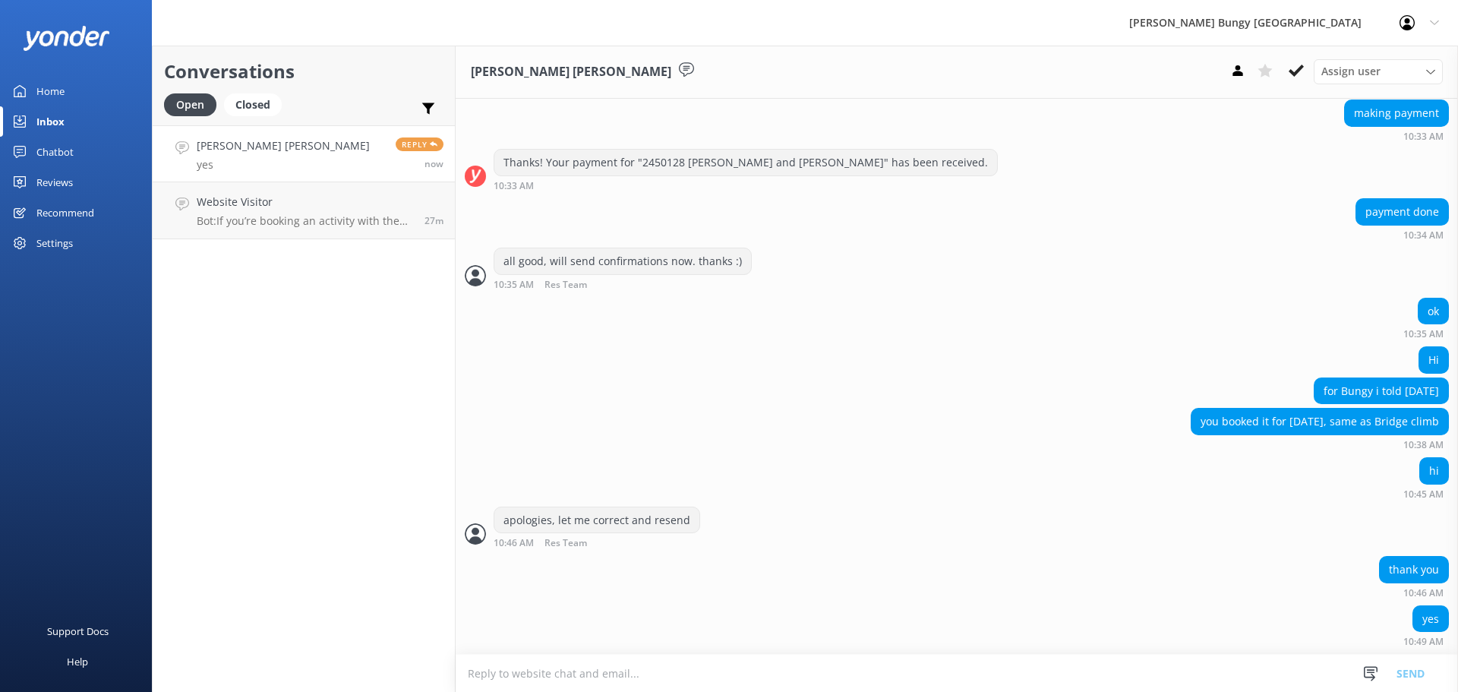
scroll to position [3137, 0]
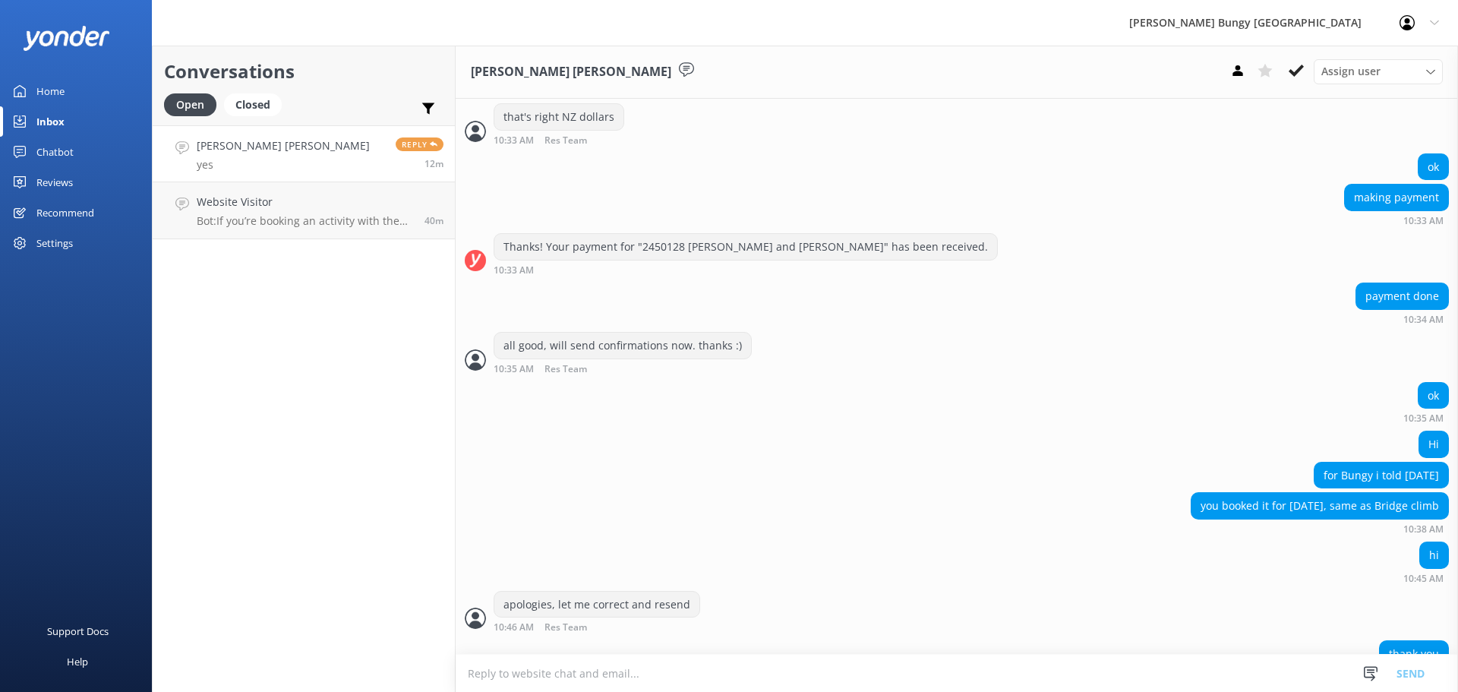
scroll to position [3187, 0]
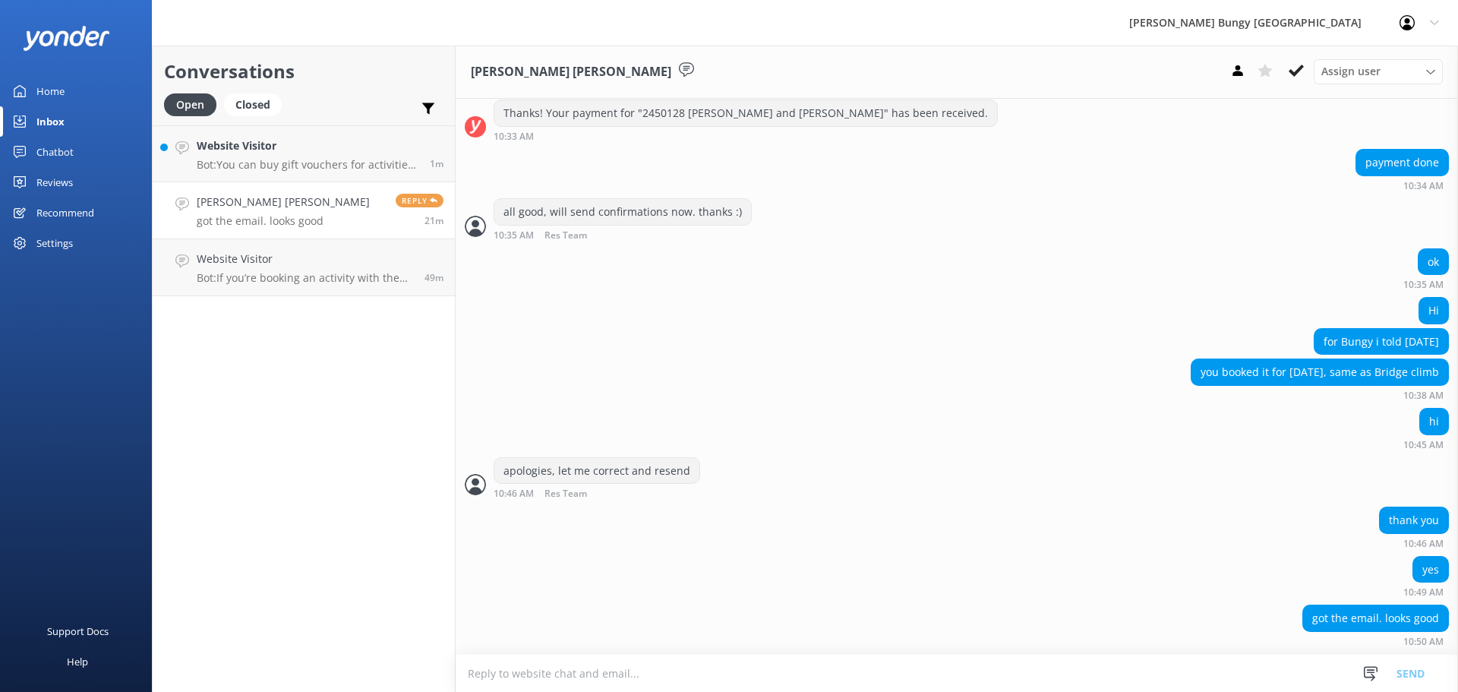
drag, startPoint x: 1088, startPoint y: 39, endPoint x: 481, endPoint y: 251, distance: 642.9
click at [479, 251] on div "ok 10:35 AM" at bounding box center [957, 269] width 1003 height 42
click at [312, 137] on link "Website Visitor Bot: You can buy gift vouchers for activities in [GEOGRAPHIC_DA…" at bounding box center [304, 153] width 302 height 57
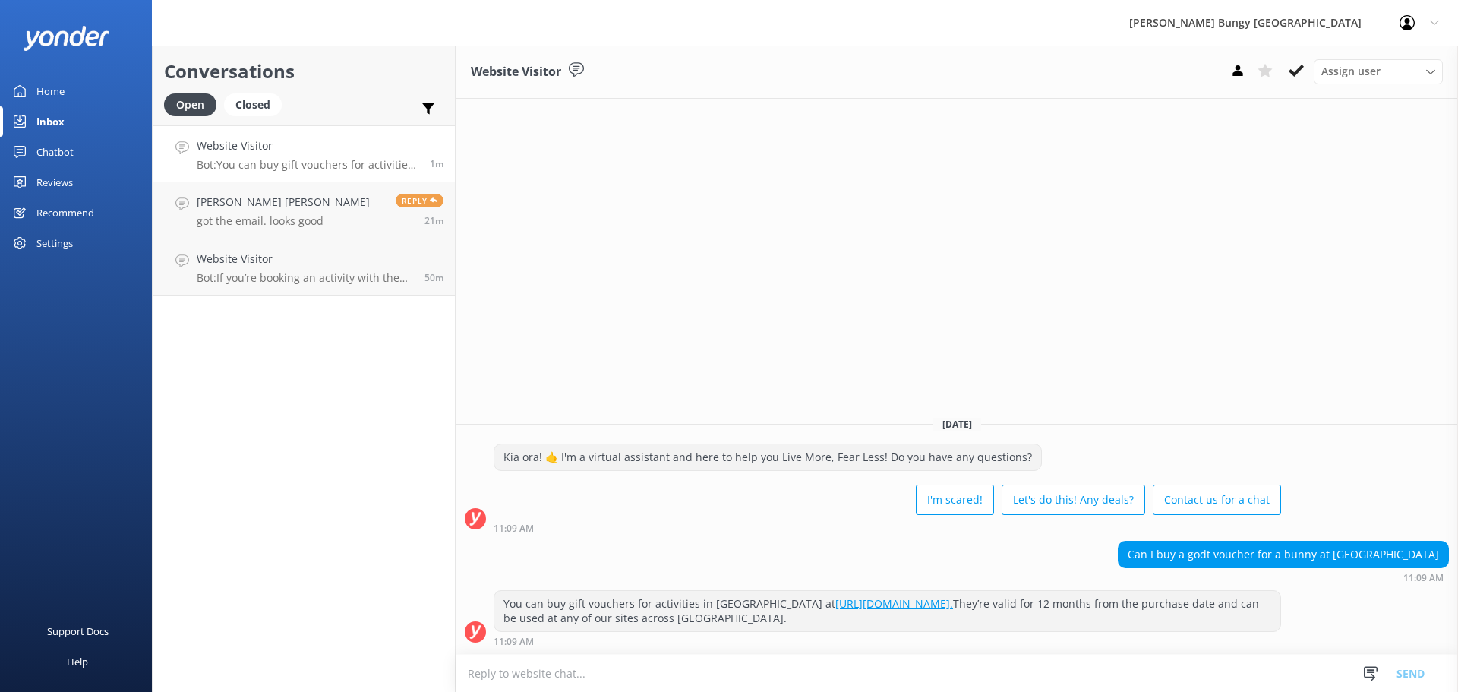
click at [1228, 666] on textarea at bounding box center [957, 673] width 1003 height 37
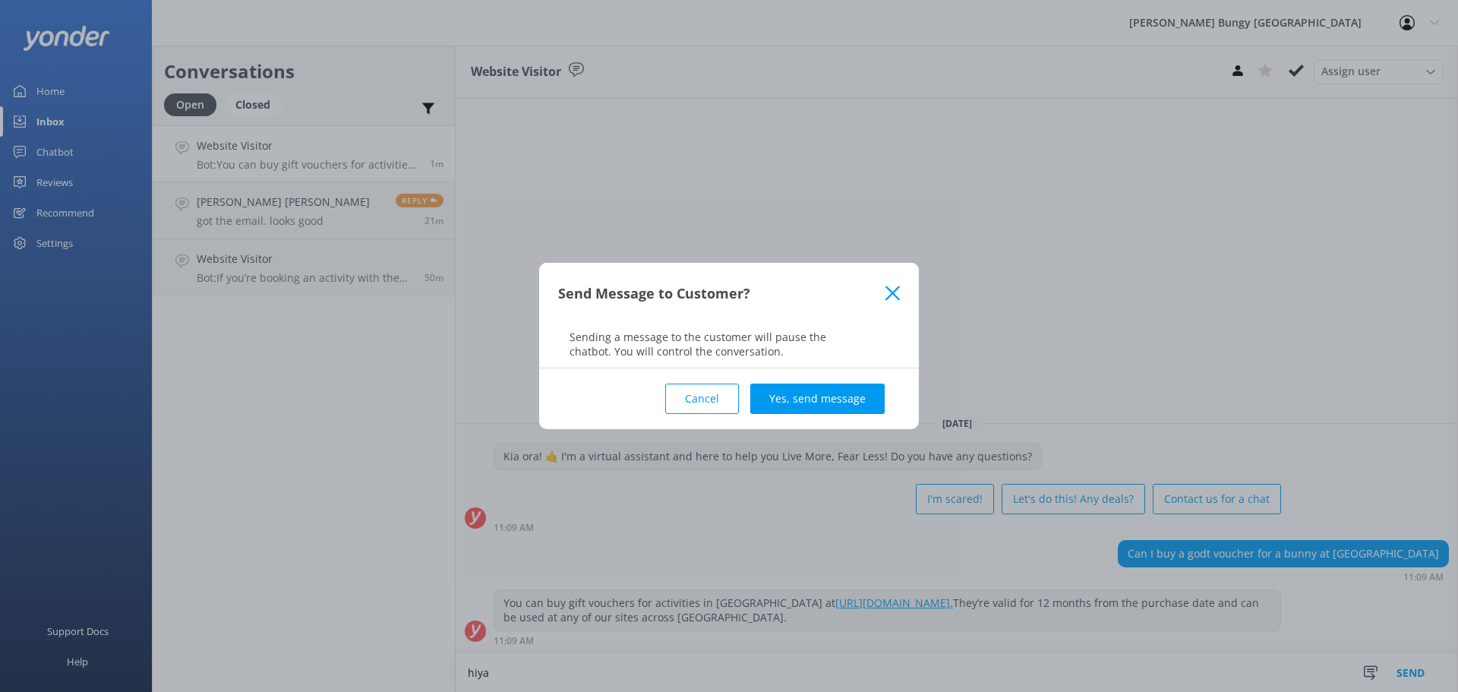
type textarea "hiya"
click at [833, 406] on button "Yes, send message" at bounding box center [817, 399] width 134 height 30
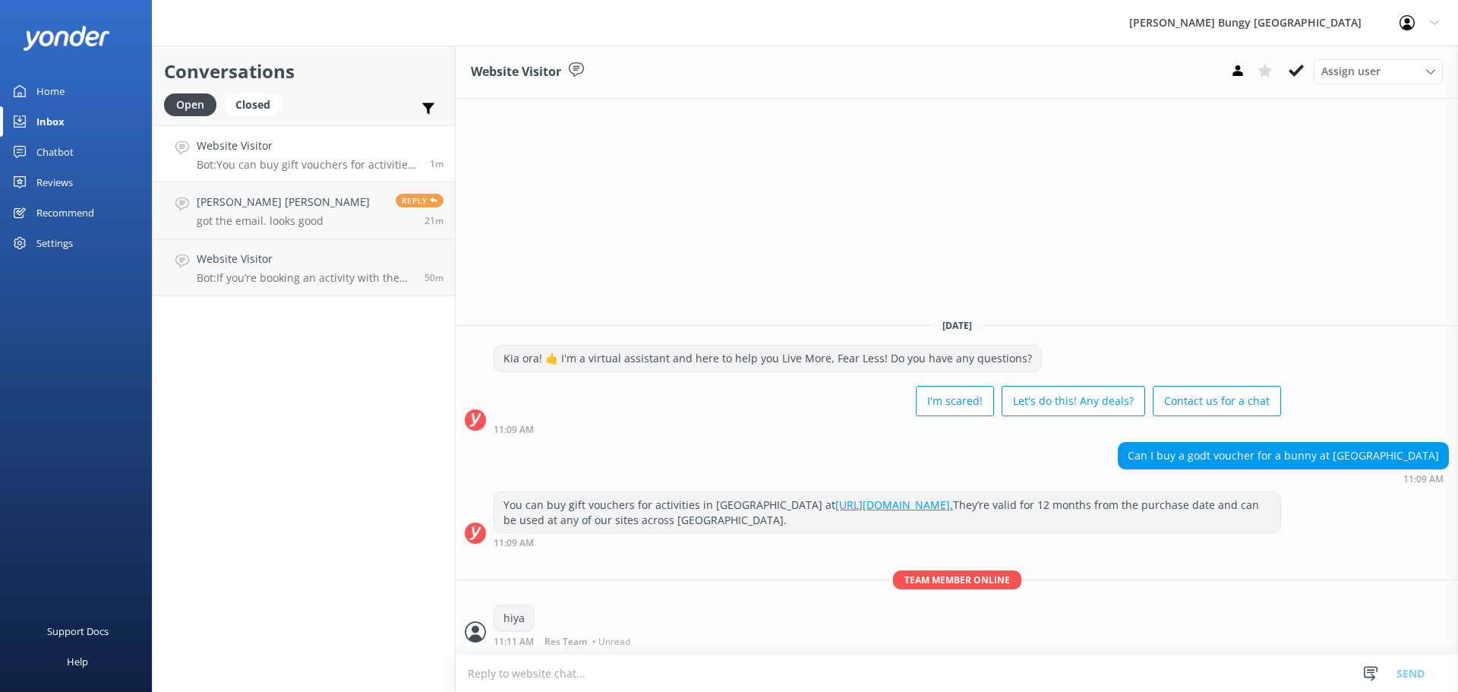
click at [901, 668] on textarea at bounding box center [957, 673] width 1003 height 37
type textarea "we can manually create Gift vouchers here too"
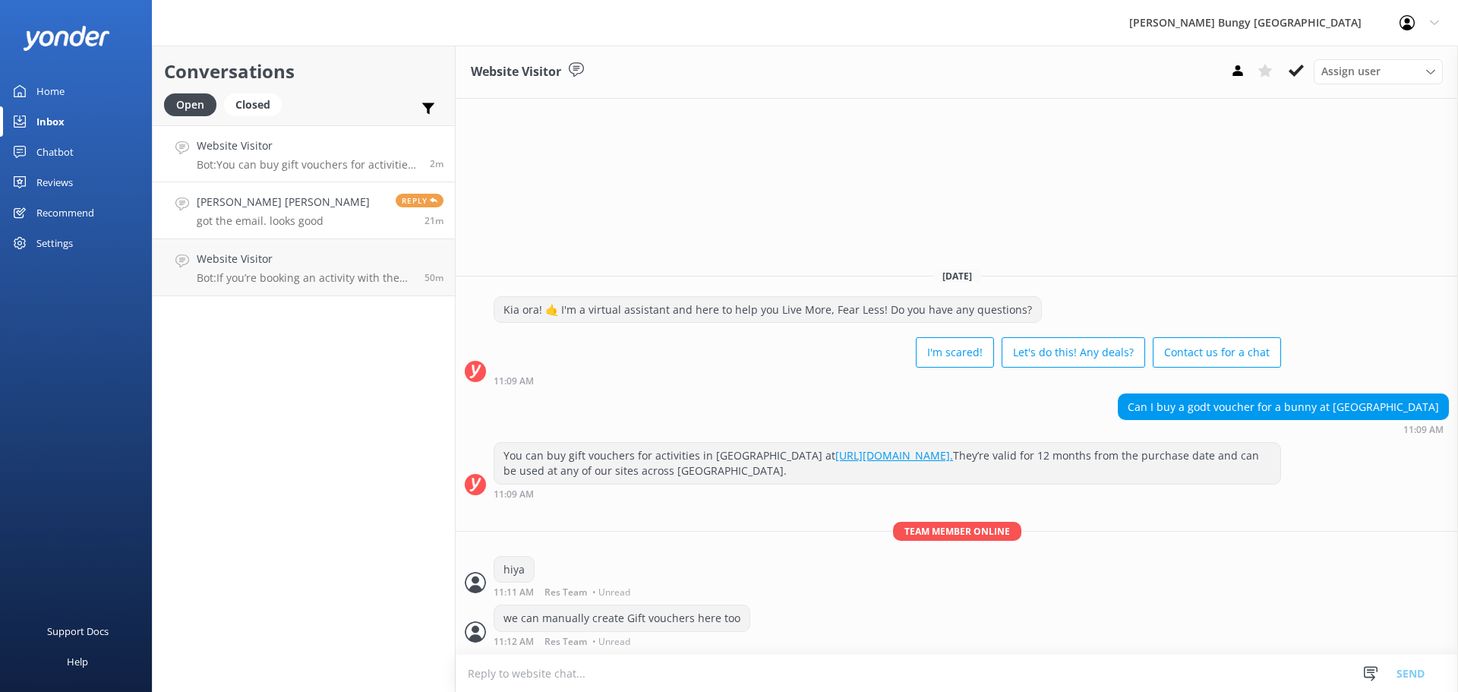
click at [258, 213] on div "[PERSON_NAME] [PERSON_NAME] got the email. looks good" at bounding box center [283, 210] width 173 height 33
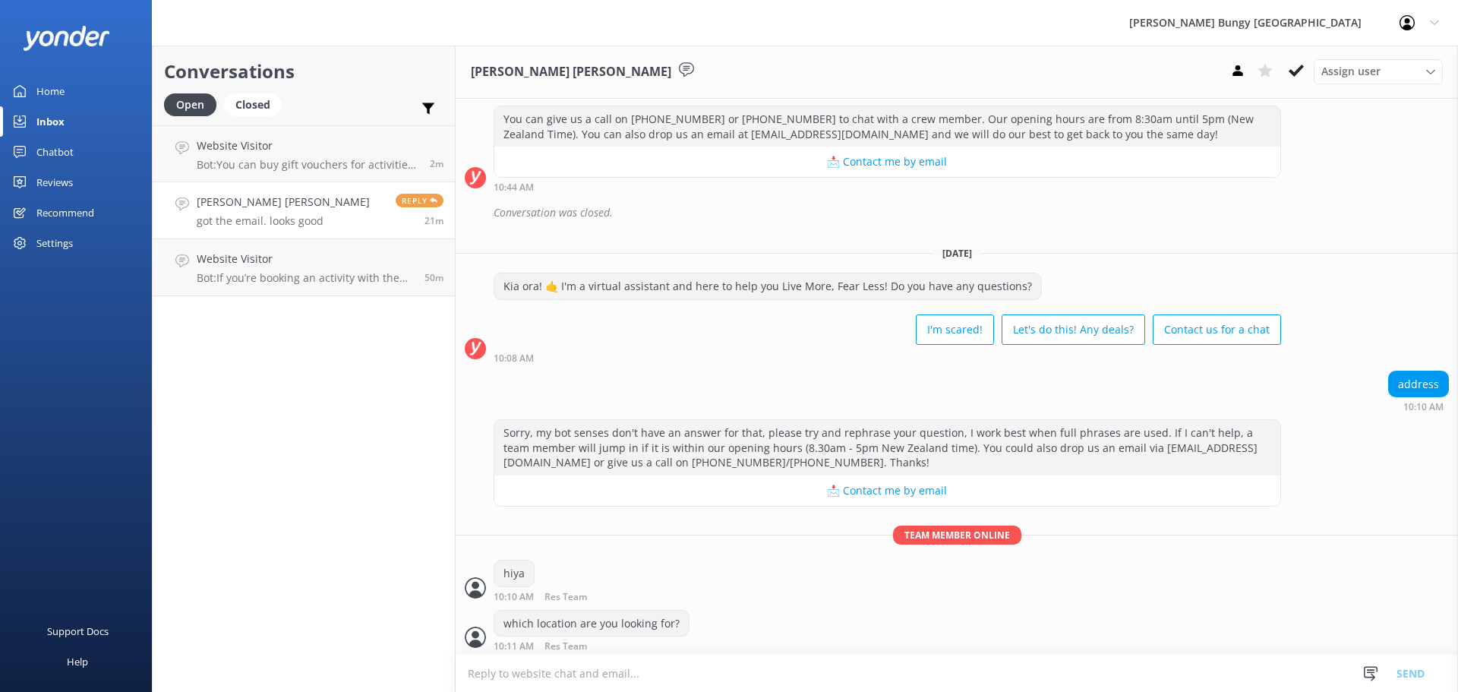
click at [349, 121] on div "Open Closed Important Assigned to me Unassigned" at bounding box center [304, 111] width 280 height 36
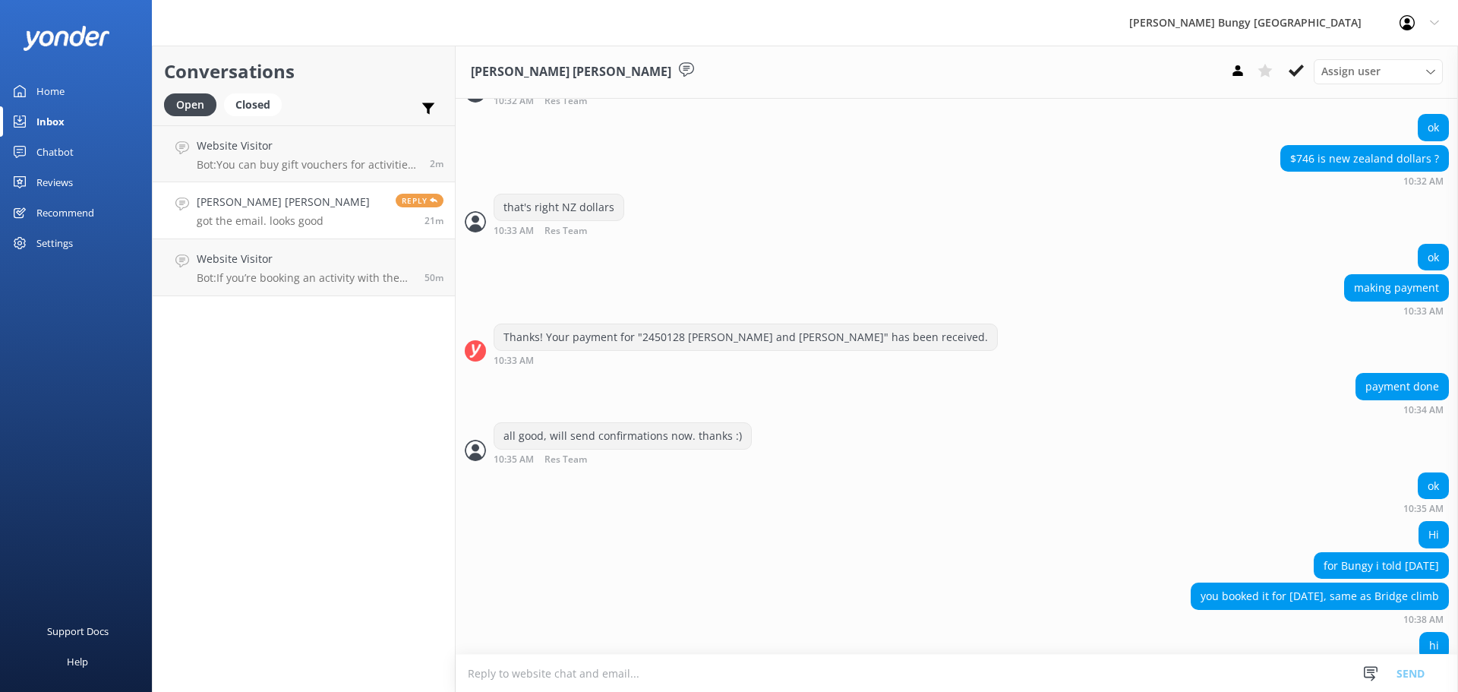
click at [350, 125] on div "Open Closed Important Assigned to me Unassigned" at bounding box center [304, 111] width 280 height 36
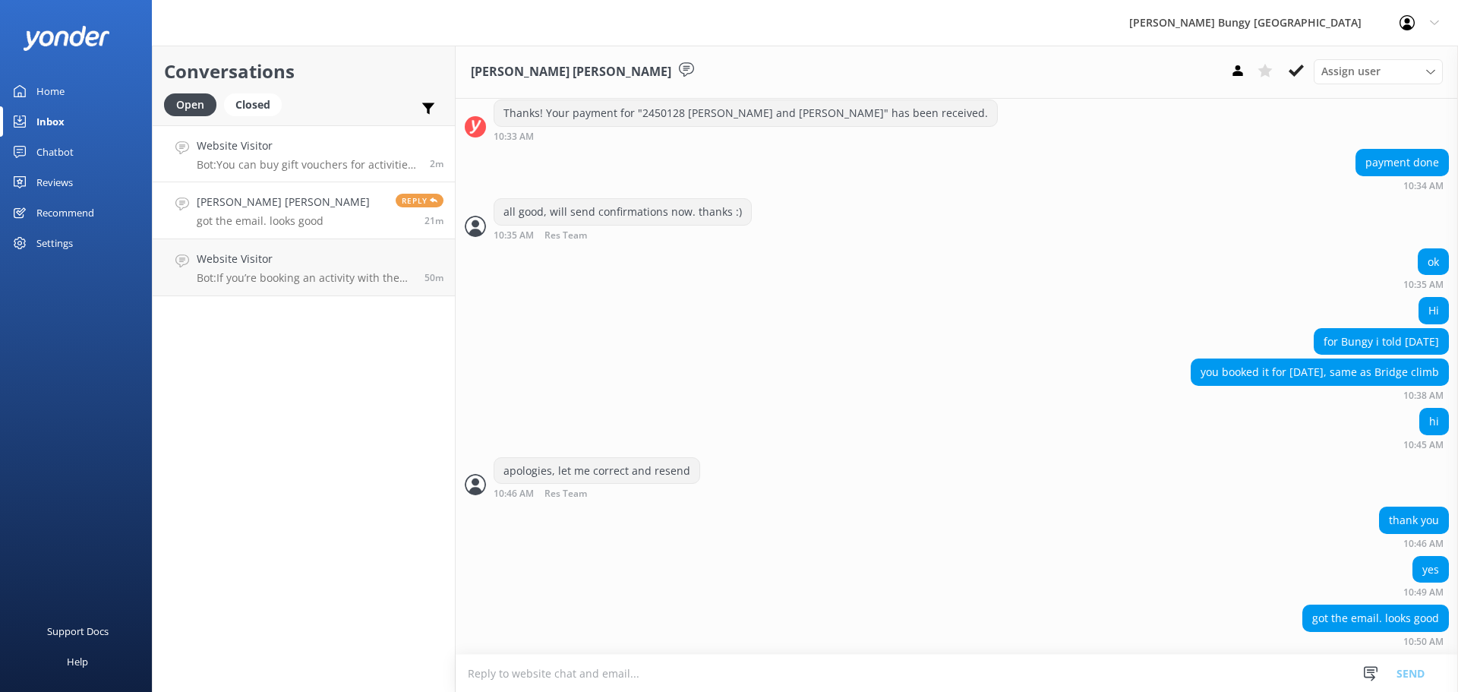
scroll to position [3187, 0]
click at [337, 163] on p "Bot: You can buy gift vouchers for activities in Queenstown at https://www.bung…" at bounding box center [308, 165] width 222 height 14
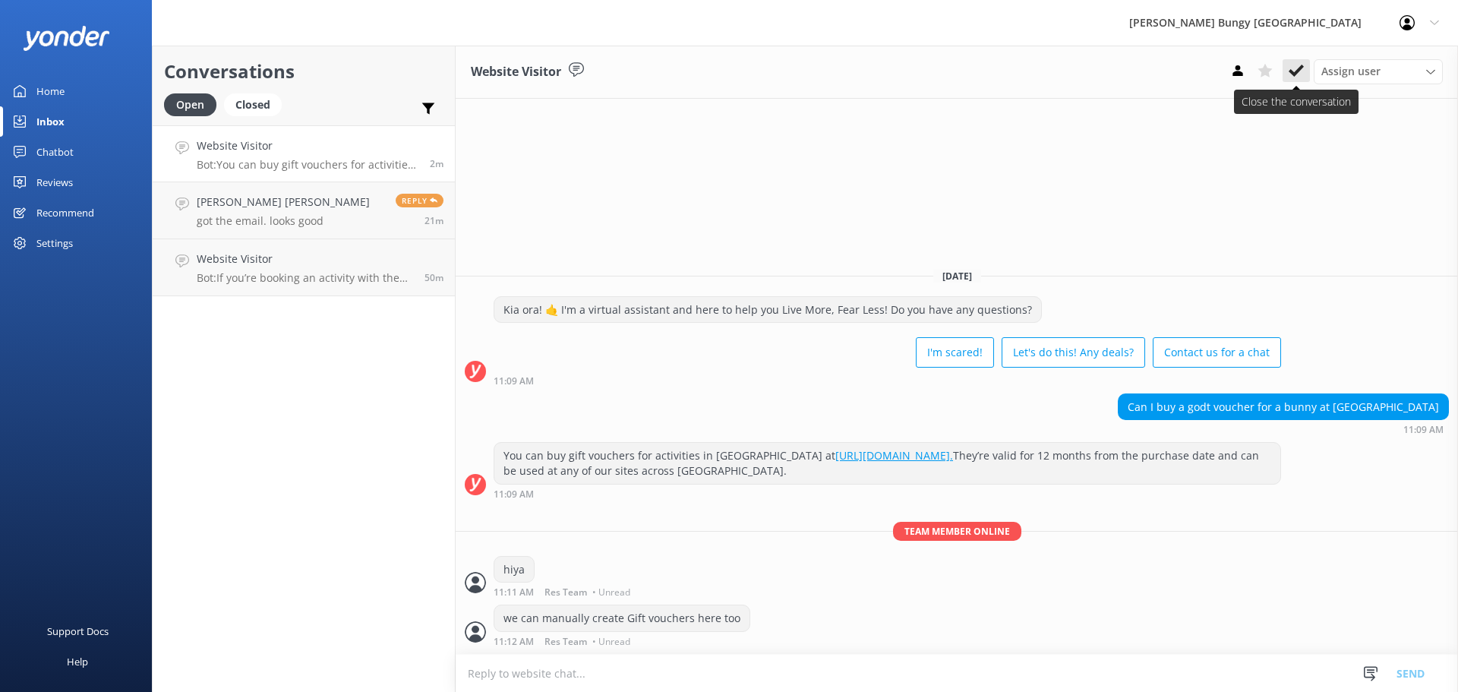
click at [1298, 71] on use at bounding box center [1296, 71] width 15 height 12
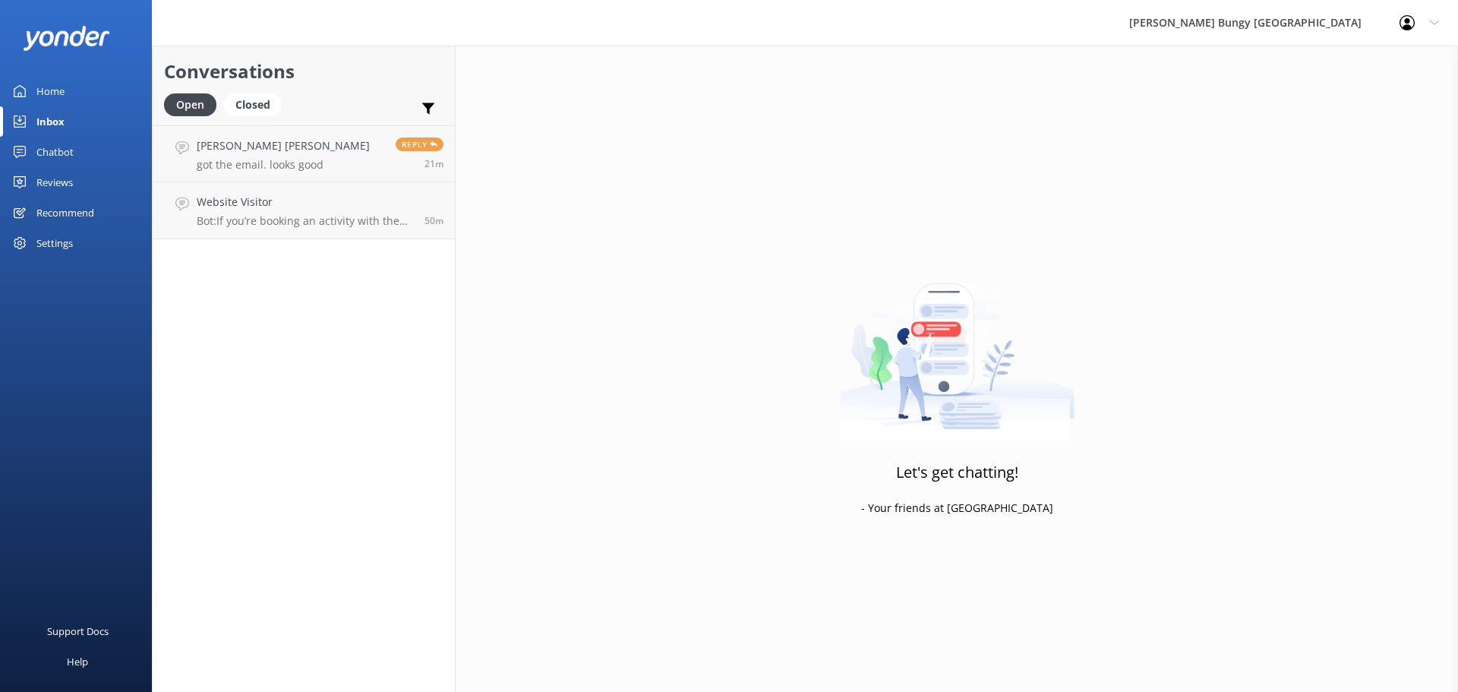
click at [504, 204] on div "Let's get chatting! - Your friends at Yonder" at bounding box center [957, 392] width 1003 height 692
click at [269, 179] on link "Nithin Kumar Reddy Bandaru got the email. looks good Reply 21m" at bounding box center [304, 153] width 302 height 57
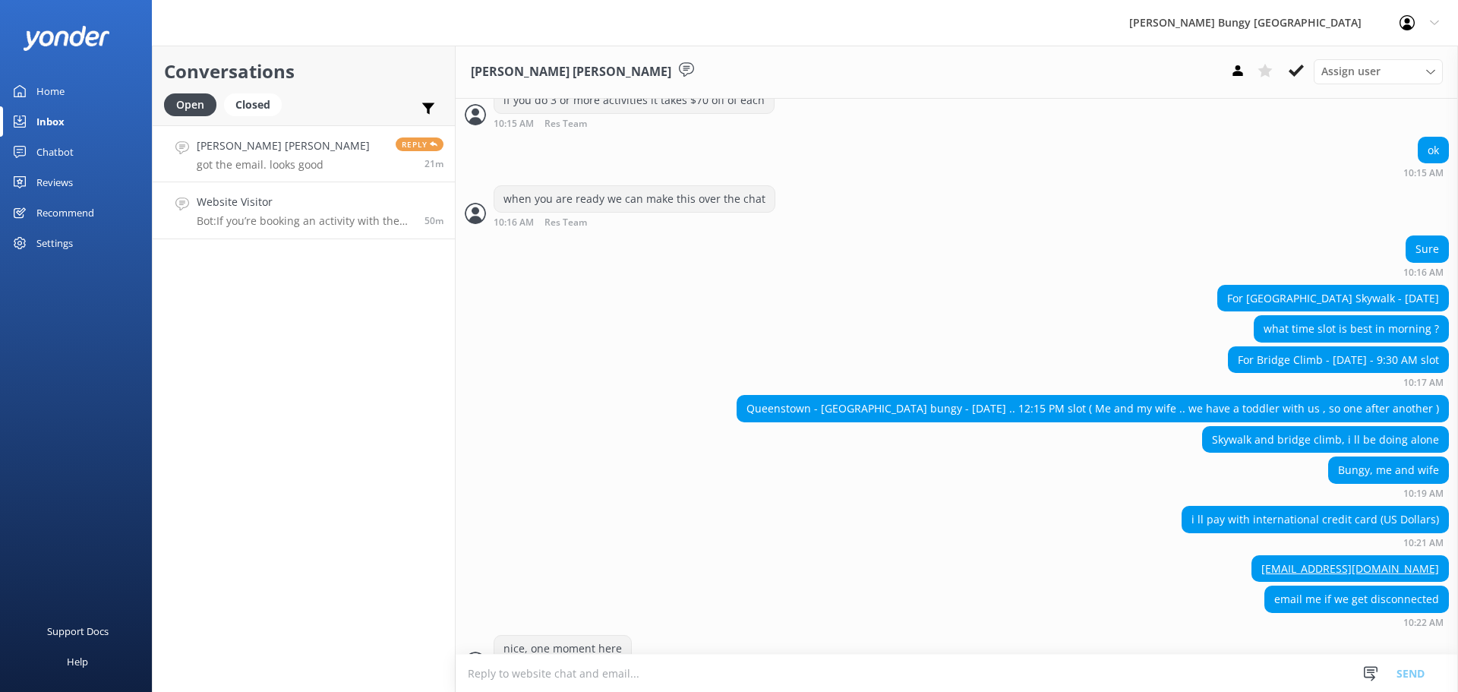
click at [277, 204] on h4 "Website Visitor" at bounding box center [305, 202] width 216 height 17
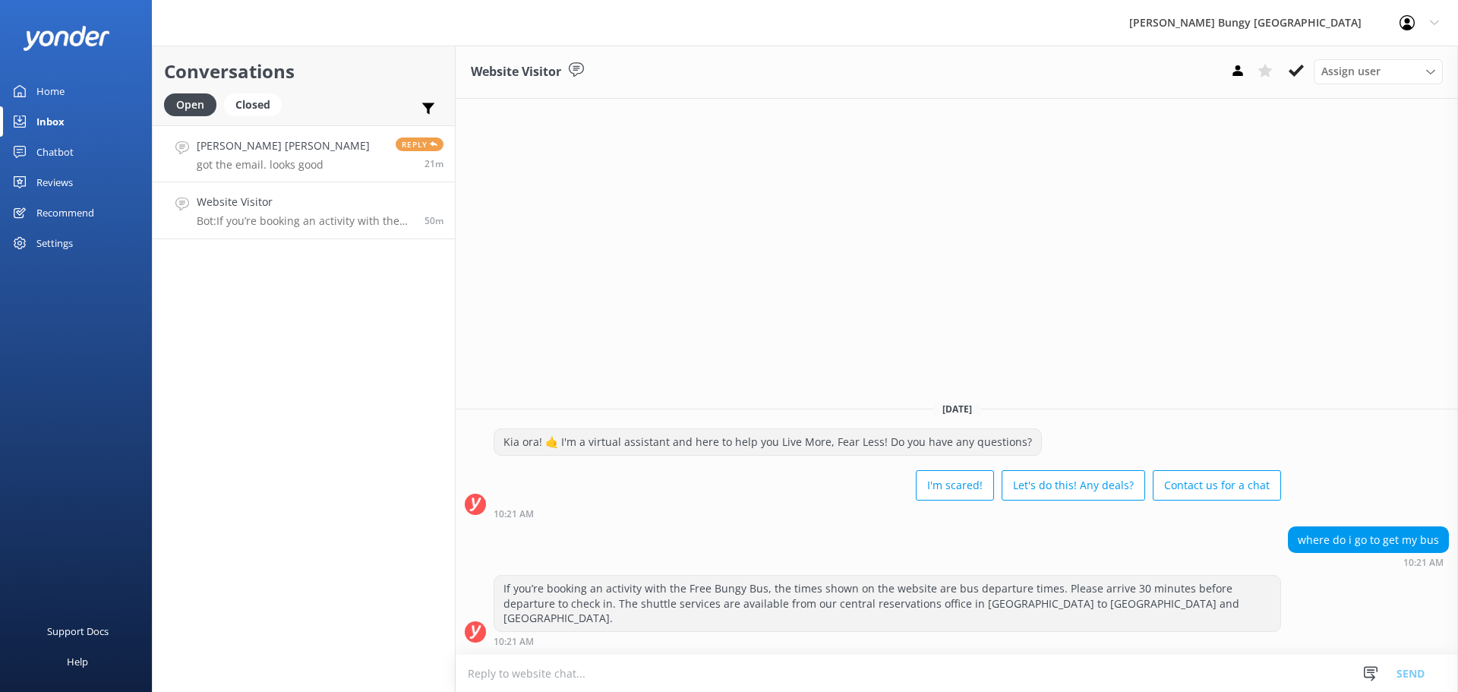
click at [305, 155] on div "Nithin Kumar Reddy Bandaru got the email. looks good" at bounding box center [283, 153] width 173 height 33
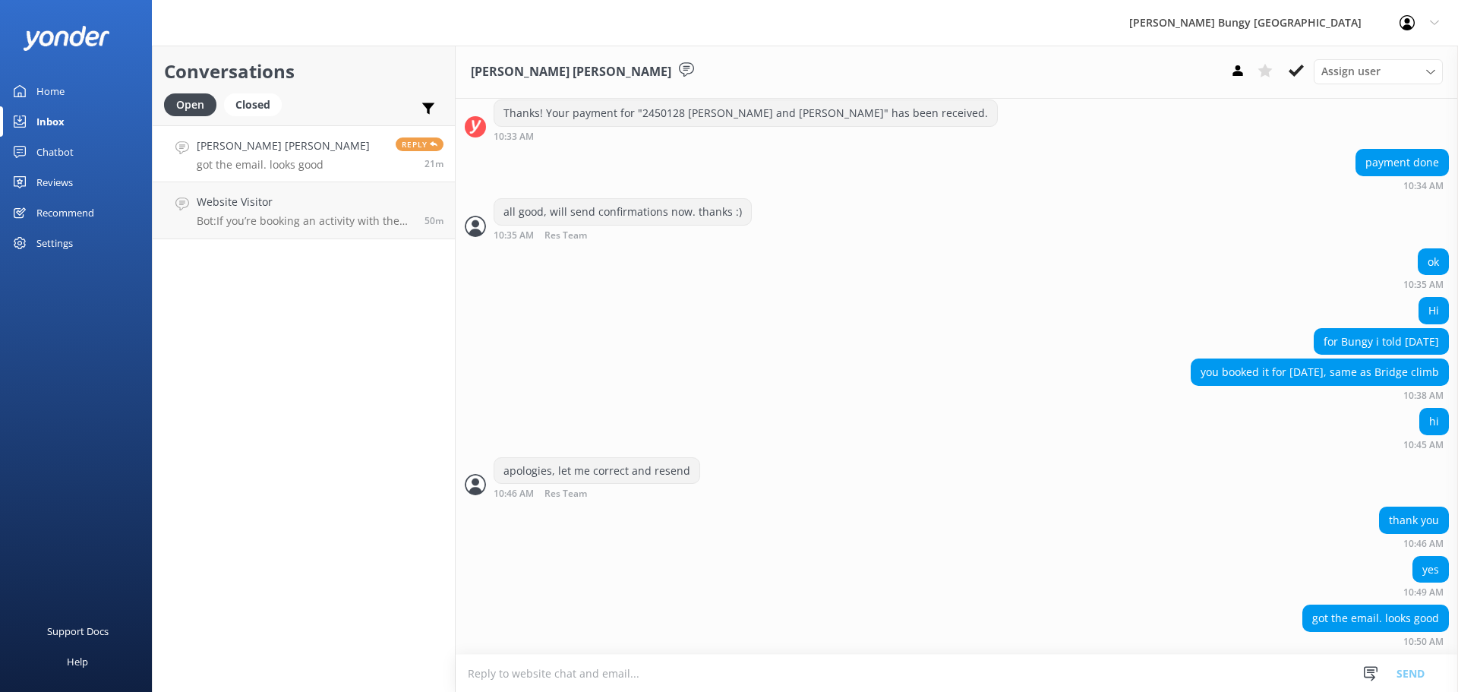
scroll to position [3187, 0]
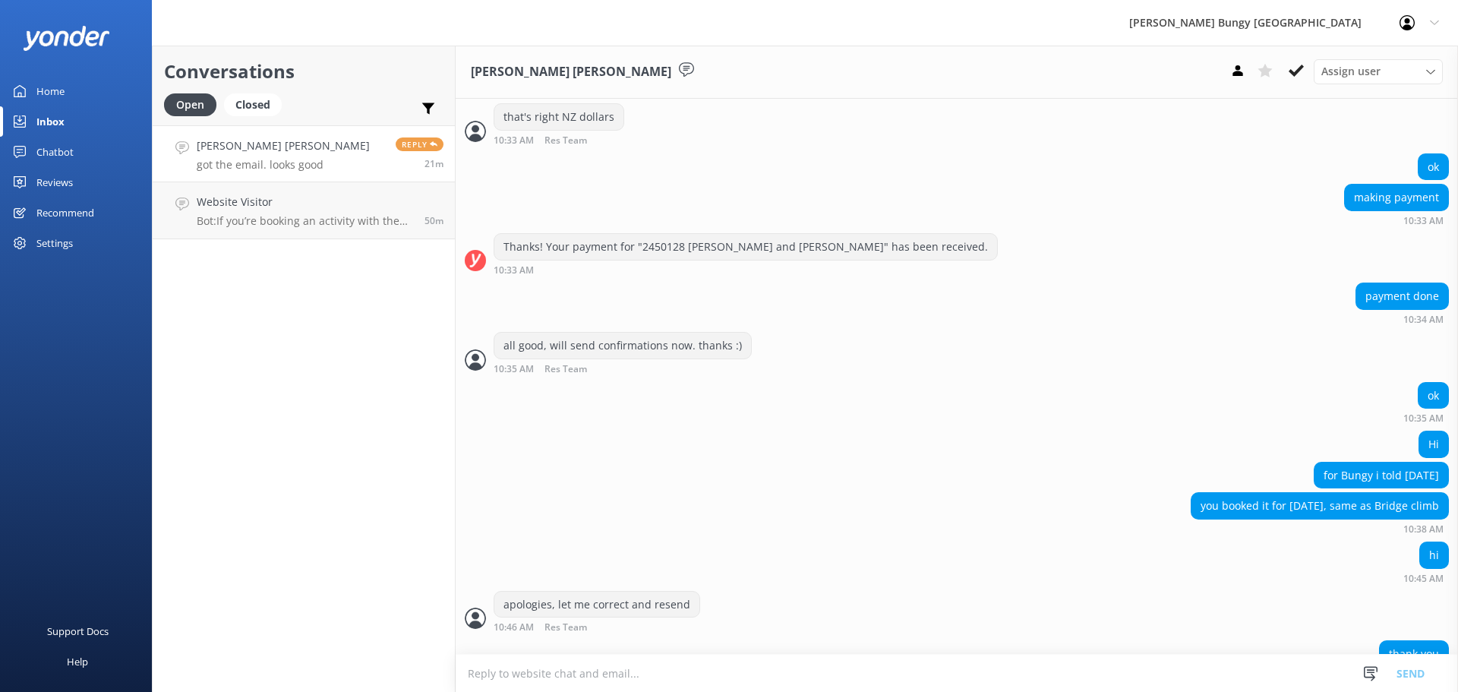
scroll to position [3187, 0]
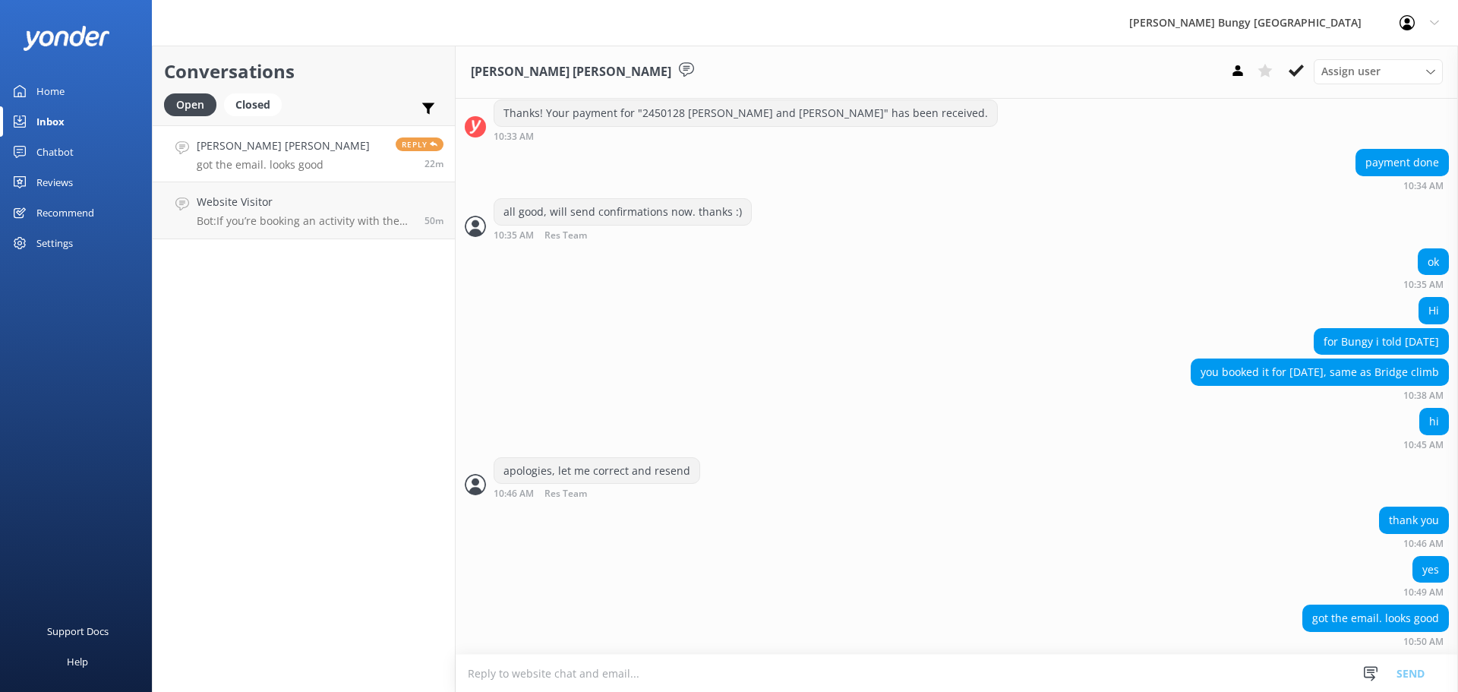
click at [795, 413] on div "hi 10:45 AM" at bounding box center [957, 429] width 1003 height 42
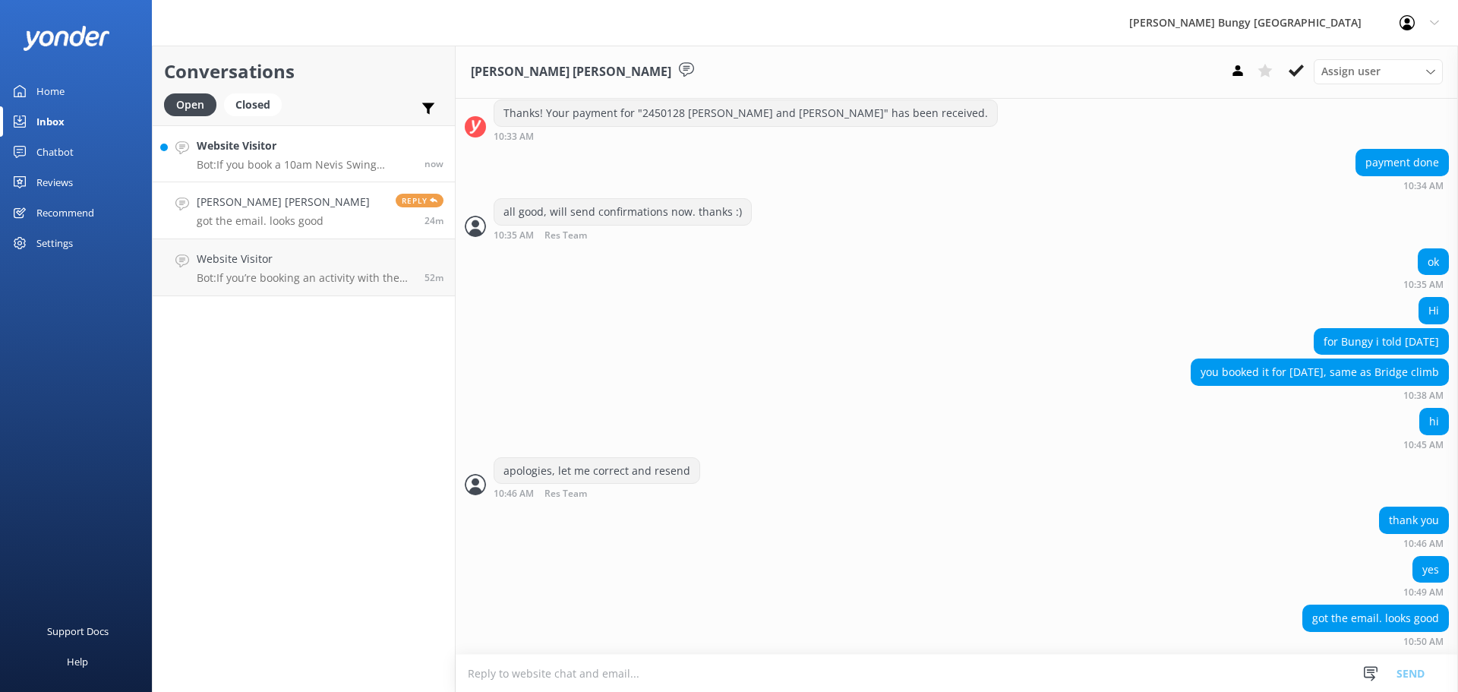
click at [293, 147] on h4 "Website Visitor" at bounding box center [305, 145] width 216 height 17
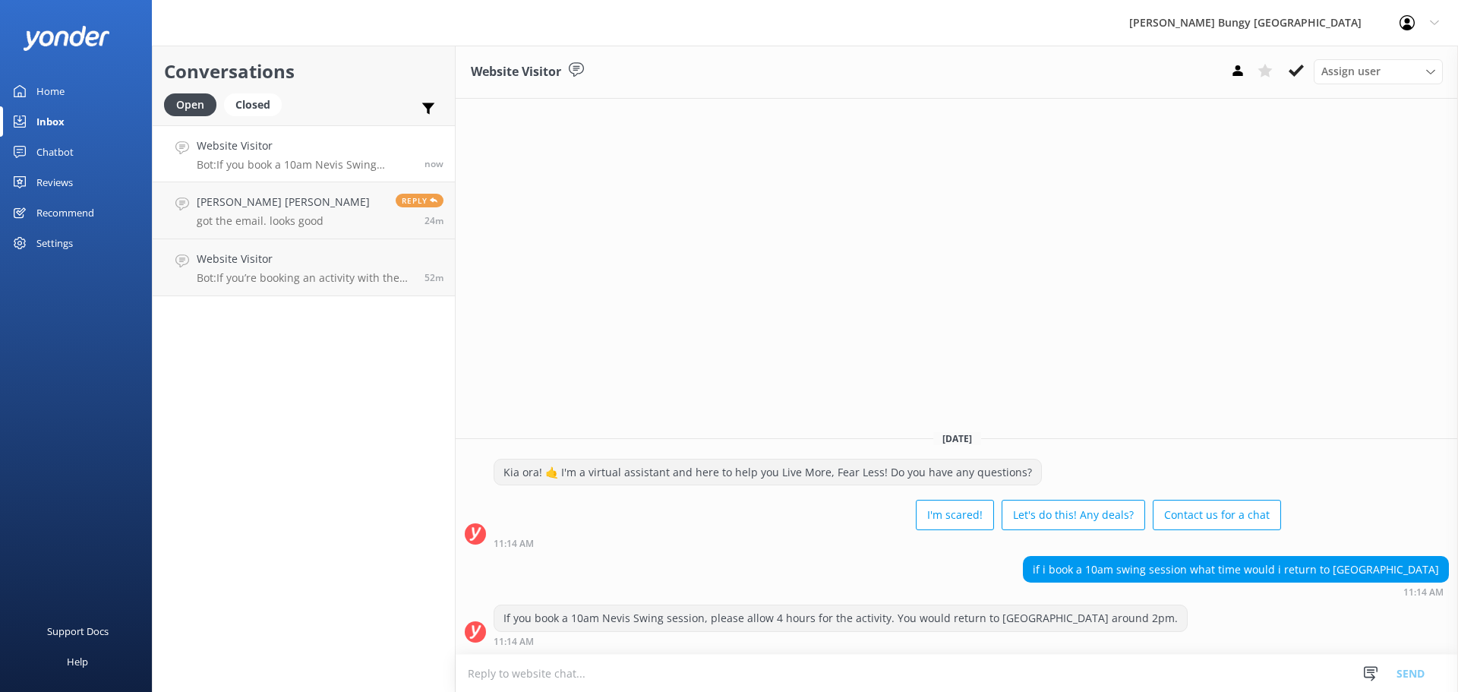
click at [1073, 163] on div "Website Visitor Assign user [PERSON_NAME] [PERSON_NAME] Tech Admin [PERSON_NAME…" at bounding box center [957, 369] width 1003 height 646
click at [770, 267] on div "Website Visitor Assign user [PERSON_NAME] [PERSON_NAME] Tech Admin [PERSON_NAME…" at bounding box center [957, 369] width 1003 height 646
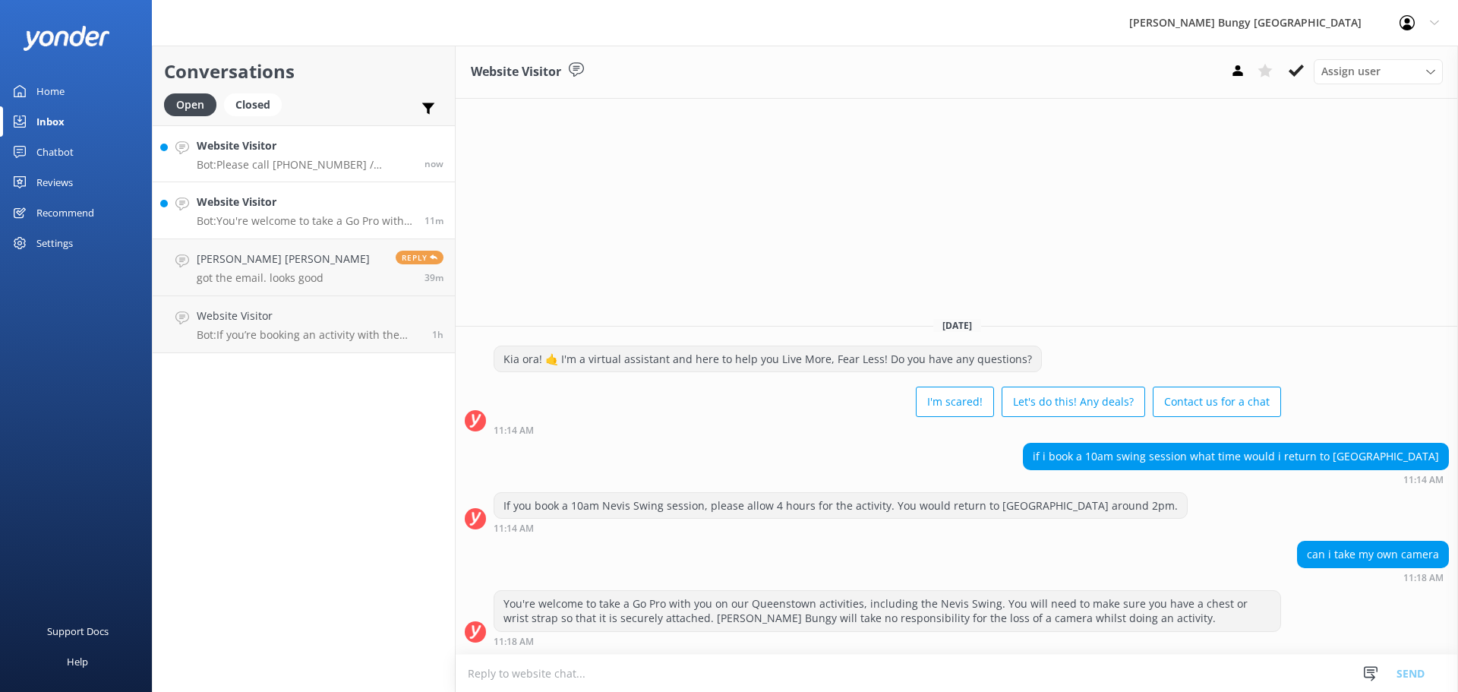
click at [353, 165] on p "Bot: Please call [PHONE_NUMBER] / [PHONE_NUMBER] or email [EMAIL_ADDRESS][DOMAI…" at bounding box center [305, 165] width 216 height 14
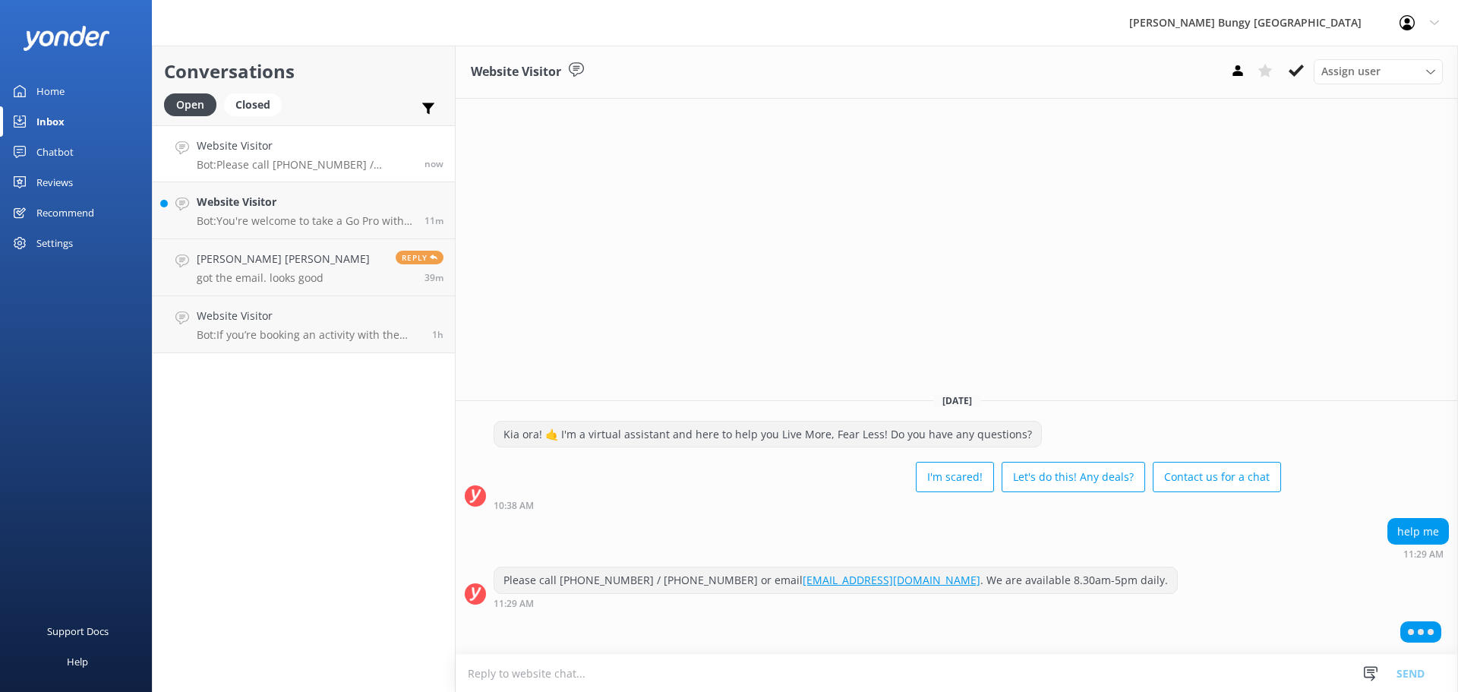
click at [820, 678] on textarea at bounding box center [957, 673] width 1003 height 37
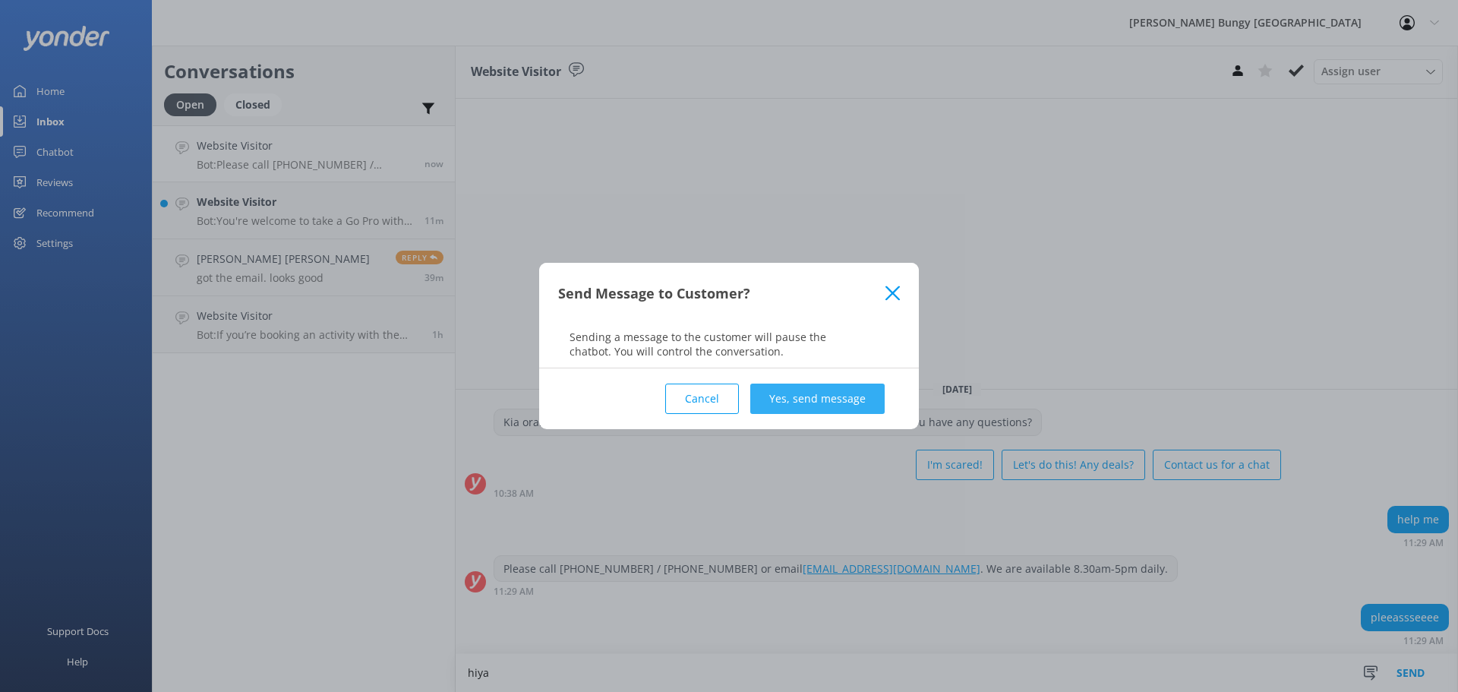
type textarea "hiya"
click at [848, 393] on button "Yes, send message" at bounding box center [817, 399] width 134 height 30
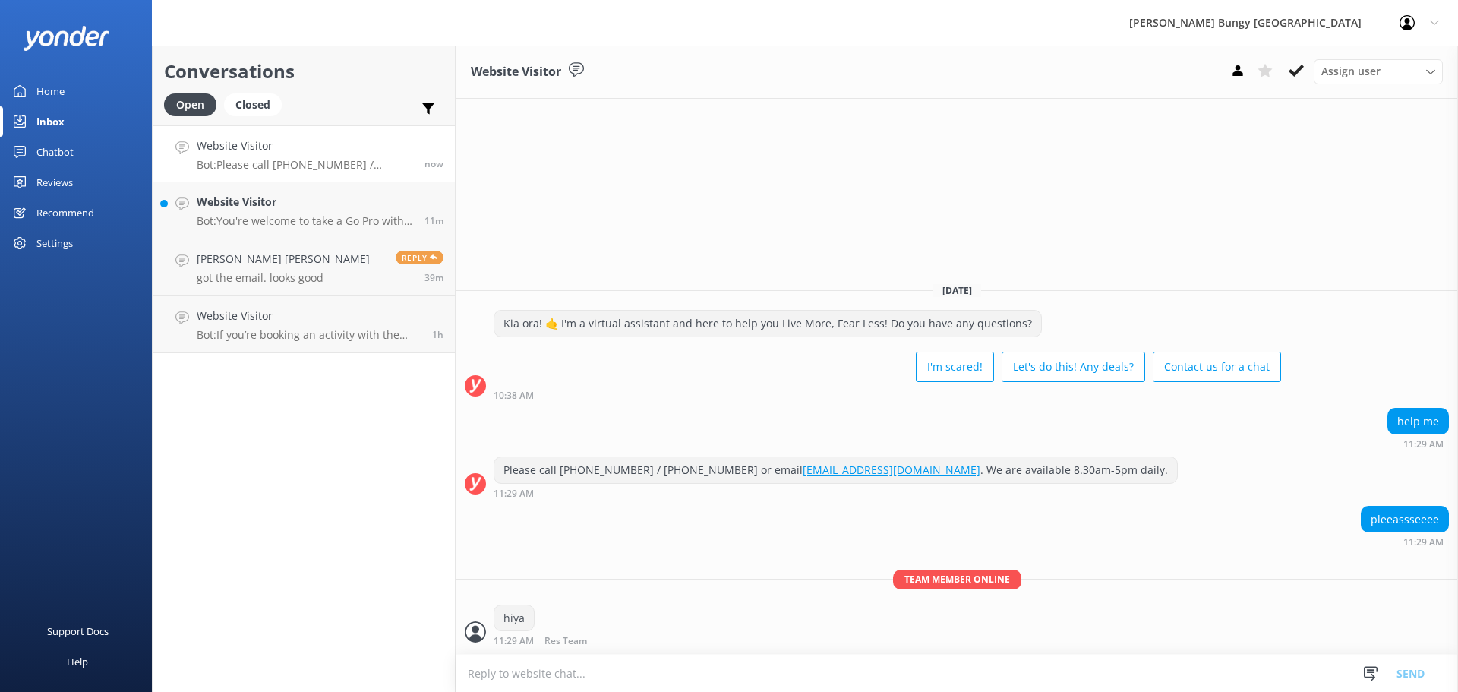
click at [893, 671] on textarea at bounding box center [957, 673] width 1003 height 37
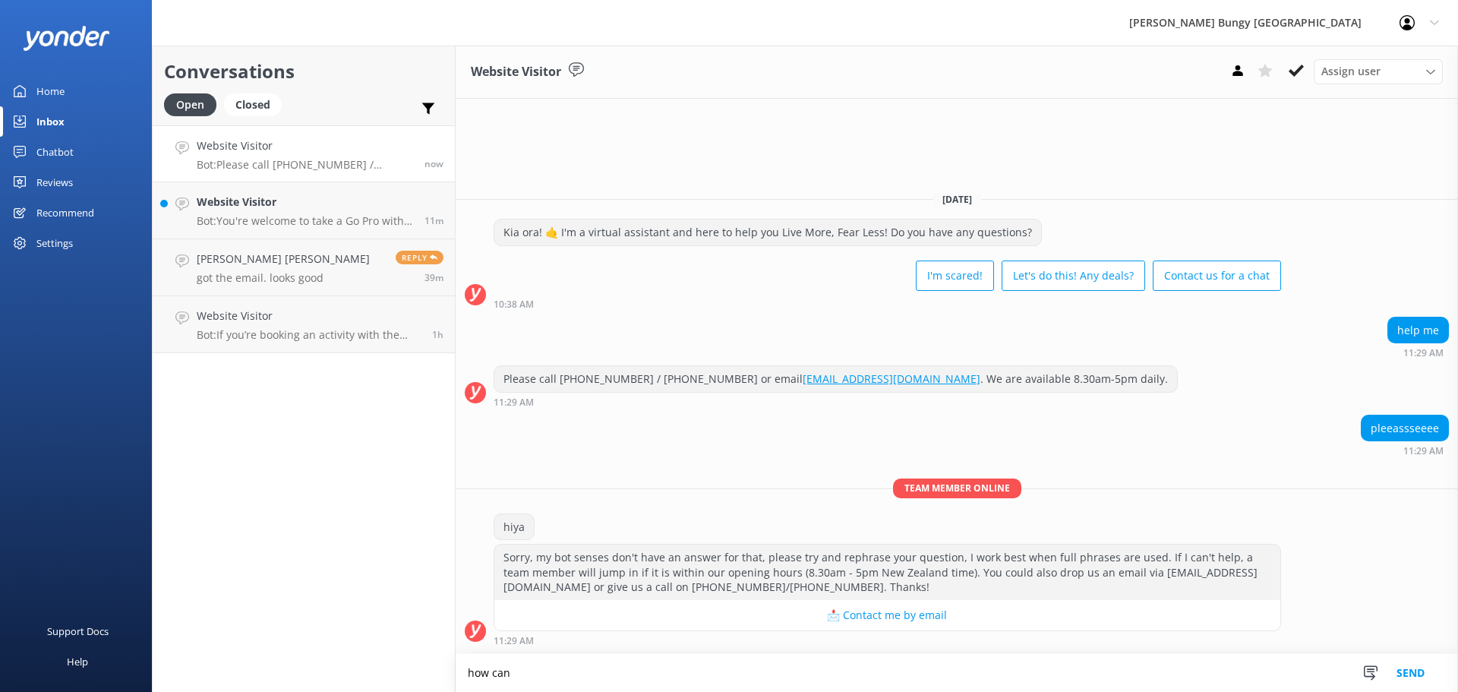
click at [946, 689] on textarea "how can" at bounding box center [957, 673] width 1003 height 38
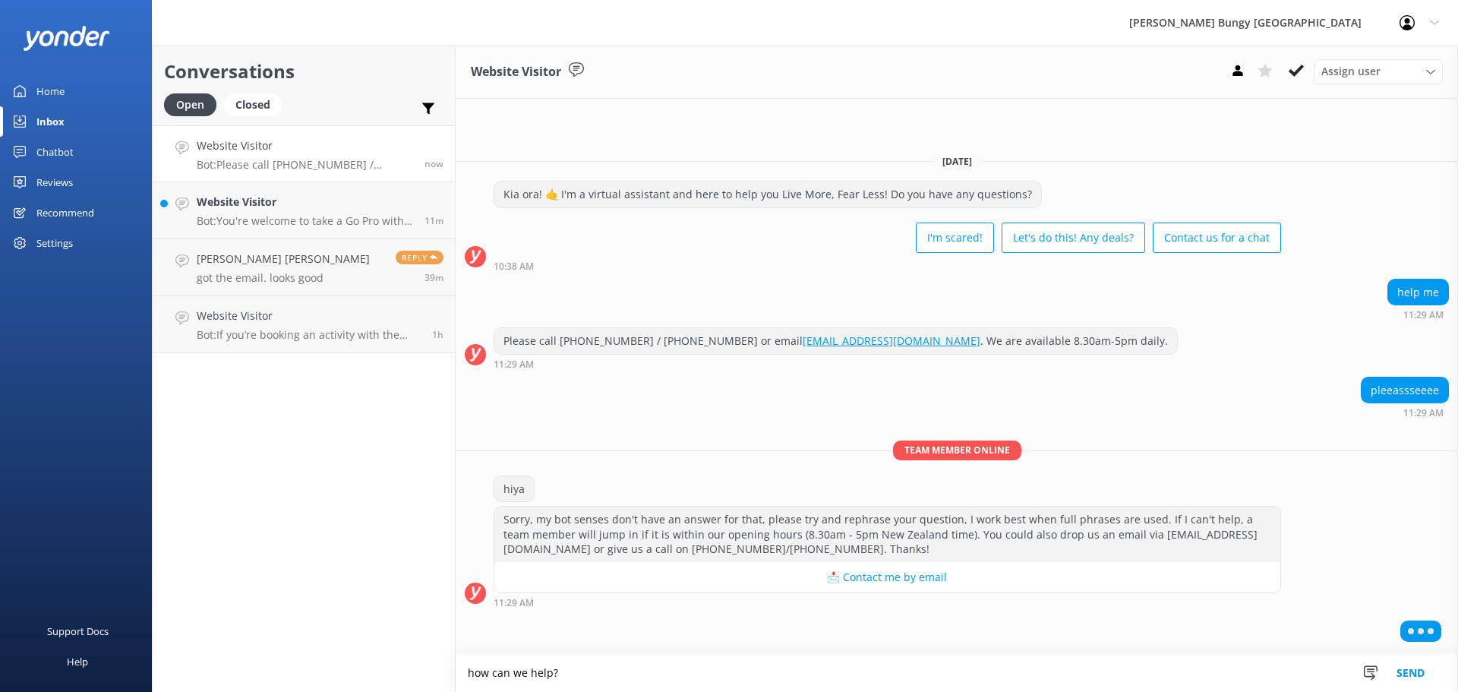
type textarea "how can we help?"
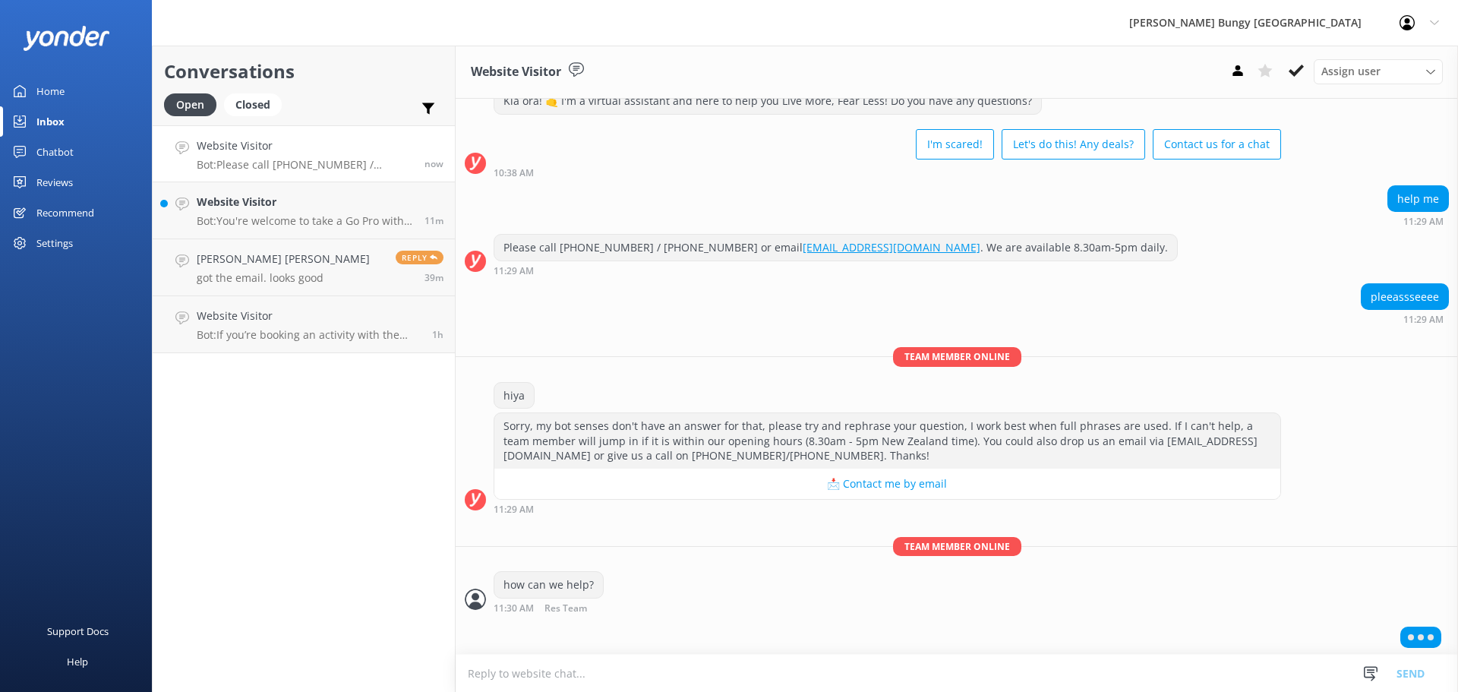
scroll to position [54, 0]
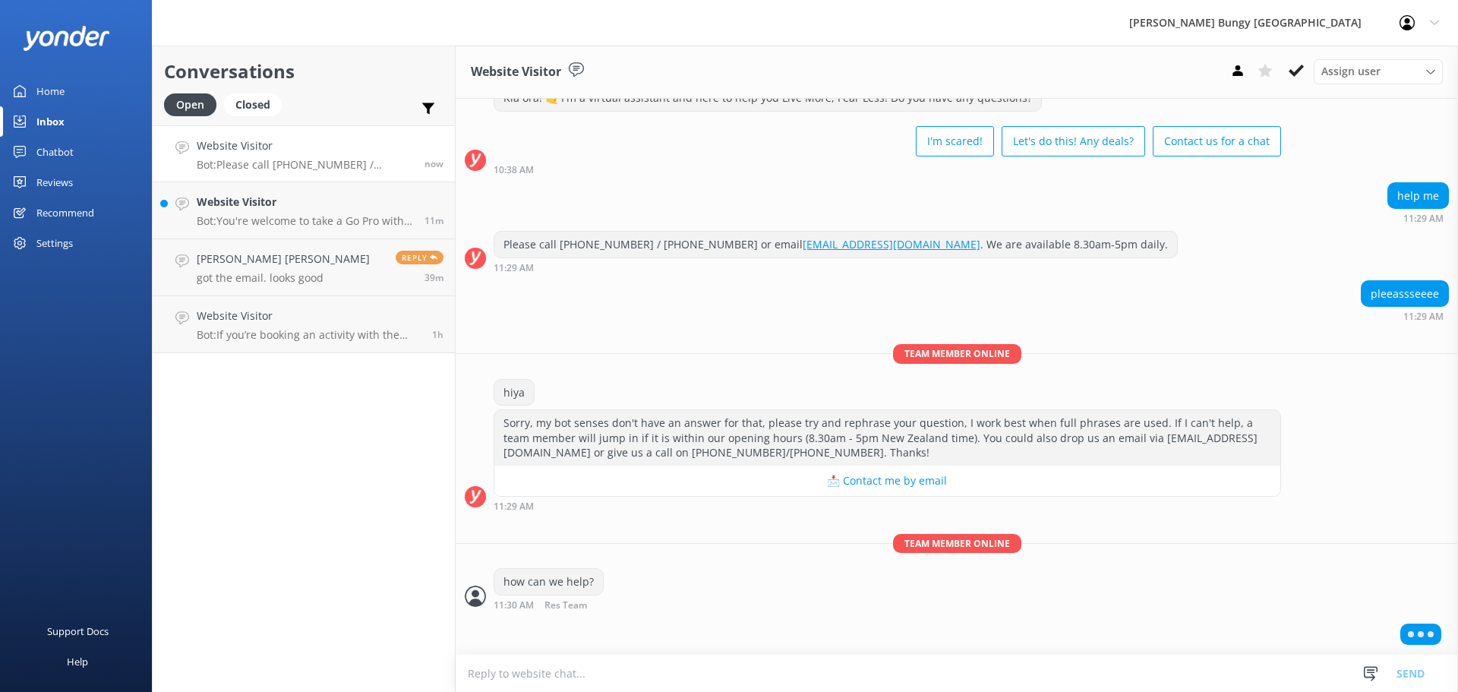
click at [590, 623] on div at bounding box center [957, 637] width 1003 height 38
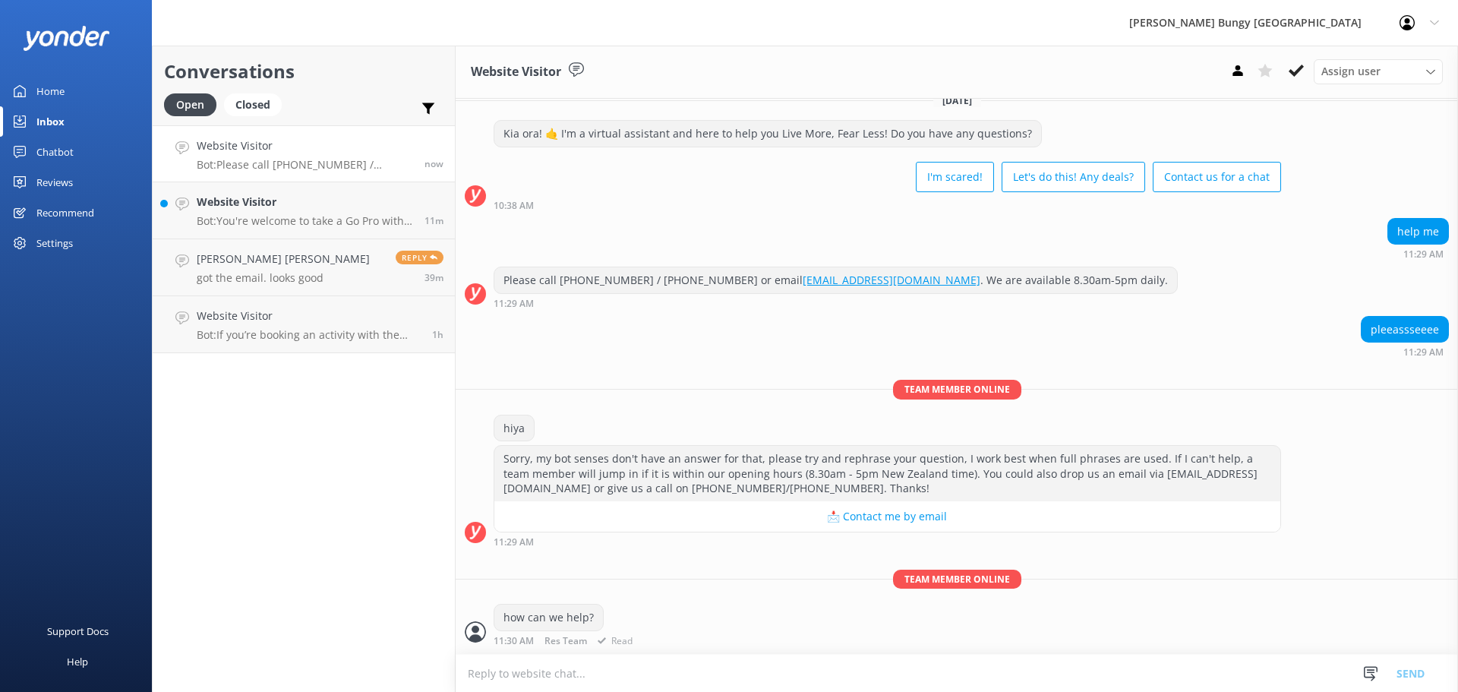
scroll to position [67, 0]
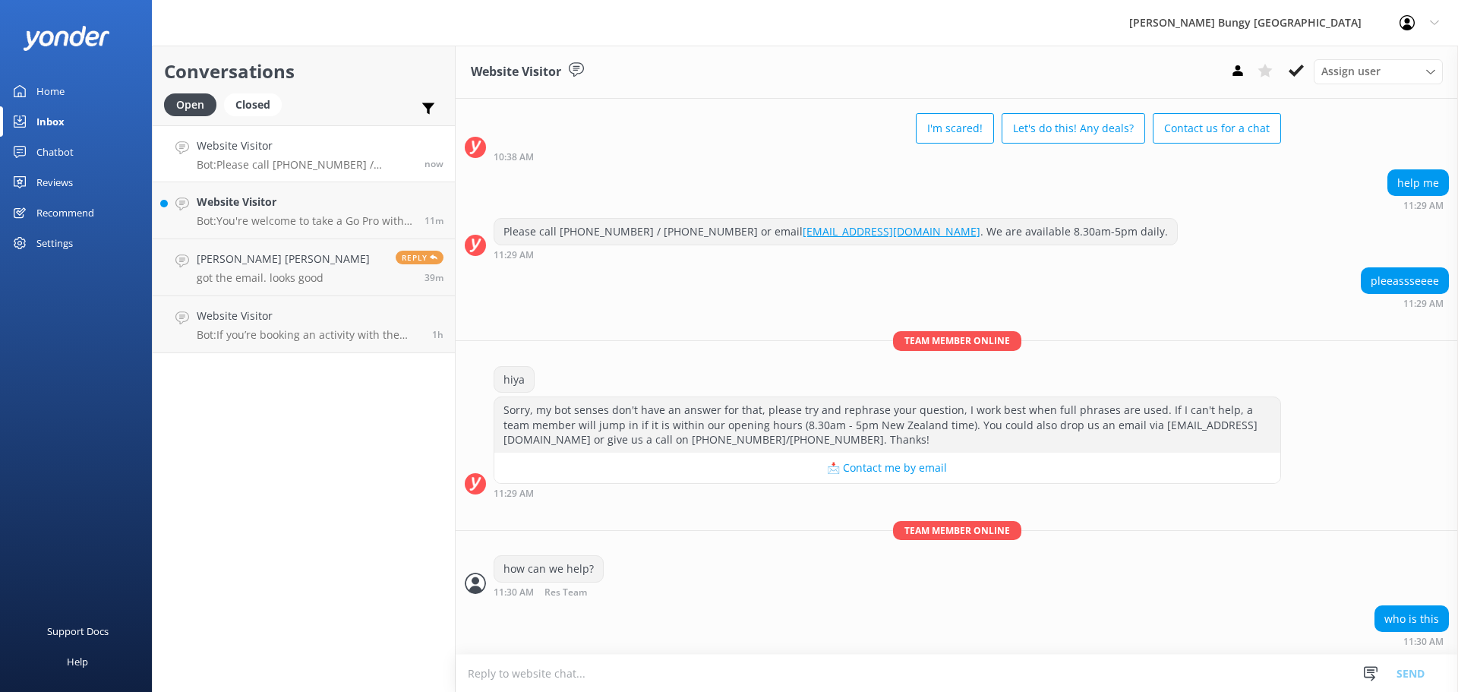
click at [599, 678] on textarea at bounding box center [957, 673] width 1003 height 37
drag, startPoint x: 561, startPoint y: 669, endPoint x: 614, endPoint y: 328, distance: 345.2
click at [614, 328] on div "Today Kia ora! 🤙 I'm a virtual assistant and here to help you Live More, Fear L…" at bounding box center [957, 342] width 1003 height 622
click at [726, 671] on textarea "we are the reservations team" at bounding box center [957, 673] width 1003 height 38
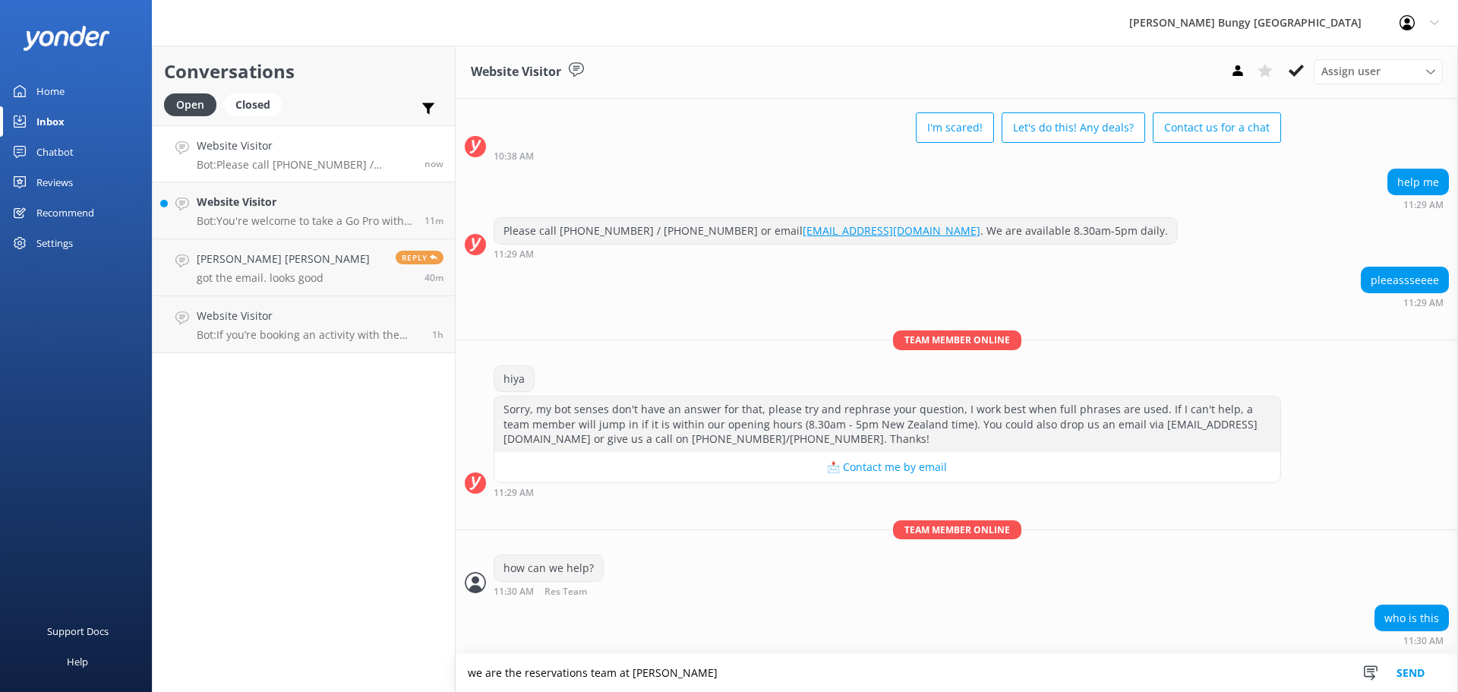
type textarea "we are the reservations team at [PERSON_NAME]"
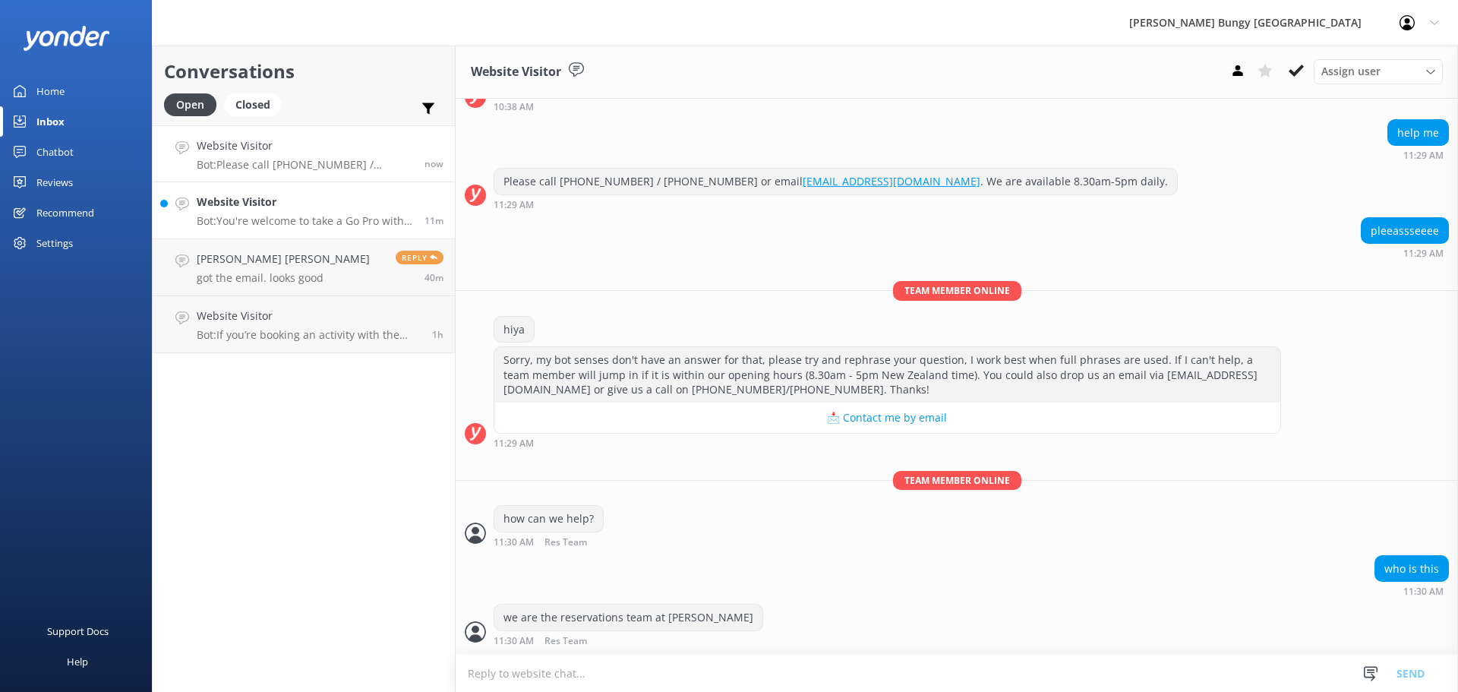
click at [415, 204] on div "11m" at bounding box center [428, 210] width 30 height 33
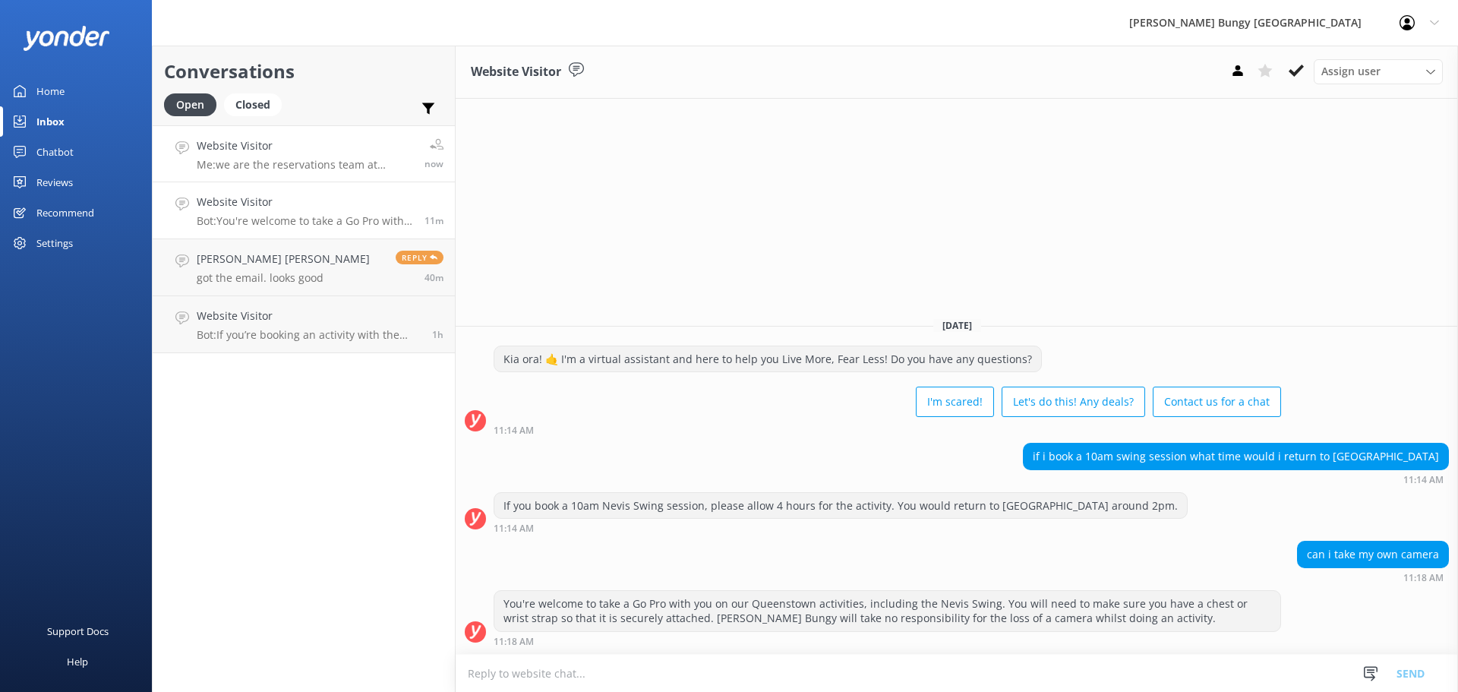
click at [288, 141] on h4 "Website Visitor" at bounding box center [305, 145] width 216 height 17
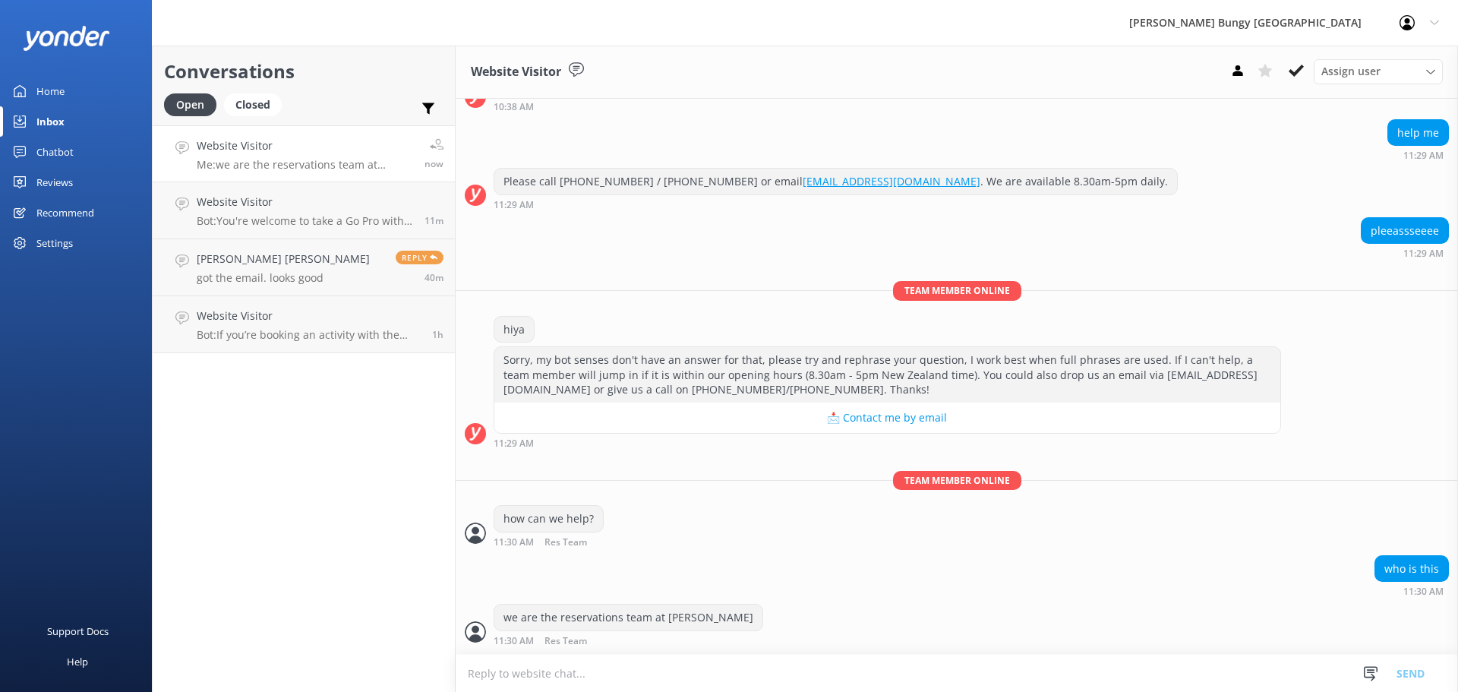
scroll to position [166, 0]
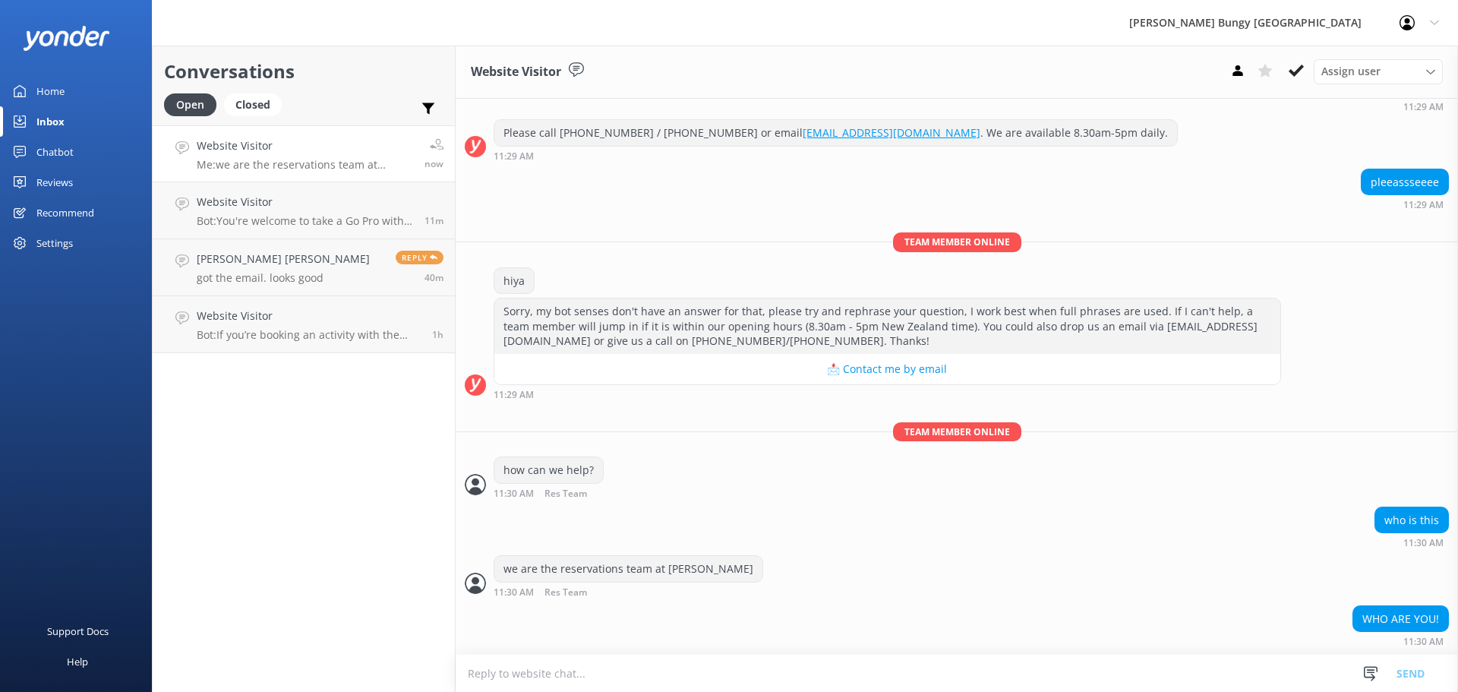
click at [779, 678] on textarea at bounding box center [957, 673] width 1003 height 37
click at [830, 575] on div "we are the reservations team at [PERSON_NAME] 11:30 AM Res Team Read" at bounding box center [957, 576] width 1003 height 42
click at [1173, 684] on textarea at bounding box center [957, 673] width 1003 height 37
click at [935, 592] on div "we are the reservations team at [PERSON_NAME] 11:30 AM Res Team Read" at bounding box center [957, 576] width 1003 height 42
click at [230, 260] on h4 "[PERSON_NAME] [PERSON_NAME]" at bounding box center [283, 259] width 173 height 17
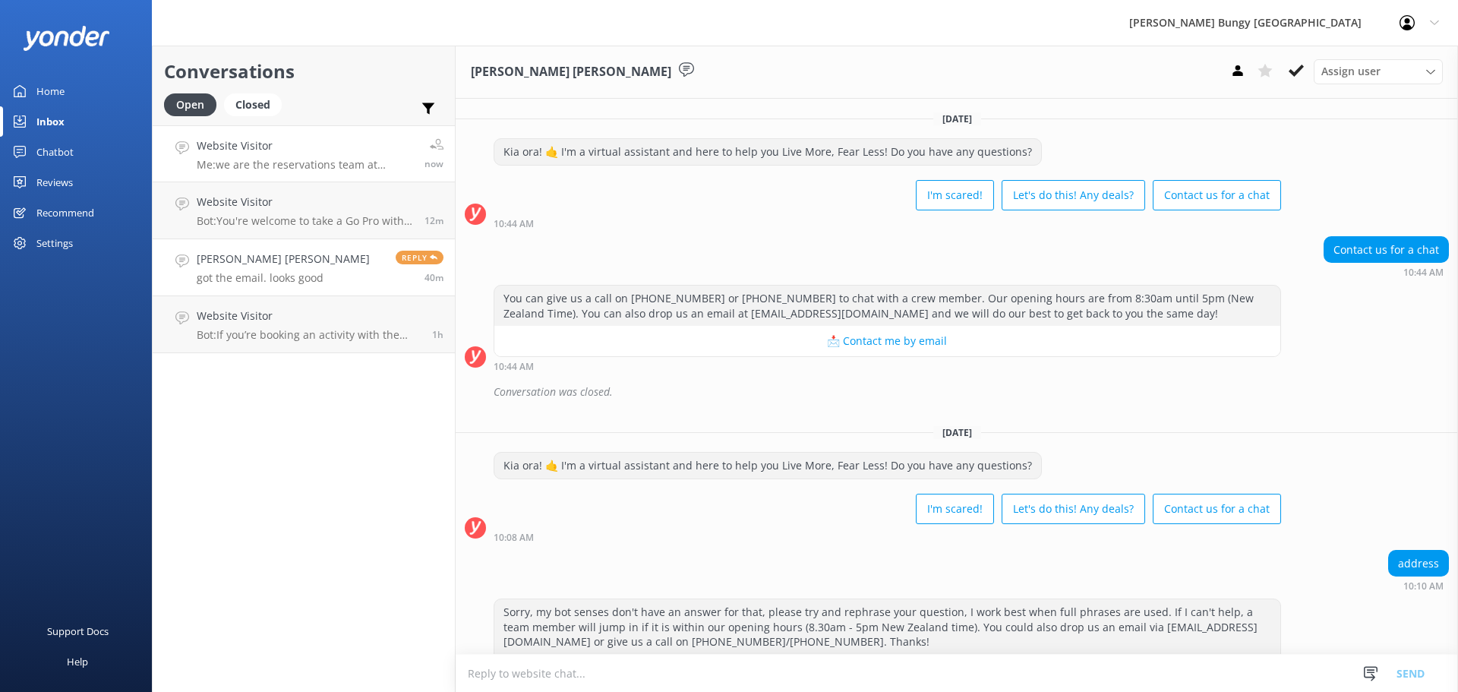
click at [279, 152] on h4 "Website Visitor" at bounding box center [305, 145] width 216 height 17
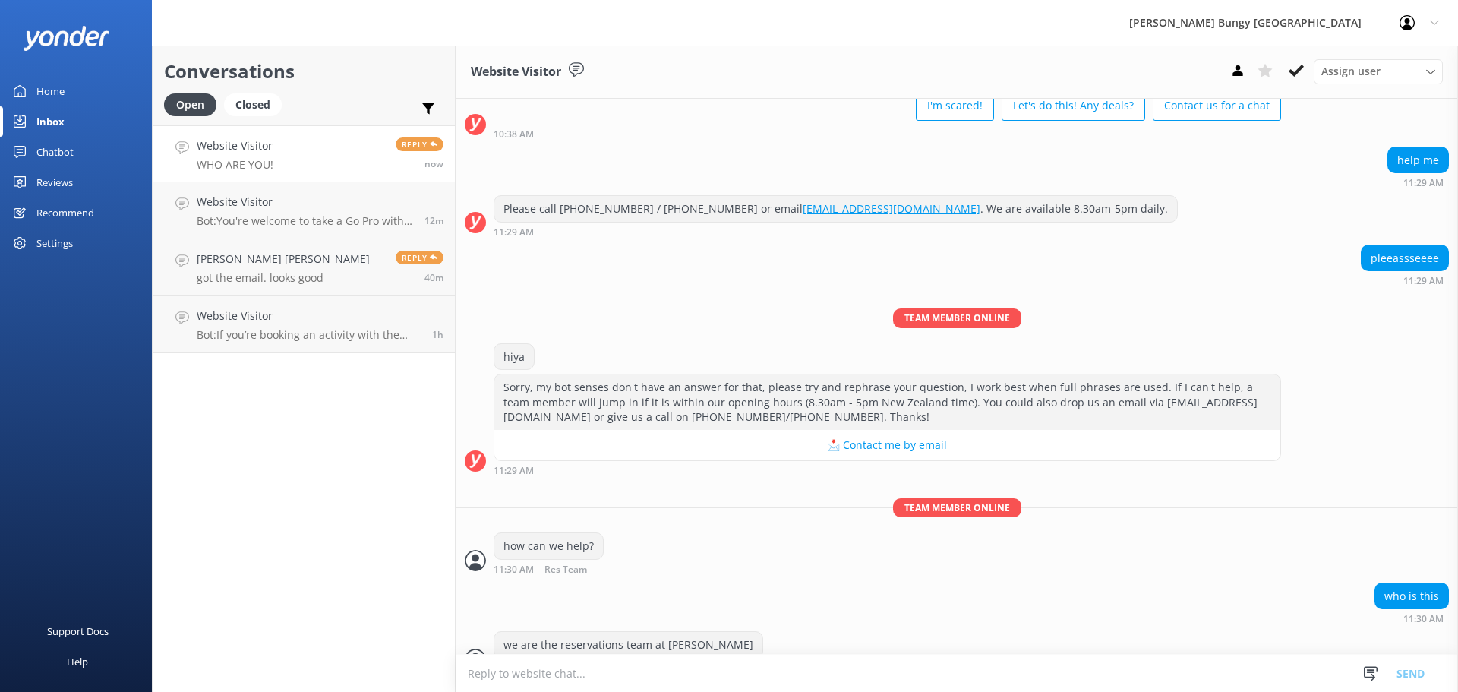
scroll to position [166, 0]
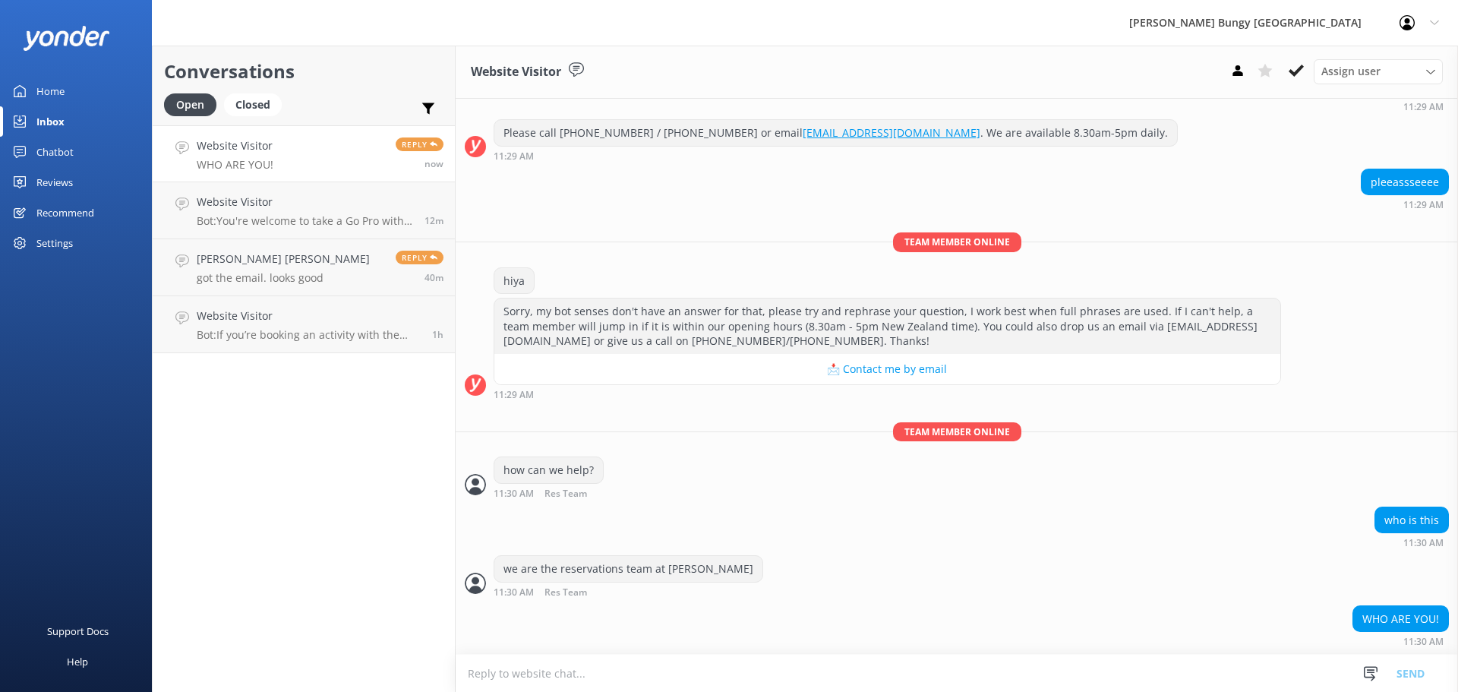
click at [258, 137] on h4 "Website Visitor" at bounding box center [235, 145] width 77 height 17
click at [744, 662] on textarea at bounding box center [957, 673] width 1003 height 37
type textarea "I"
type textarea "[PERSON_NAME]"
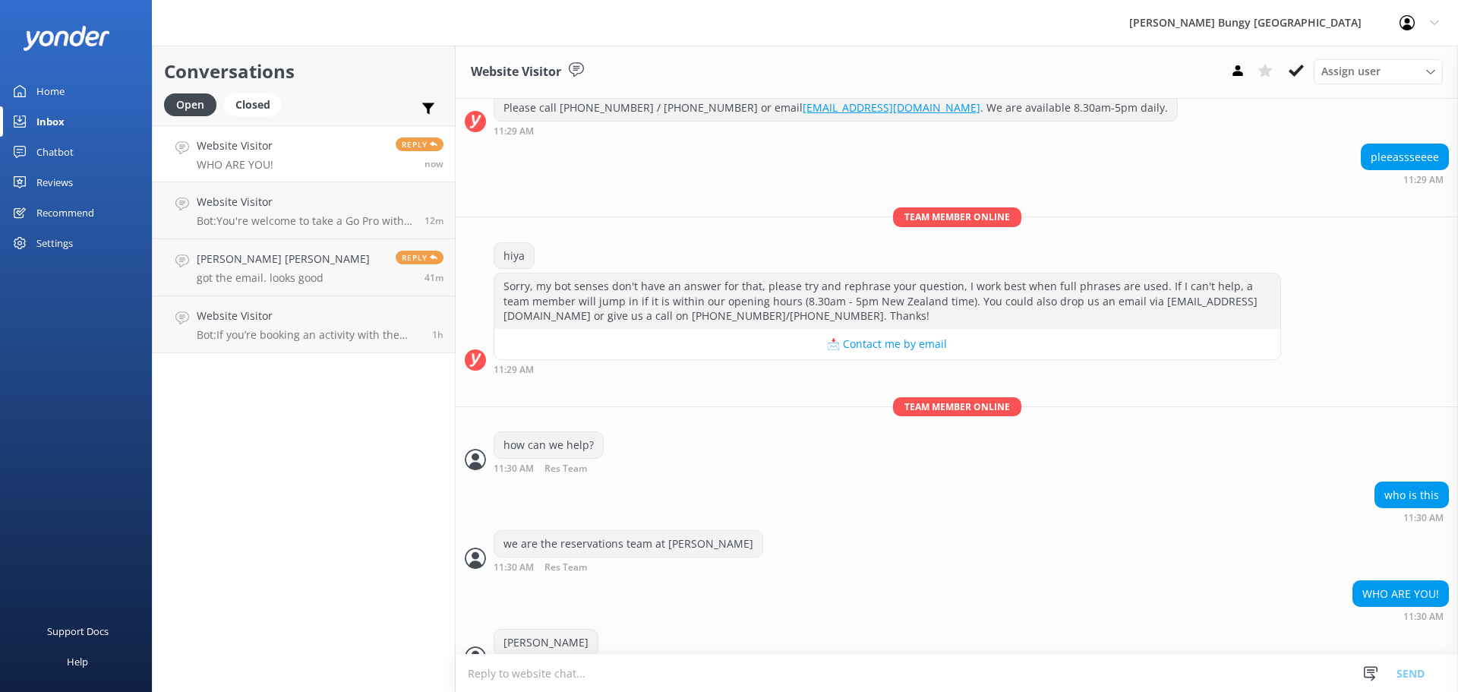
scroll to position [216, 0]
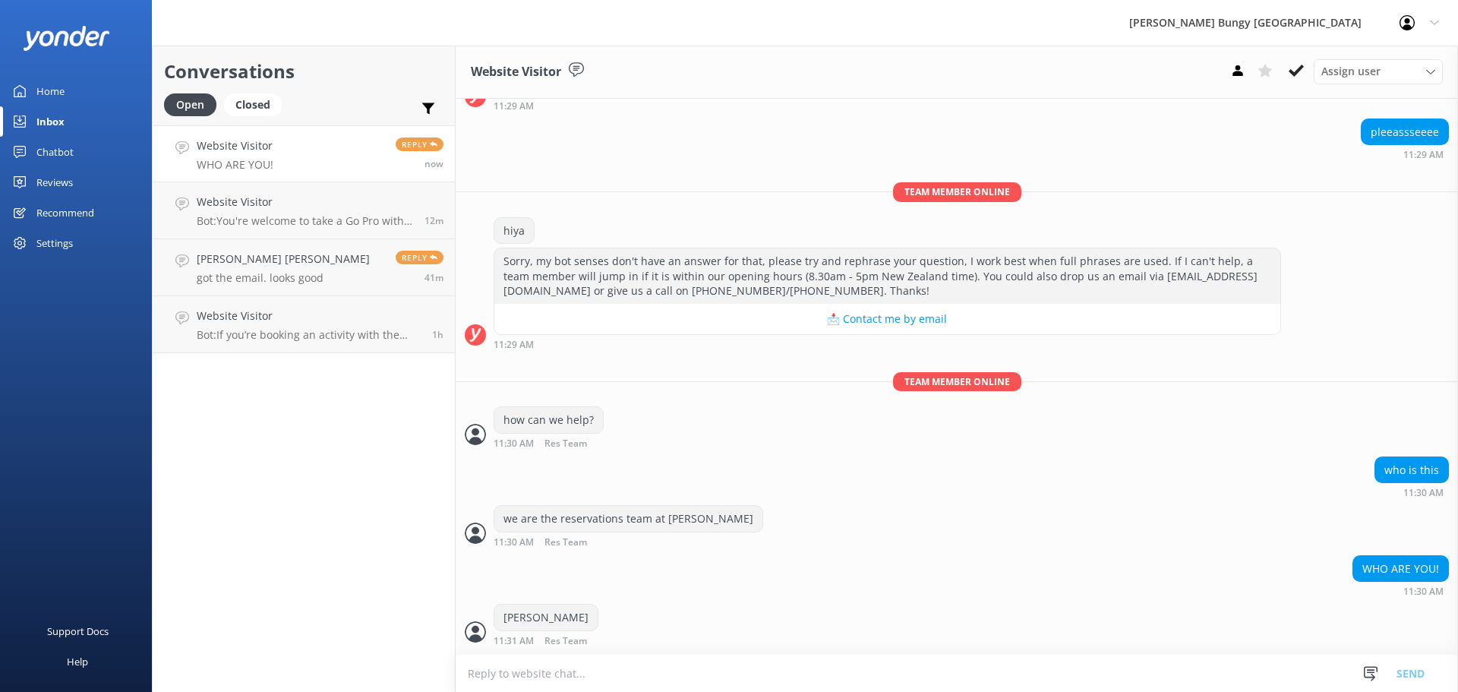
click at [187, 567] on div "Conversations Open Closed Important Assigned to me Unassigned Website Visitor W…" at bounding box center [304, 369] width 304 height 646
click at [267, 234] on link "Website Visitor Bot: You're welcome to take a Go Pro with you on our Queenstown…" at bounding box center [304, 210] width 302 height 57
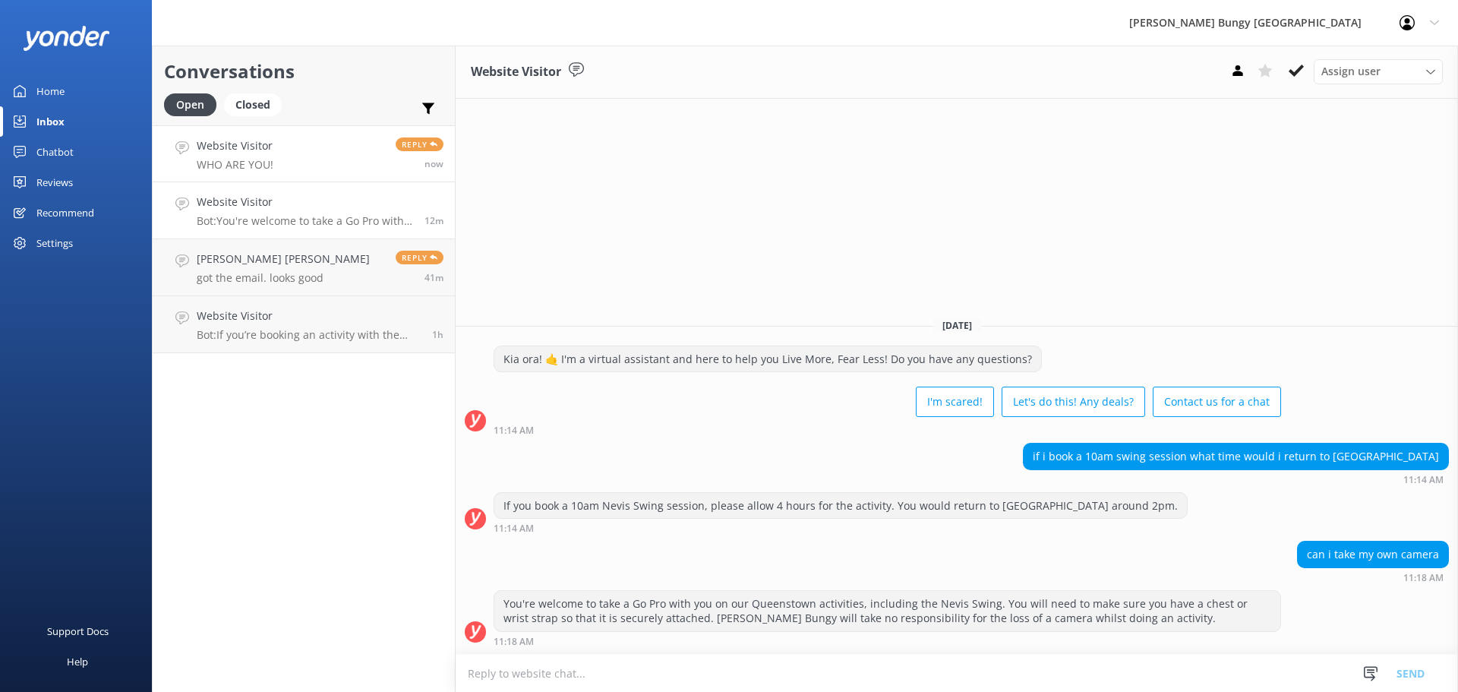
click at [316, 149] on link "Website Visitor WHO ARE YOU! Reply now" at bounding box center [304, 153] width 302 height 57
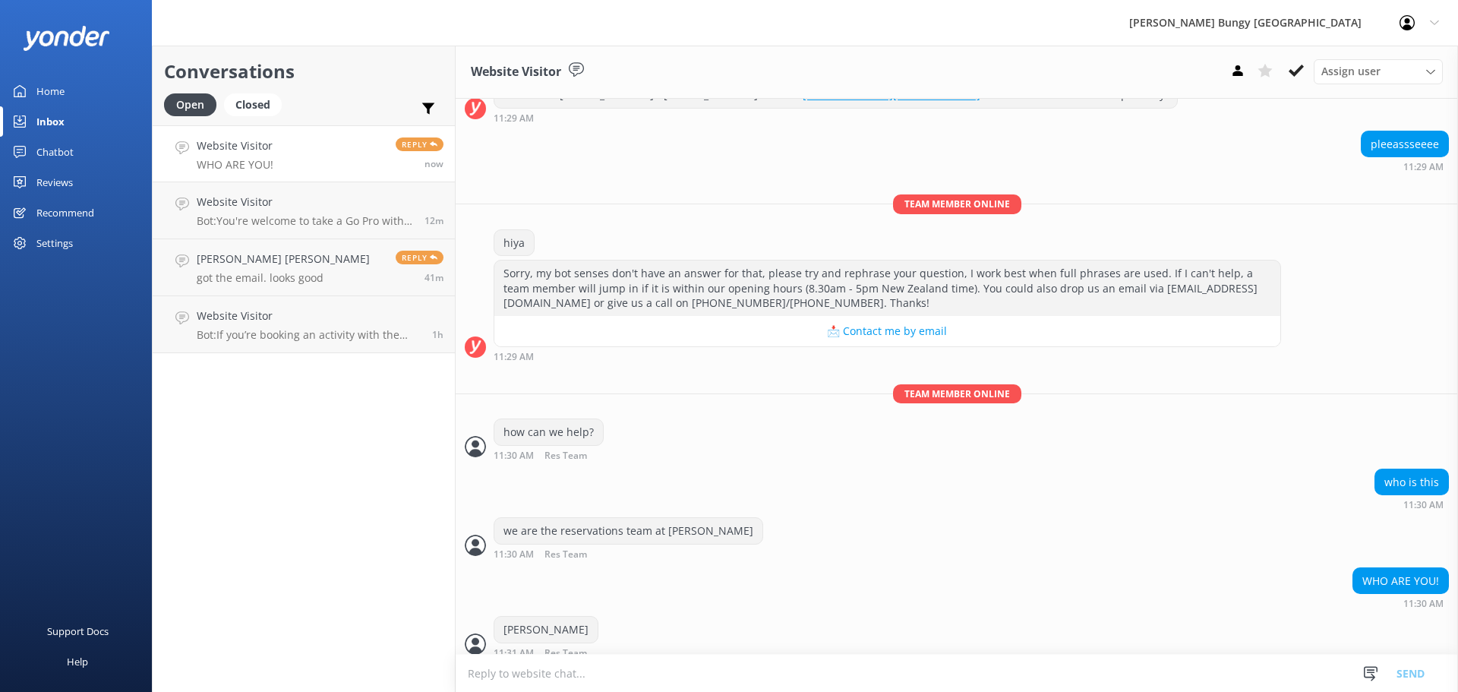
scroll to position [216, 0]
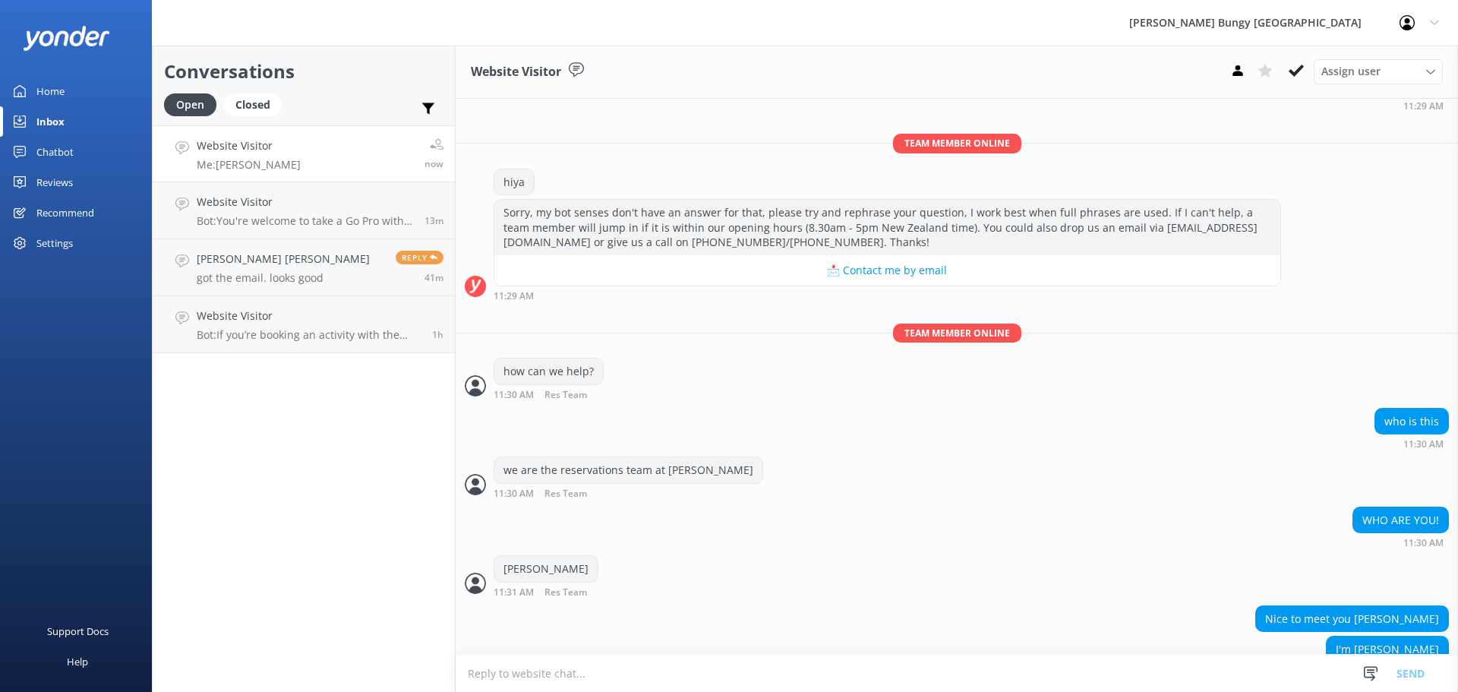
scroll to position [295, 0]
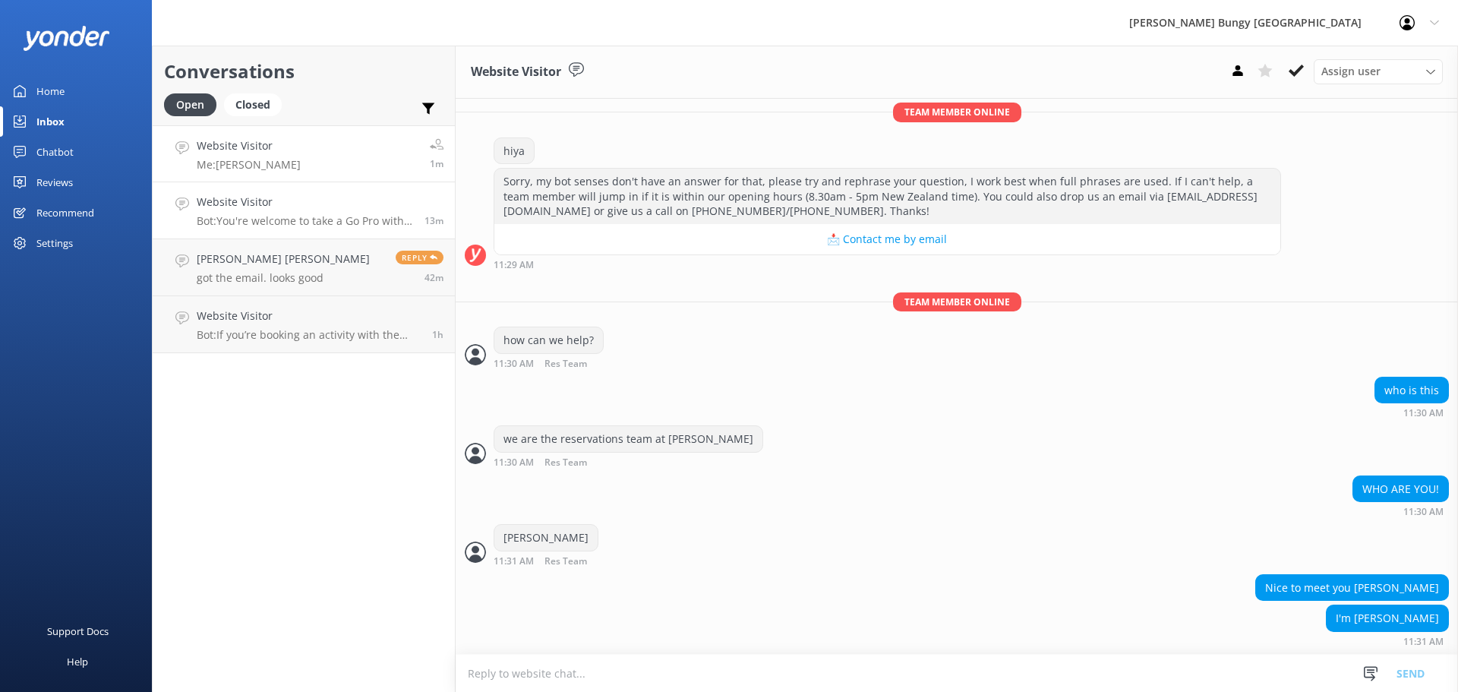
click at [358, 220] on p "Bot: You're welcome to take a Go Pro with you on our Queenstown activities, inc…" at bounding box center [305, 221] width 216 height 14
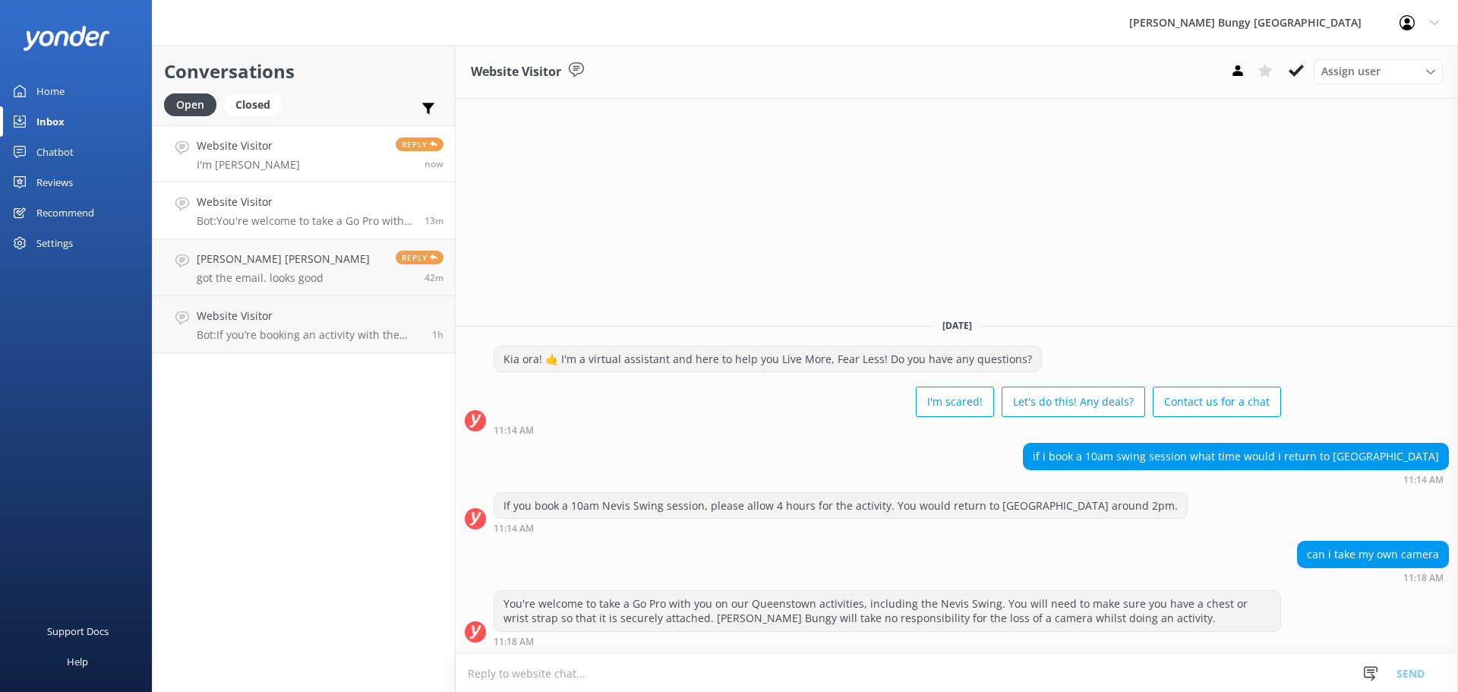
click at [200, 144] on h4 "Website Visitor" at bounding box center [248, 145] width 103 height 17
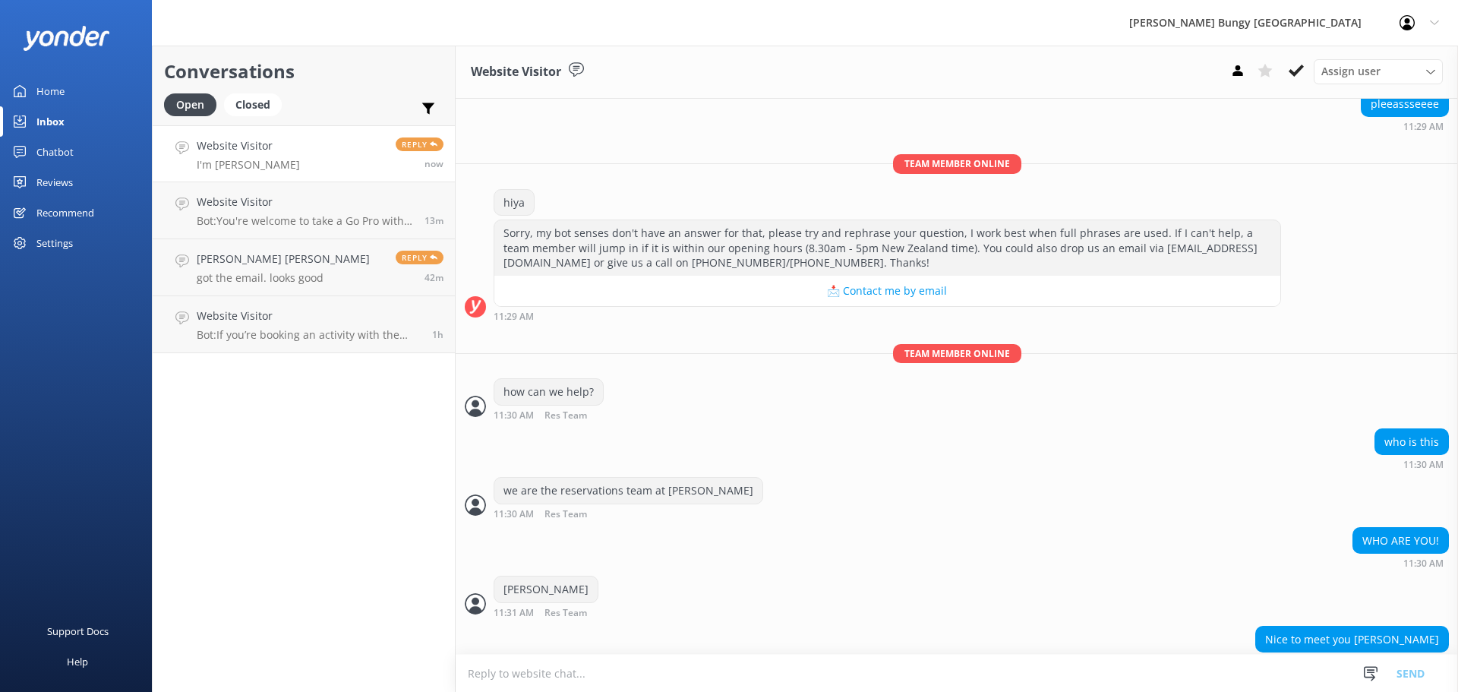
scroll to position [295, 0]
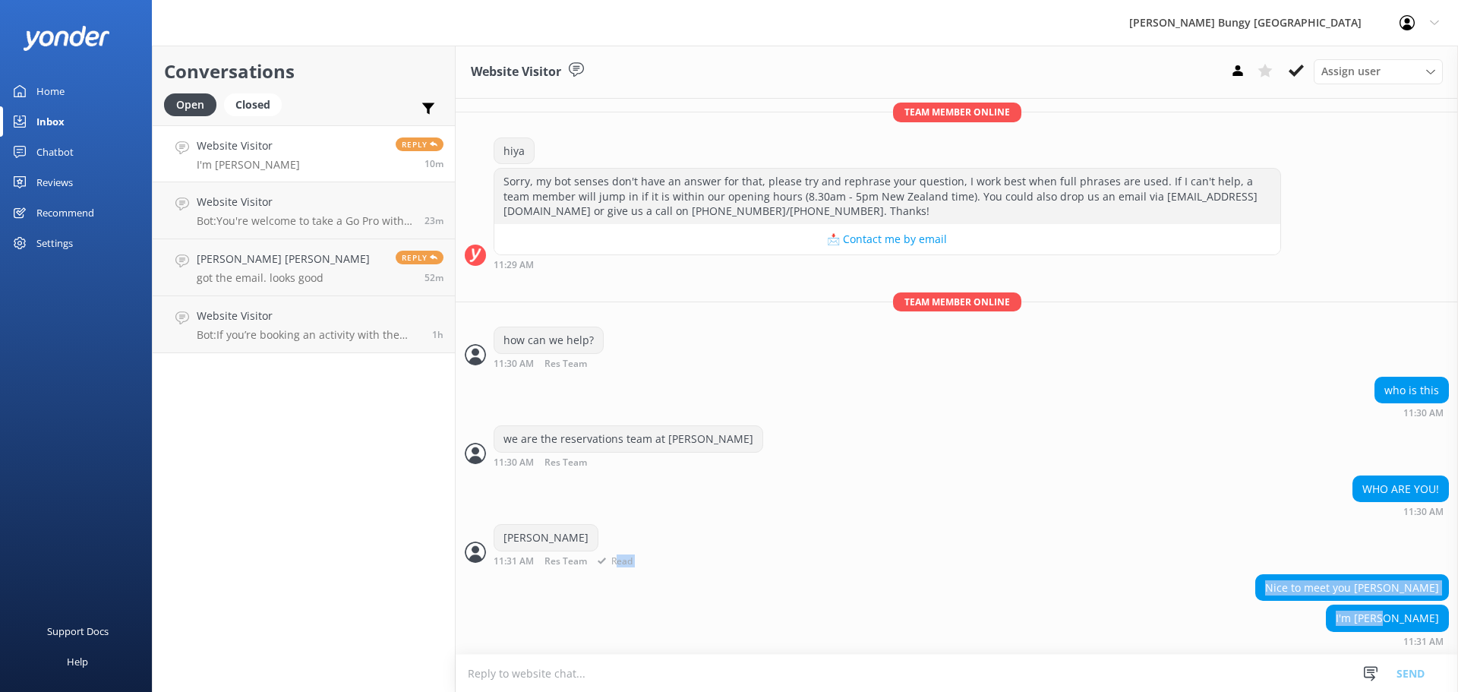
drag, startPoint x: 1442, startPoint y: 623, endPoint x: 1370, endPoint y: 543, distance: 107.6
click at [1370, 543] on div "Today Kia ora! 🤙 I'm a virtual assistant and here to help you Live More, Fear L…" at bounding box center [957, 228] width 1003 height 851
click at [1370, 543] on div "Jenny 11:31 AM Res Team Read" at bounding box center [957, 545] width 1003 height 42
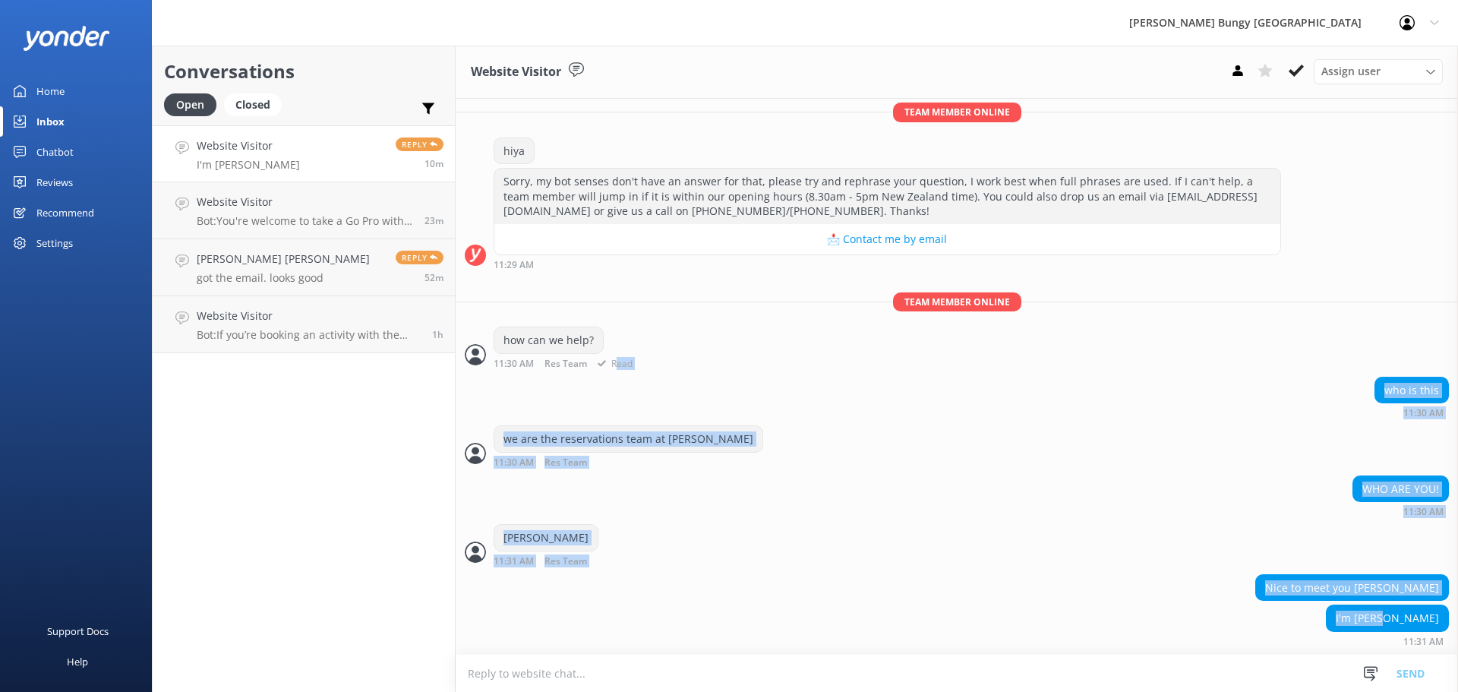
drag, startPoint x: 1433, startPoint y: 609, endPoint x: 1218, endPoint y: 357, distance: 331.4
click at [1218, 357] on div "Today Kia ora! 🤙 I'm a virtual assistant and here to help you Live More, Fear L…" at bounding box center [957, 228] width 1003 height 851
click at [943, 479] on div "WHO ARE YOU! 11:30 AM" at bounding box center [957, 497] width 1003 height 42
drag, startPoint x: 498, startPoint y: 317, endPoint x: 1340, endPoint y: 692, distance: 922.2
click at [1340, 691] on html "AJ Hackett Bungy New Zealand Profile Settings Logout Home Inbox Chatbot Content…" at bounding box center [729, 346] width 1458 height 692
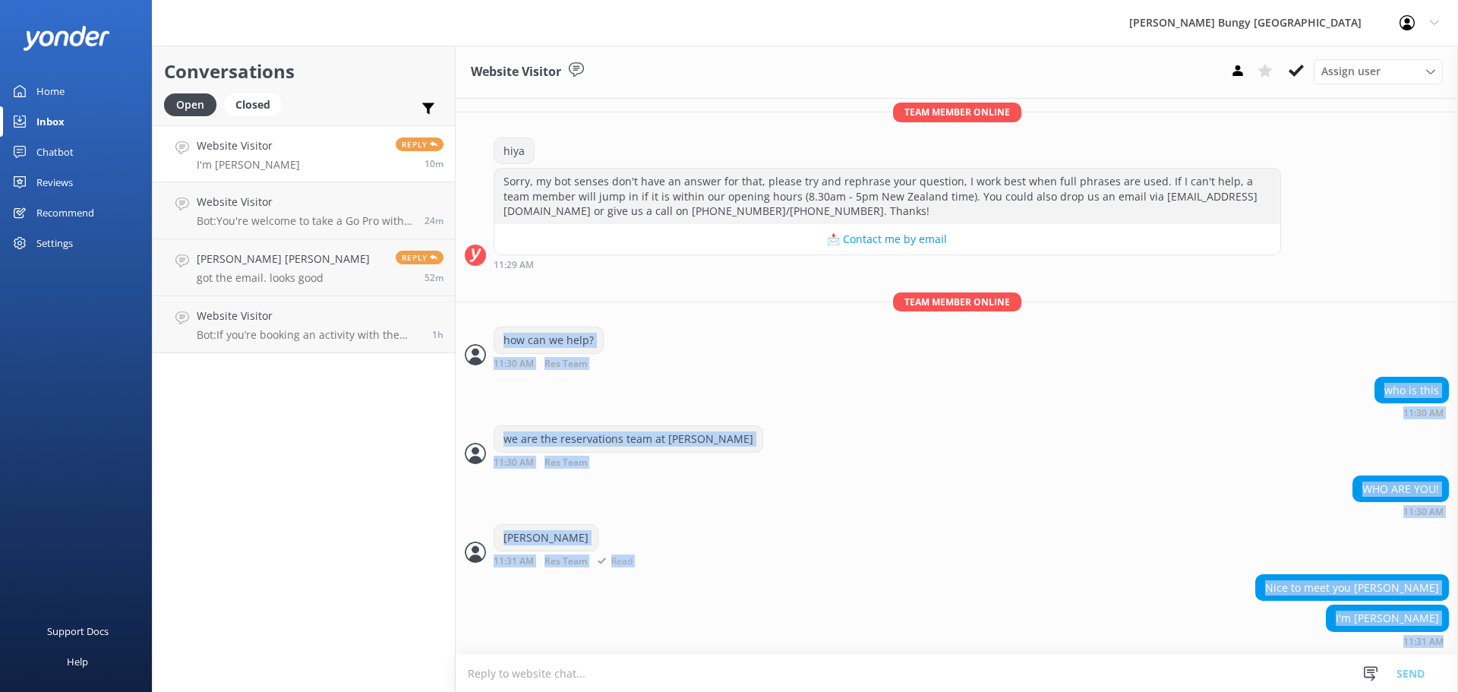
click at [681, 555] on div "Jenny 11:31 AM Res Team Read" at bounding box center [957, 545] width 1003 height 42
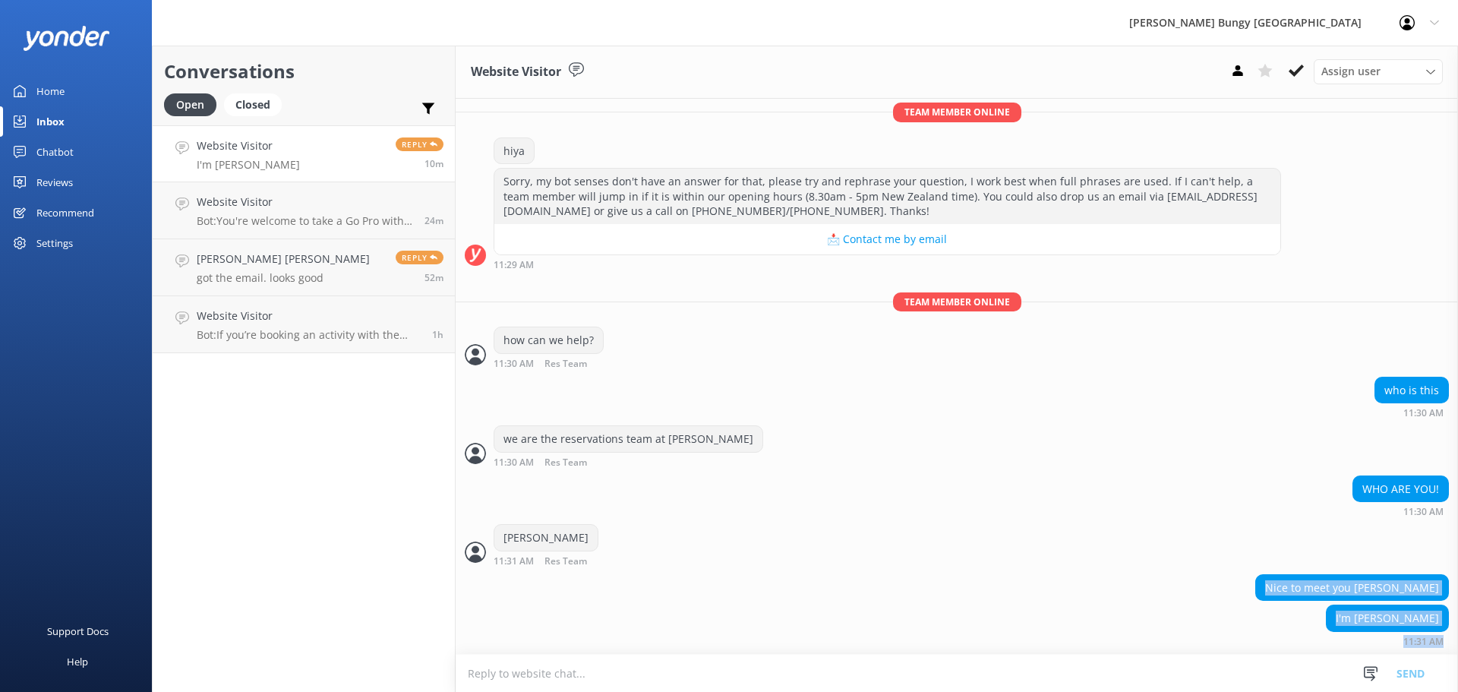
drag, startPoint x: 1437, startPoint y: 641, endPoint x: 1270, endPoint y: 586, distance: 175.8
click at [1254, 589] on div "Nice to meet you jenny I'm Brian 11:31 AM" at bounding box center [957, 614] width 1003 height 80
click at [1098, 523] on div "WHO ARE YOU! 11:30 AM" at bounding box center [957, 500] width 1003 height 49
click at [300, 471] on div "Conversations Open Closed Important Assigned to me Unassigned Website Visitor I…" at bounding box center [304, 369] width 304 height 646
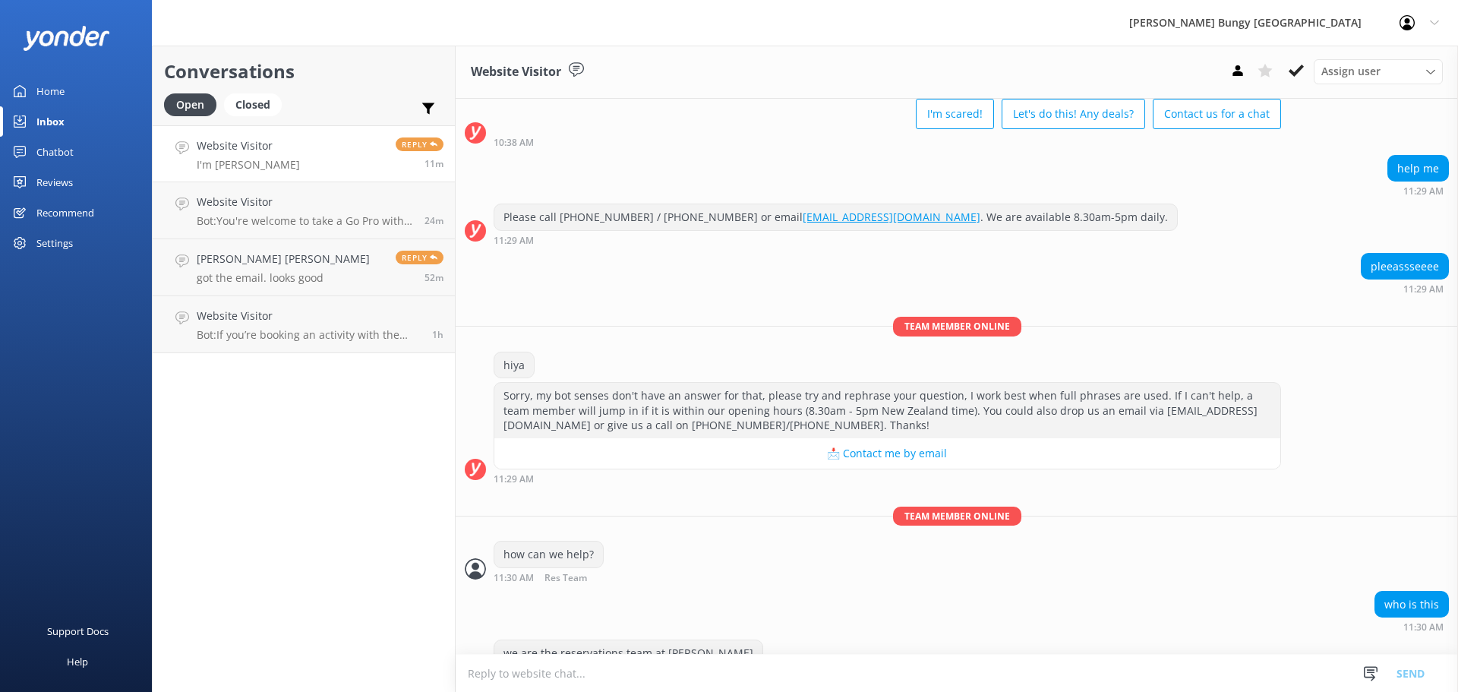
scroll to position [0, 0]
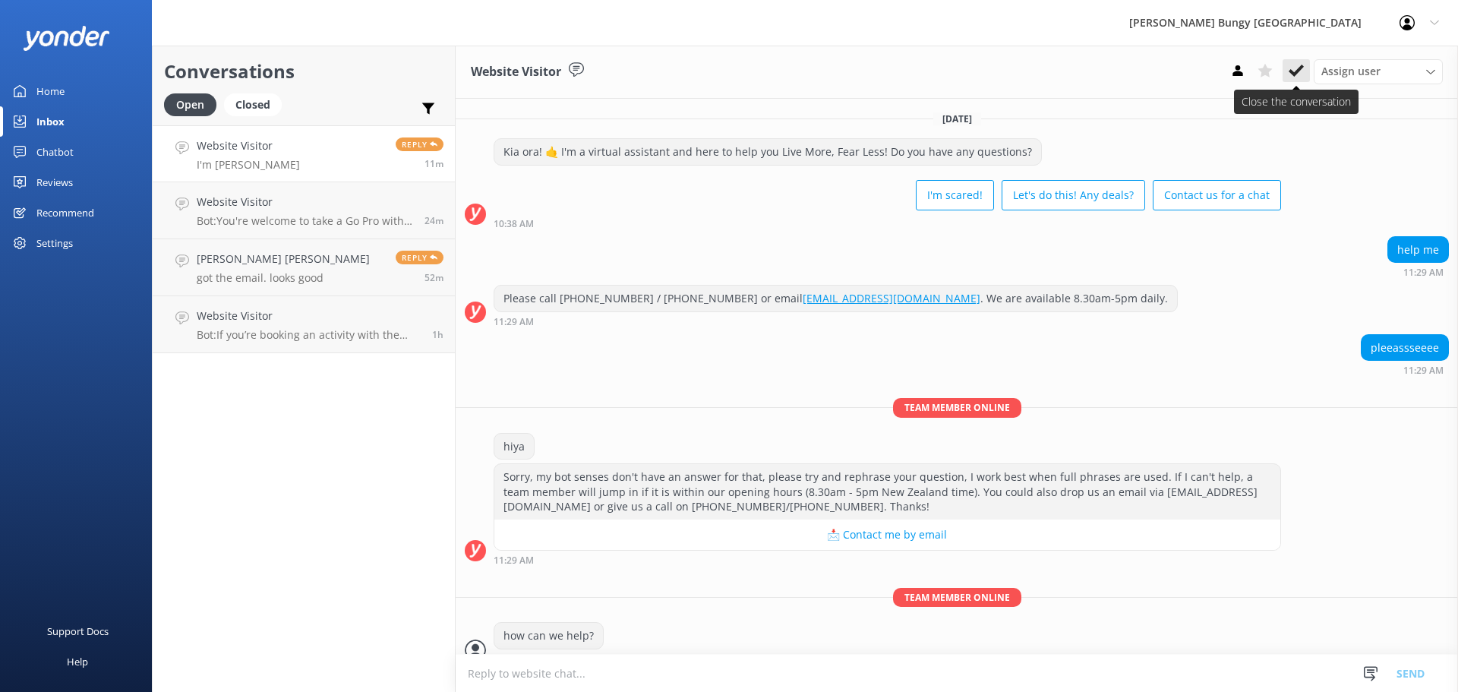
click at [1297, 68] on icon at bounding box center [1296, 70] width 15 height 15
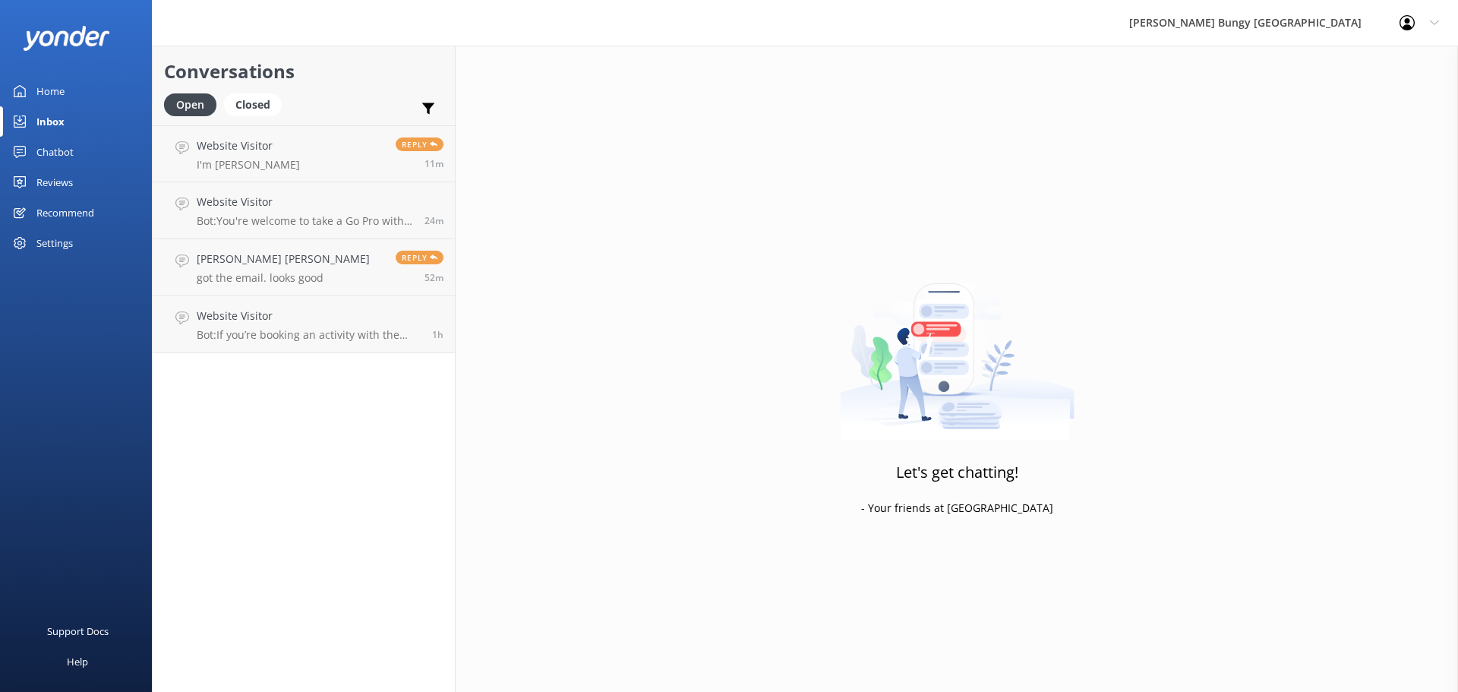
click at [580, 440] on div "Let's get chatting! - Your friends at Yonder" at bounding box center [957, 392] width 1003 height 692
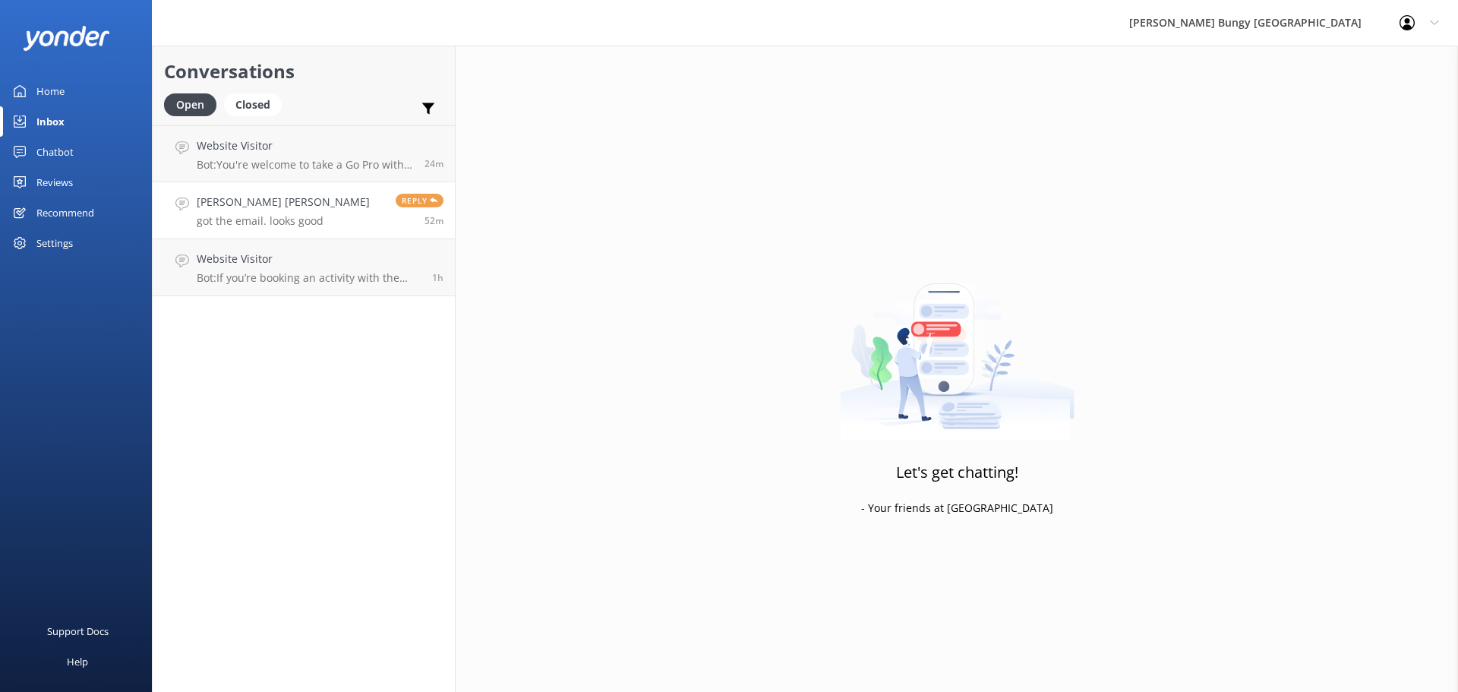
click at [252, 185] on link "Nithin Kumar Reddy Bandaru got the email. looks good Reply 52m" at bounding box center [304, 210] width 302 height 57
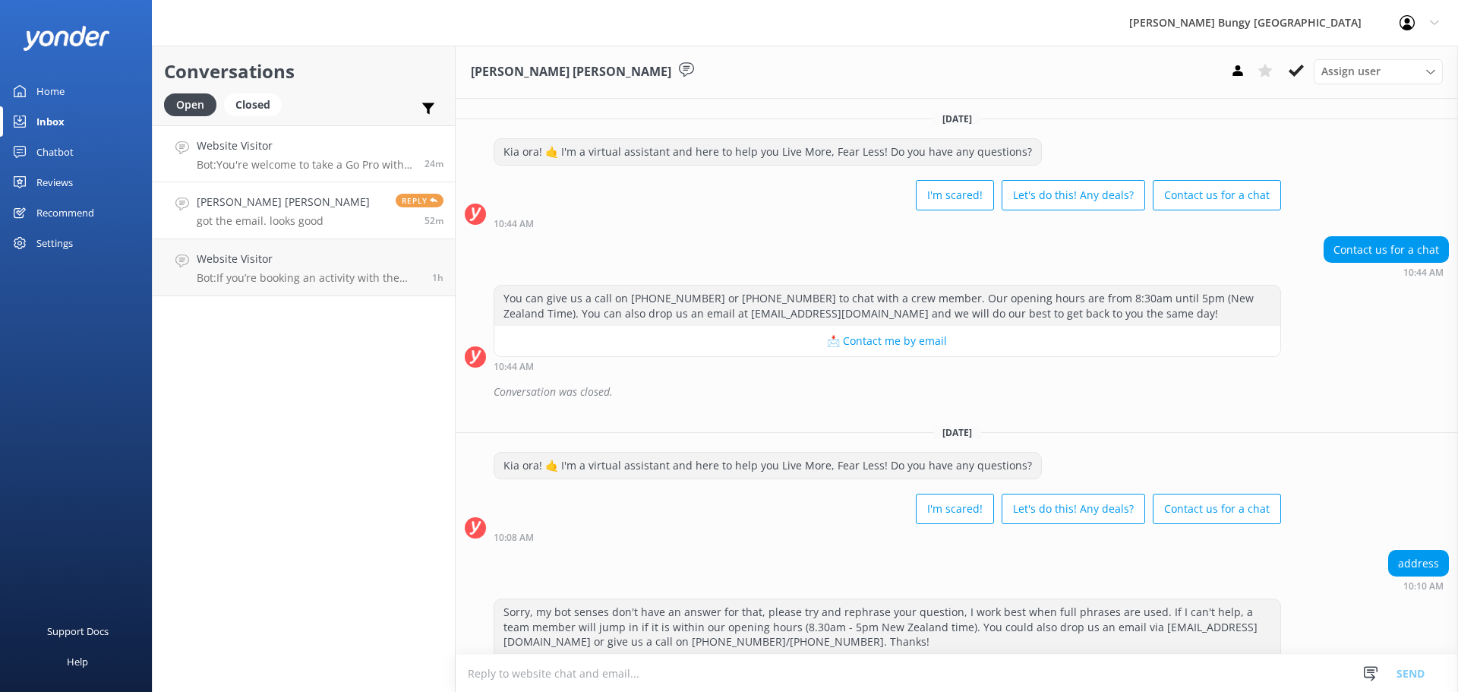
click at [246, 156] on div "Website Visitor Bot: You're welcome to take a Go Pro with you on our Queenstown…" at bounding box center [305, 153] width 216 height 33
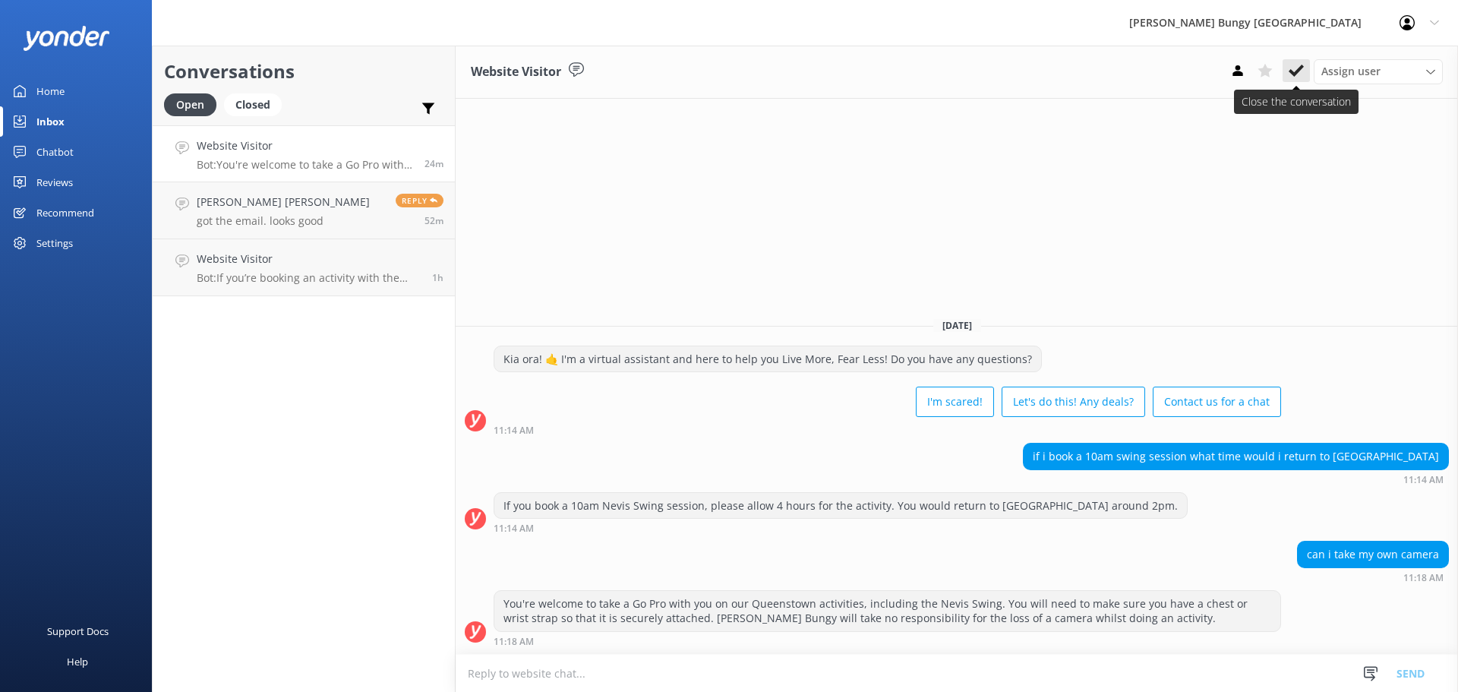
click at [1301, 71] on icon at bounding box center [1296, 70] width 15 height 15
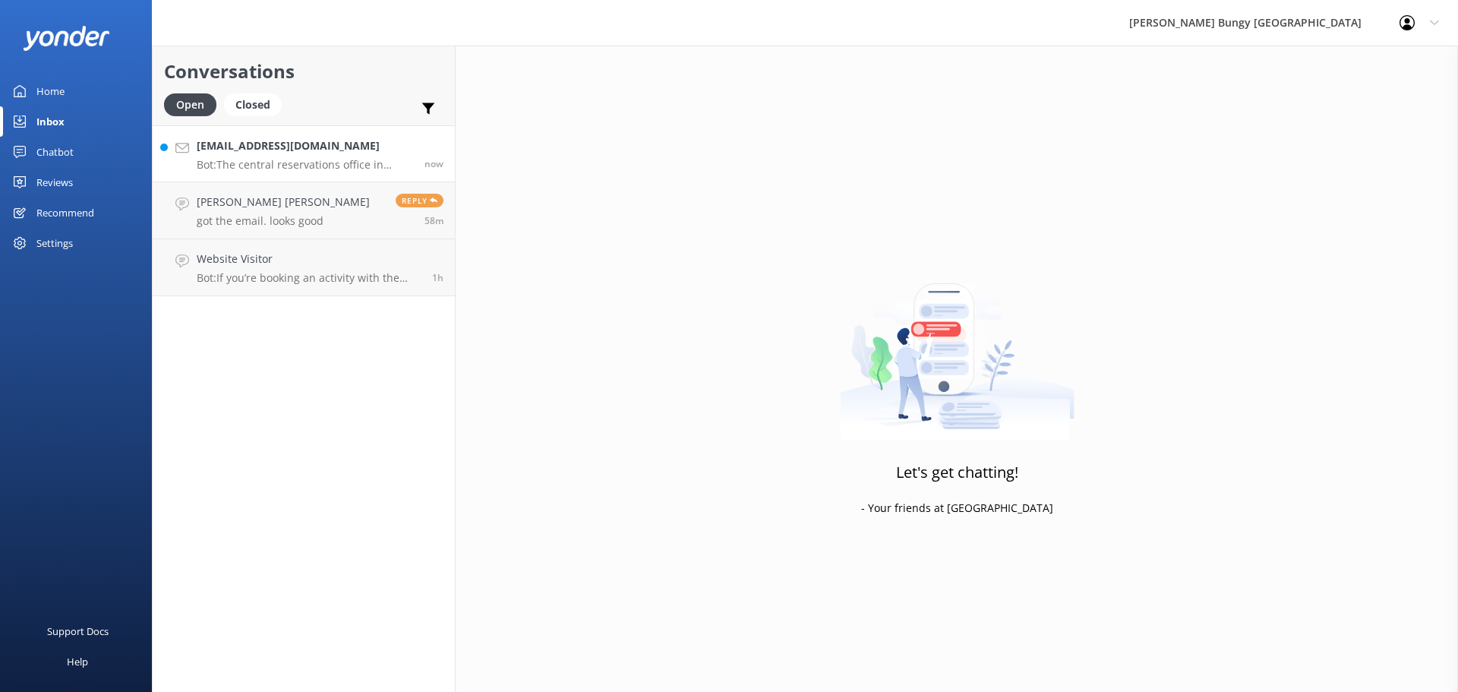
click at [264, 166] on p "Bot: The central reservations office in Queenstown is located inside the Statio…" at bounding box center [305, 165] width 216 height 14
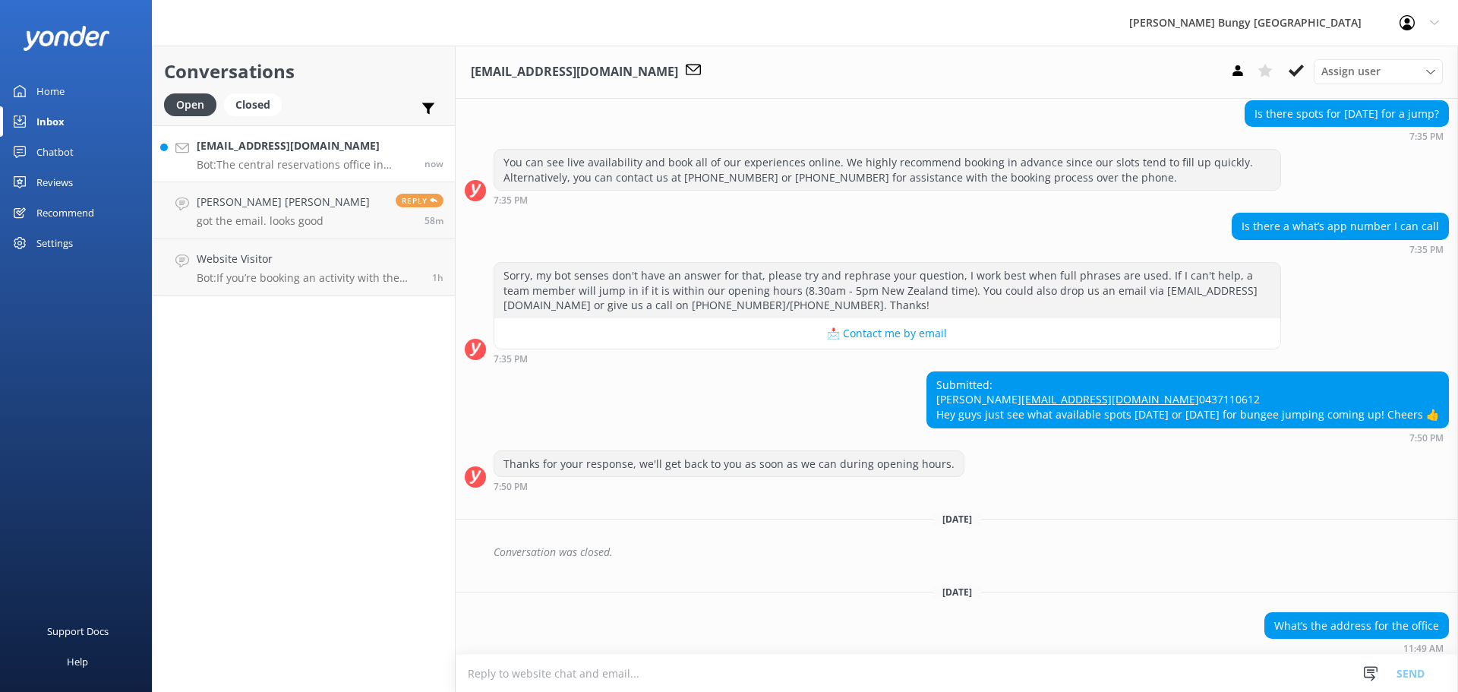
scroll to position [665, 0]
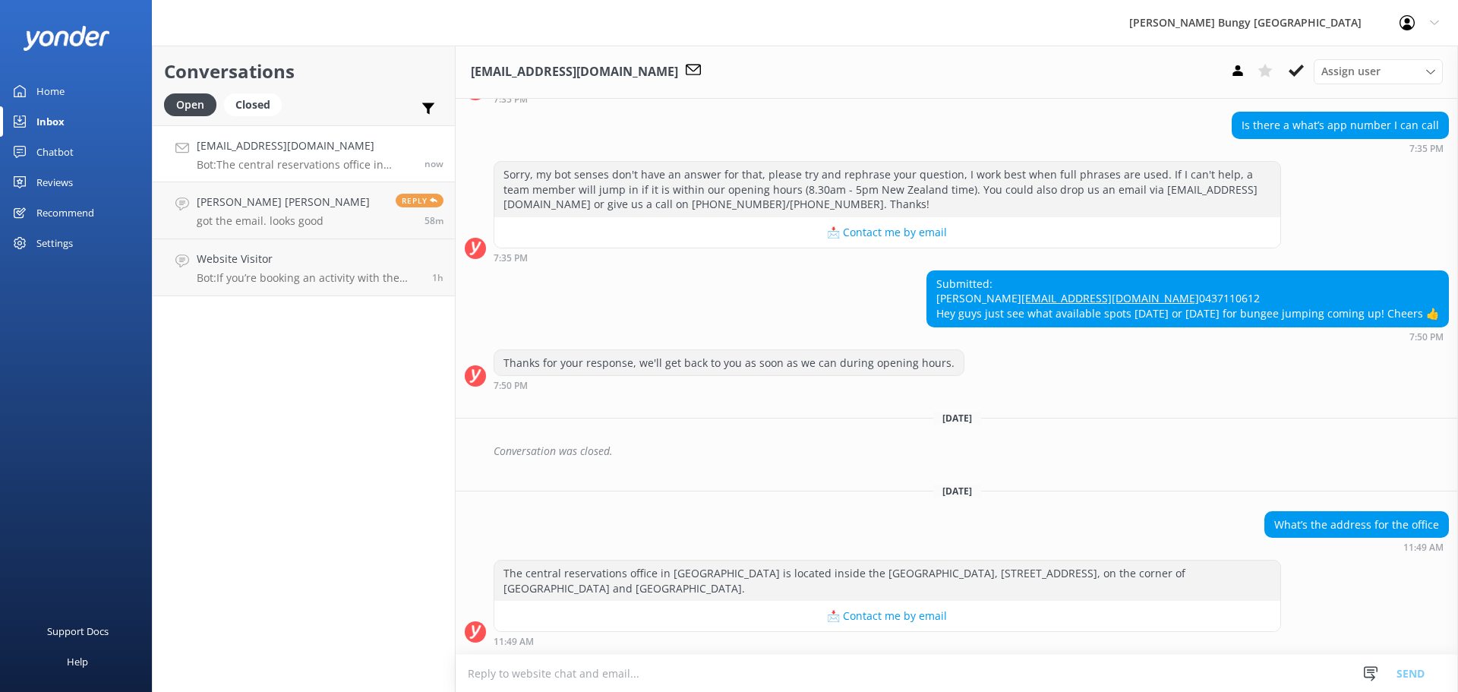
click at [1139, 662] on textarea at bounding box center [957, 673] width 1003 height 37
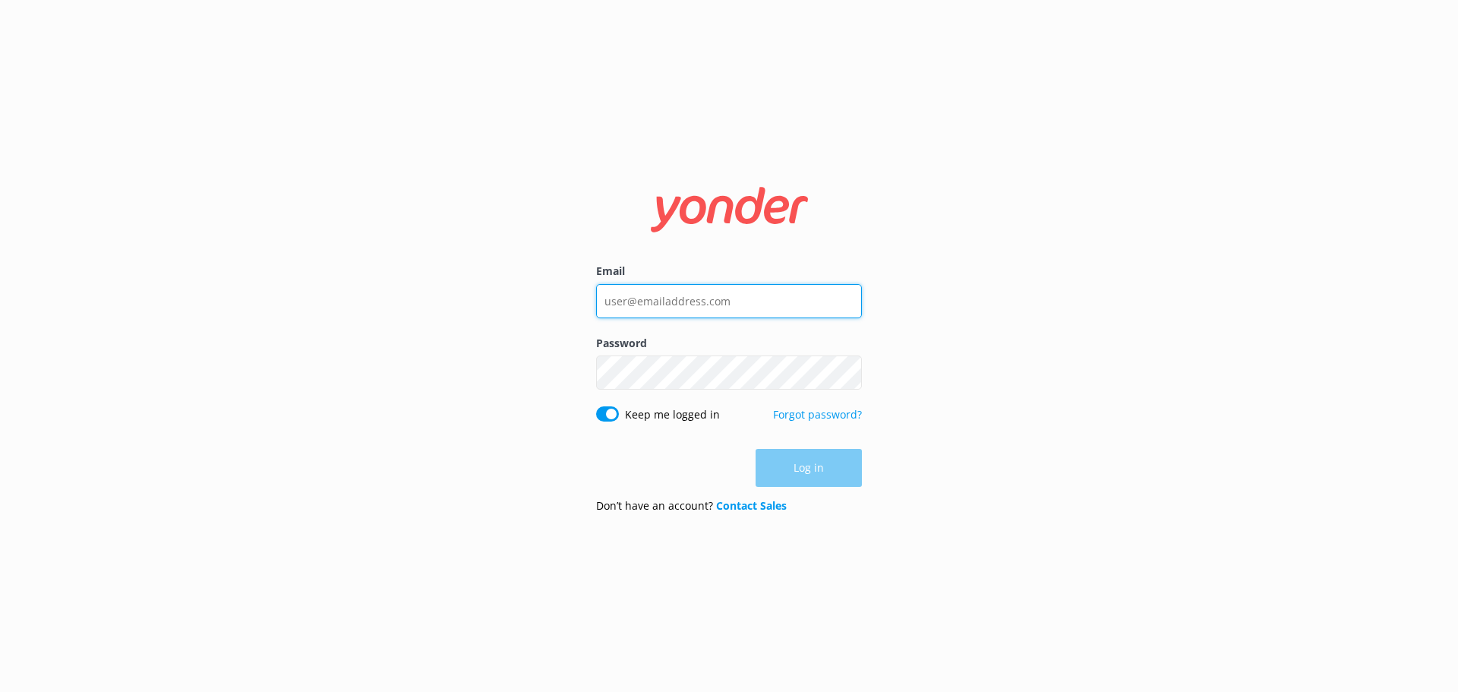
type input "[EMAIL_ADDRESS][DOMAIN_NAME]"
click at [750, 556] on div "Email [EMAIL_ADDRESS][DOMAIN_NAME] Password Show password Keep me logged in For…" at bounding box center [729, 346] width 1458 height 692
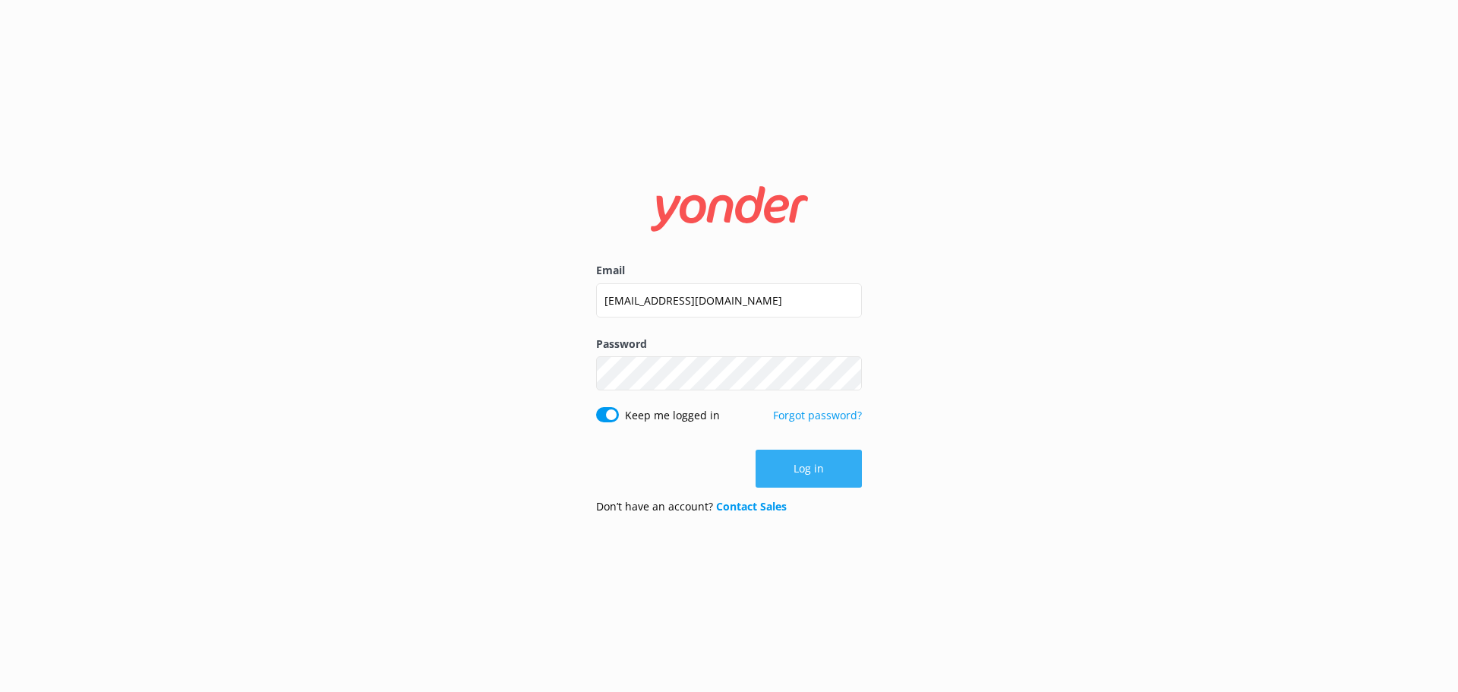
click at [799, 479] on button "Log in" at bounding box center [809, 469] width 106 height 38
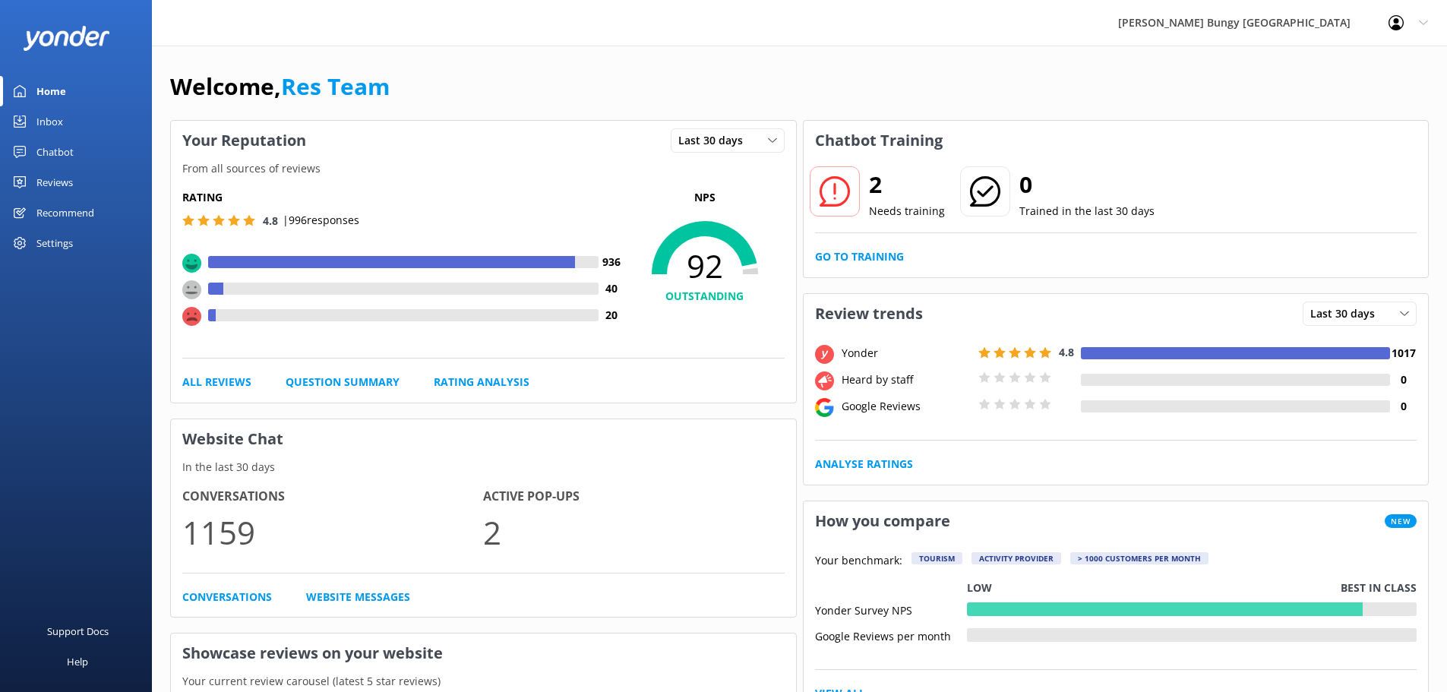
click at [124, 131] on link "Inbox" at bounding box center [76, 121] width 152 height 30
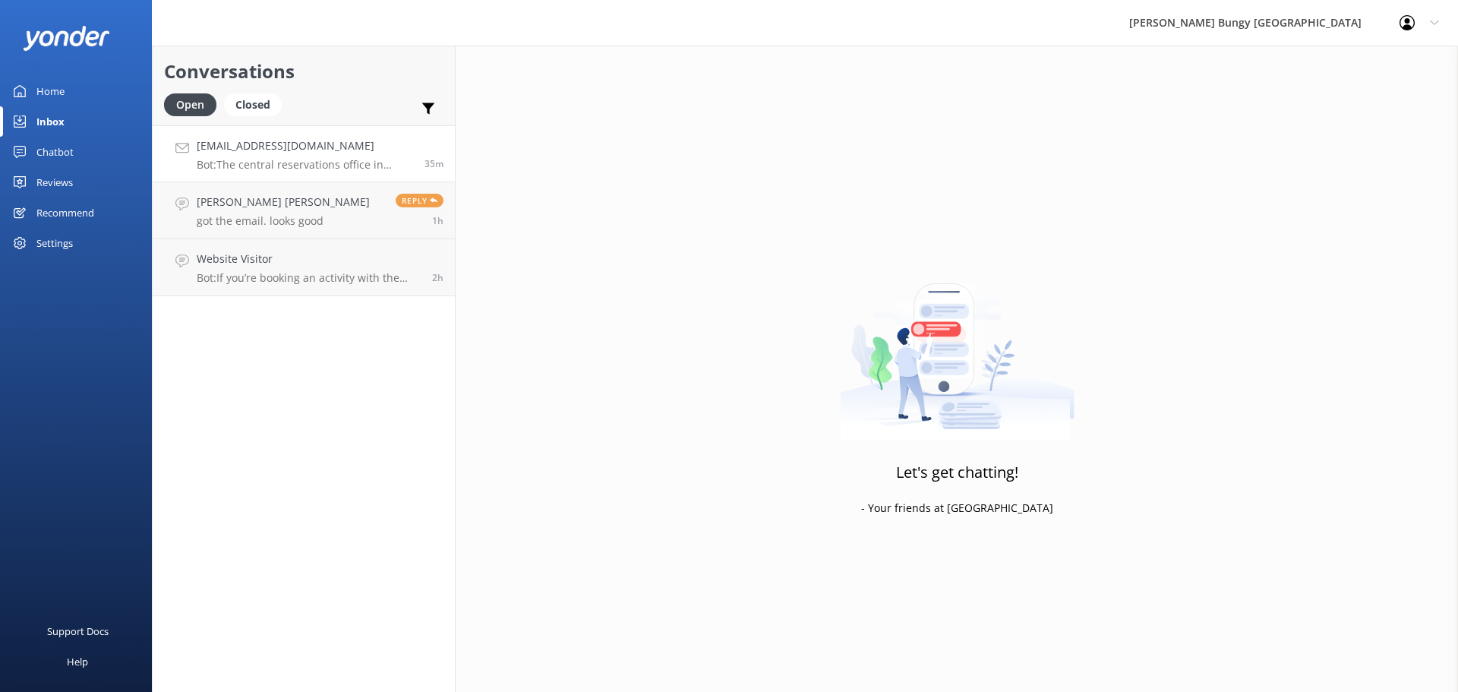
click at [333, 143] on h4 "[EMAIL_ADDRESS][DOMAIN_NAME]" at bounding box center [305, 145] width 216 height 17
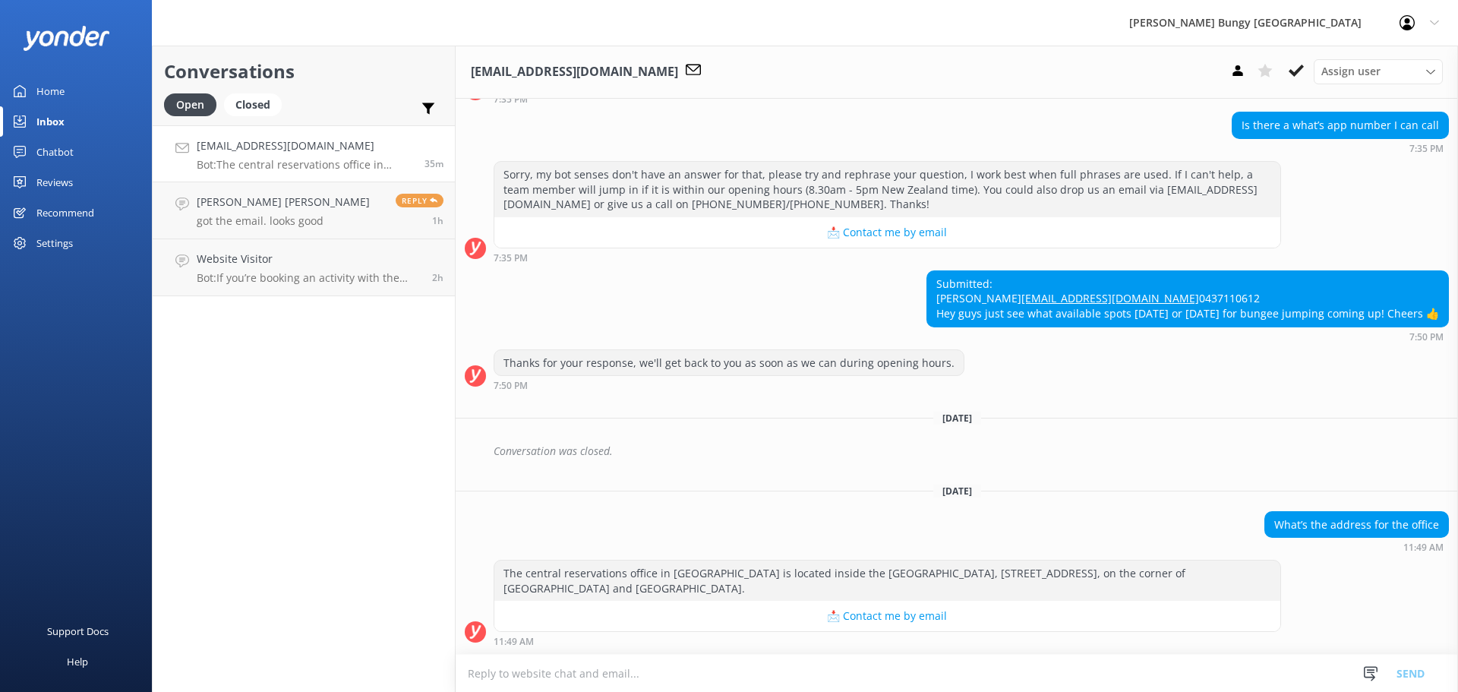
scroll to position [665, 0]
click at [362, 245] on link "Website Visitor Bot: If you’re booking an activity with the Free Bungy Bus, the…" at bounding box center [304, 267] width 302 height 57
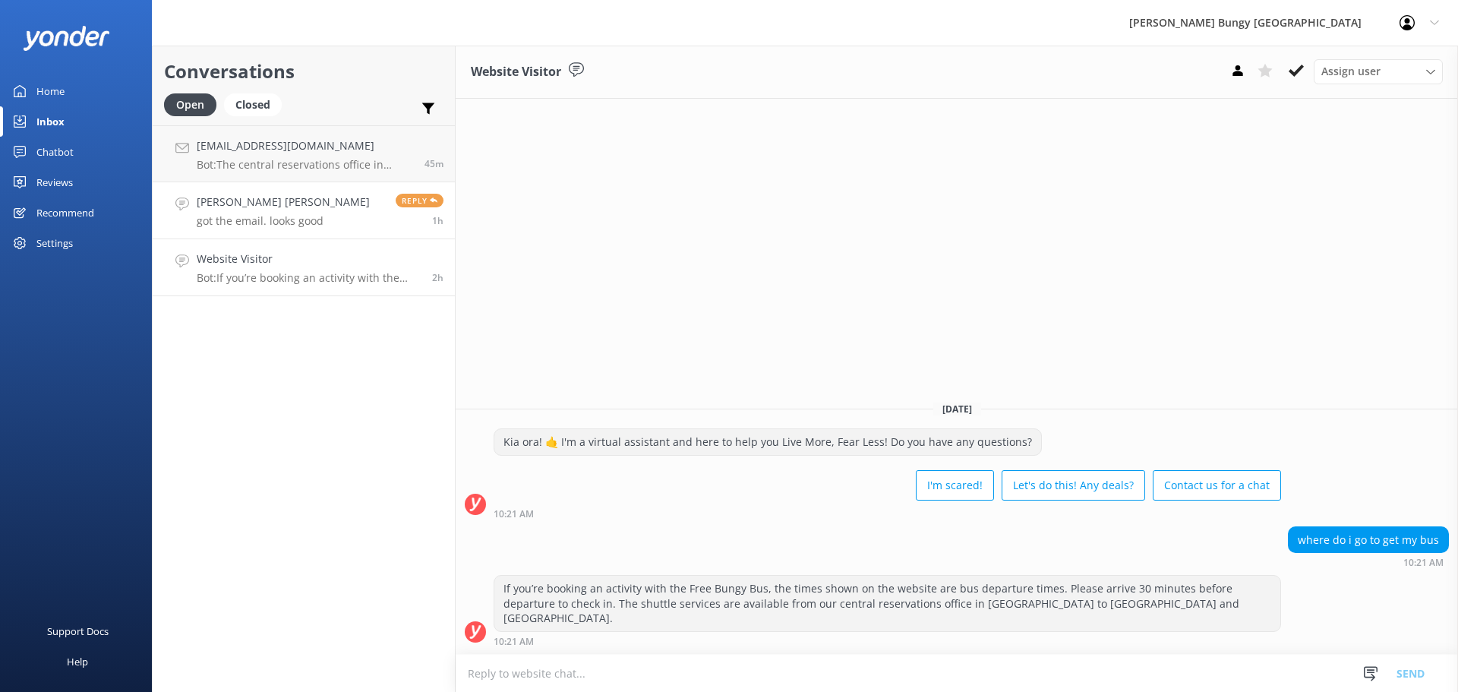
click at [327, 218] on p "got the email. looks good" at bounding box center [283, 221] width 173 height 14
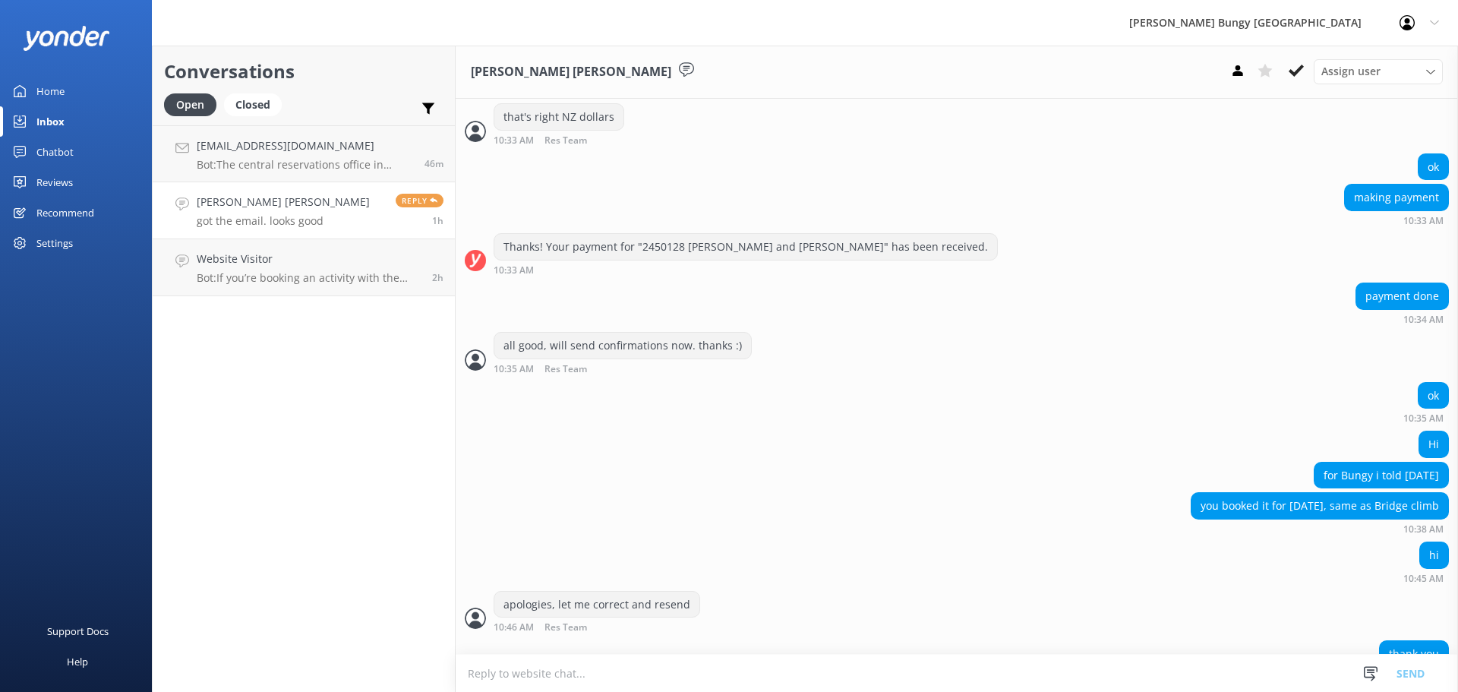
scroll to position [3187, 0]
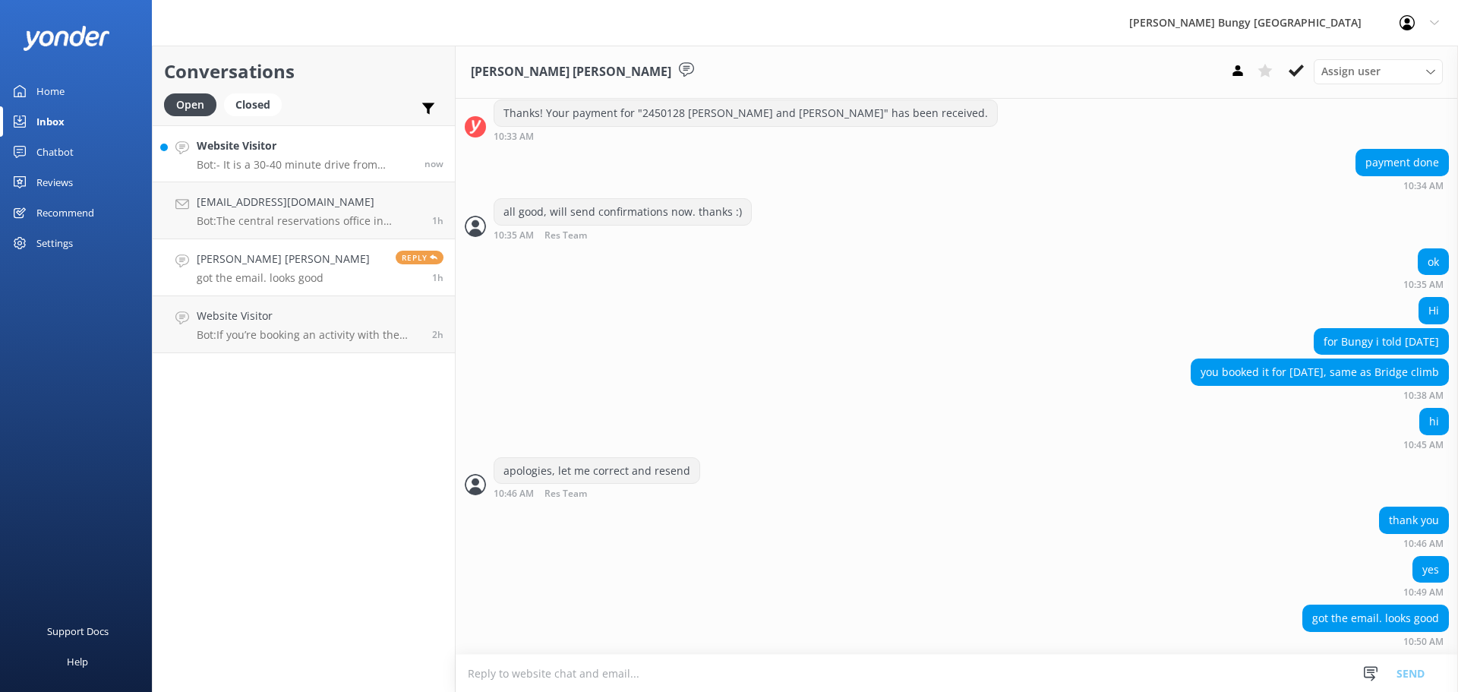
click at [275, 156] on div "Website Visitor Bot: - It is a 30-40 minute drive from Queenstown to the Kawara…" at bounding box center [305, 153] width 216 height 33
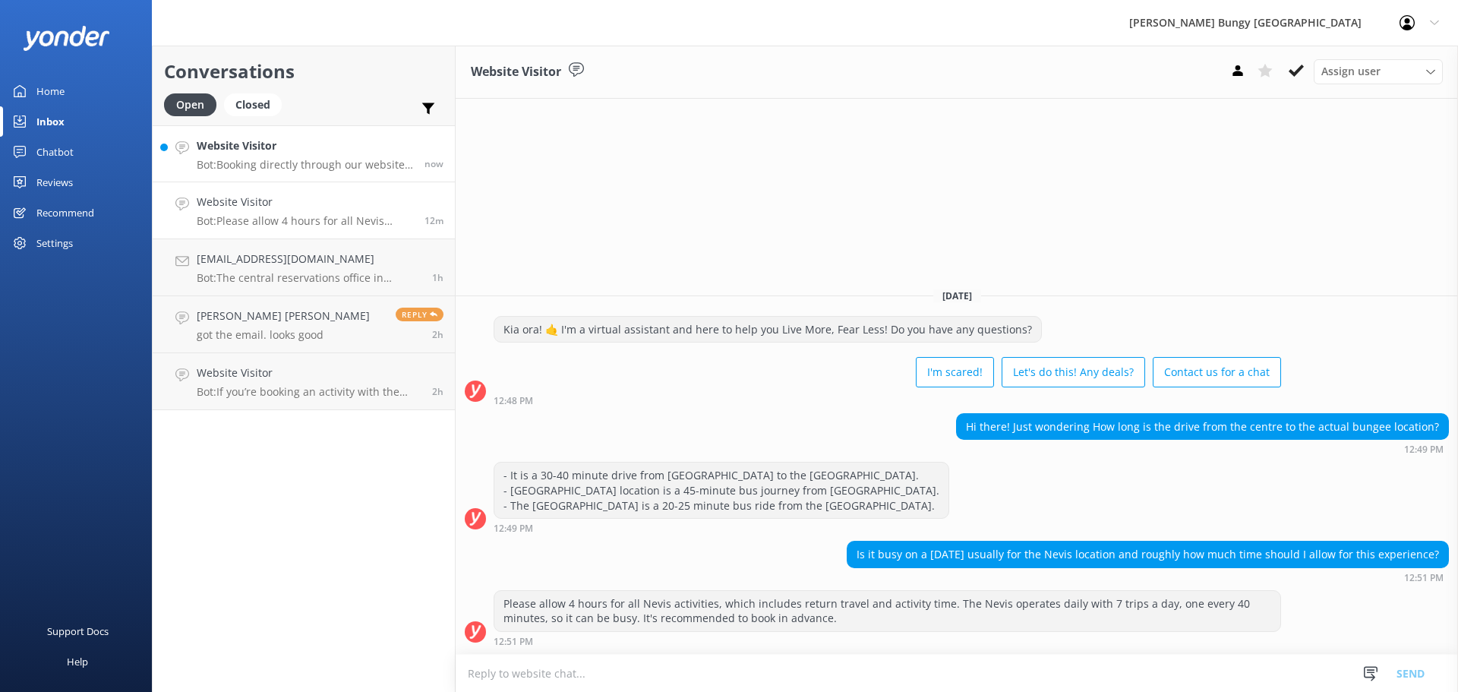
click at [393, 146] on h4 "Website Visitor" at bounding box center [305, 145] width 216 height 17
